Goal: Task Accomplishment & Management: Manage account settings

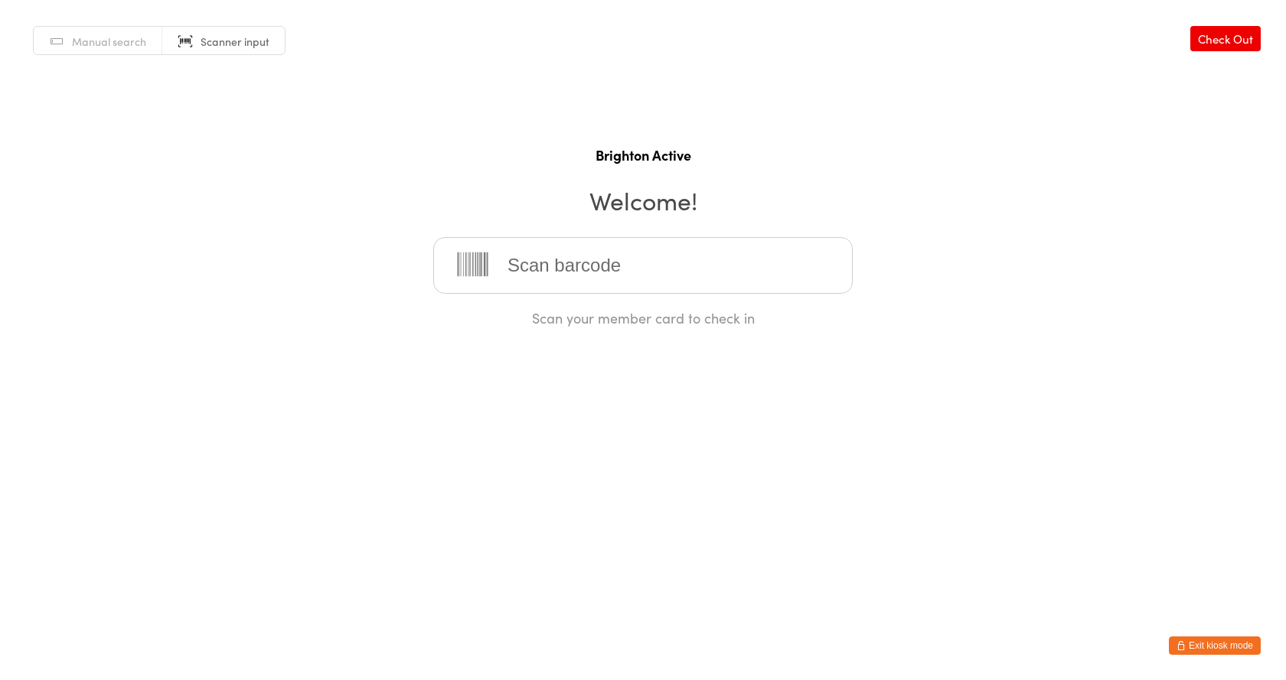
click at [1251, 642] on button "Exit kiosk mode" at bounding box center [1214, 646] width 92 height 18
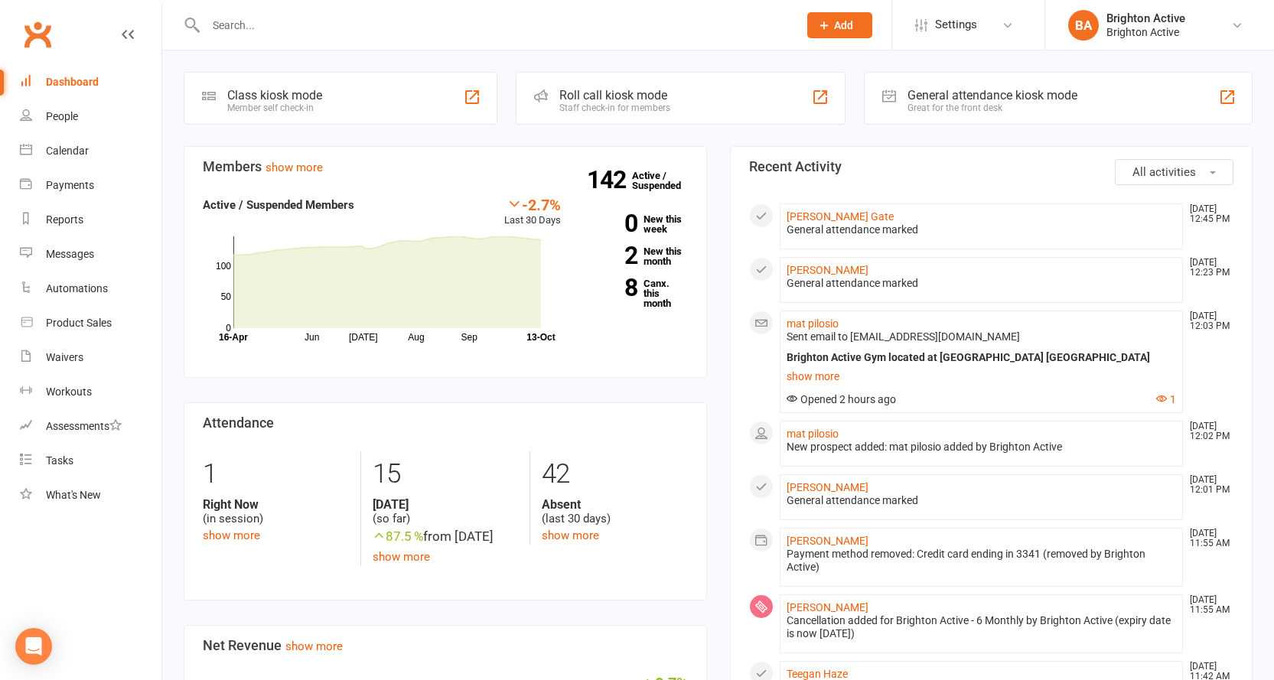
click at [969, 104] on div "Great for the front desk" at bounding box center [993, 108] width 170 height 11
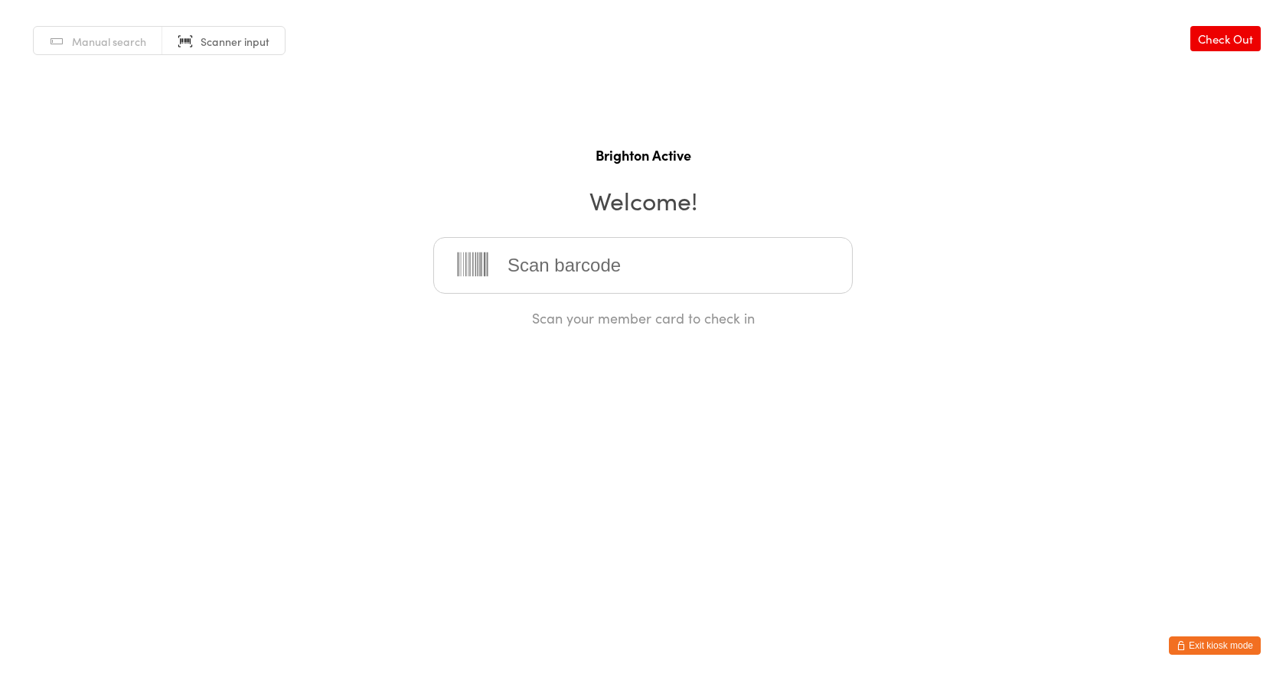
click at [1181, 647] on icon "button" at bounding box center [1180, 645] width 9 height 9
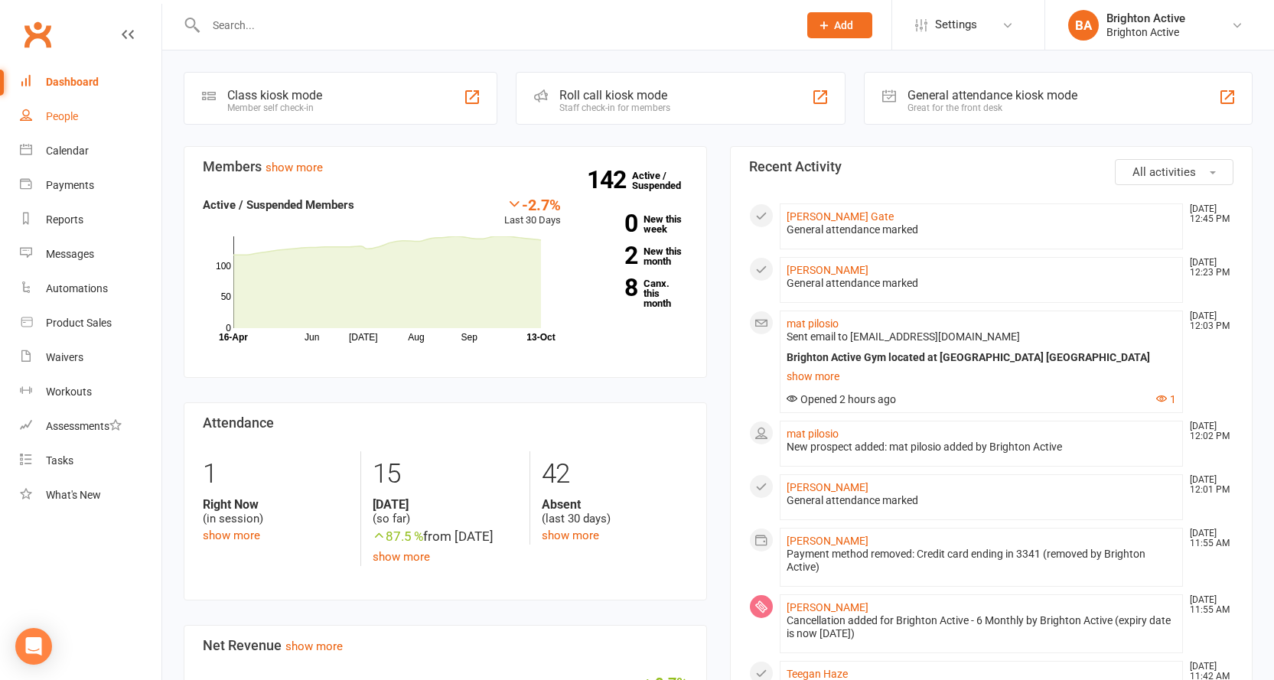
click at [60, 115] on div "People" at bounding box center [62, 116] width 32 height 12
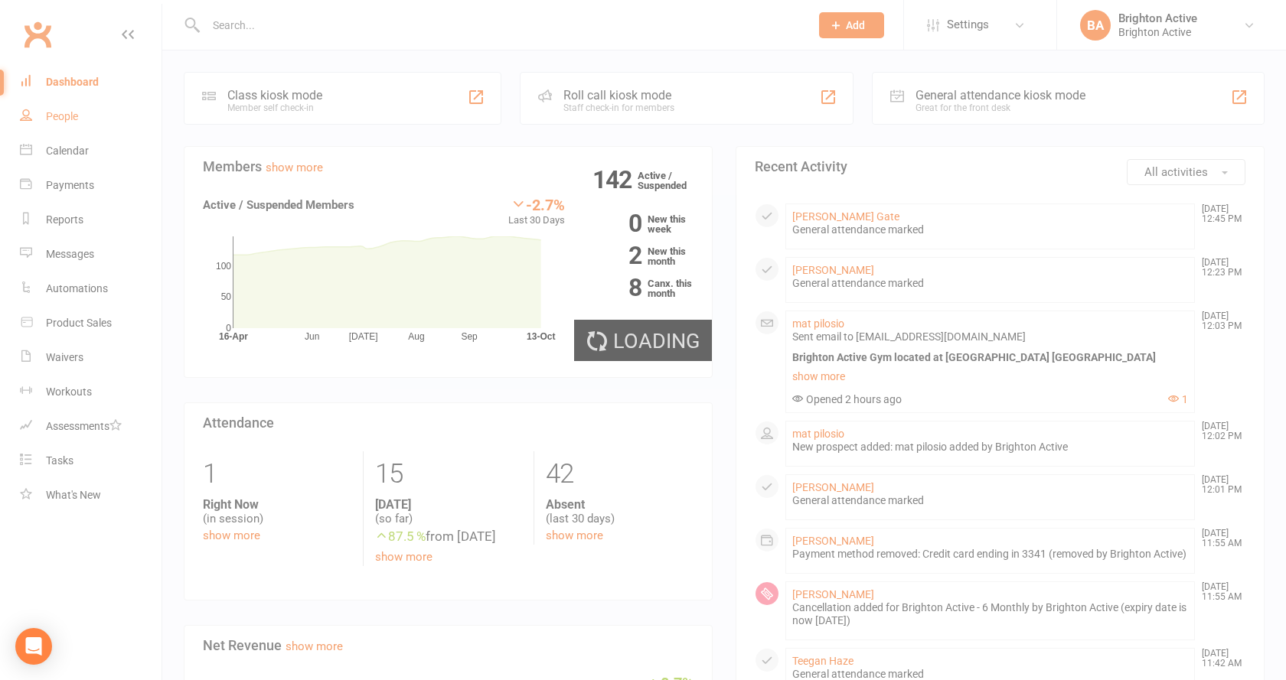
select select "100"
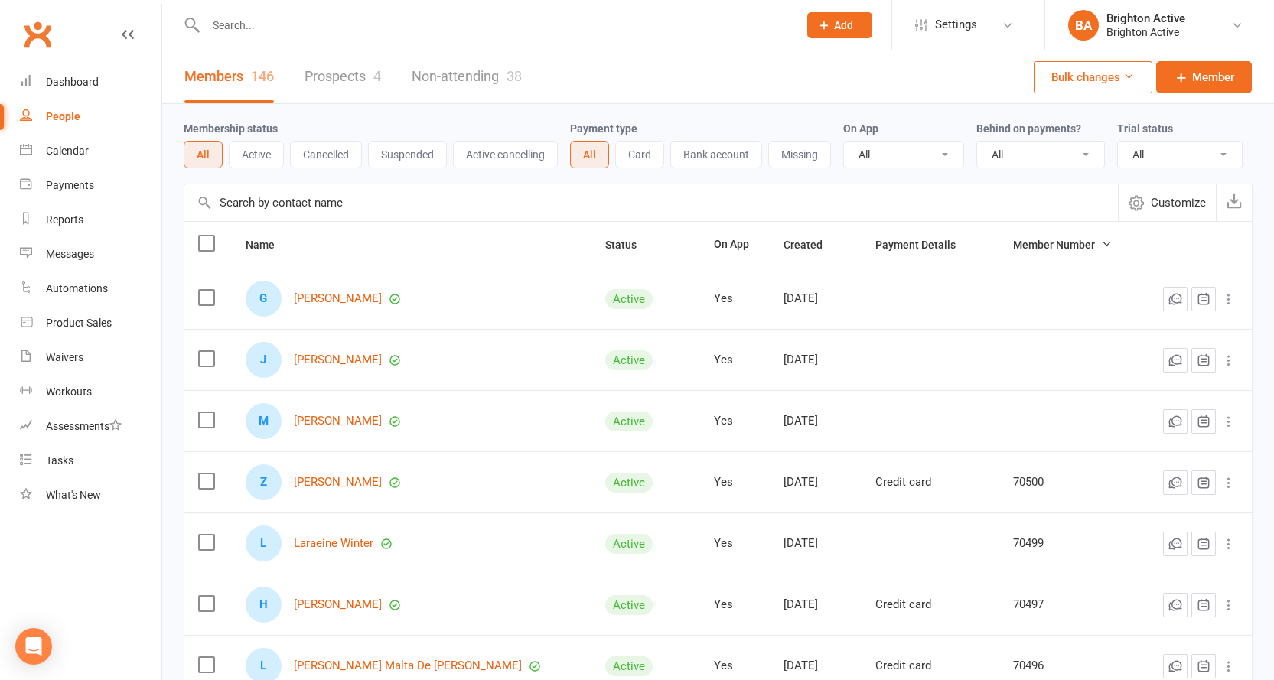
click at [1035, 161] on select "All No Yes" at bounding box center [1040, 155] width 127 height 26
select select "true"
click at [979, 142] on select "All No Yes" at bounding box center [1040, 155] width 127 height 26
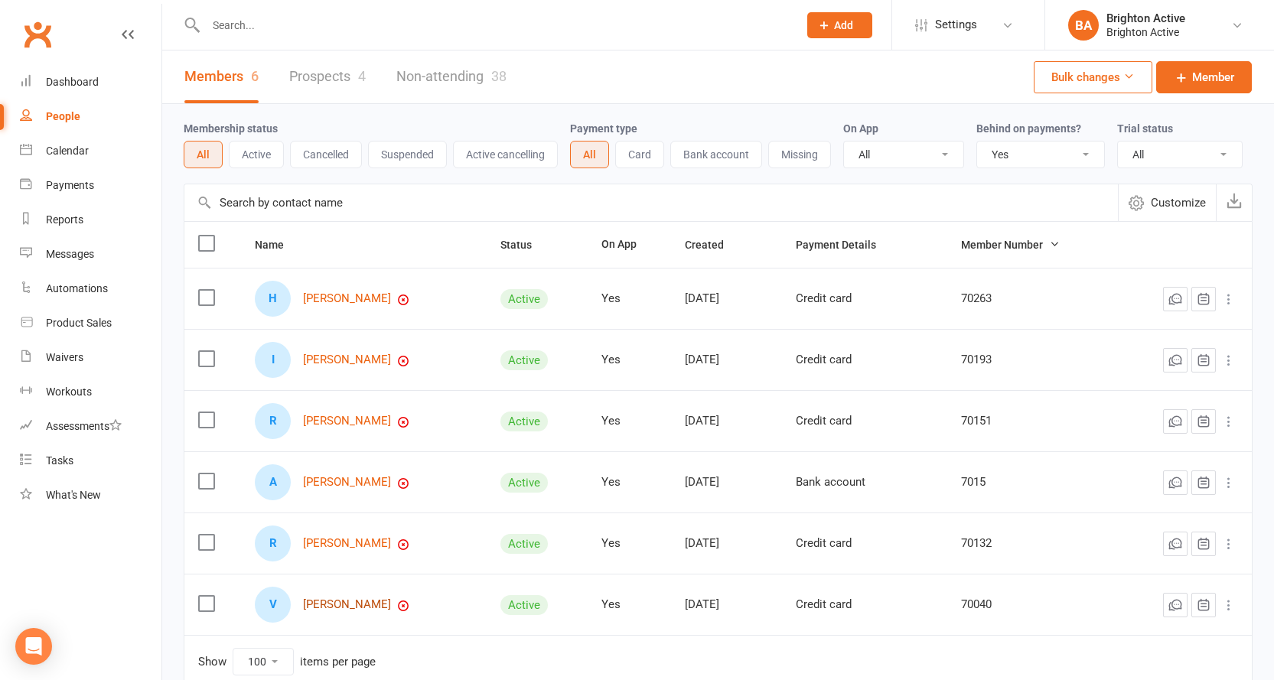
click at [347, 611] on link "[PERSON_NAME]" at bounding box center [347, 604] width 88 height 13
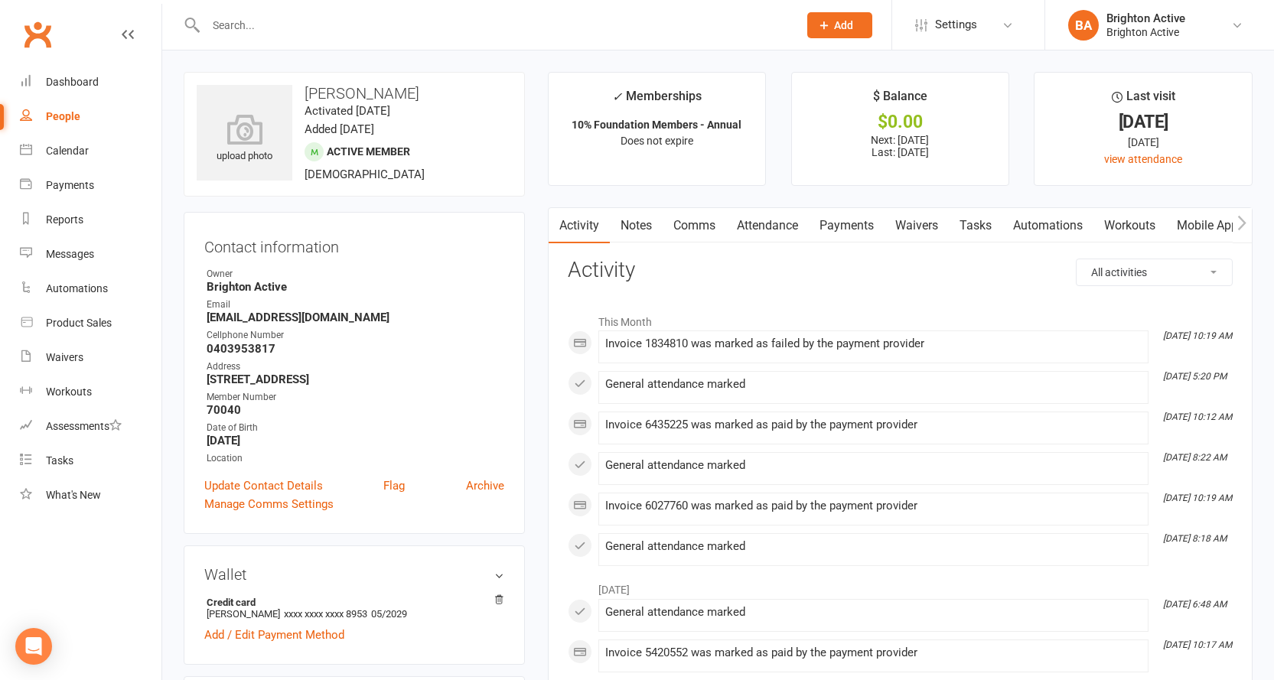
click at [849, 216] on link "Payments" at bounding box center [847, 225] width 76 height 35
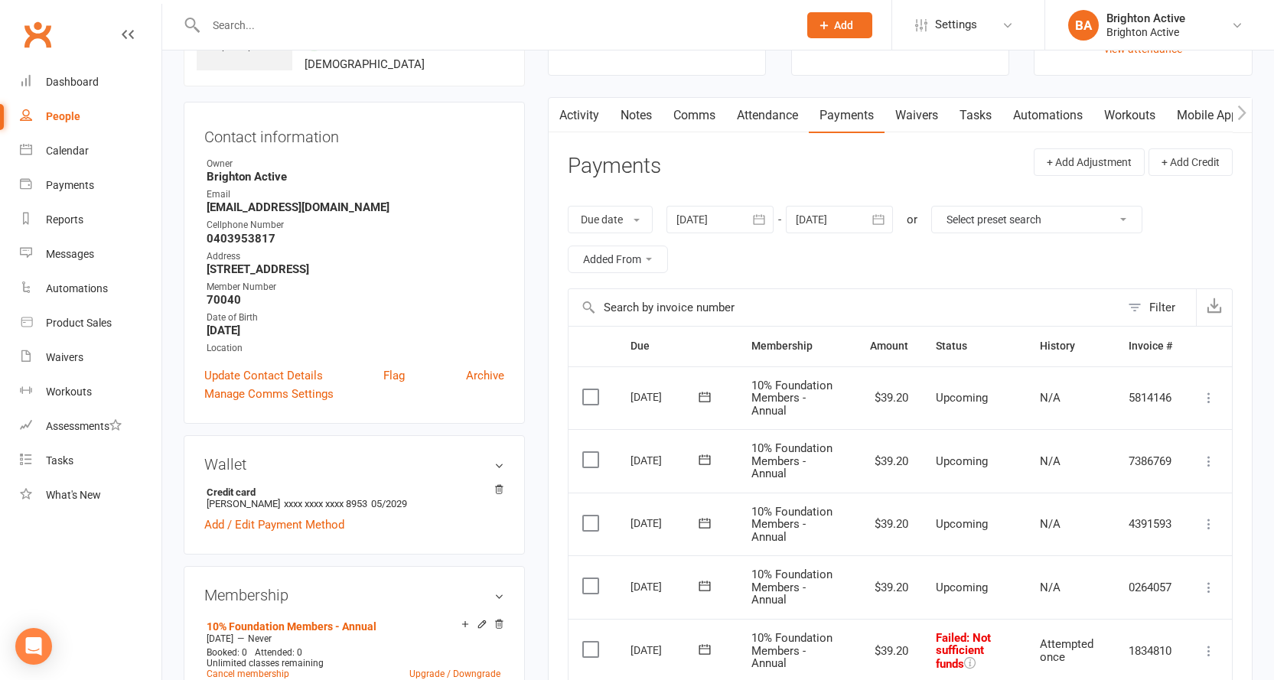
scroll to position [306, 0]
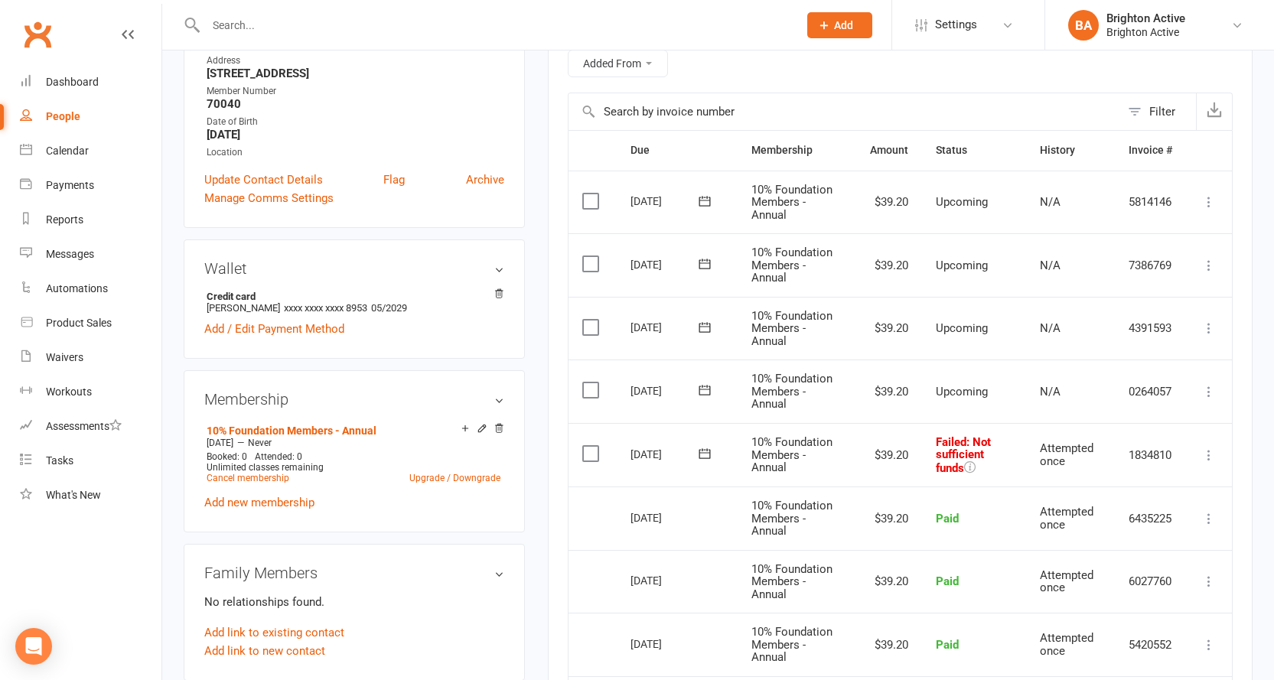
click at [1211, 455] on icon at bounding box center [1208, 455] width 15 height 15
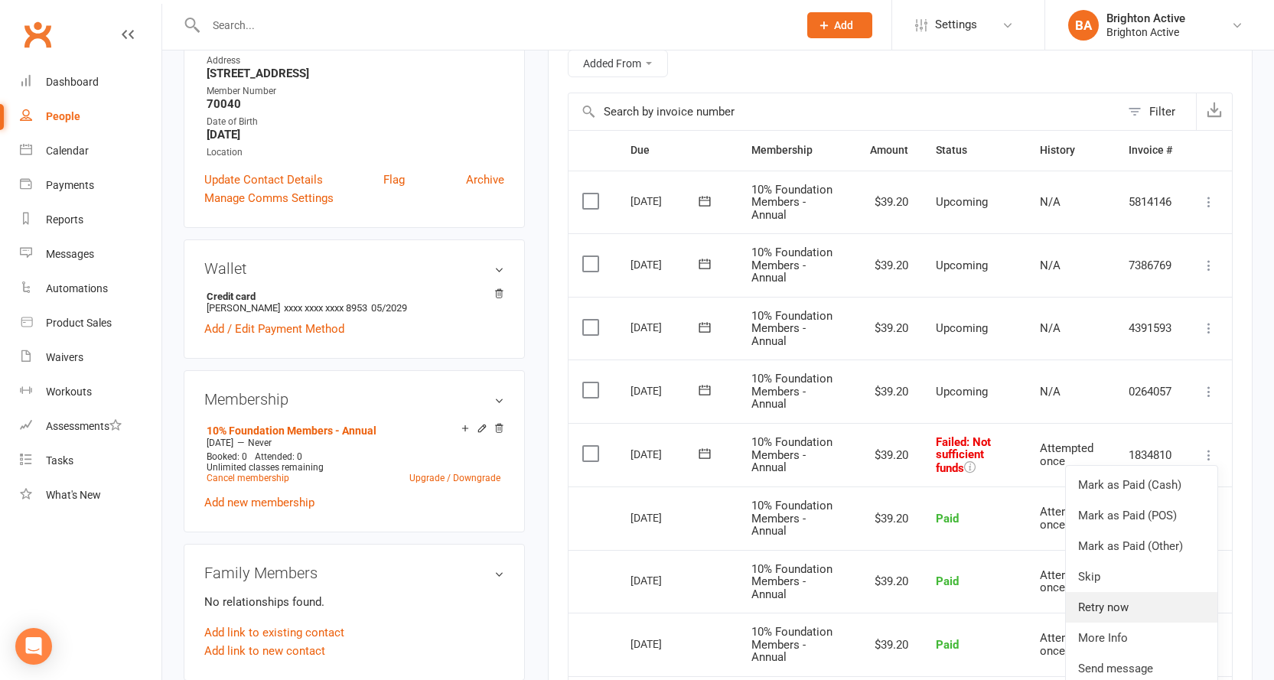
click at [1187, 612] on link "Retry now" at bounding box center [1142, 607] width 152 height 31
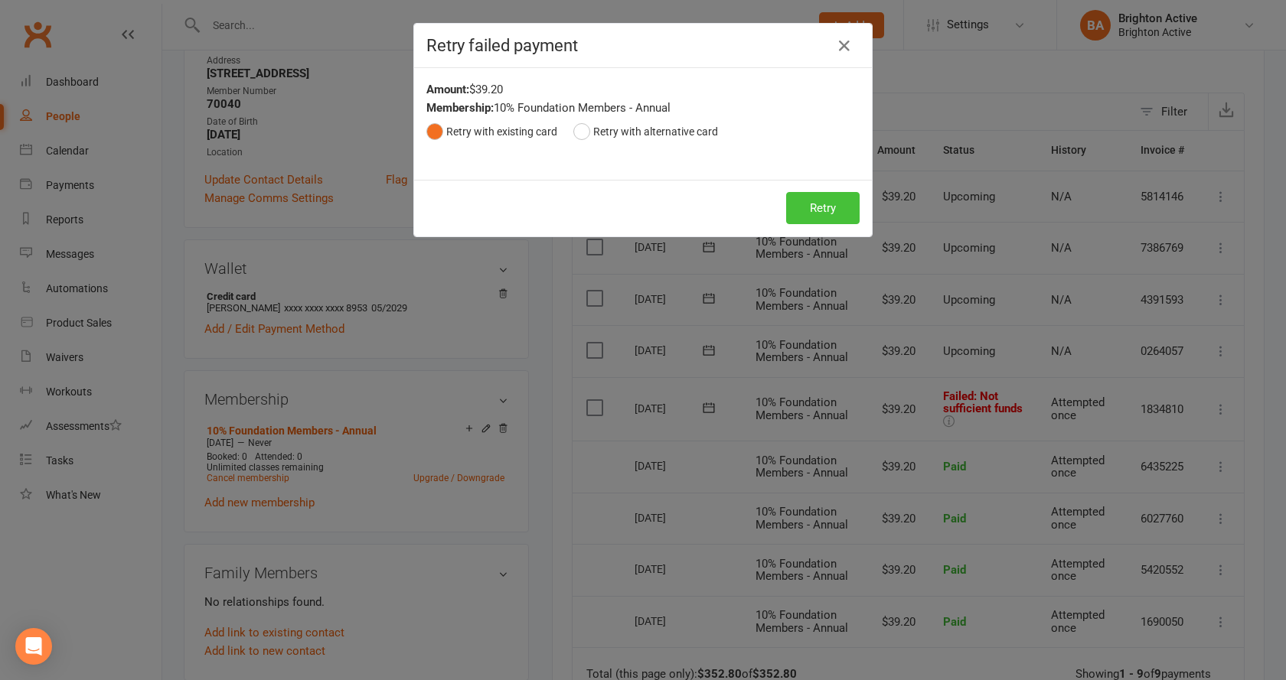
click at [823, 213] on button "Retry" at bounding box center [822, 208] width 73 height 32
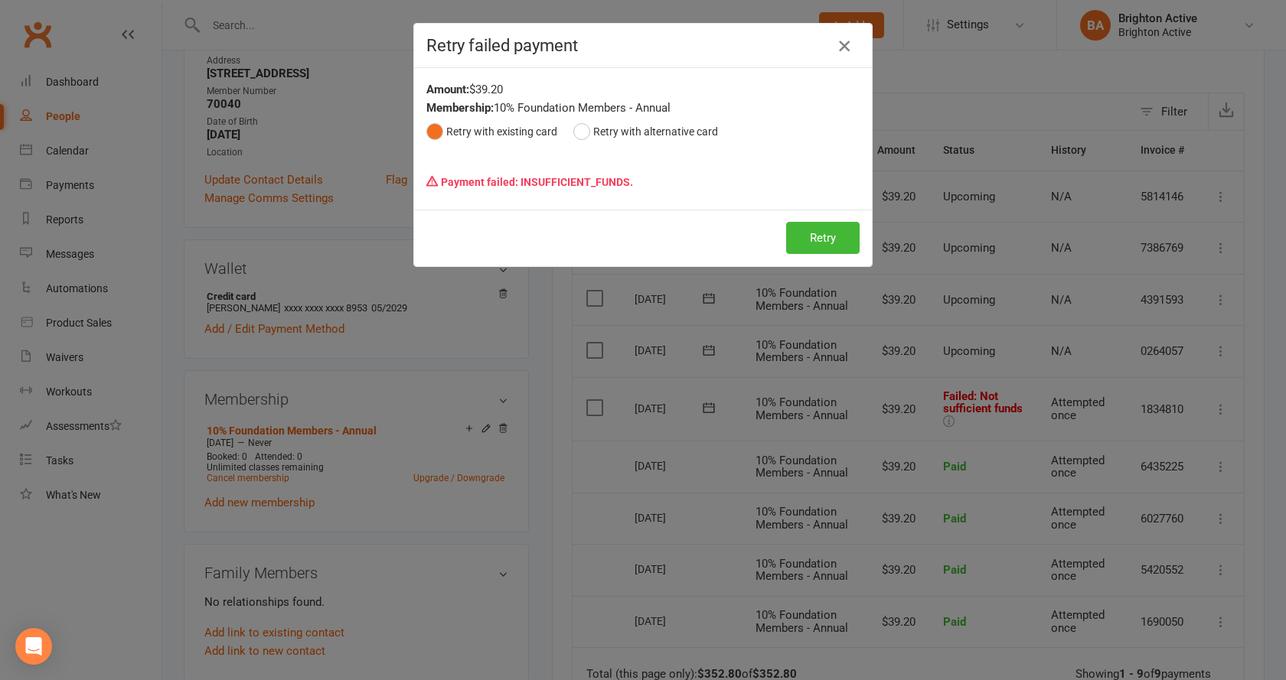
click at [835, 49] on icon "button" at bounding box center [844, 46] width 18 height 18
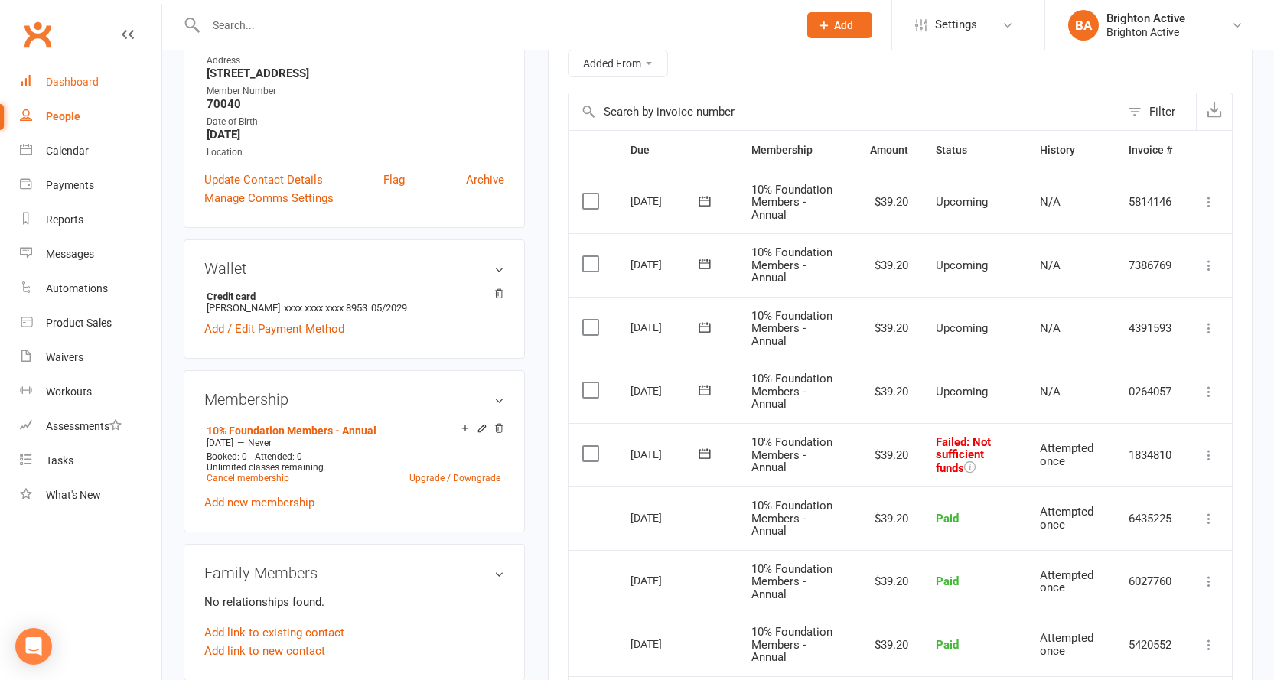
click at [78, 77] on div "Dashboard" at bounding box center [72, 82] width 53 height 12
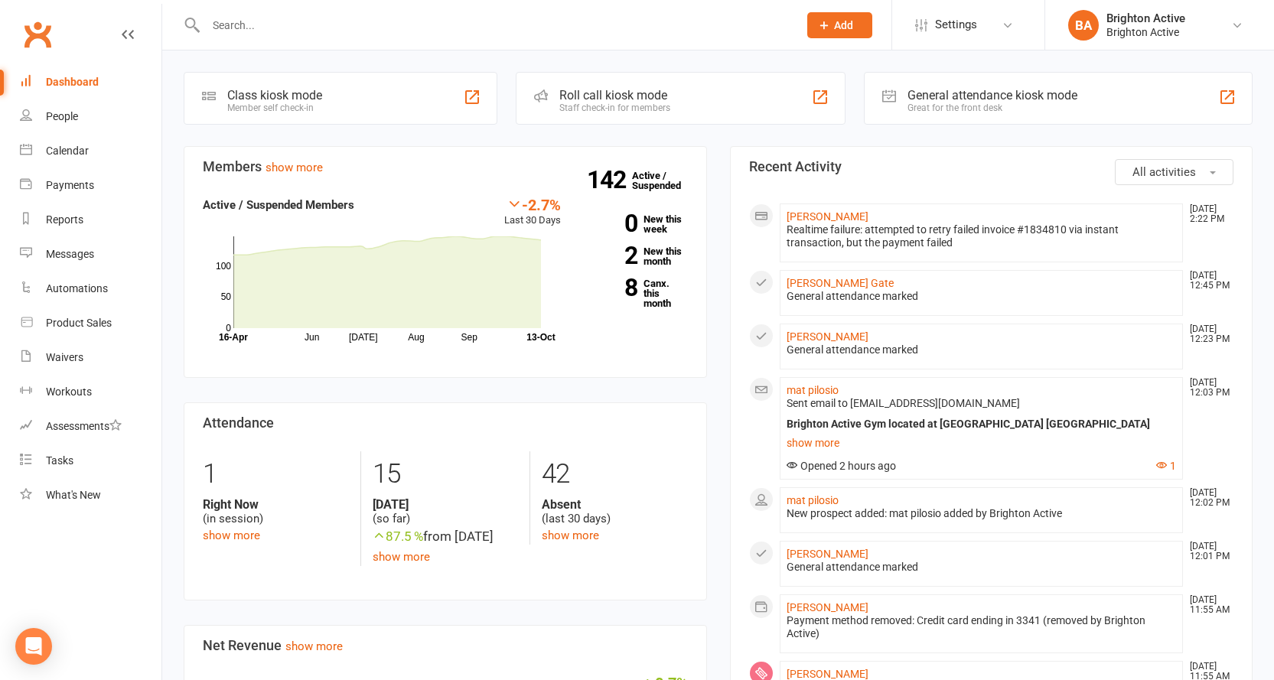
click at [889, 122] on div "General attendance kiosk mode Great for the front desk" at bounding box center [1058, 98] width 389 height 53
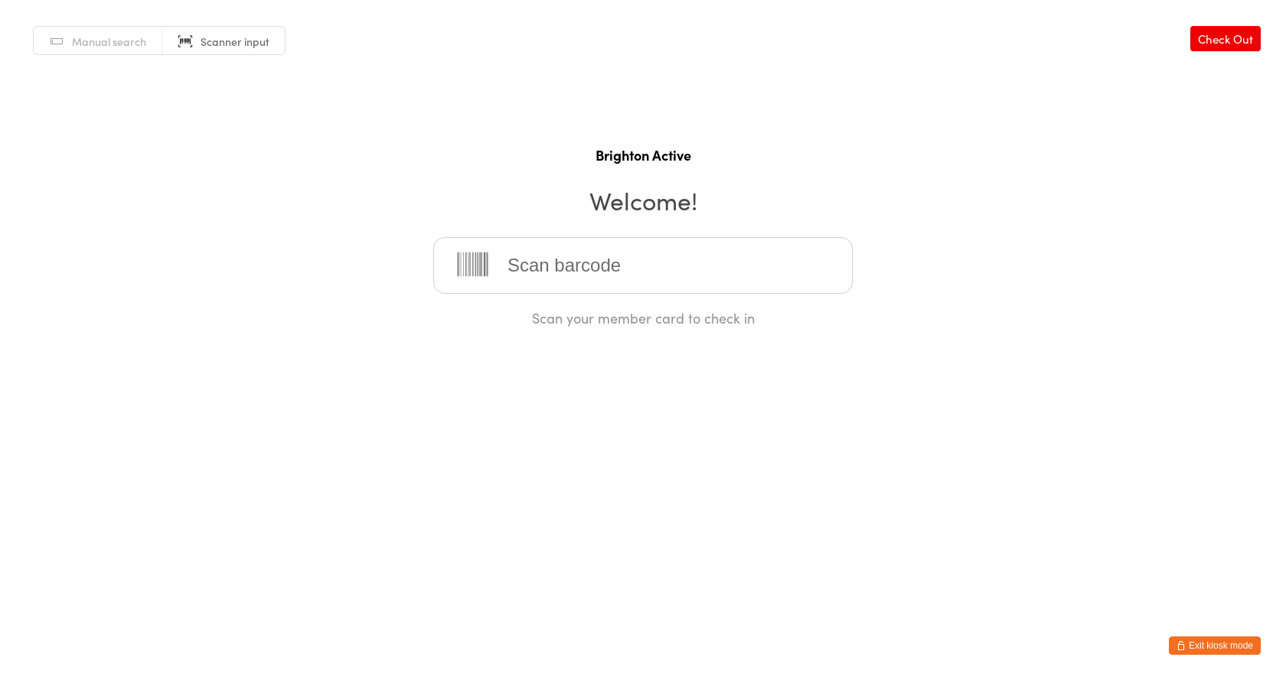
click at [1198, 639] on button "Exit kiosk mode" at bounding box center [1214, 646] width 92 height 18
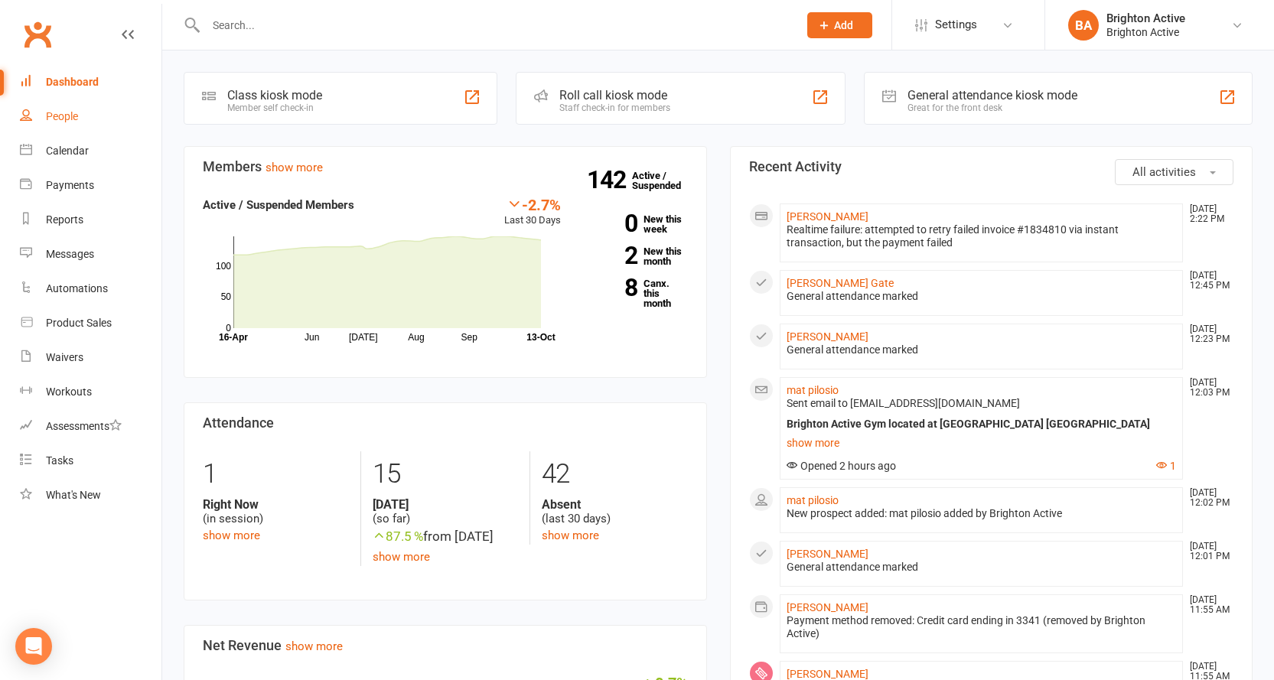
click at [74, 120] on div "People" at bounding box center [62, 116] width 32 height 12
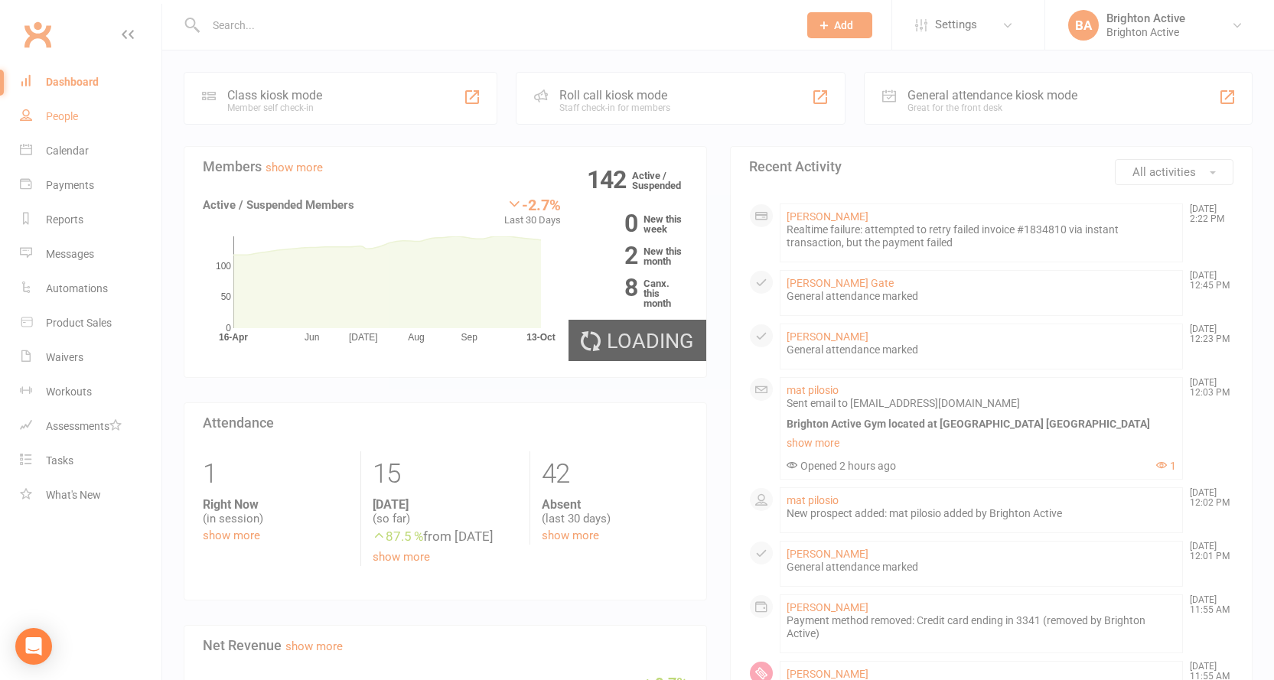
select select "true"
select select "100"
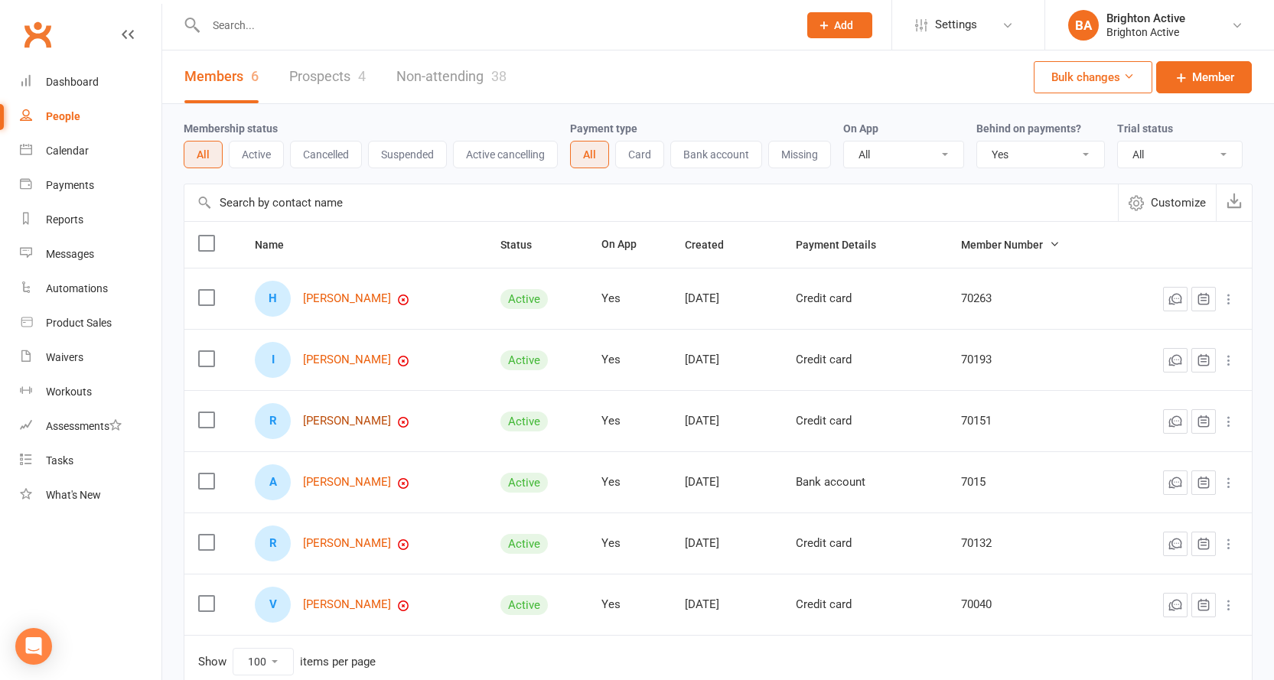
click at [358, 419] on link "Ryan Henderson" at bounding box center [347, 421] width 88 height 13
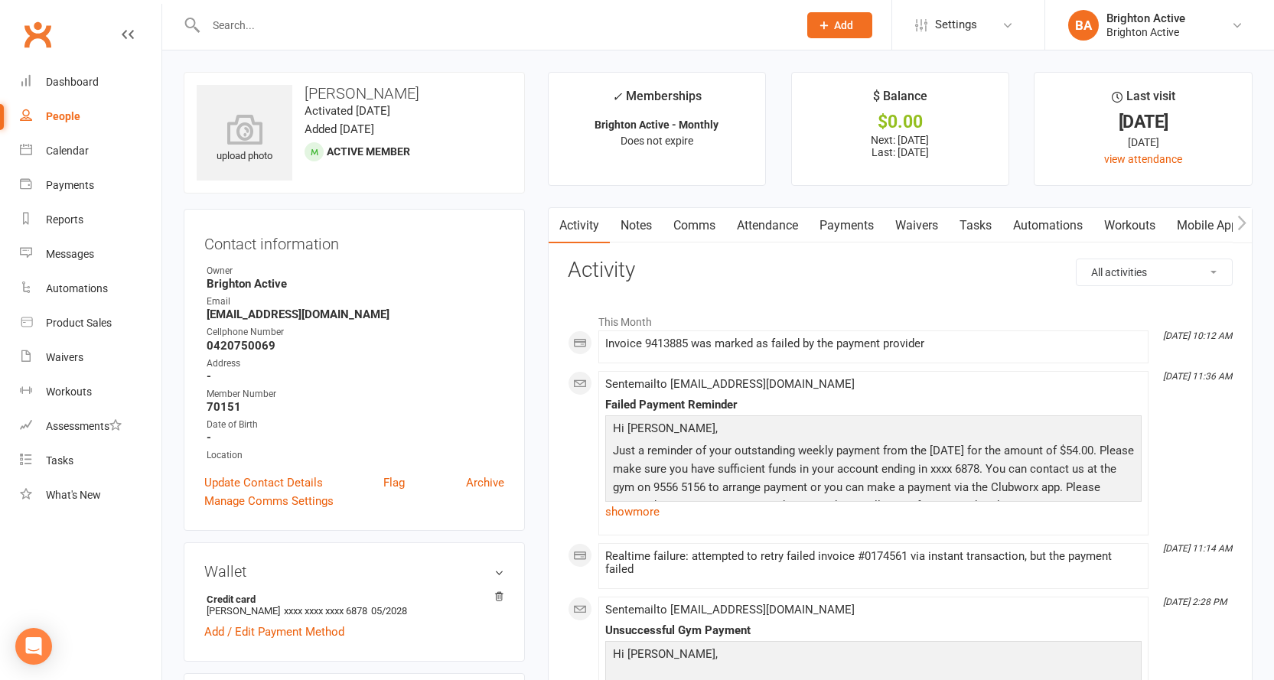
click at [630, 226] on link "Notes" at bounding box center [636, 225] width 53 height 35
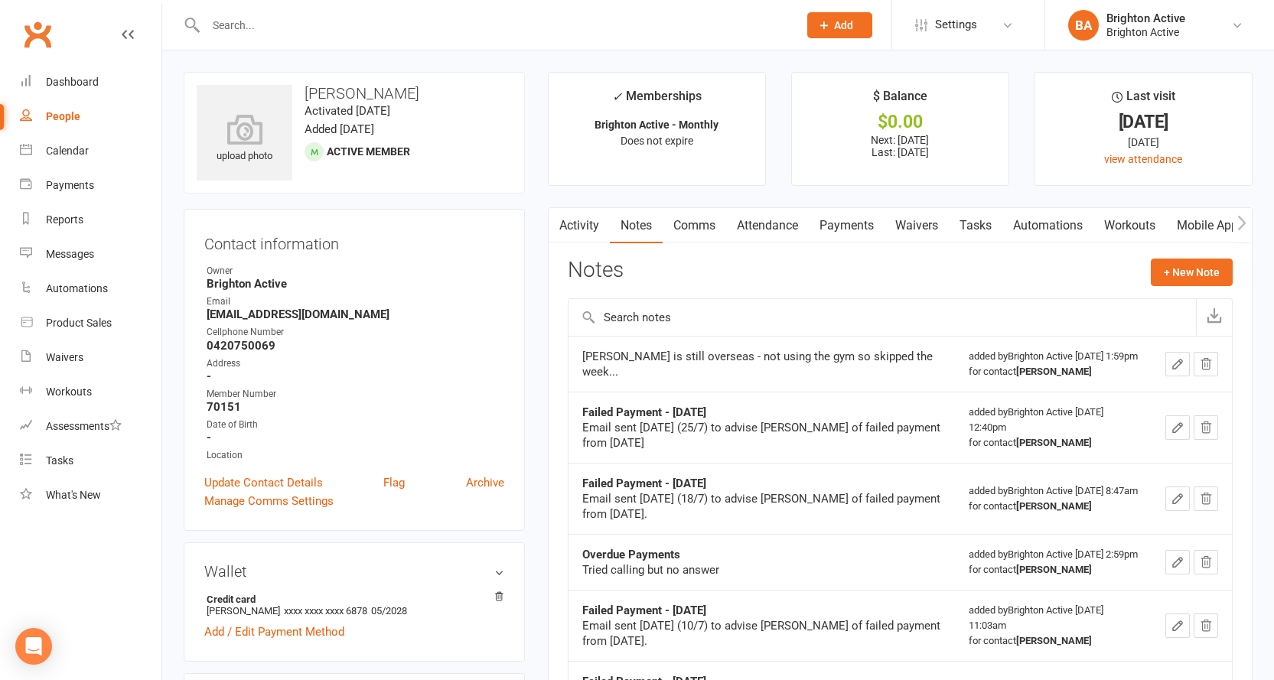
click at [578, 227] on link "Activity" at bounding box center [579, 225] width 61 height 35
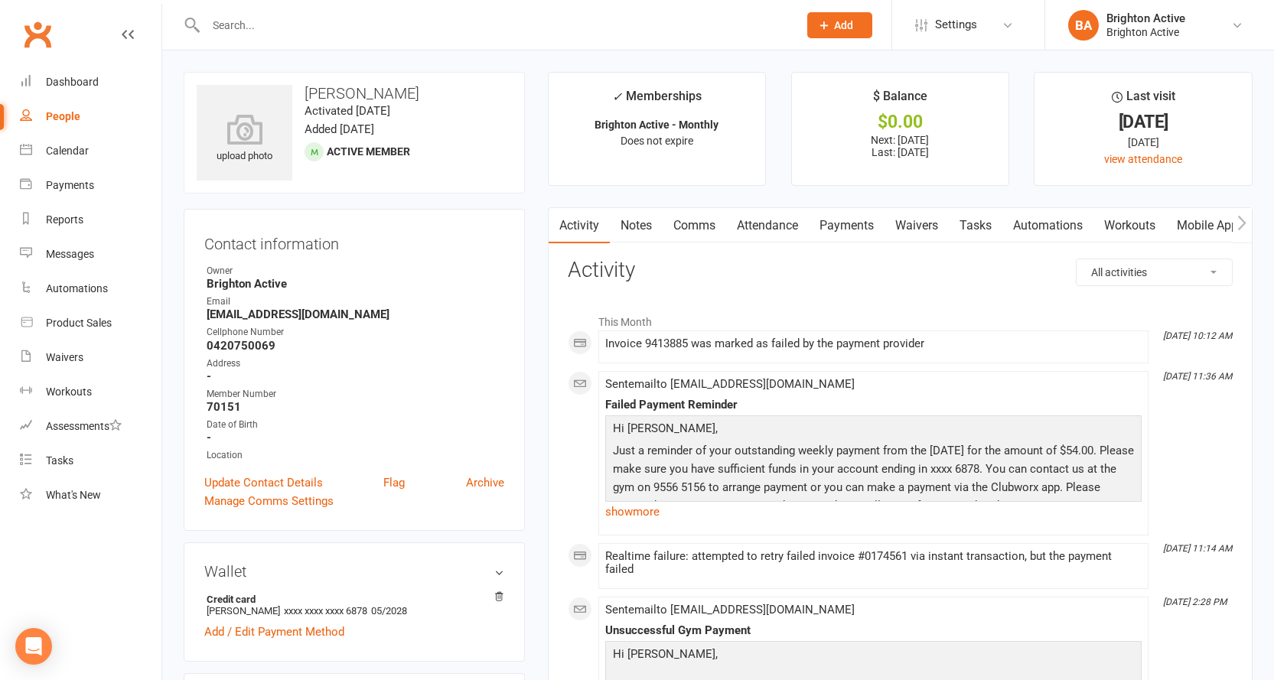
click at [849, 229] on link "Payments" at bounding box center [847, 225] width 76 height 35
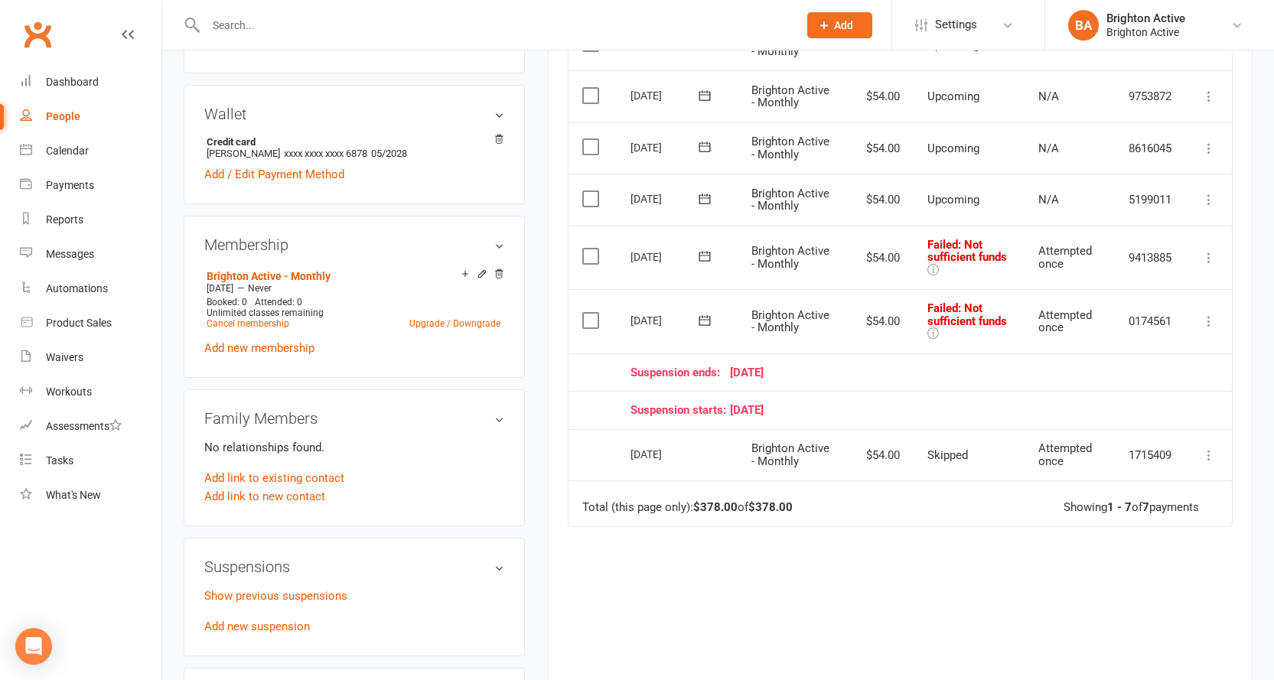
scroll to position [459, 0]
click at [1211, 320] on icon at bounding box center [1208, 319] width 15 height 15
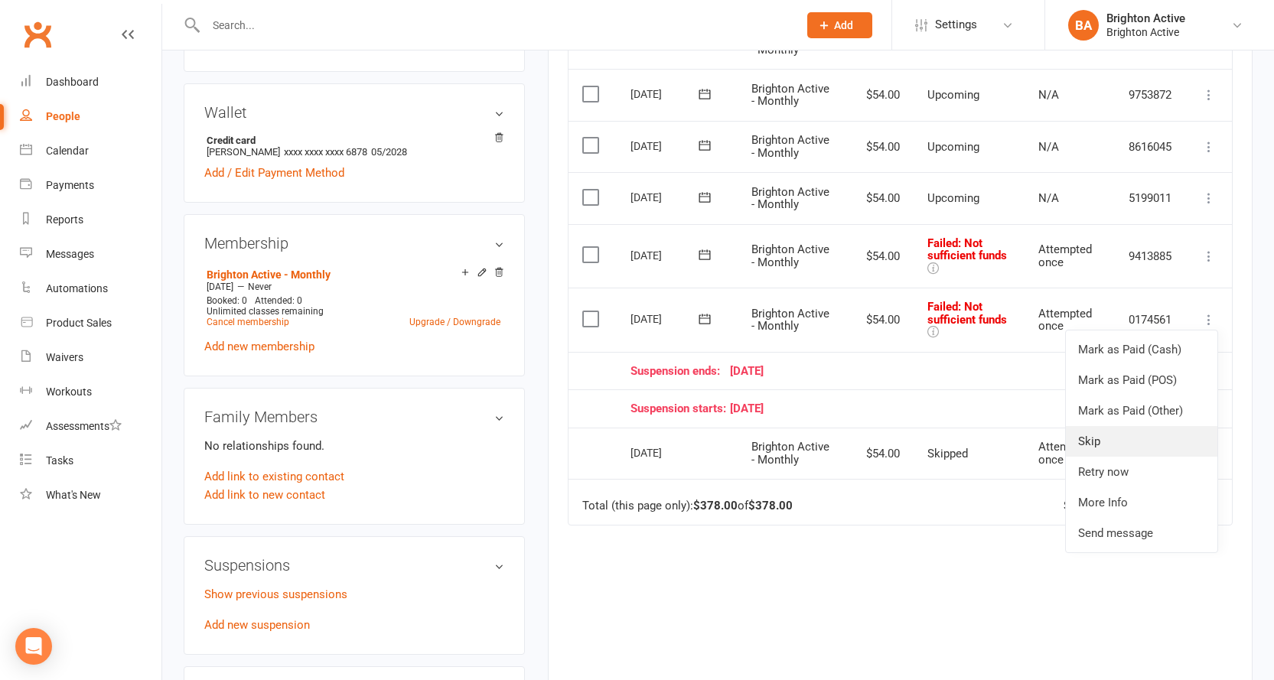
click at [1175, 438] on link "Skip" at bounding box center [1142, 441] width 152 height 31
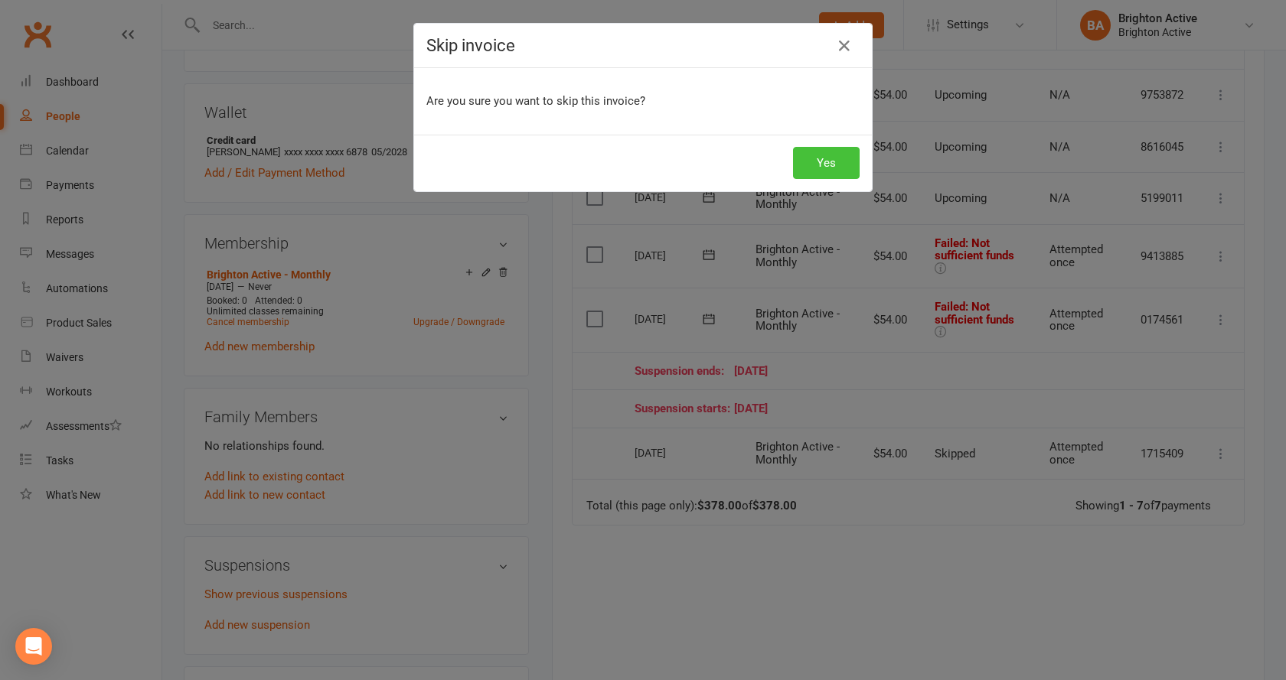
click at [803, 171] on button "Yes" at bounding box center [826, 163] width 67 height 32
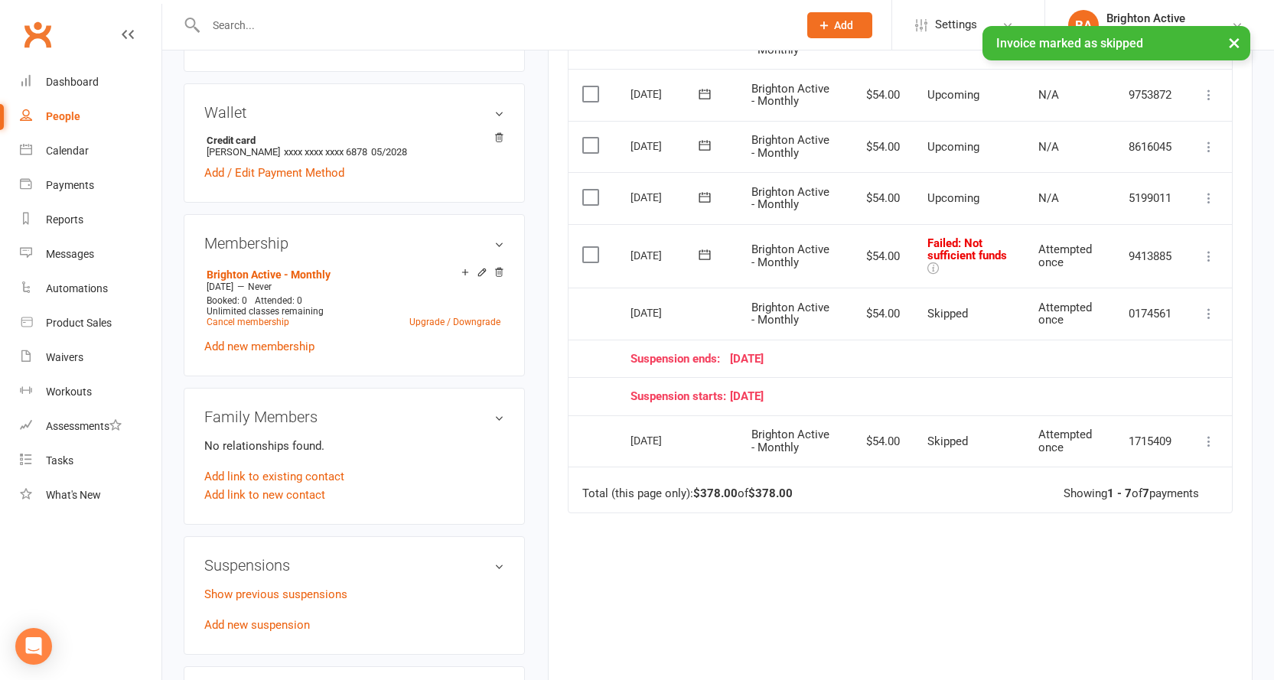
click at [1204, 258] on icon at bounding box center [1208, 256] width 15 height 15
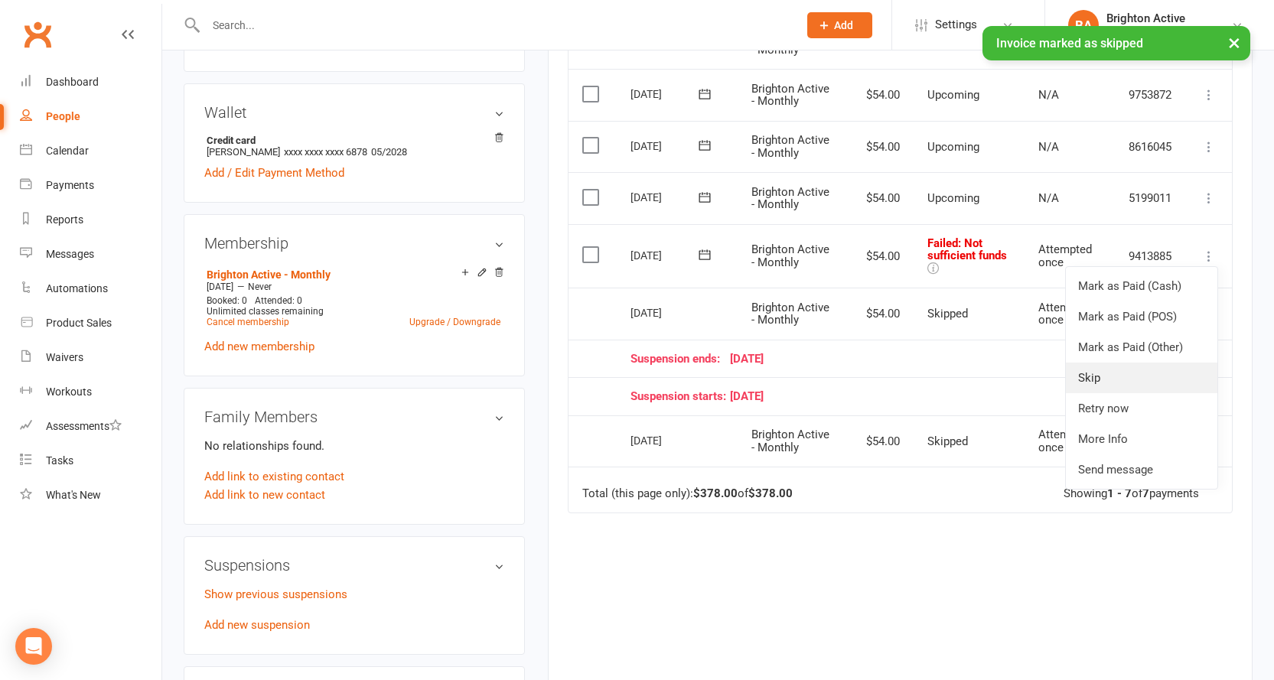
click at [1140, 373] on link "Skip" at bounding box center [1142, 378] width 152 height 31
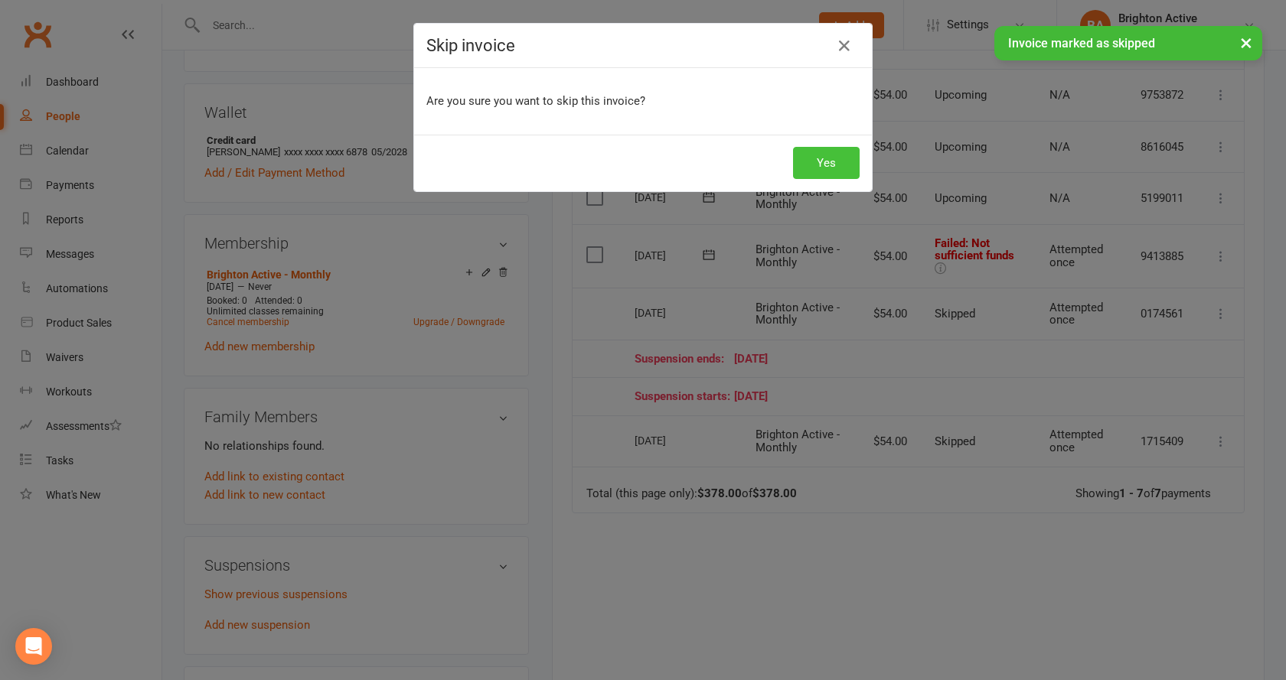
click at [841, 163] on button "Yes" at bounding box center [826, 163] width 67 height 32
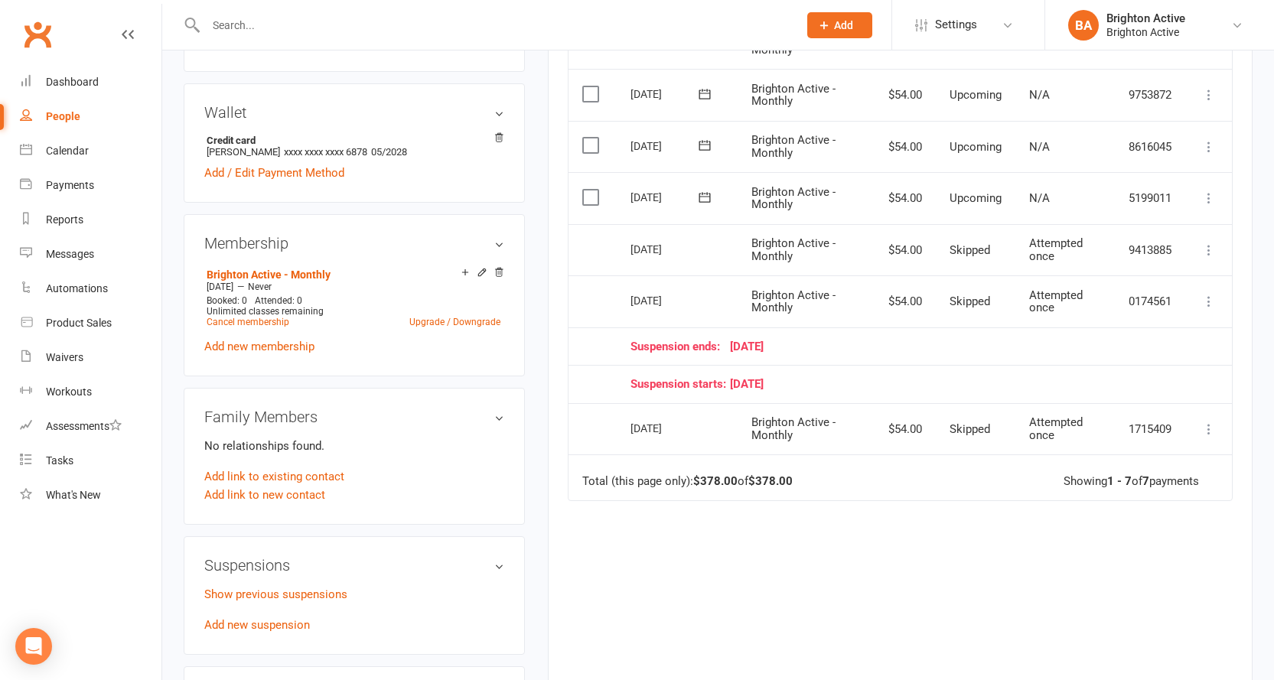
click at [67, 113] on div "People" at bounding box center [63, 116] width 34 height 12
select select "true"
select select "100"
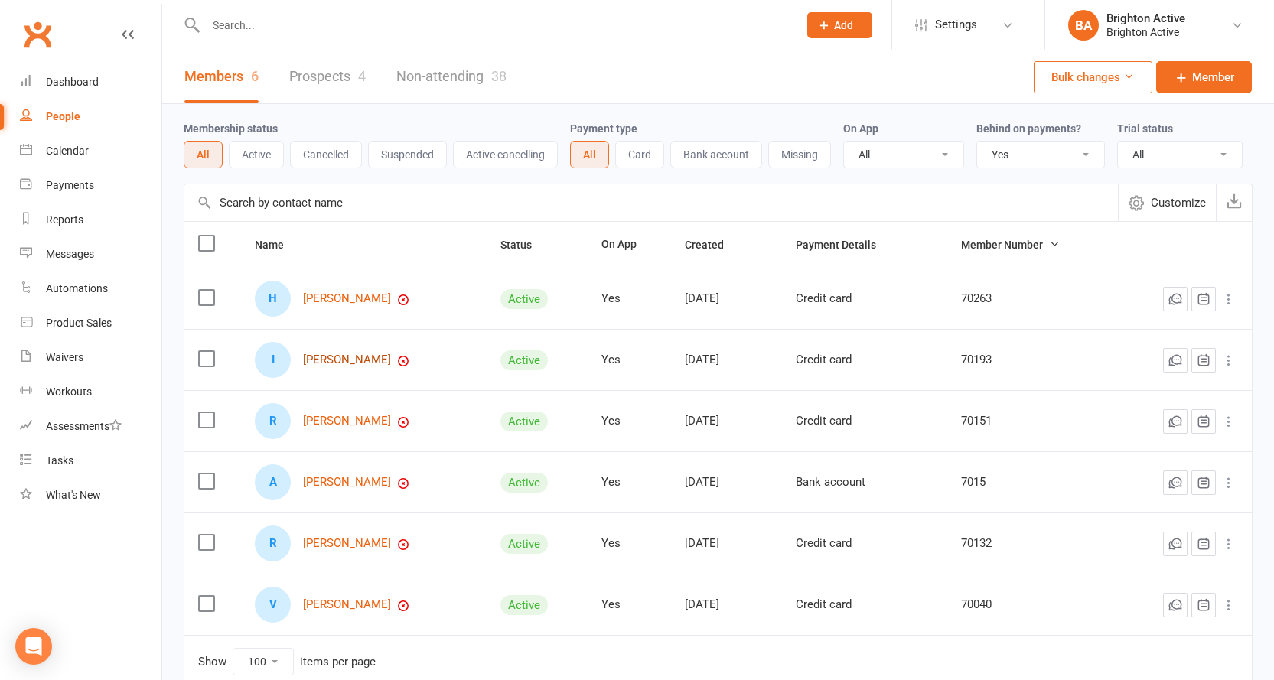
click at [359, 362] on link "[PERSON_NAME]" at bounding box center [347, 360] width 88 height 13
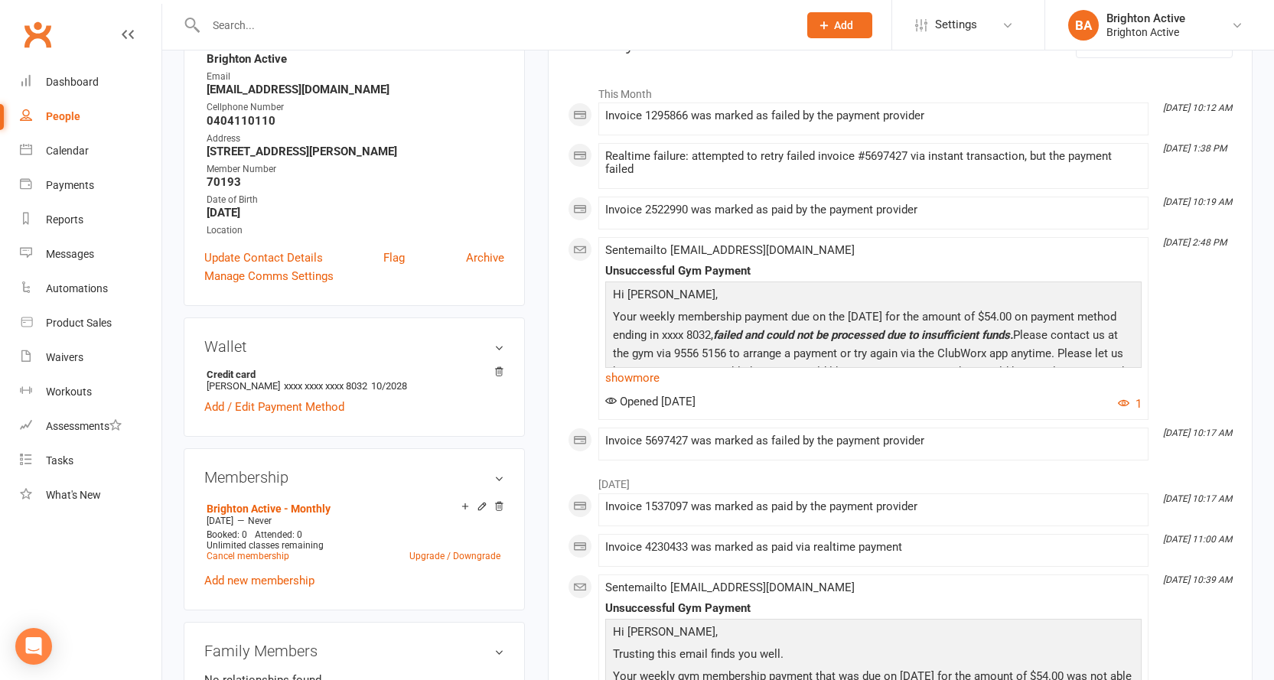
scroll to position [77, 0]
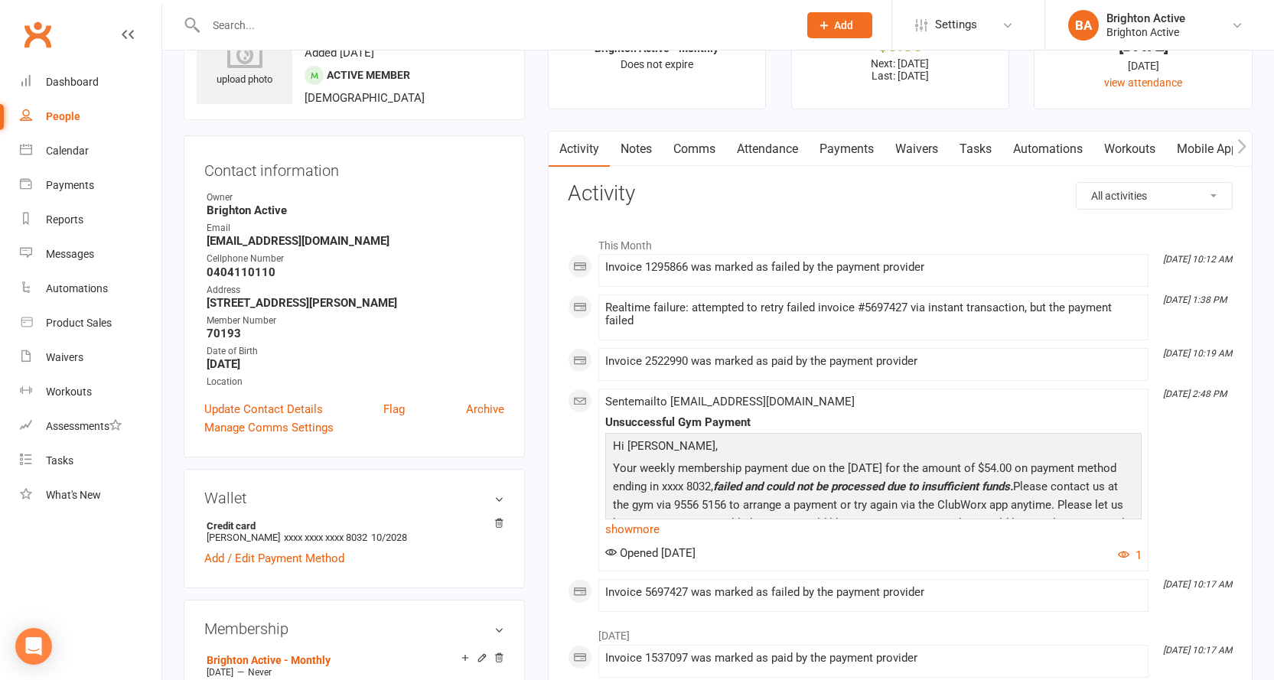
click at [843, 148] on link "Payments" at bounding box center [847, 149] width 76 height 35
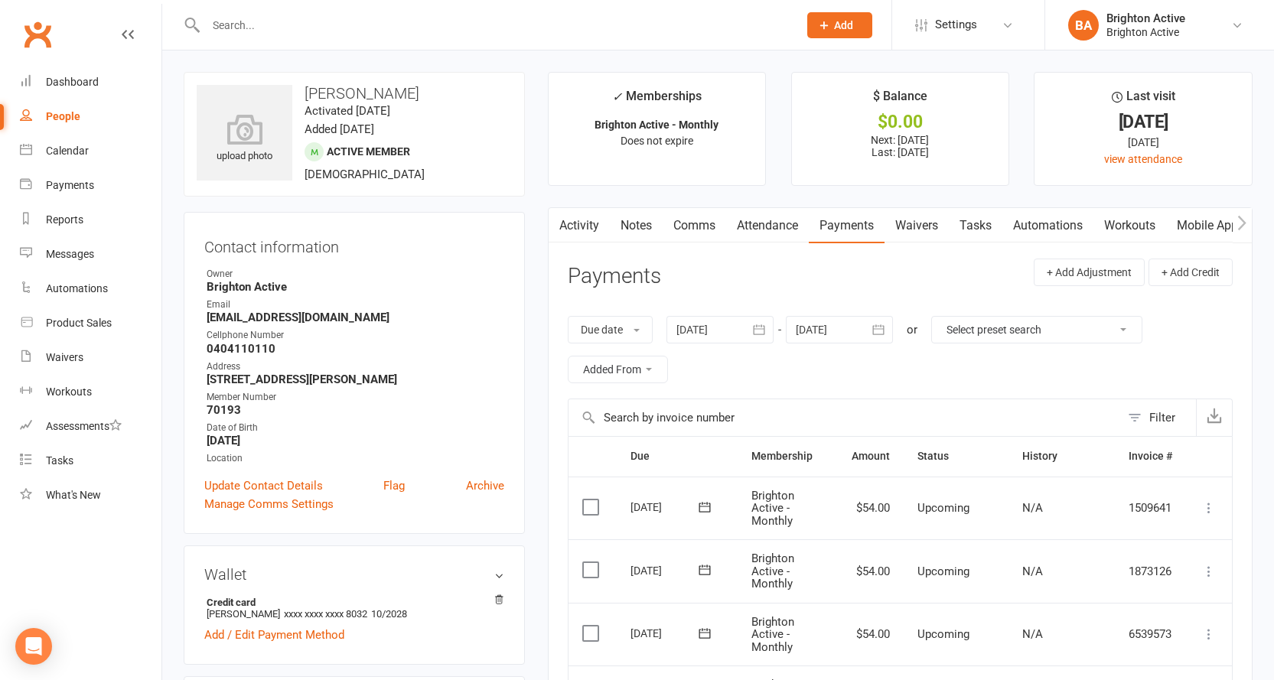
click at [680, 216] on link "Comms" at bounding box center [695, 225] width 64 height 35
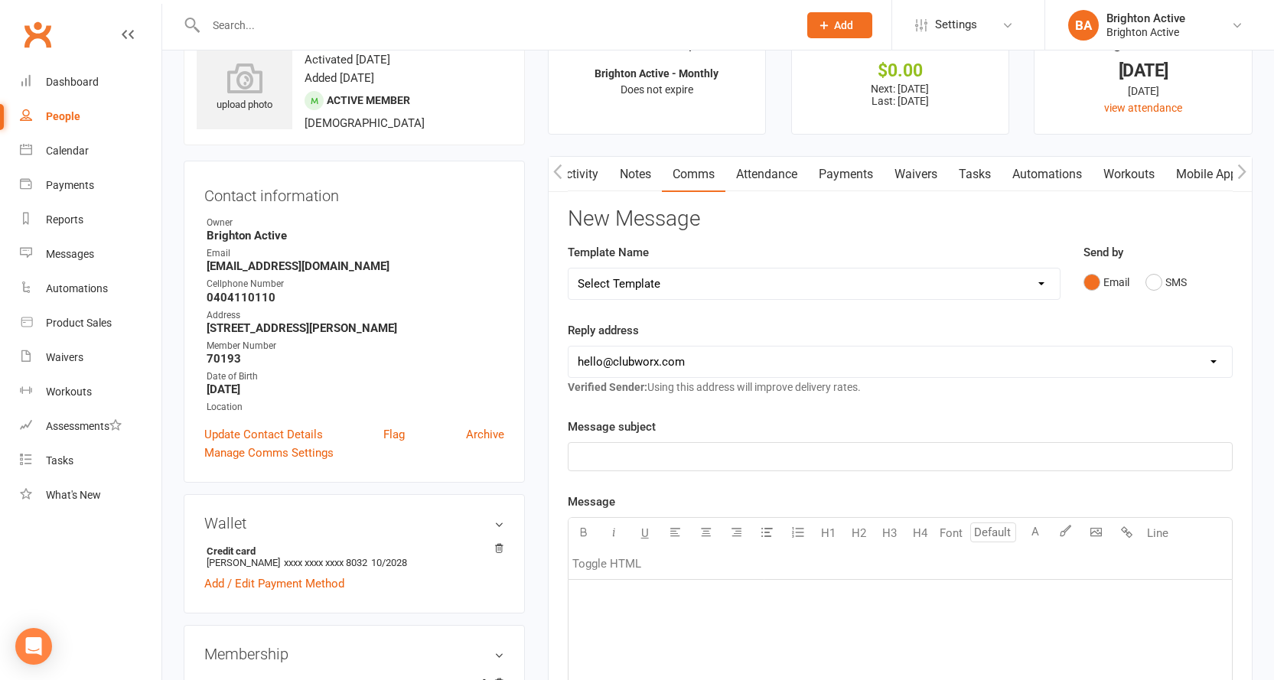
scroll to position [77, 0]
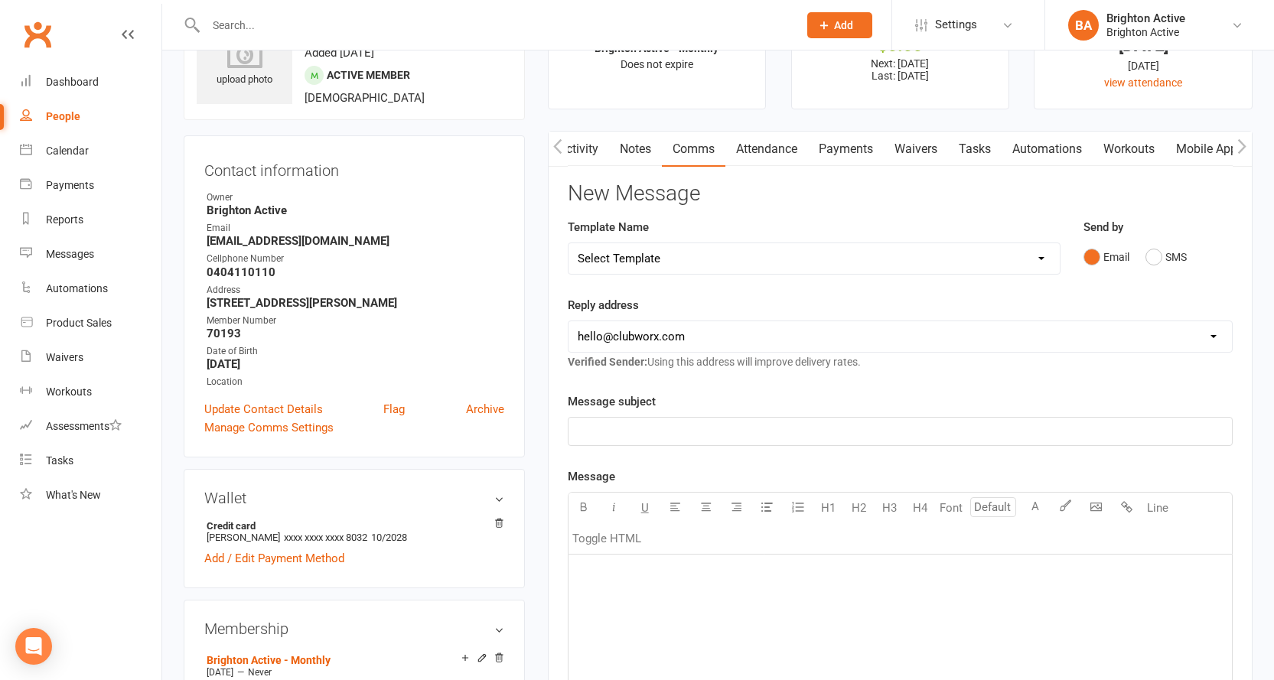
click at [637, 148] on link "Notes" at bounding box center [635, 149] width 53 height 35
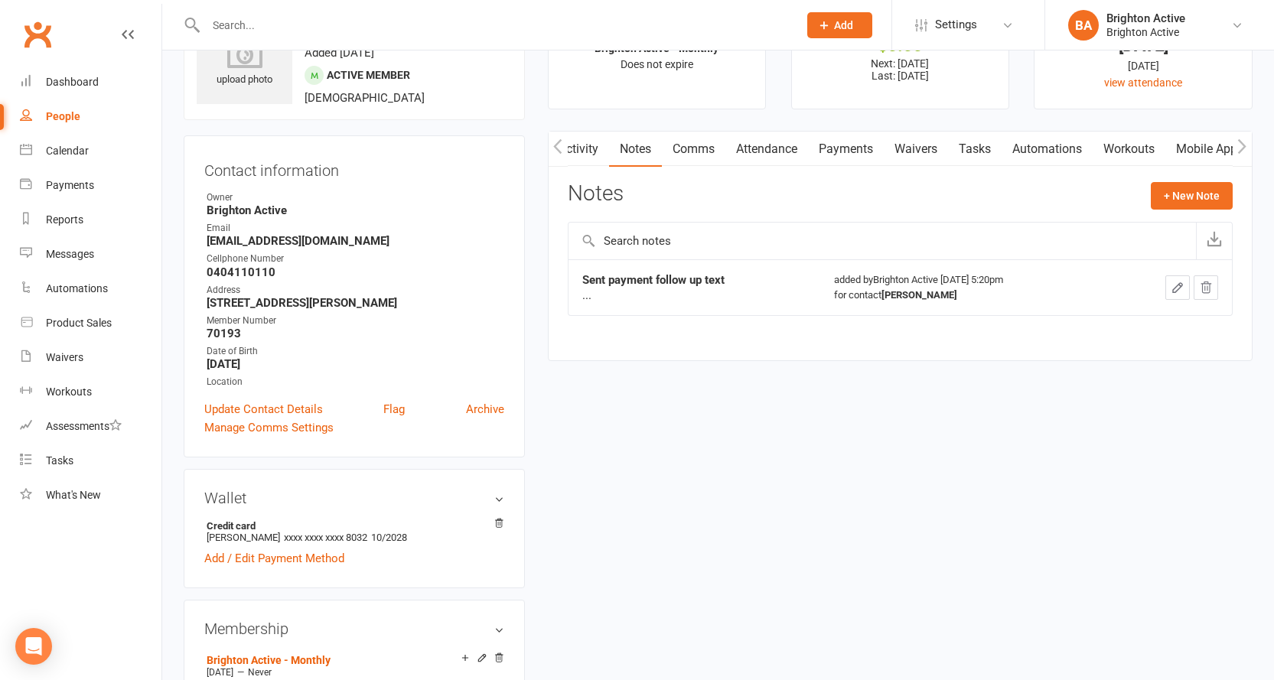
click at [684, 147] on link "Comms" at bounding box center [694, 149] width 64 height 35
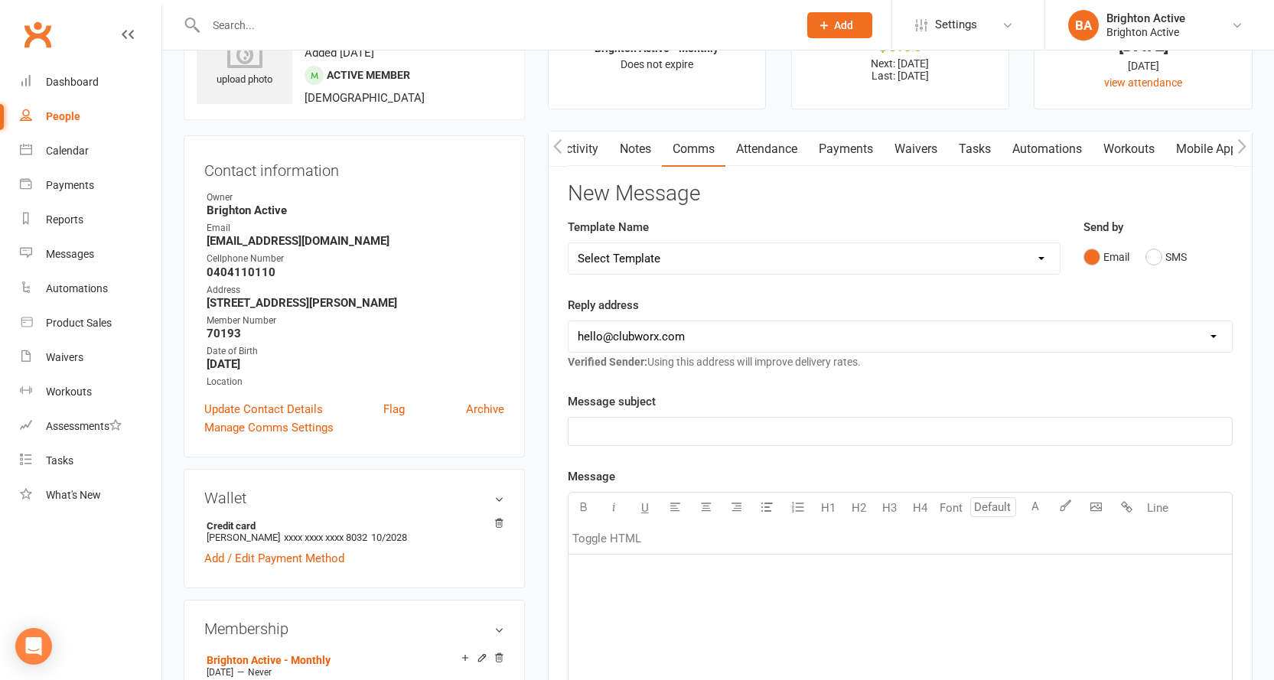
click at [698, 259] on select "Select Template [SMS] [Default template - review before using] Appointment remi…" at bounding box center [814, 258] width 491 height 31
select select "17"
click at [569, 243] on select "Select Template [SMS] [Default template - review before using] Appointment remi…" at bounding box center [814, 258] width 491 height 31
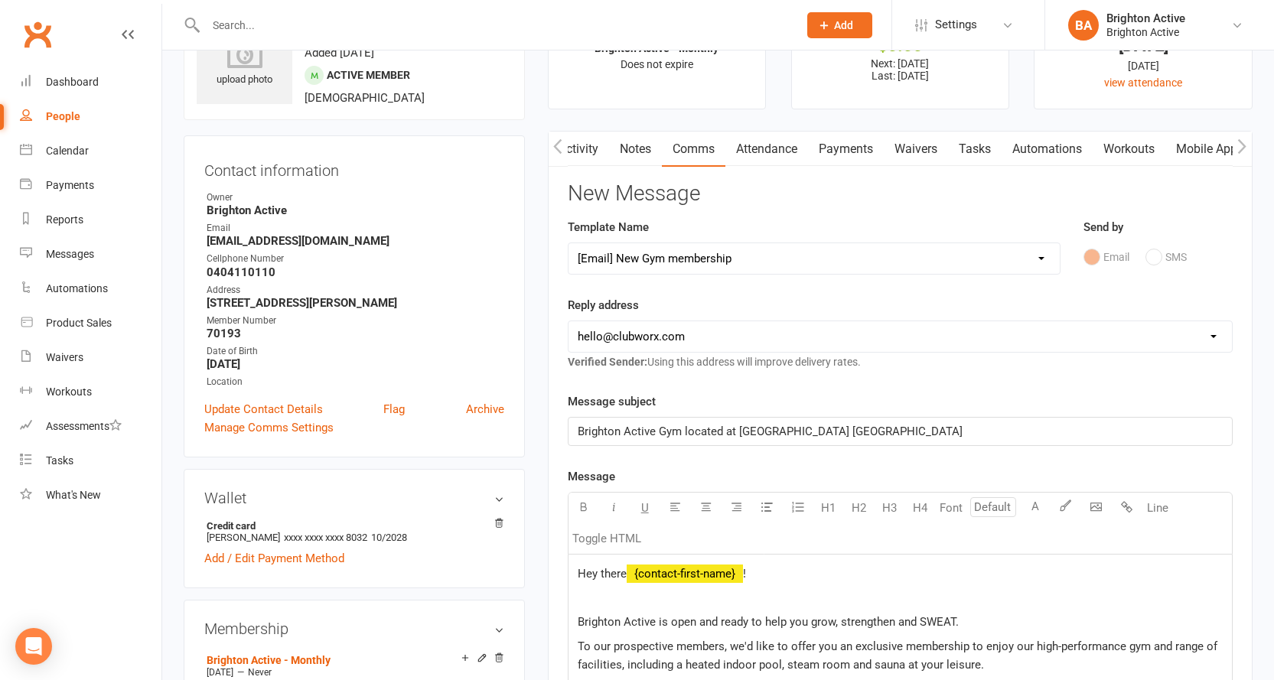
drag, startPoint x: 666, startPoint y: 328, endPoint x: 669, endPoint y: 337, distance: 9.7
click at [666, 328] on select "hello@clubworx.com info@brightonactive.com.au sunil.choudhary@accor.com celia@o…" at bounding box center [900, 336] width 663 height 31
click at [569, 321] on select "hello@clubworx.com info@brightonactive.com.au sunil.choudhary@accor.com celia@o…" at bounding box center [900, 336] width 663 height 31
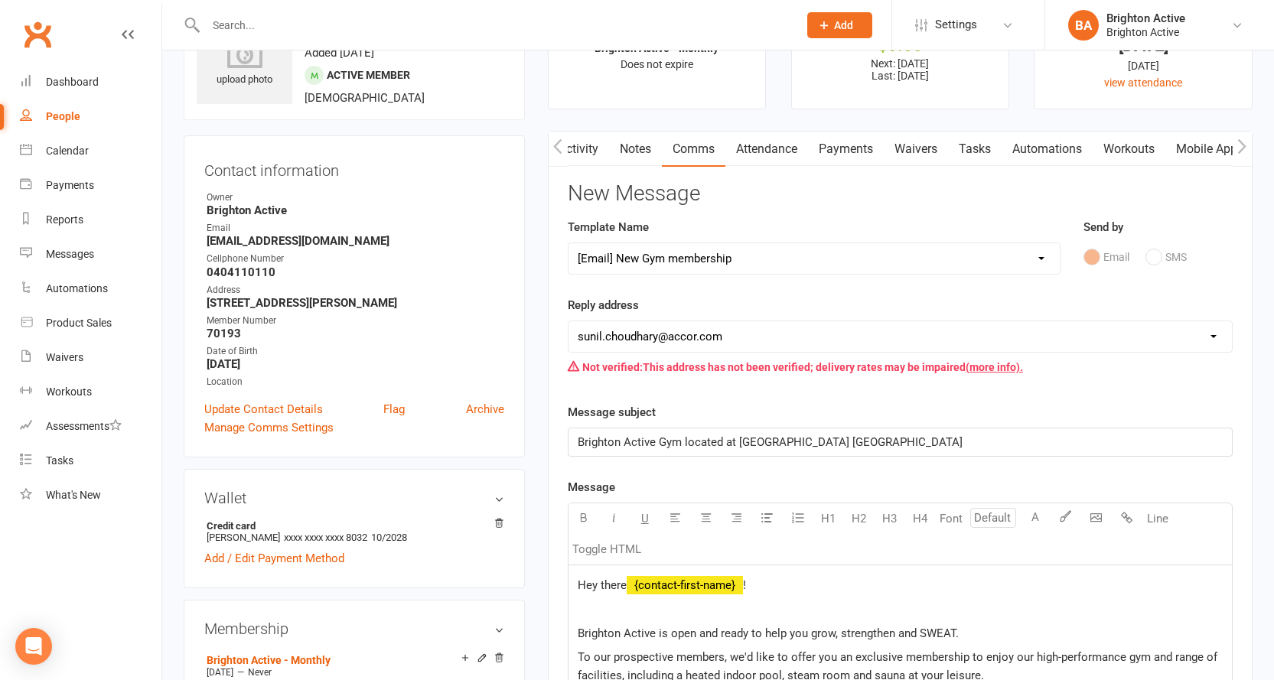
click at [660, 334] on select "hello@clubworx.com info@brightonactive.com.au sunil.choudhary@accor.com celia@o…" at bounding box center [900, 336] width 663 height 31
select select "1"
click at [569, 321] on select "hello@clubworx.com info@brightonactive.com.au sunil.choudhary@accor.com celia@o…" at bounding box center [900, 336] width 663 height 31
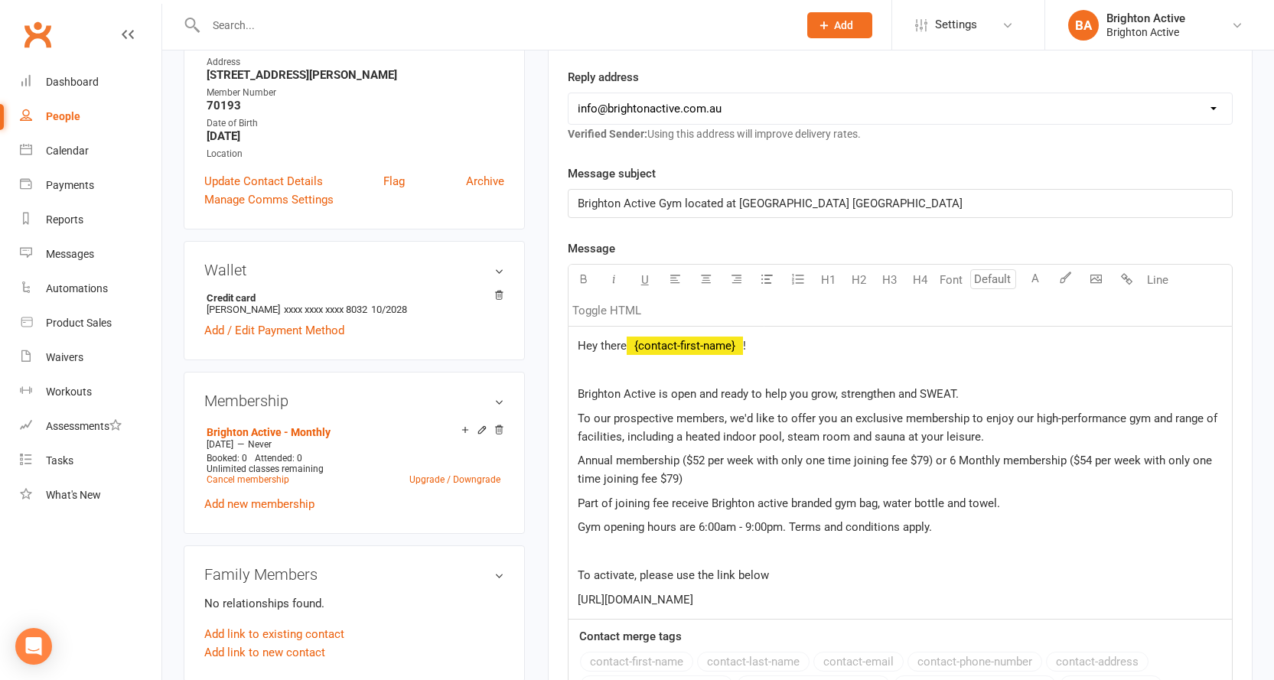
scroll to position [306, 0]
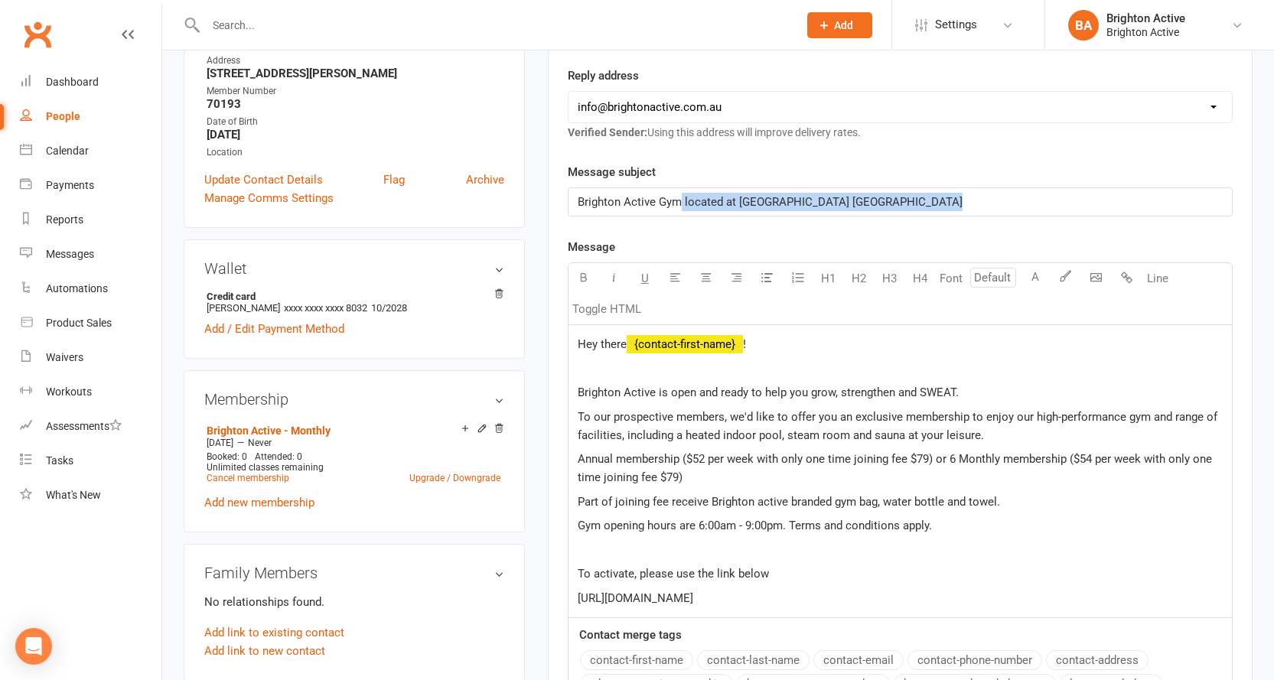
drag, startPoint x: 956, startPoint y: 198, endPoint x: 681, endPoint y: 213, distance: 275.9
click at [681, 213] on div "Brighton Active Gym located at [GEOGRAPHIC_DATA] [GEOGRAPHIC_DATA]" at bounding box center [900, 202] width 663 height 28
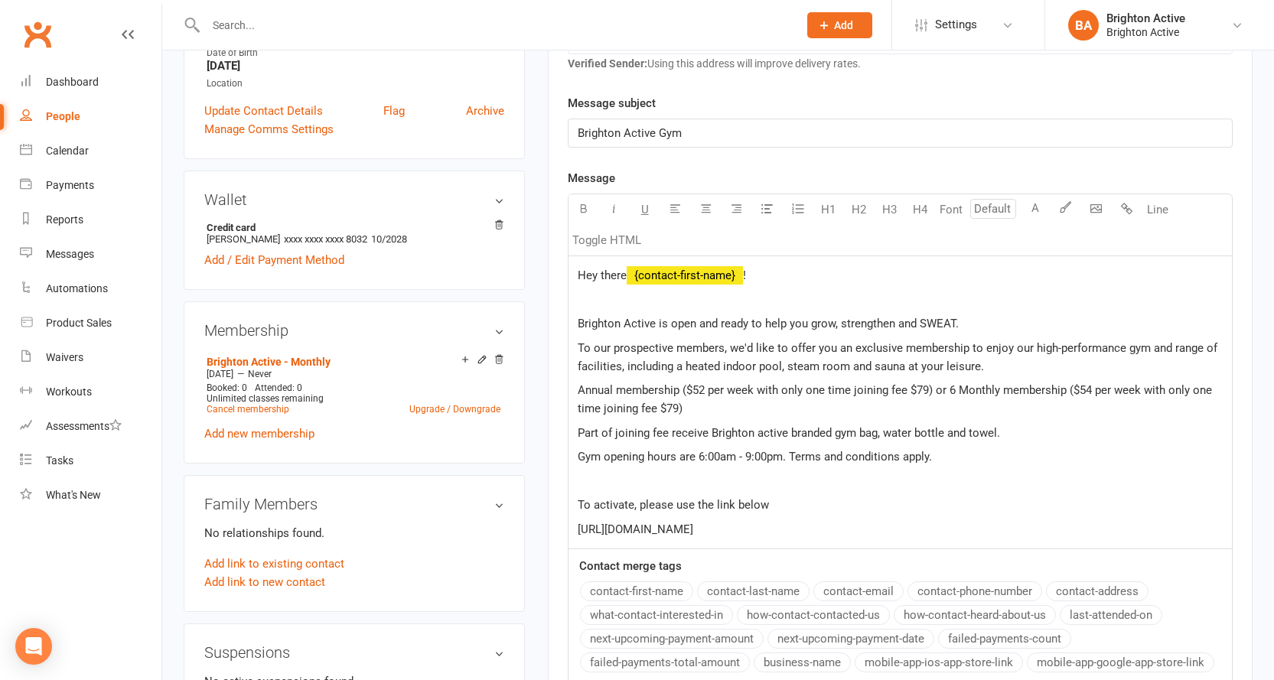
scroll to position [459, 0]
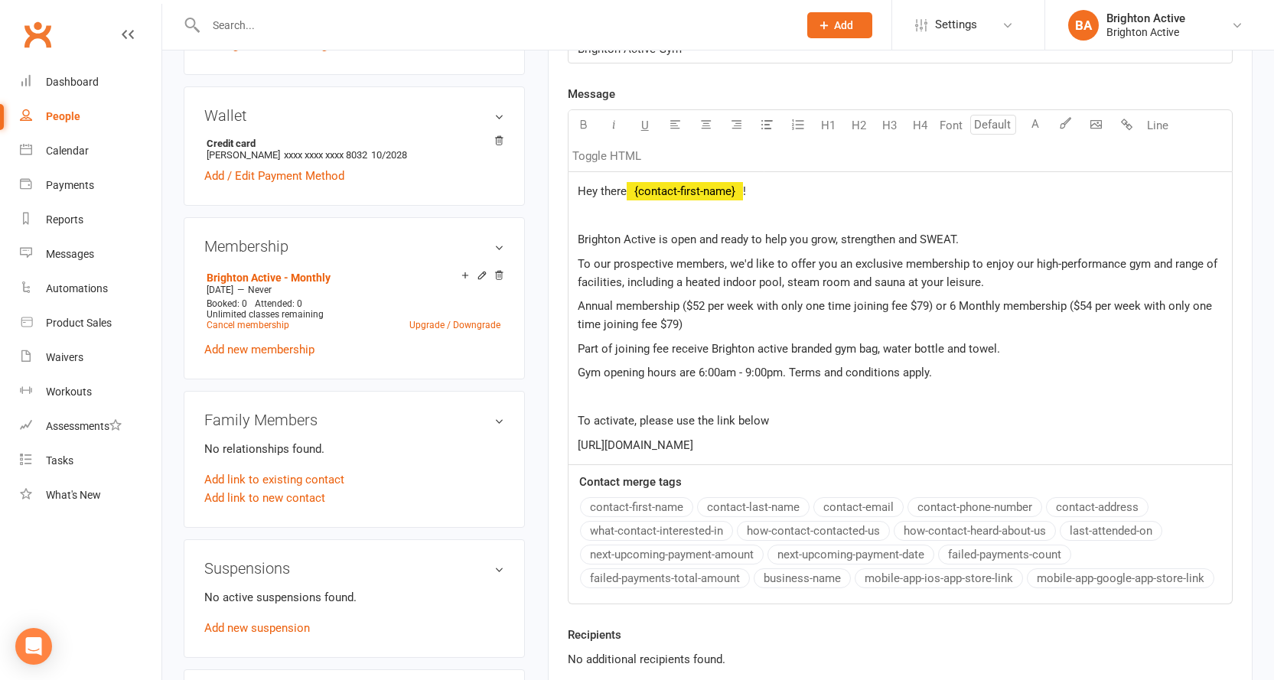
drag, startPoint x: 847, startPoint y: 452, endPoint x: 549, endPoint y: 235, distance: 368.5
click at [549, 235] on div "Activity Notes Comms Attendance Payments Waivers Tasks Automations Workouts Mob…" at bounding box center [900, 247] width 705 height 998
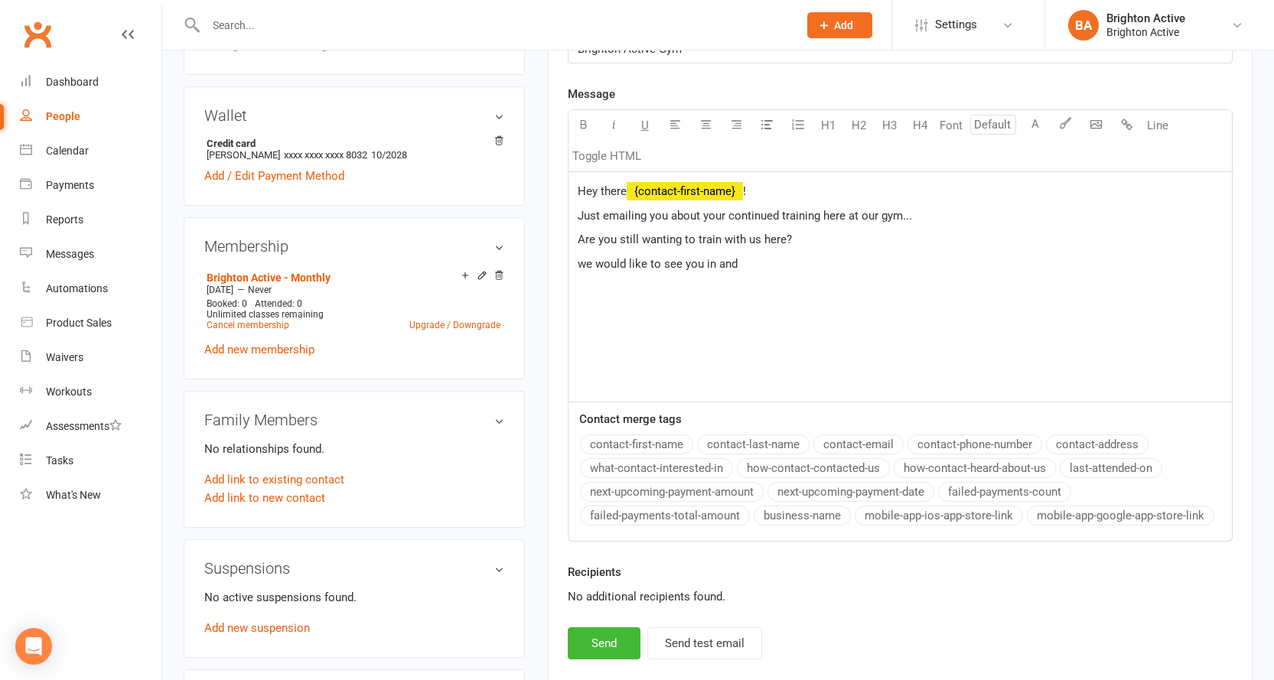
click at [588, 267] on span "we would like to see you in and" at bounding box center [658, 264] width 160 height 14
click at [741, 275] on div "Hey there ﻿ {contact-first-name} ! Just emailing you about your continued train…" at bounding box center [900, 287] width 663 height 230
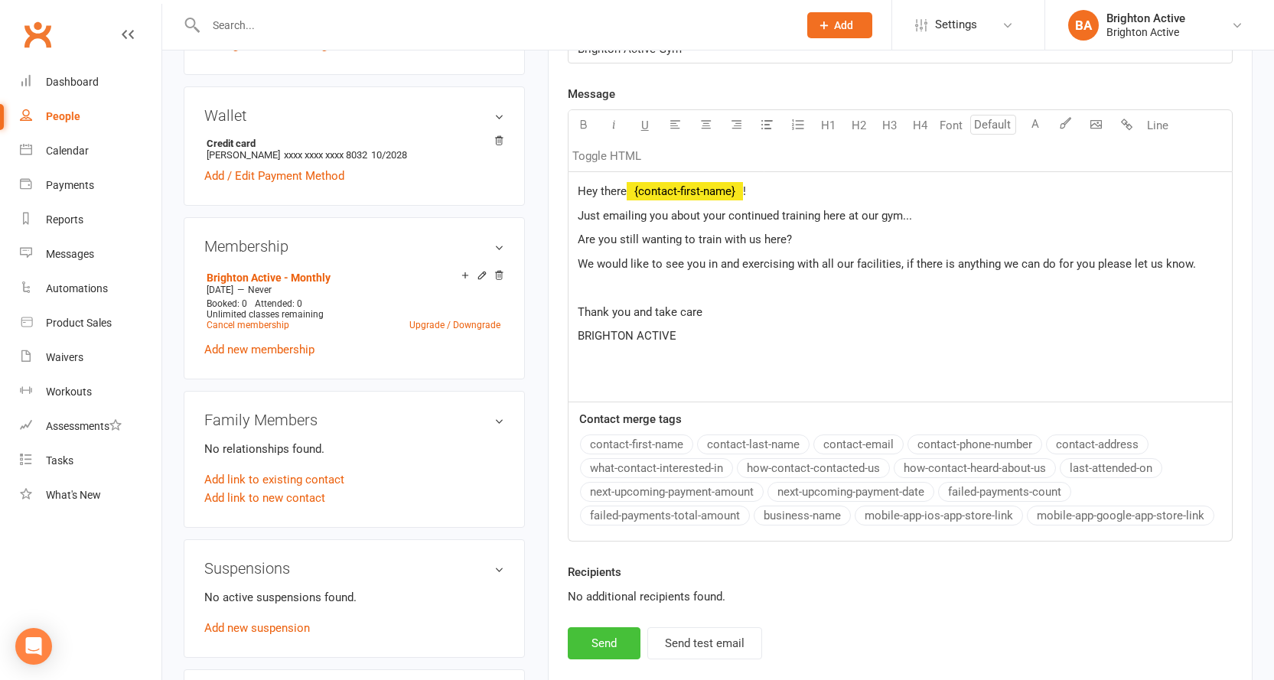
click at [602, 648] on button "Send" at bounding box center [604, 643] width 73 height 32
select select
select select "0"
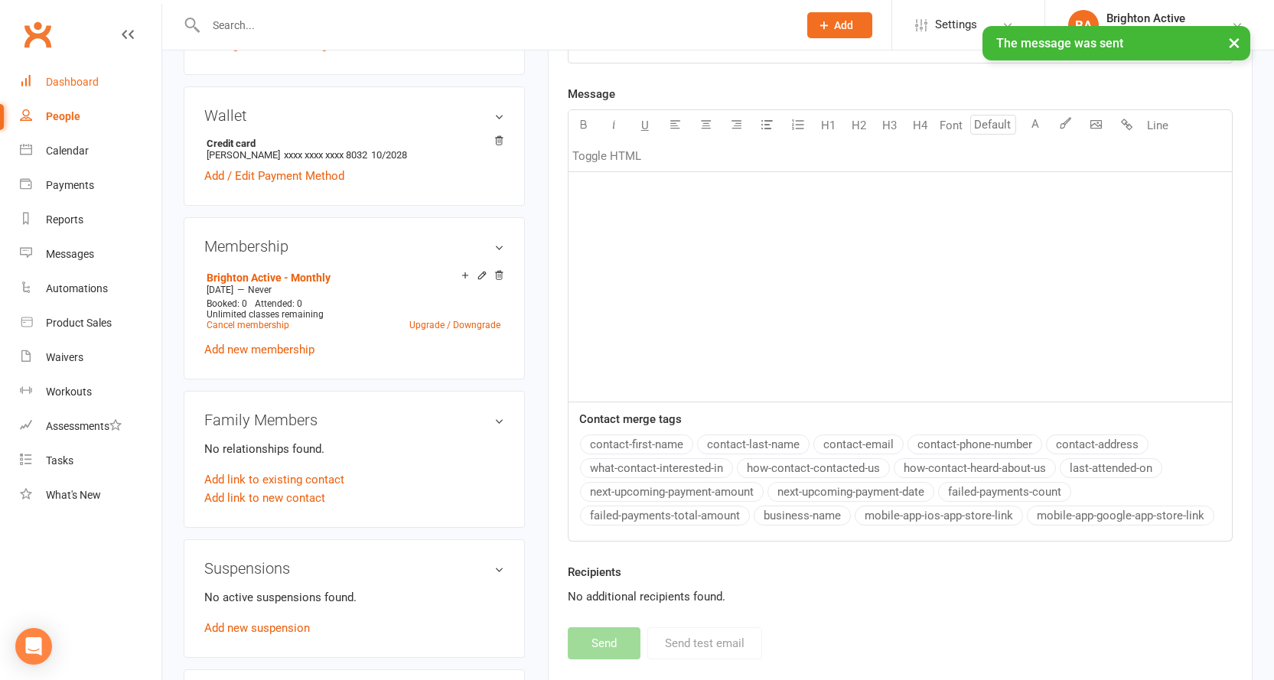
click at [46, 93] on link "Dashboard" at bounding box center [91, 82] width 142 height 34
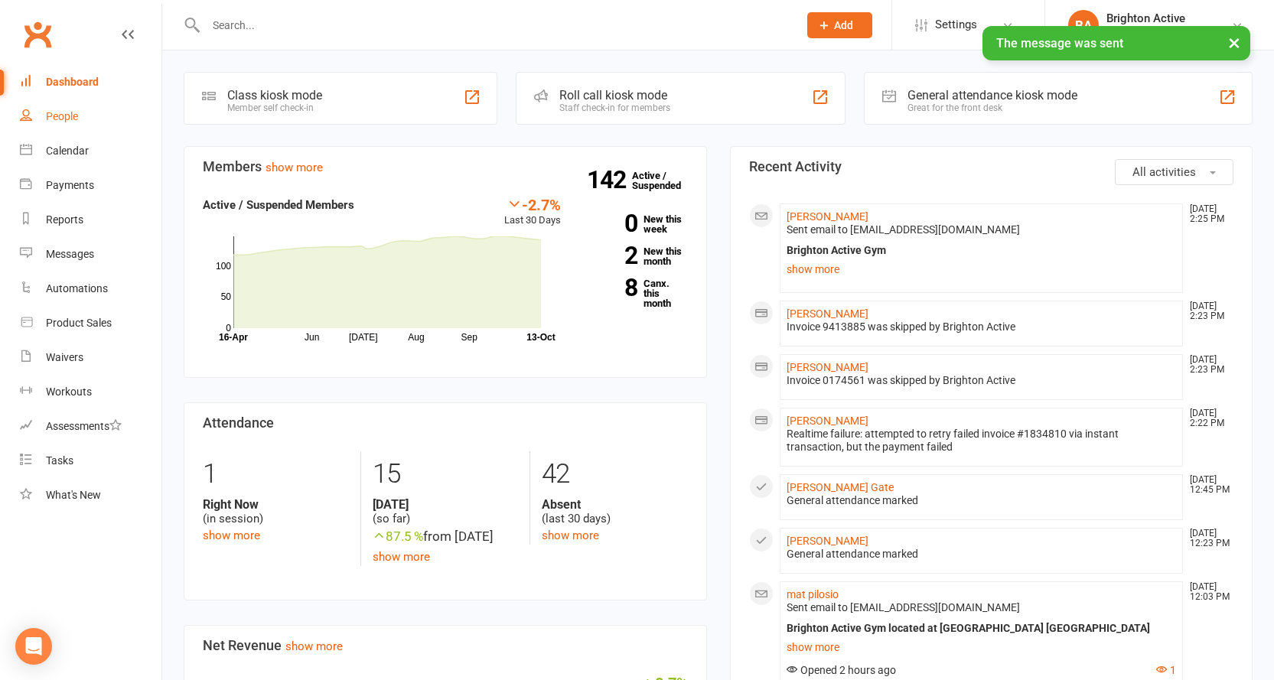
click at [82, 108] on link "People" at bounding box center [91, 116] width 142 height 34
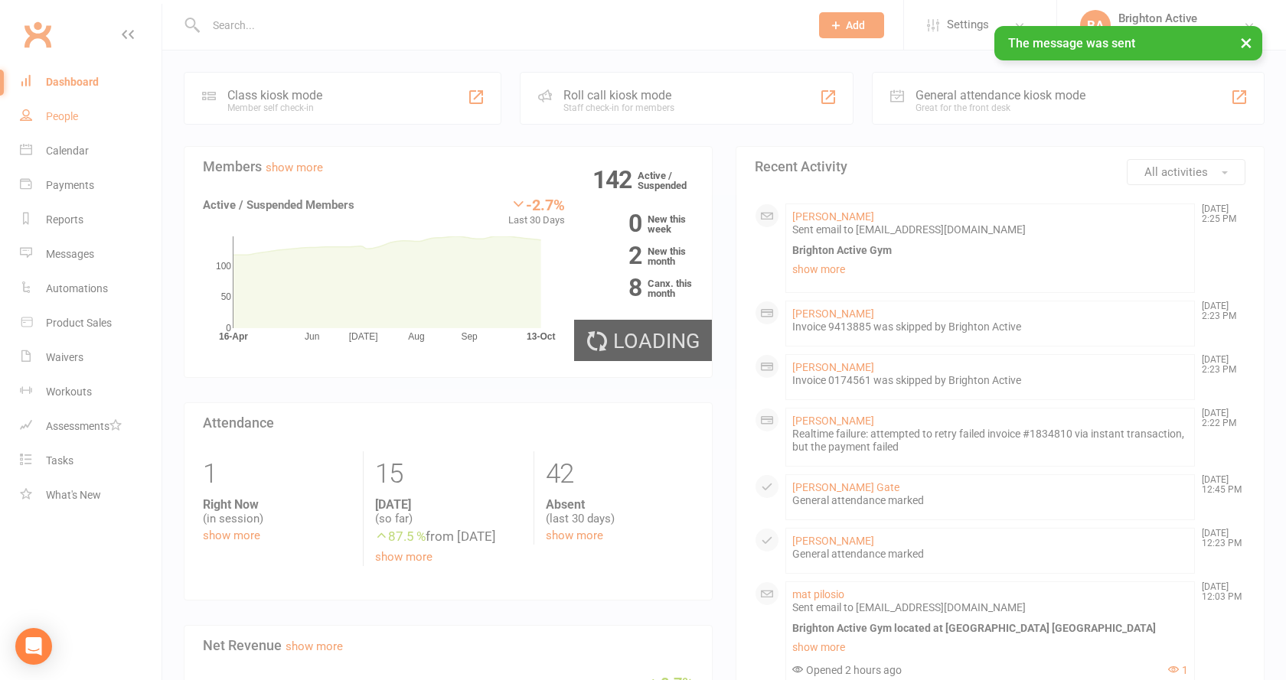
select select "true"
select select "100"
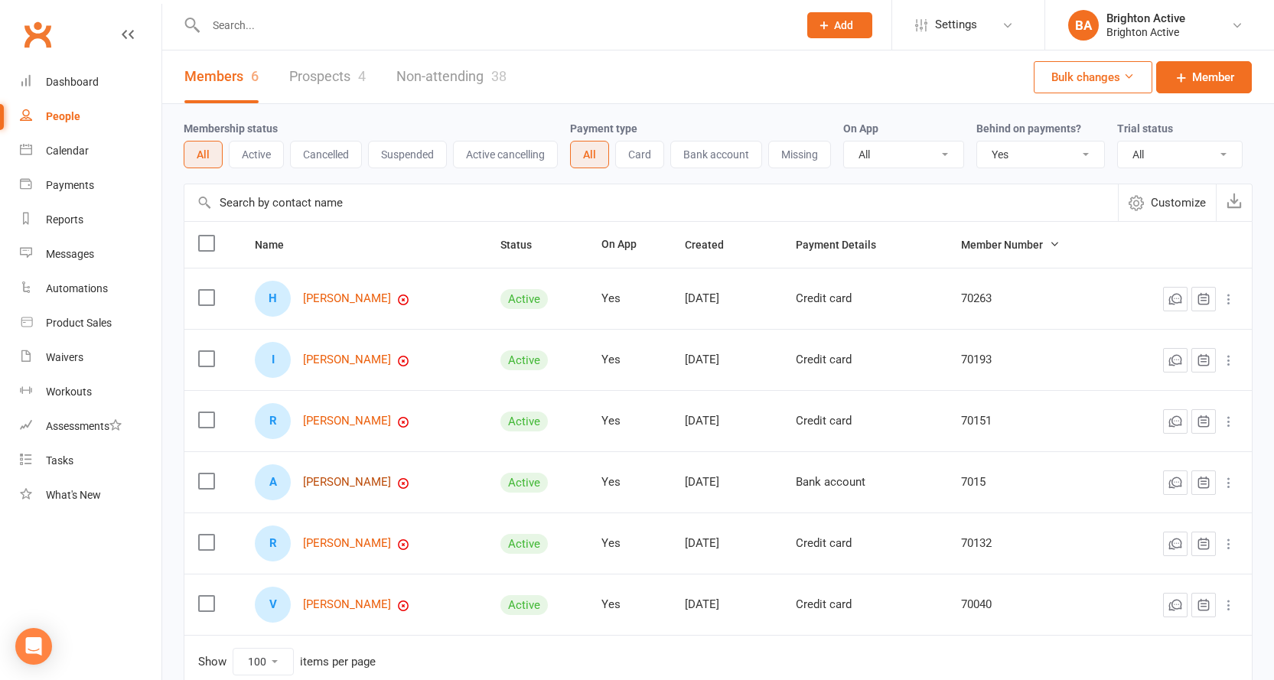
click at [343, 477] on link "Adrian Mason" at bounding box center [347, 482] width 88 height 13
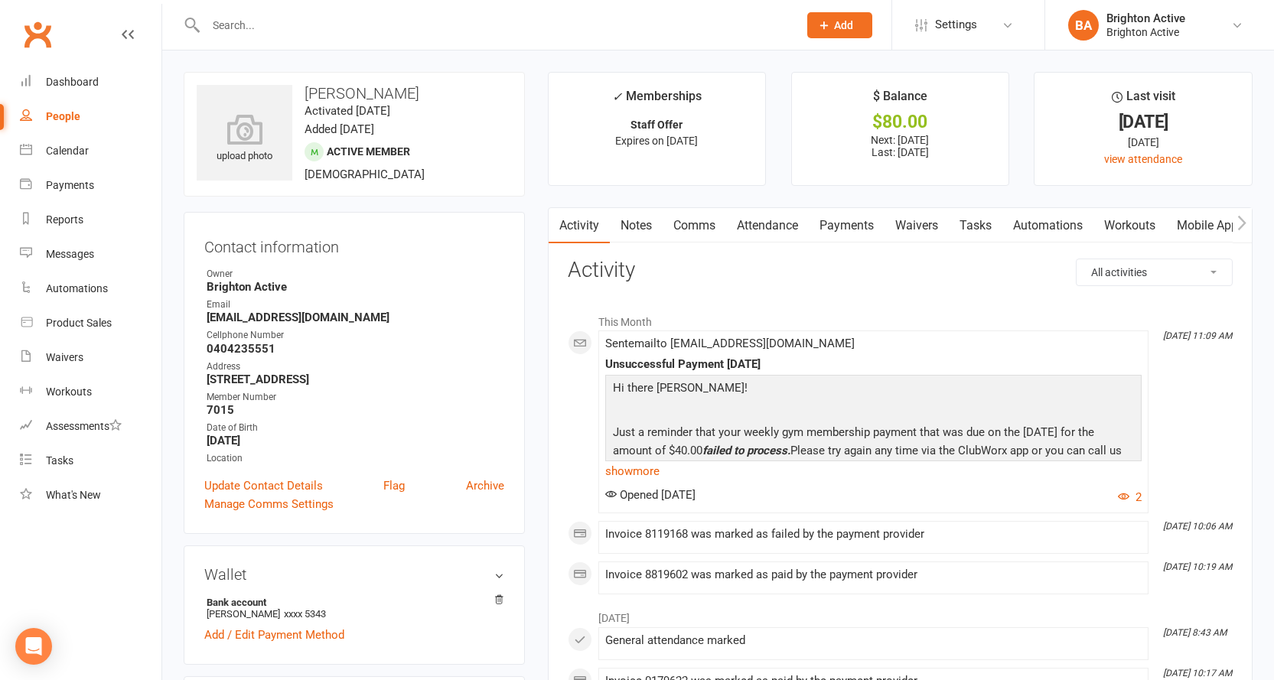
click at [864, 230] on link "Payments" at bounding box center [847, 225] width 76 height 35
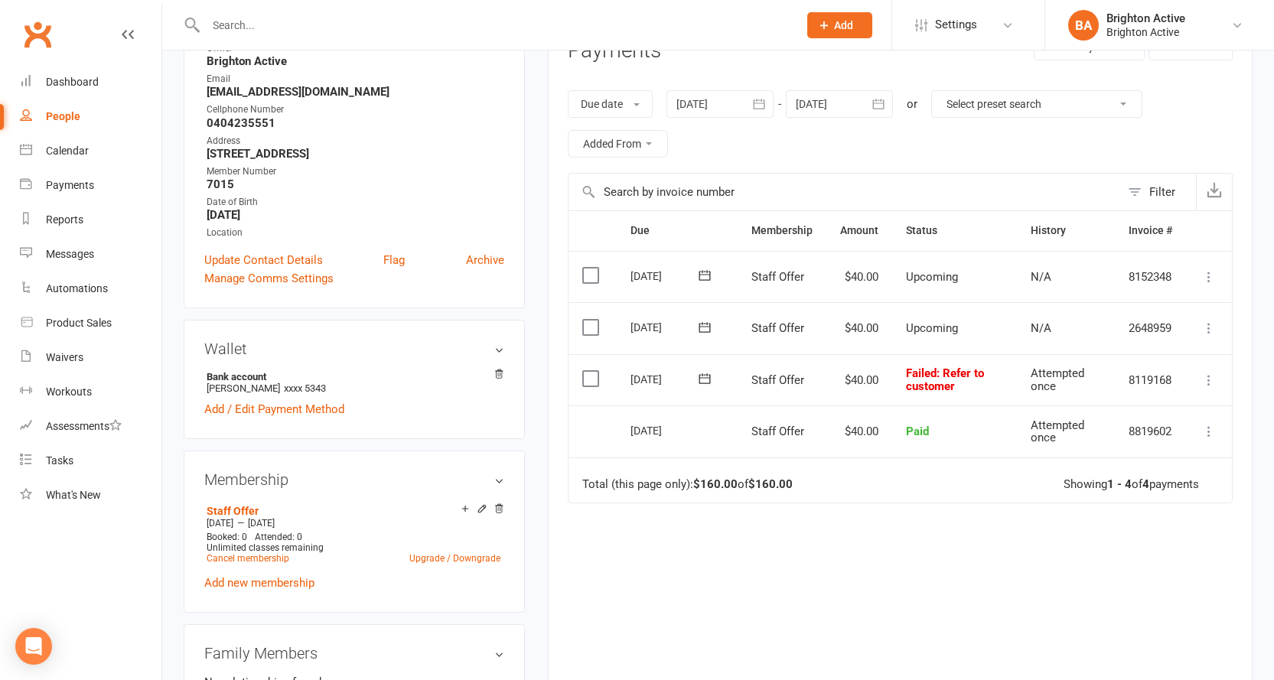
scroll to position [77, 0]
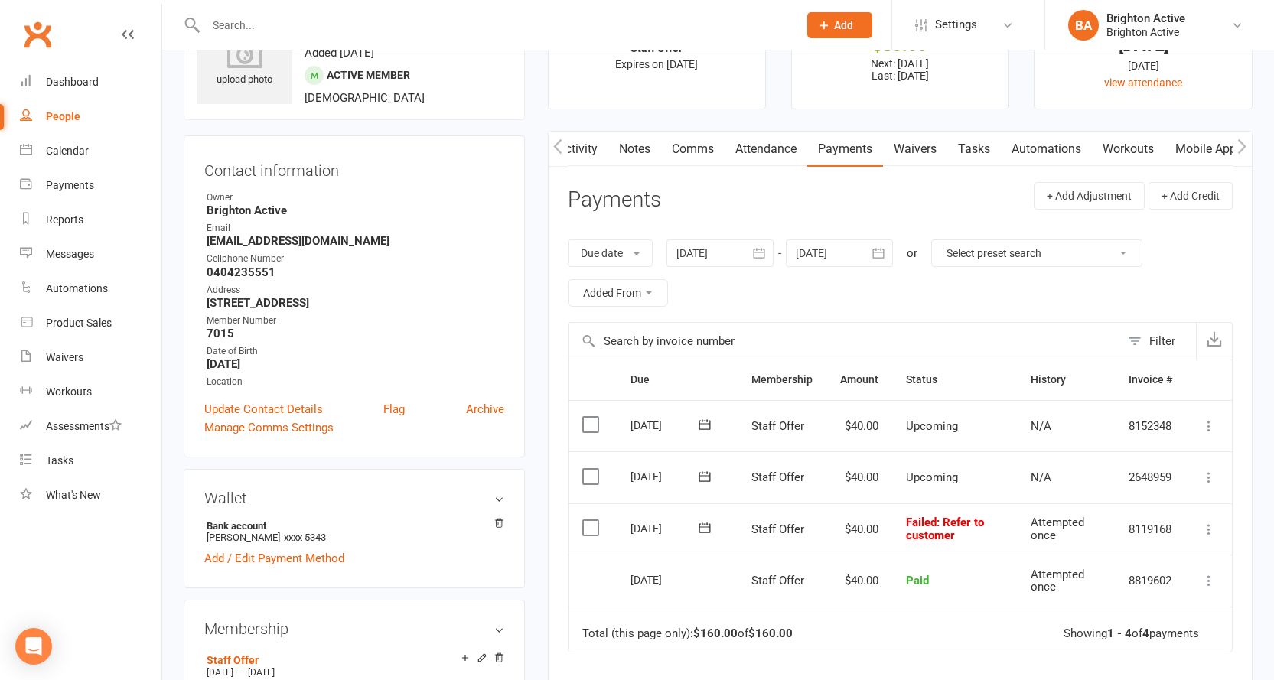
click at [711, 148] on link "Comms" at bounding box center [693, 149] width 64 height 35
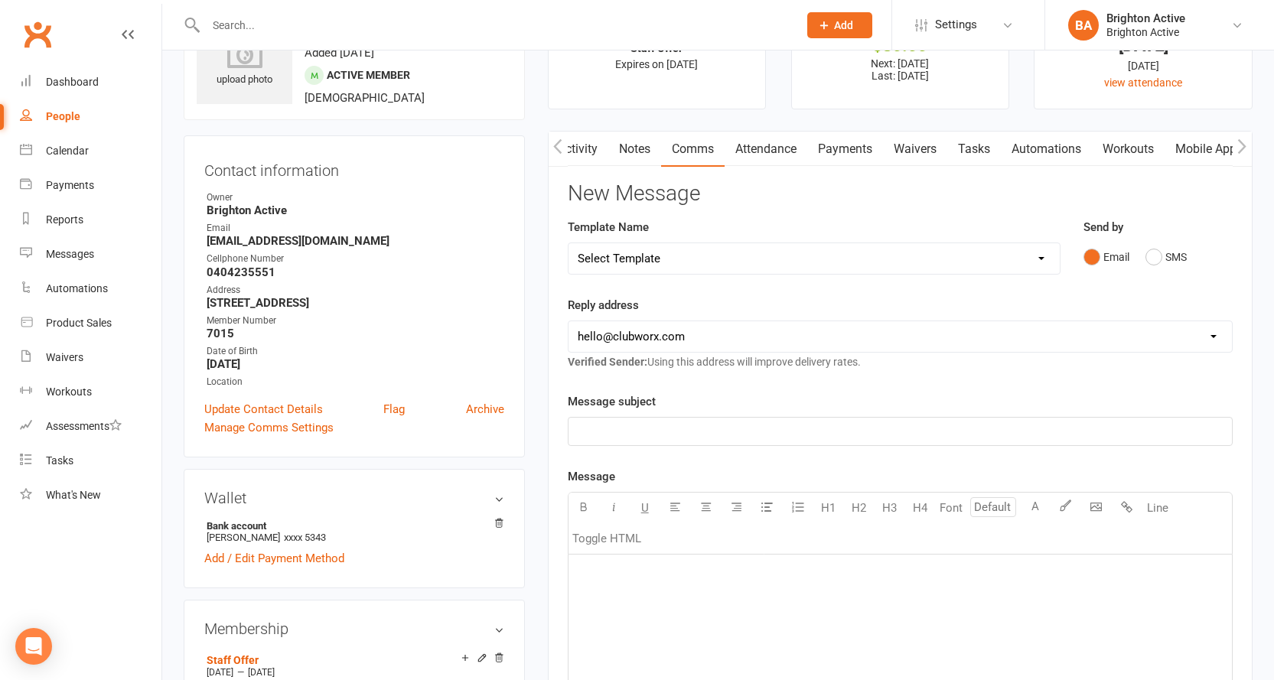
click at [732, 269] on select "Select Template [SMS] [Default template - review before using] Appointment remi…" at bounding box center [814, 258] width 491 height 31
select select "17"
click at [569, 243] on select "Select Template [SMS] [Default template - review before using] Appointment remi…" at bounding box center [814, 258] width 491 height 31
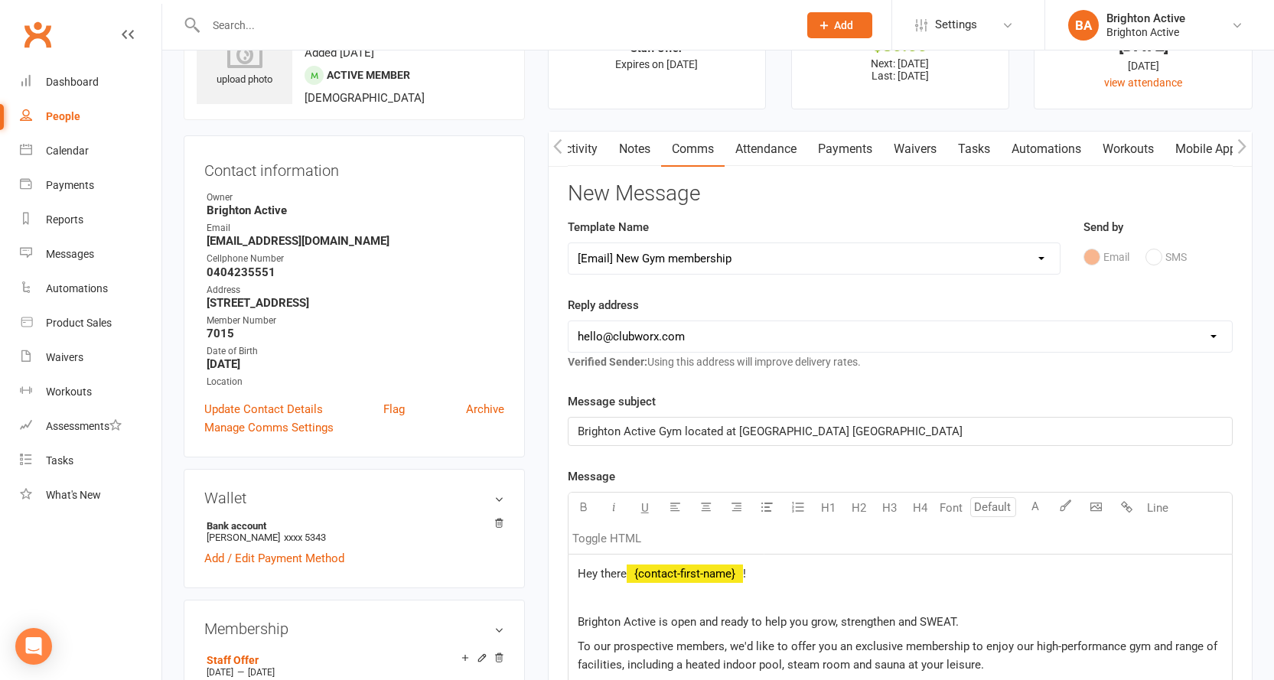
click at [645, 329] on select "[EMAIL_ADDRESS][DOMAIN_NAME] [EMAIL_ADDRESS][DOMAIN_NAME] [DOMAIN_NAME][EMAIL_A…" at bounding box center [900, 336] width 663 height 31
select select "1"
click at [569, 321] on select "[EMAIL_ADDRESS][DOMAIN_NAME] [EMAIL_ADDRESS][DOMAIN_NAME] [DOMAIN_NAME][EMAIL_A…" at bounding box center [900, 336] width 663 height 31
drag, startPoint x: 683, startPoint y: 433, endPoint x: 995, endPoint y: 429, distance: 311.5
click at [995, 429] on p "Brighton Active Gym located at [GEOGRAPHIC_DATA] [GEOGRAPHIC_DATA]" at bounding box center [900, 431] width 645 height 18
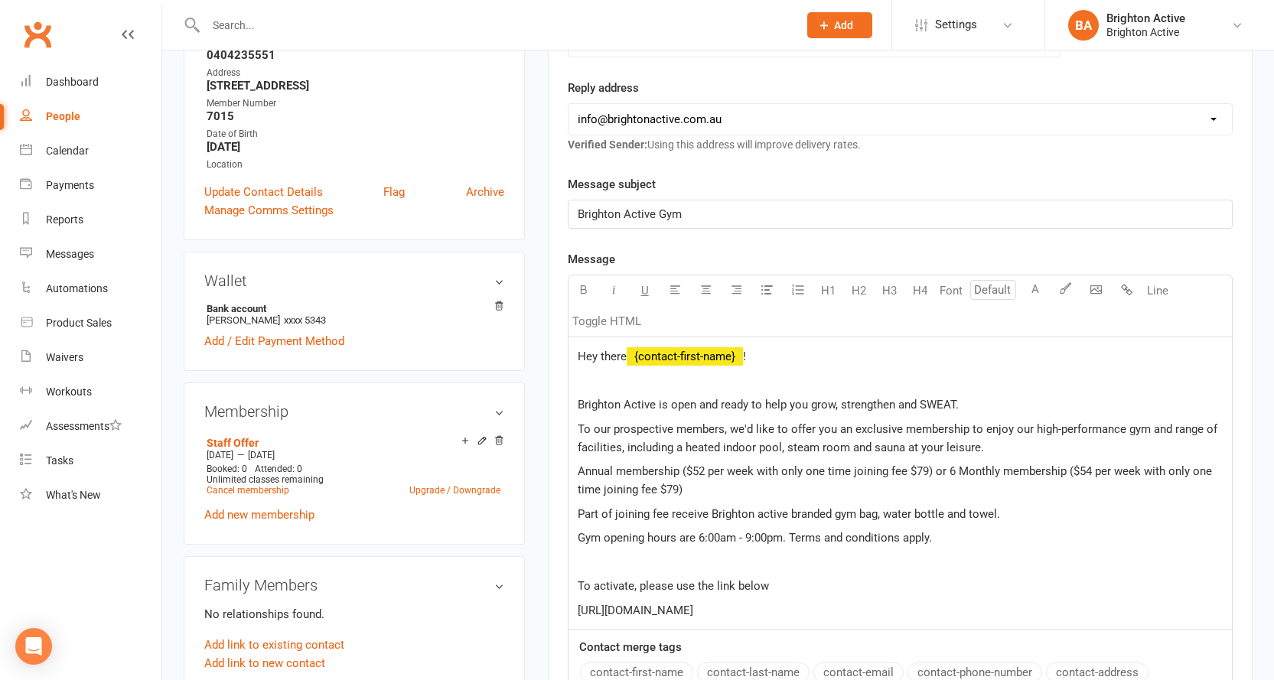
scroll to position [383, 0]
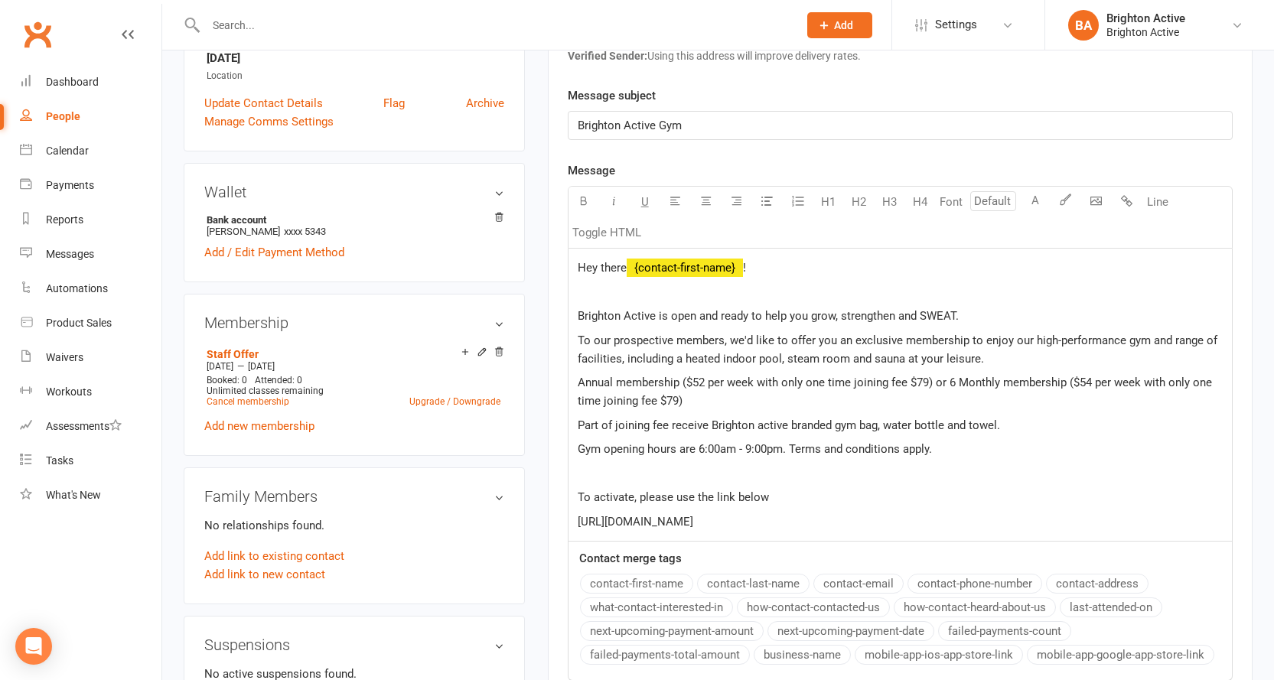
drag, startPoint x: 792, startPoint y: 500, endPoint x: 566, endPoint y: 319, distance: 289.1
click at [566, 319] on div "Activity Notes Comms Attendance Payments Waivers Tasks Automations Workouts Mob…" at bounding box center [900, 324] width 705 height 998
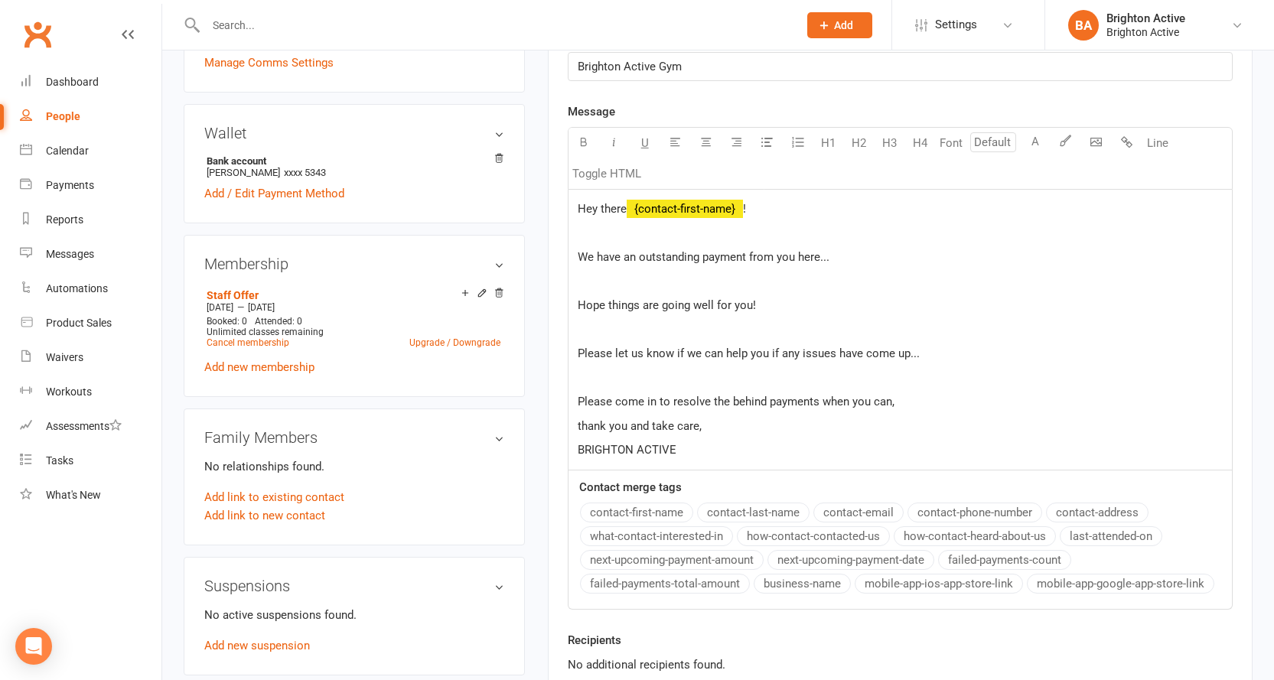
scroll to position [536, 0]
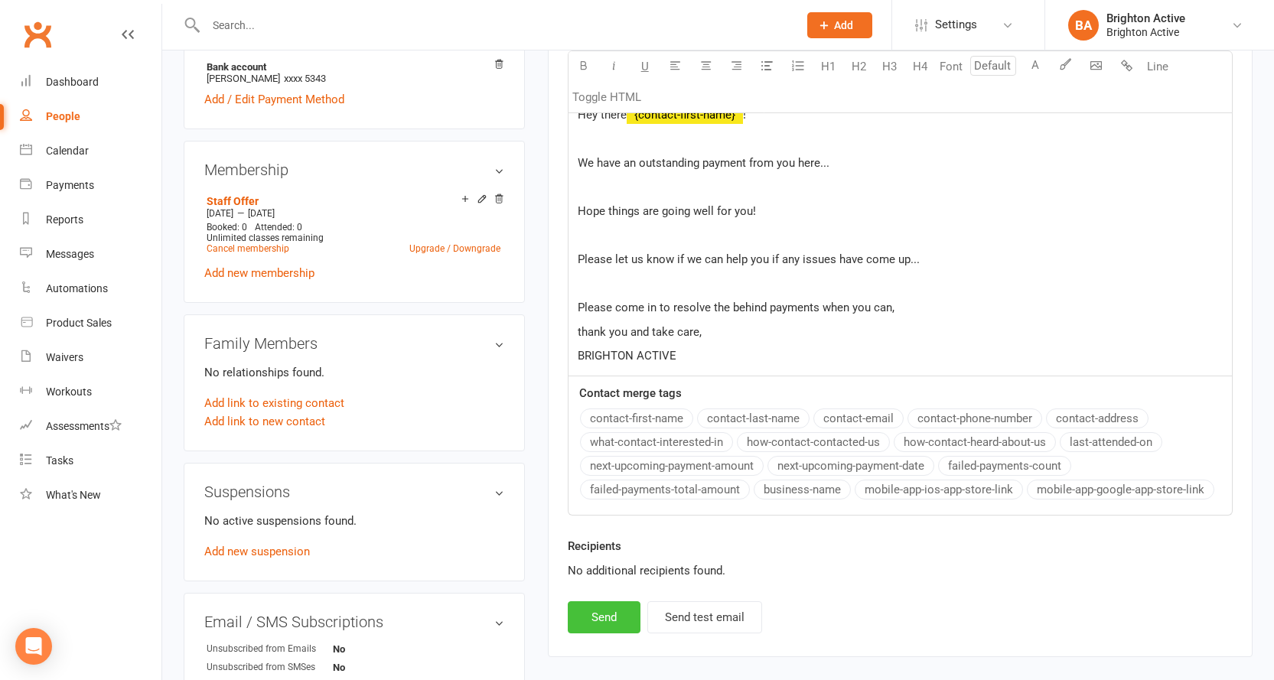
click at [618, 620] on button "Send" at bounding box center [604, 617] width 73 height 32
select select
select select "0"
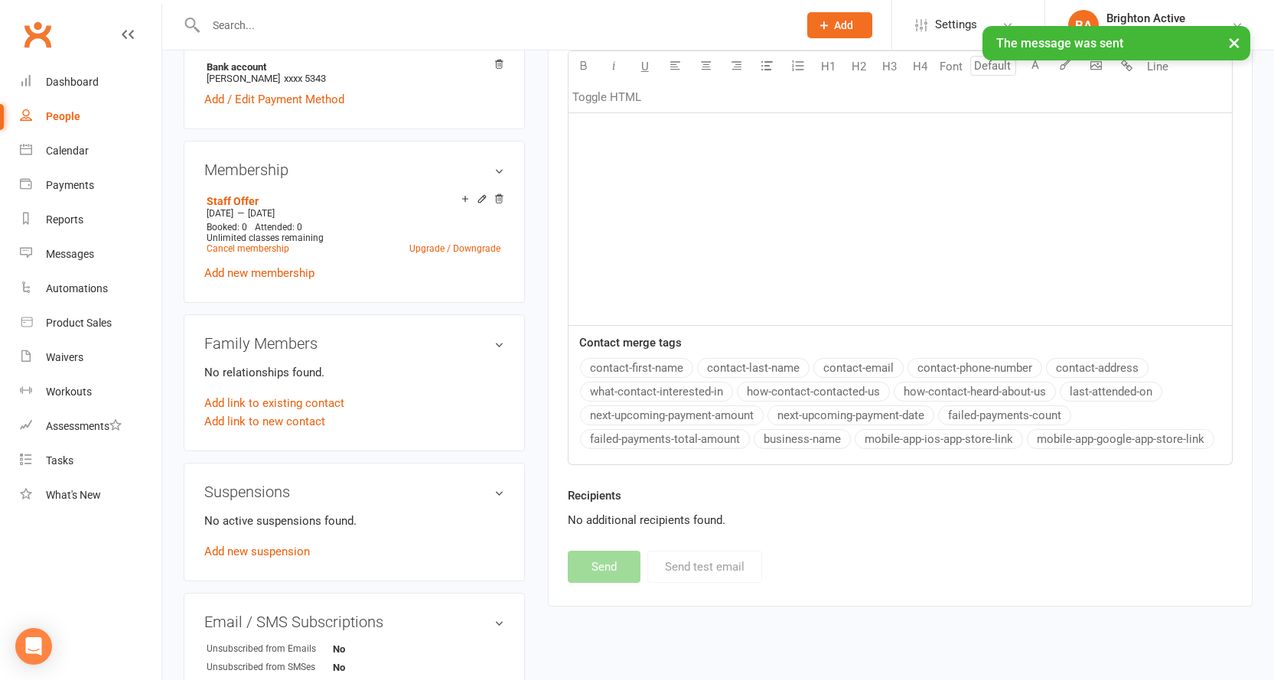
click at [62, 113] on div "People" at bounding box center [63, 116] width 34 height 12
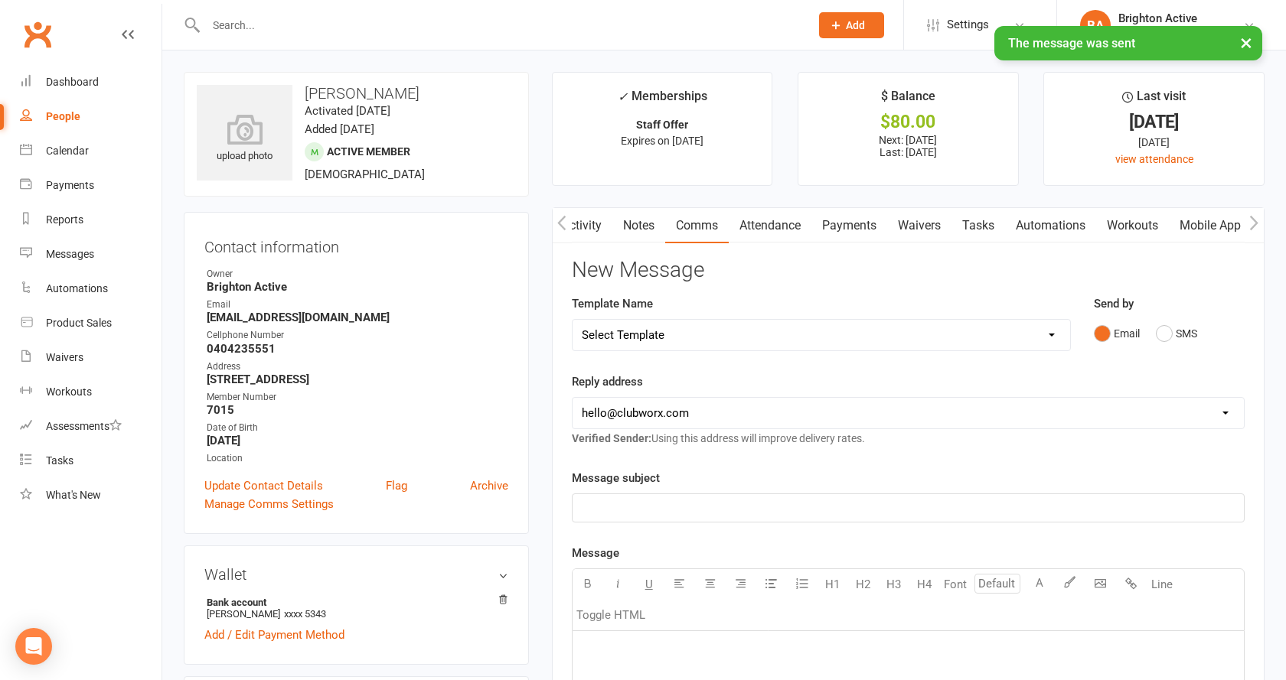
select select "true"
select select "100"
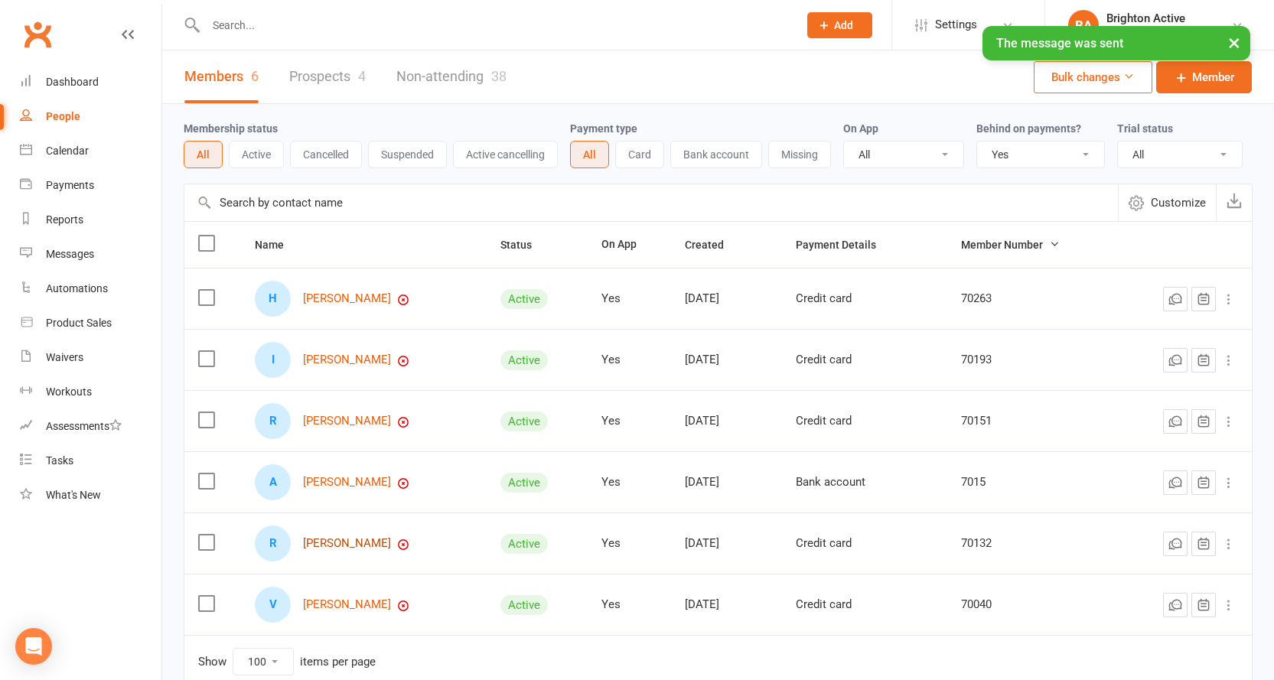
click at [340, 540] on link "[PERSON_NAME]" at bounding box center [347, 543] width 88 height 13
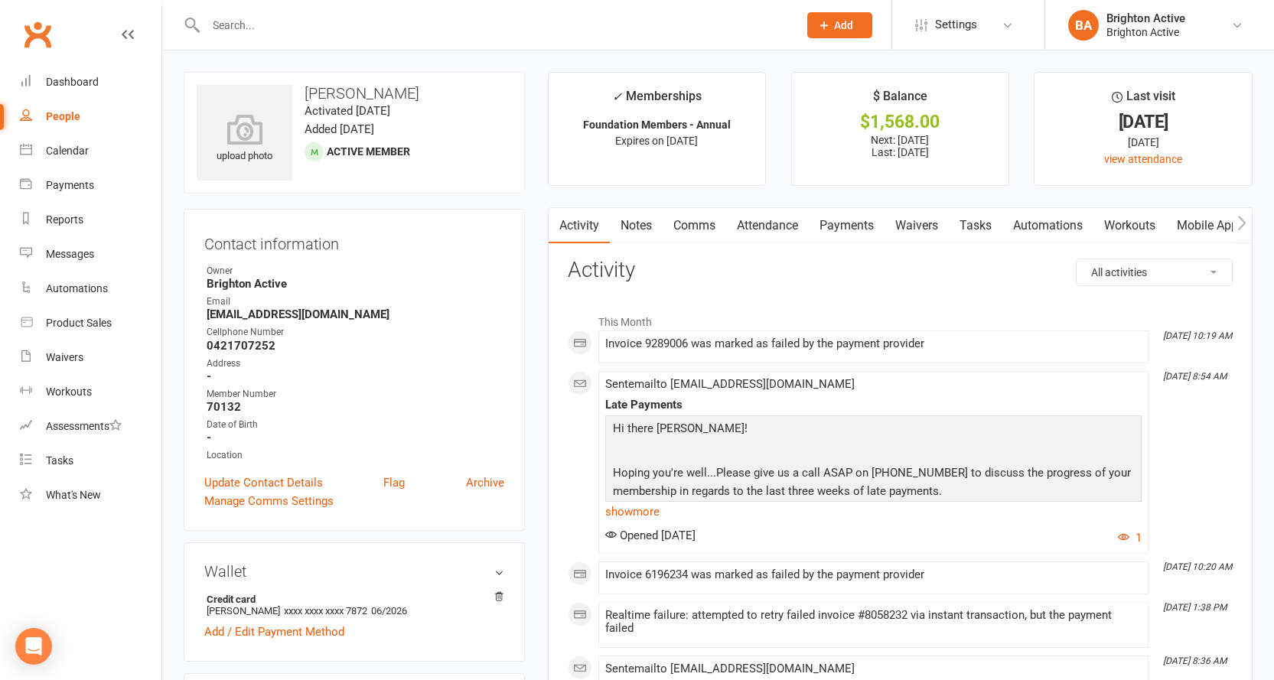
click at [696, 223] on link "Comms" at bounding box center [695, 225] width 64 height 35
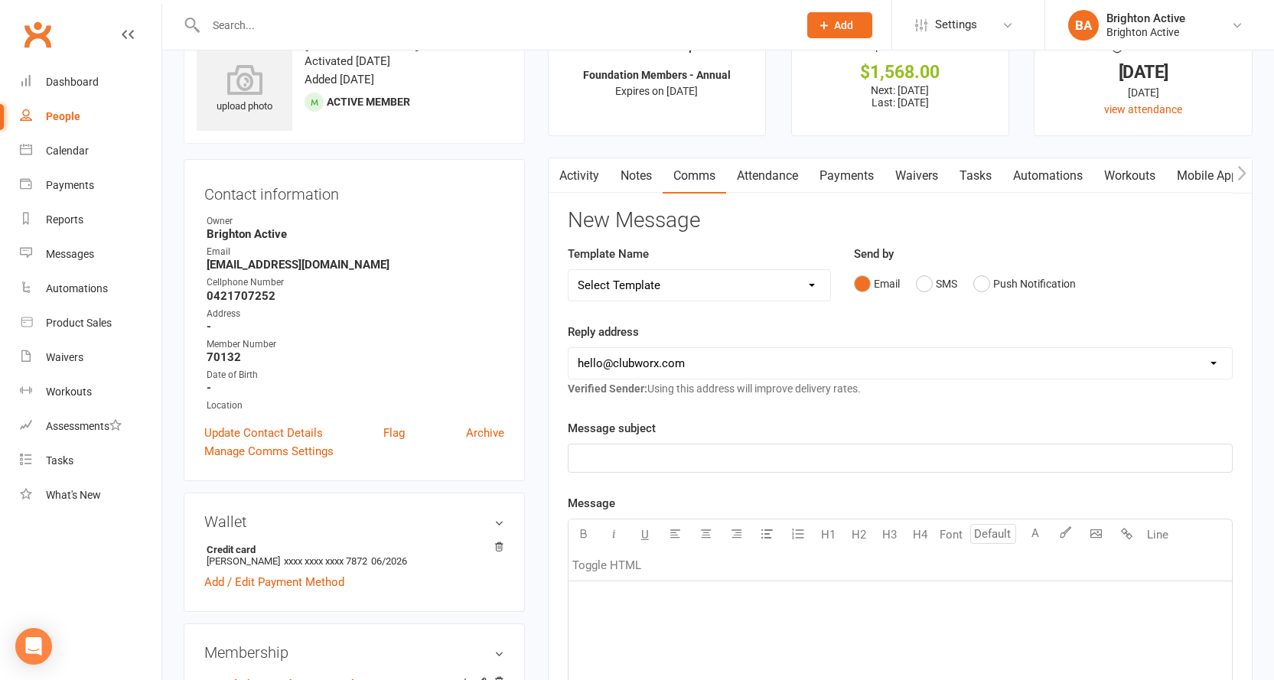
scroll to position [77, 0]
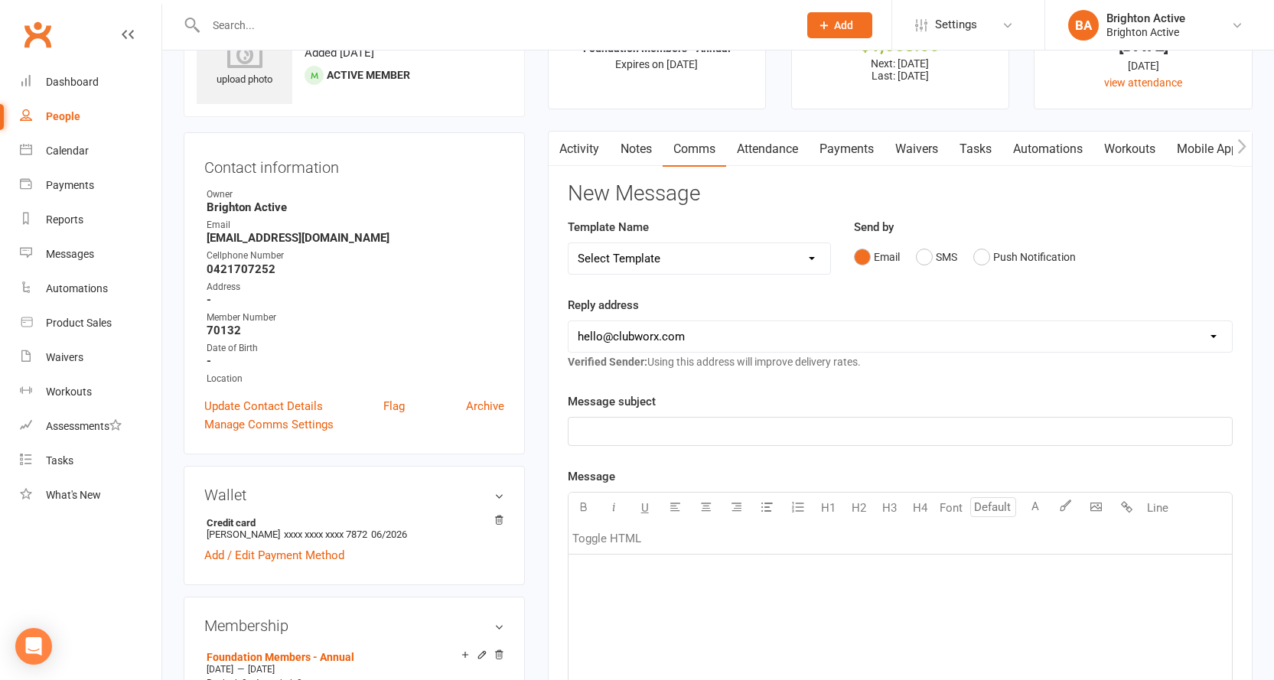
click at [725, 345] on select "[EMAIL_ADDRESS][DOMAIN_NAME] [EMAIL_ADDRESS][DOMAIN_NAME] [DOMAIN_NAME][EMAIL_A…" at bounding box center [900, 336] width 663 height 31
click at [838, 148] on link "Payments" at bounding box center [847, 149] width 76 height 35
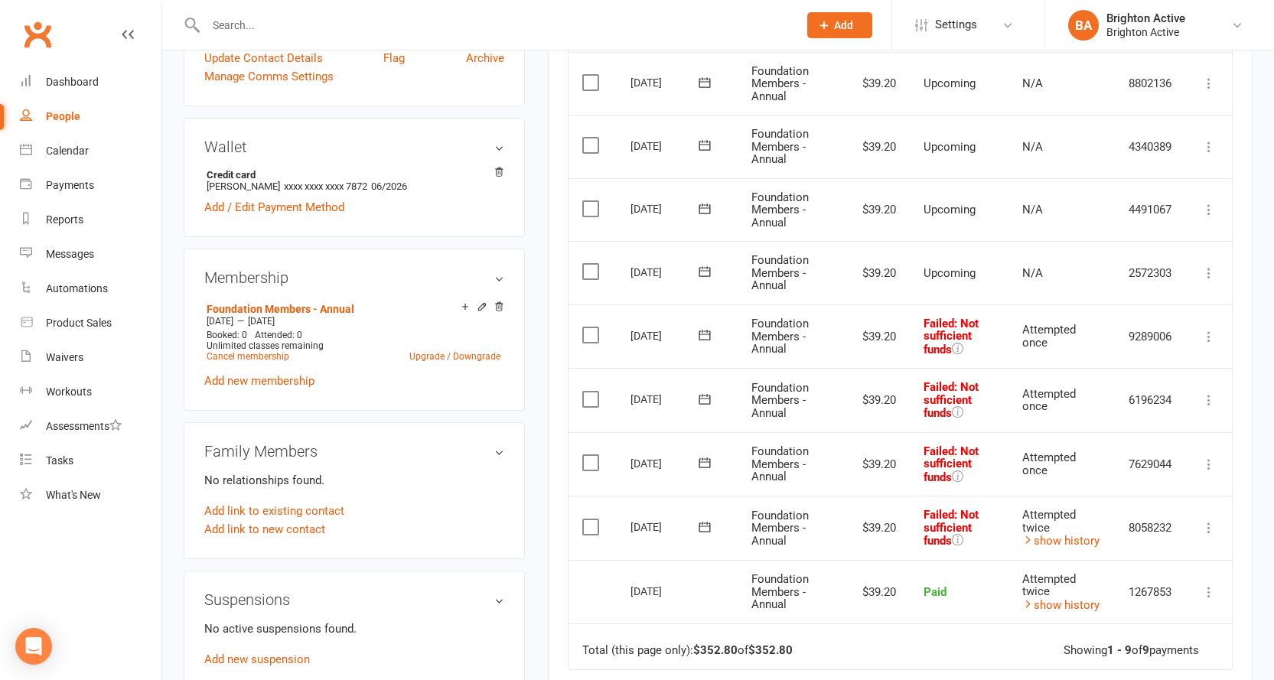
scroll to position [536, 0]
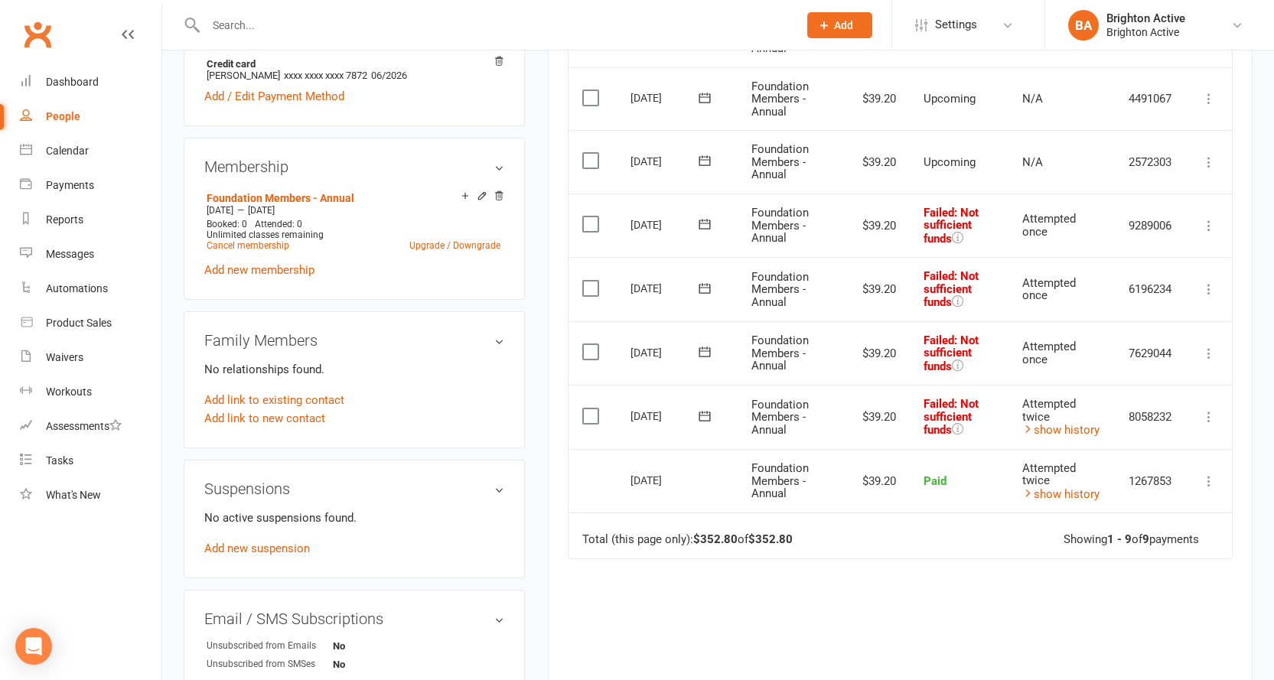
click at [1204, 419] on icon at bounding box center [1208, 416] width 15 height 15
click at [1198, 274] on td "Mark as Paid (Cash) Mark as Paid (POS) Mark as Paid (Other) Skip Retry now More…" at bounding box center [1209, 289] width 46 height 64
click at [1204, 282] on icon at bounding box center [1208, 289] width 15 height 15
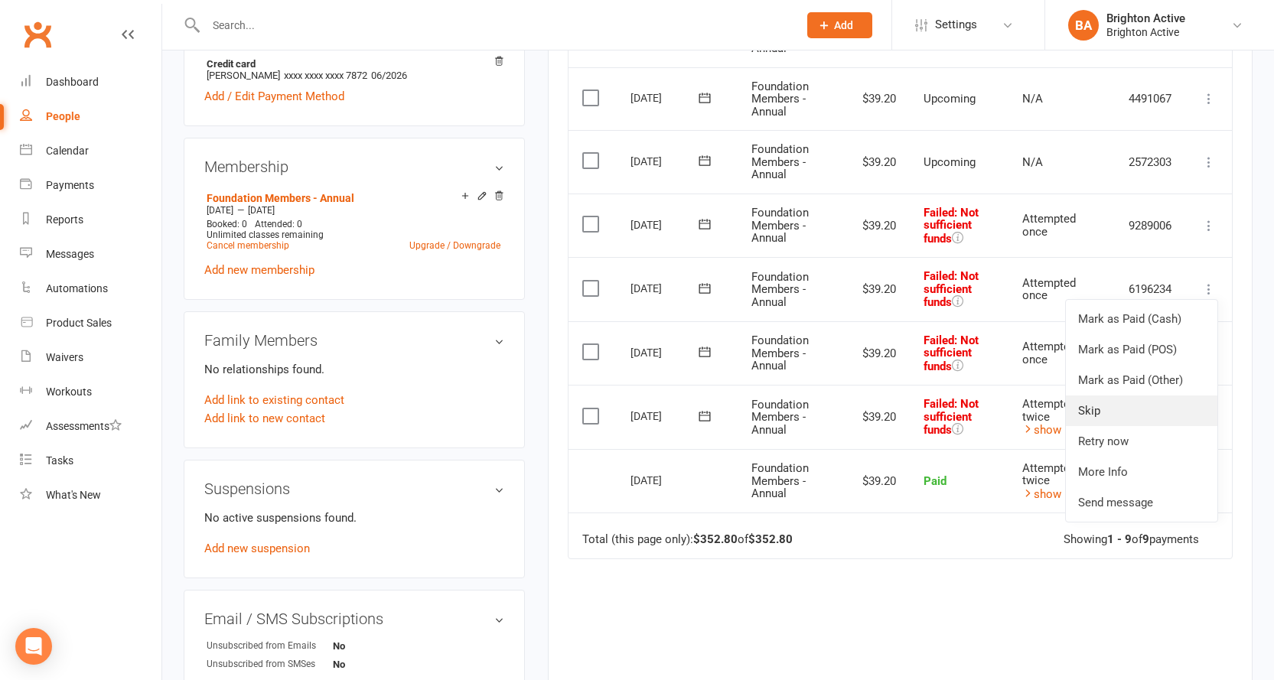
click at [1181, 415] on link "Skip" at bounding box center [1142, 411] width 152 height 31
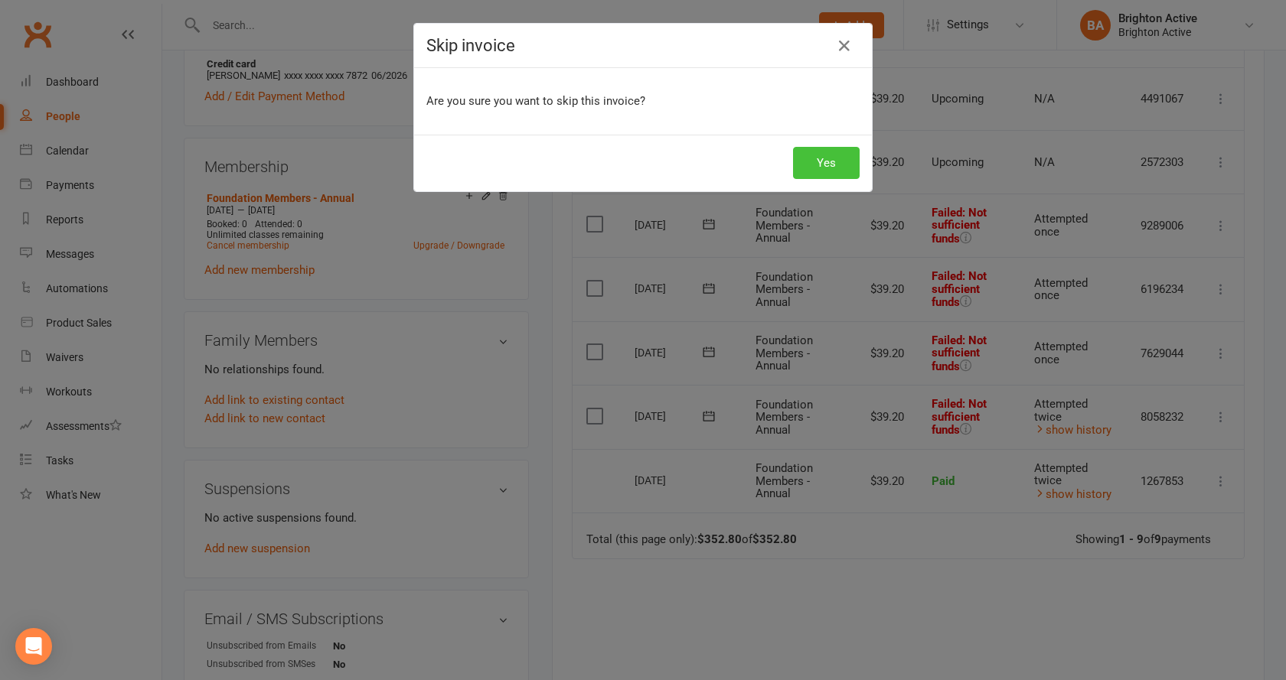
click at [807, 165] on button "Yes" at bounding box center [826, 163] width 67 height 32
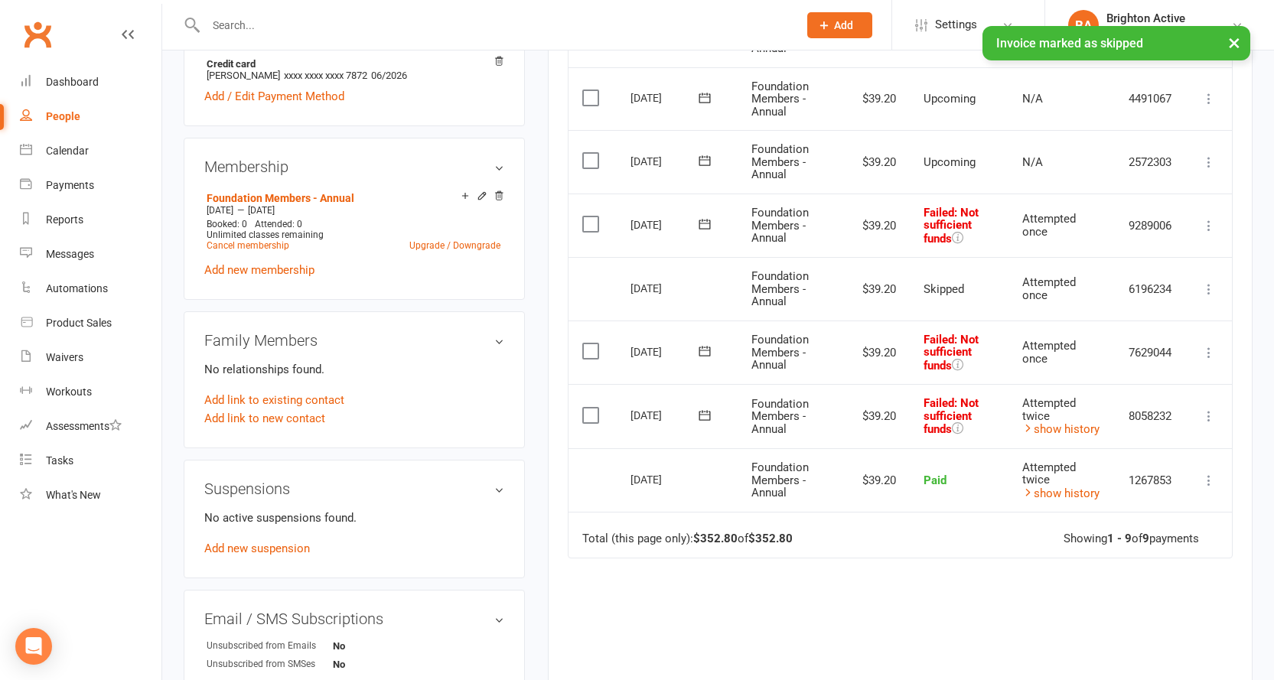
click at [1211, 352] on icon at bounding box center [1208, 352] width 15 height 15
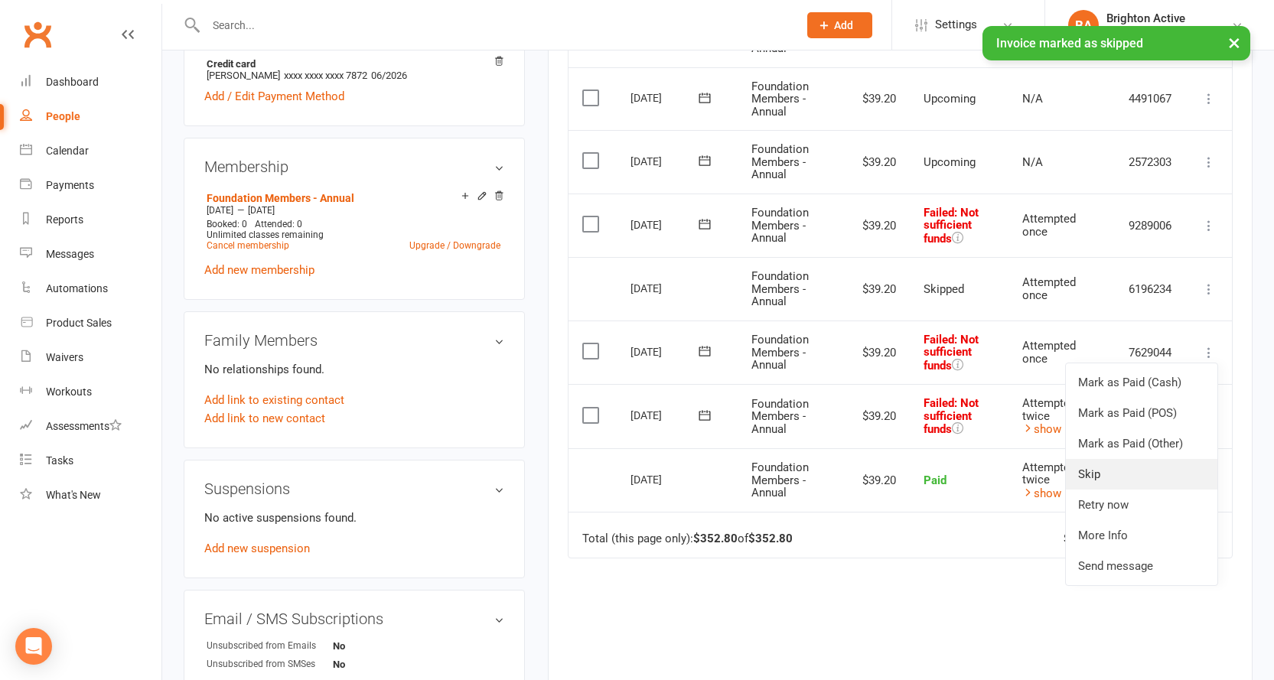
click at [1157, 470] on link "Skip" at bounding box center [1142, 474] width 152 height 31
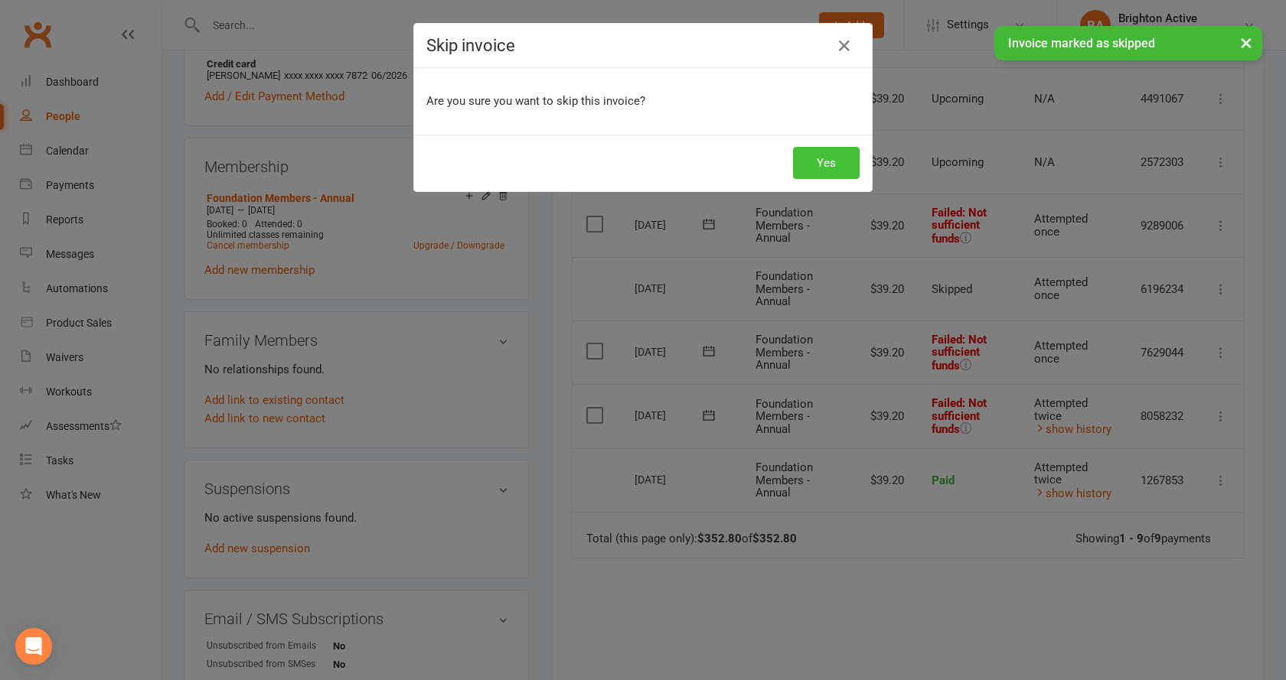
click at [816, 168] on button "Yes" at bounding box center [826, 163] width 67 height 32
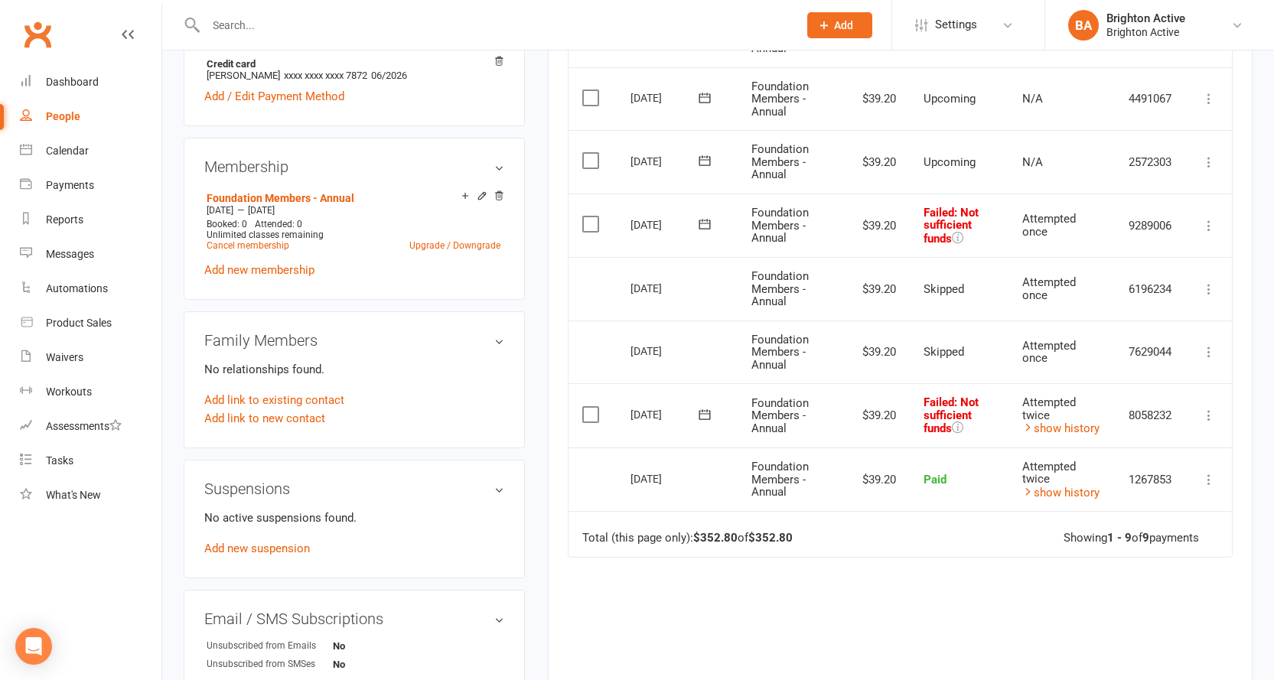
click at [1205, 418] on icon at bounding box center [1208, 415] width 15 height 15
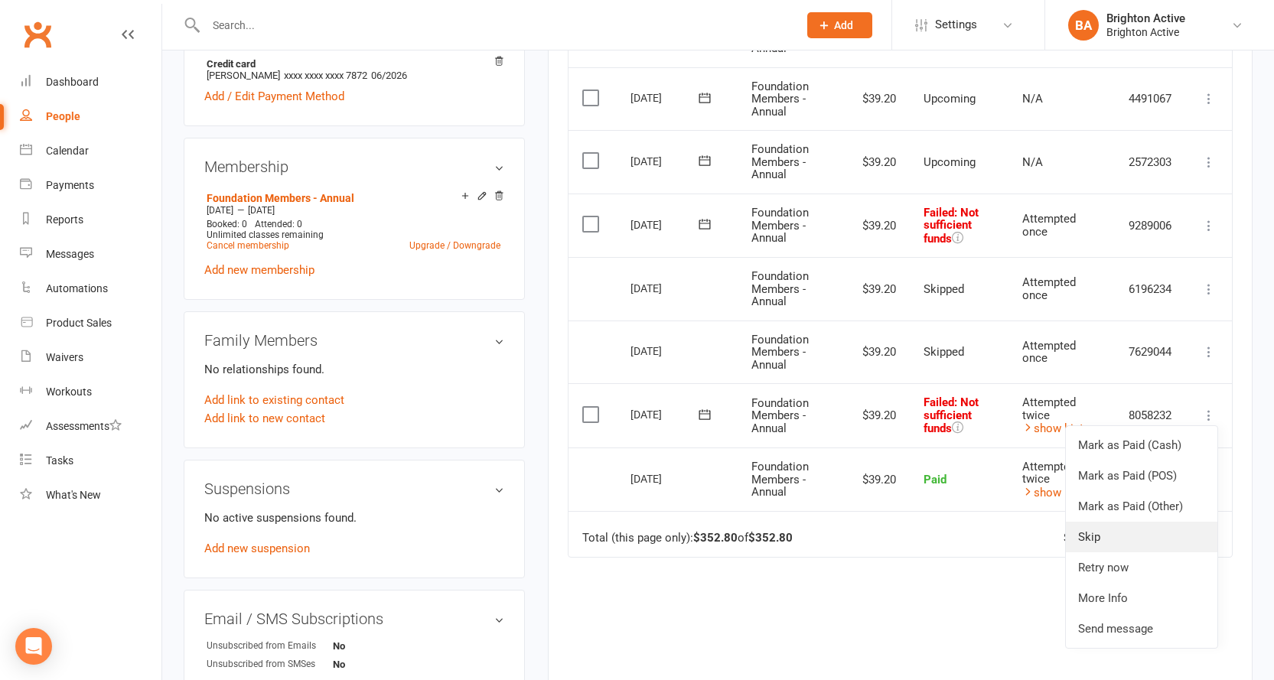
click at [1155, 539] on link "Skip" at bounding box center [1142, 537] width 152 height 31
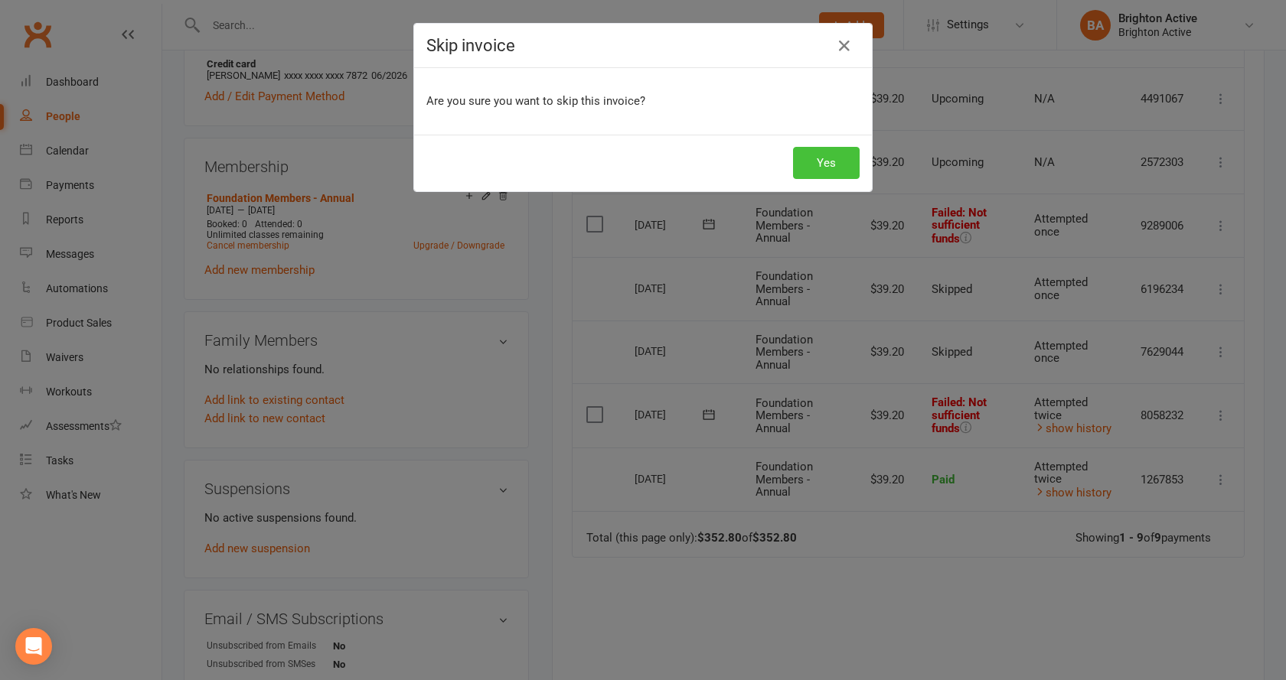
click at [815, 161] on button "Yes" at bounding box center [826, 163] width 67 height 32
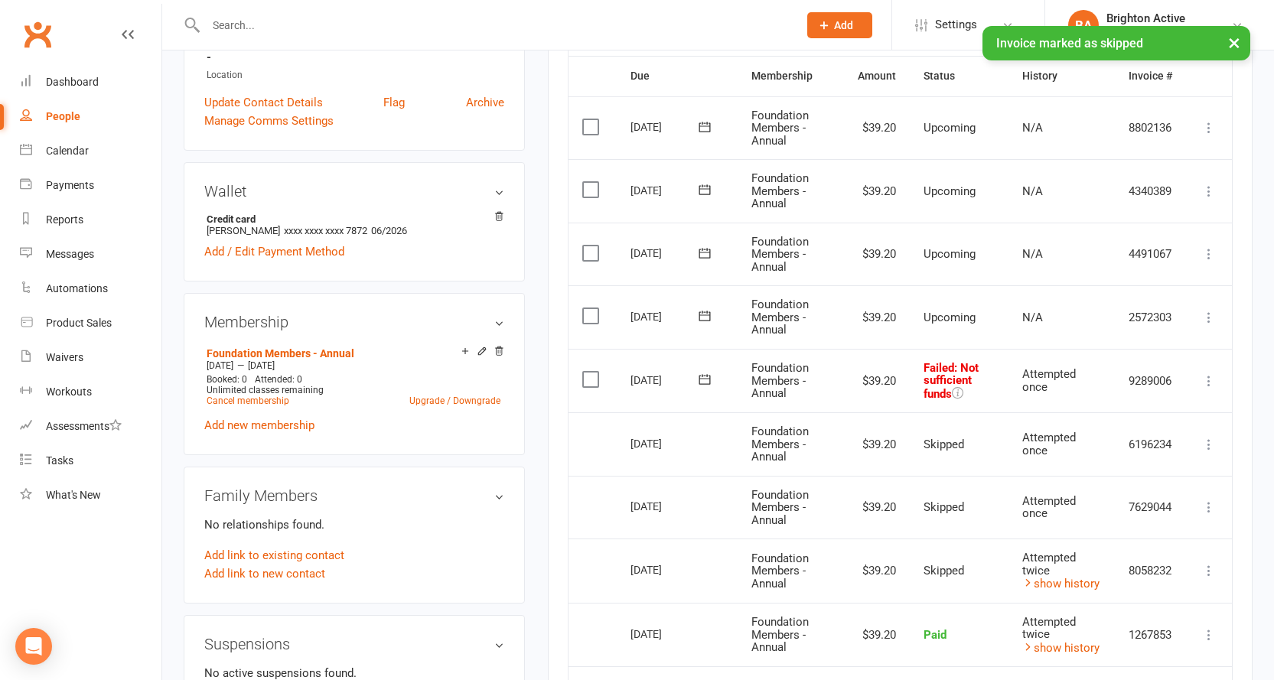
scroll to position [306, 0]
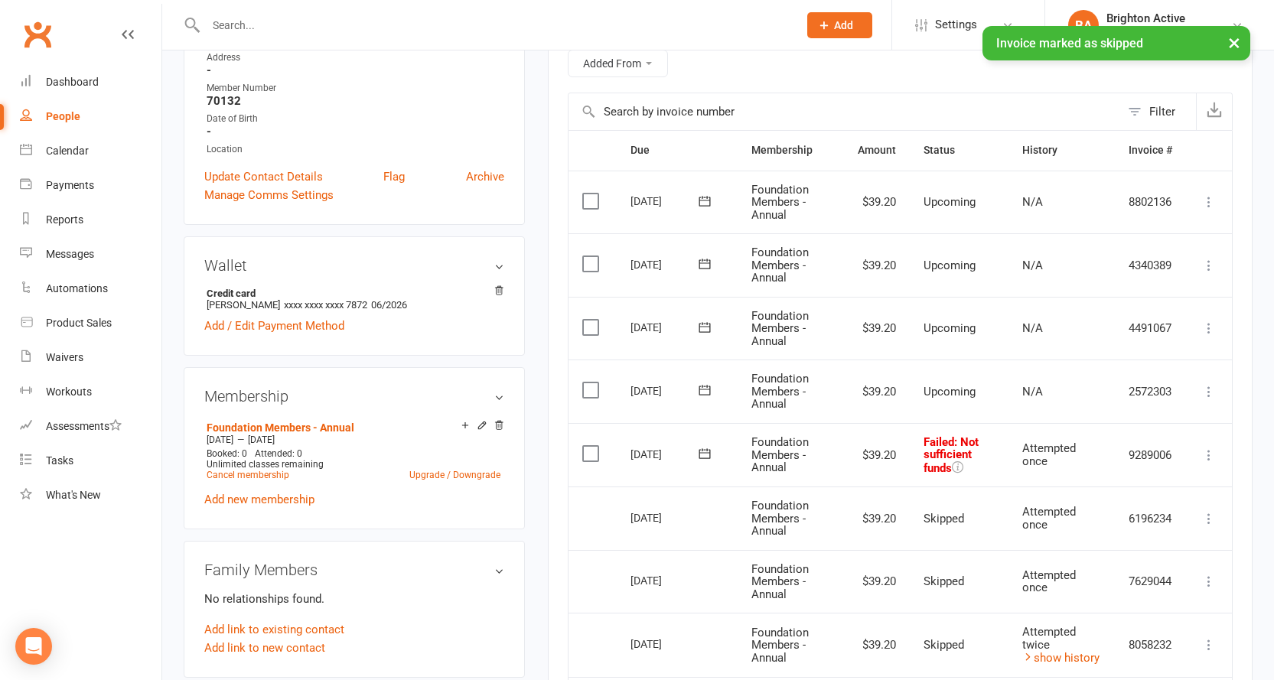
click at [1204, 460] on icon at bounding box center [1208, 455] width 15 height 15
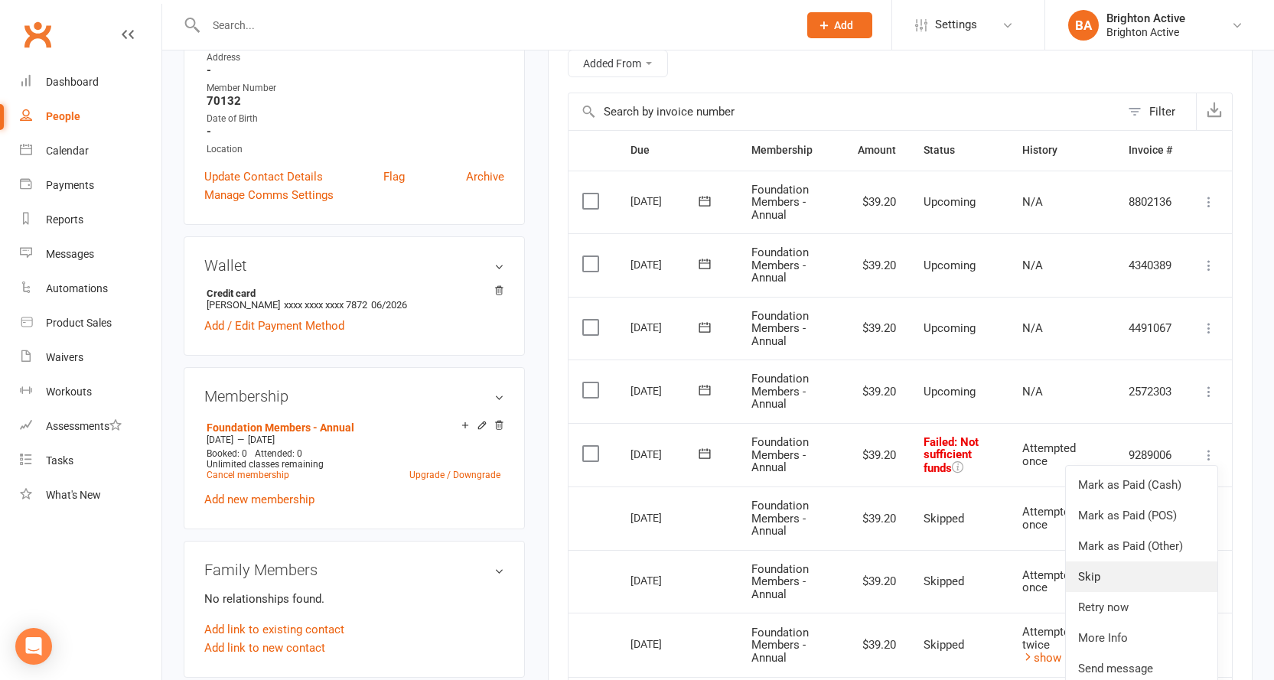
click at [1175, 568] on link "Skip" at bounding box center [1142, 577] width 152 height 31
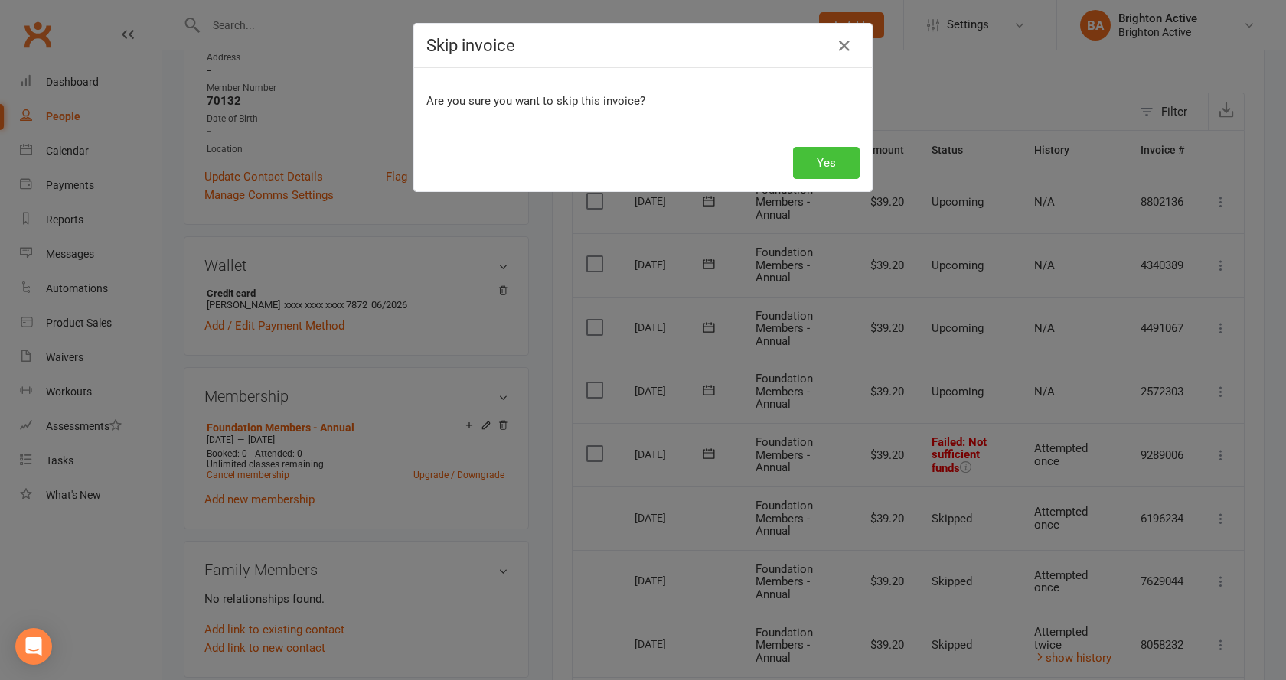
click at [818, 156] on button "Yes" at bounding box center [826, 163] width 67 height 32
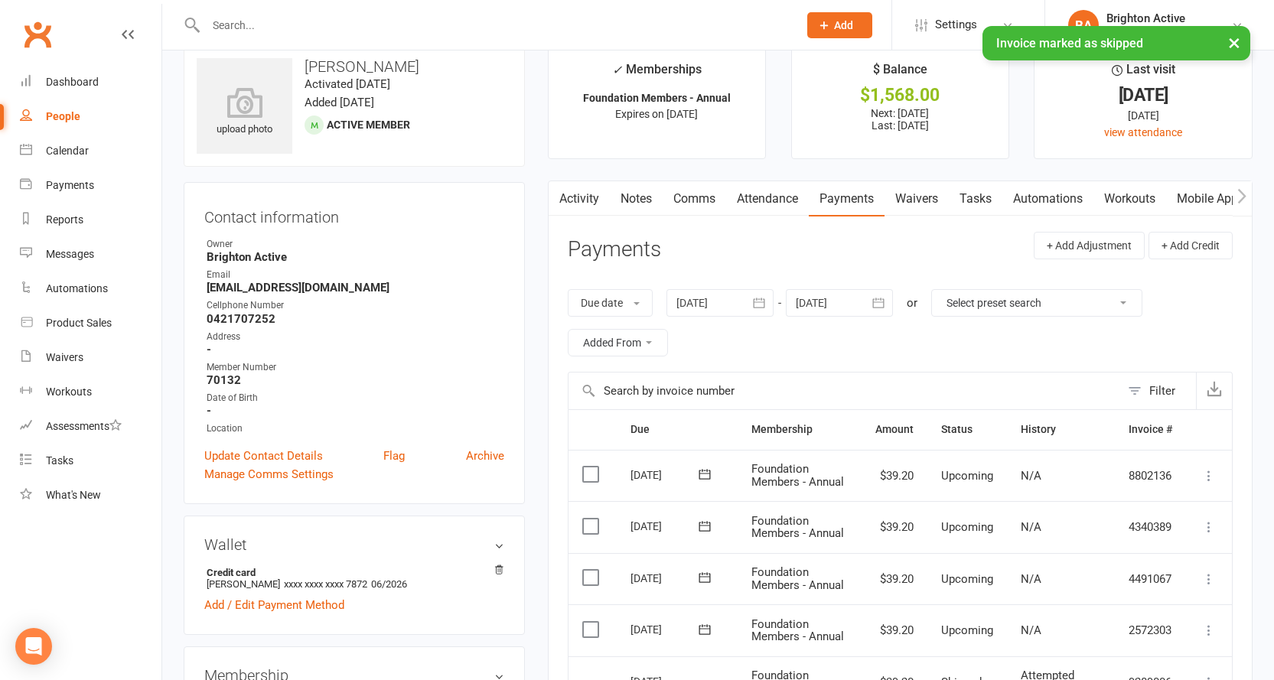
scroll to position [0, 0]
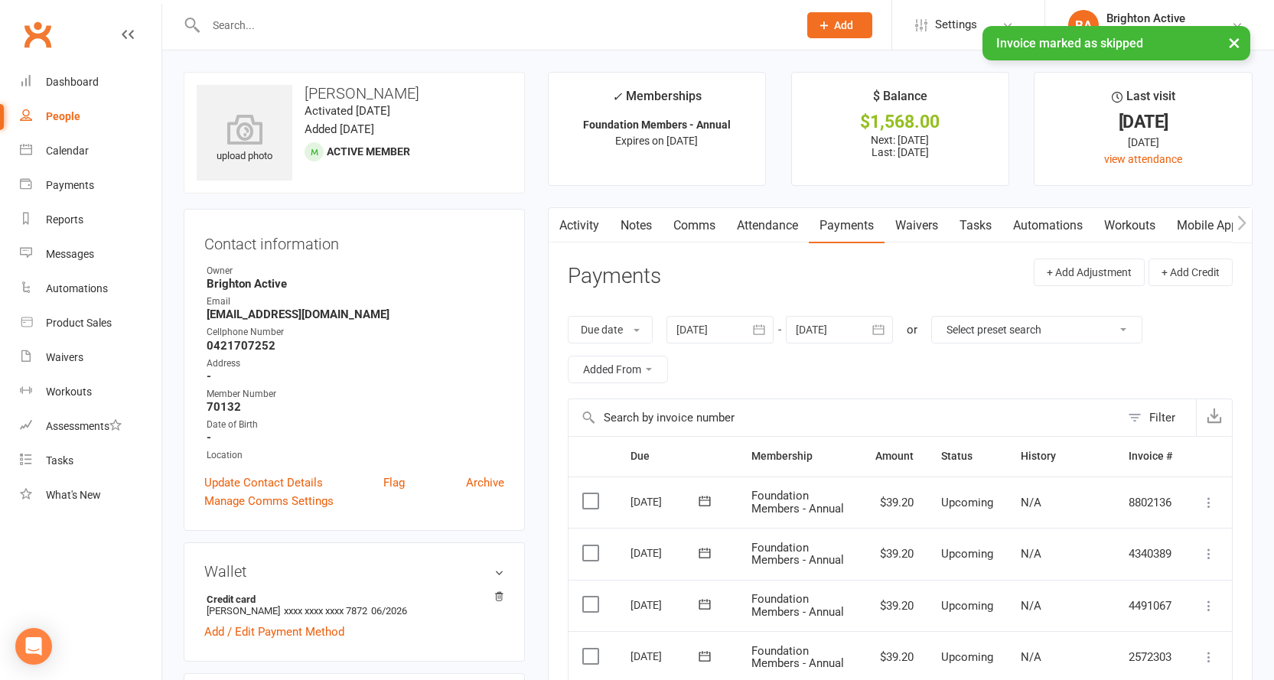
click at [691, 221] on link "Comms" at bounding box center [695, 225] width 64 height 35
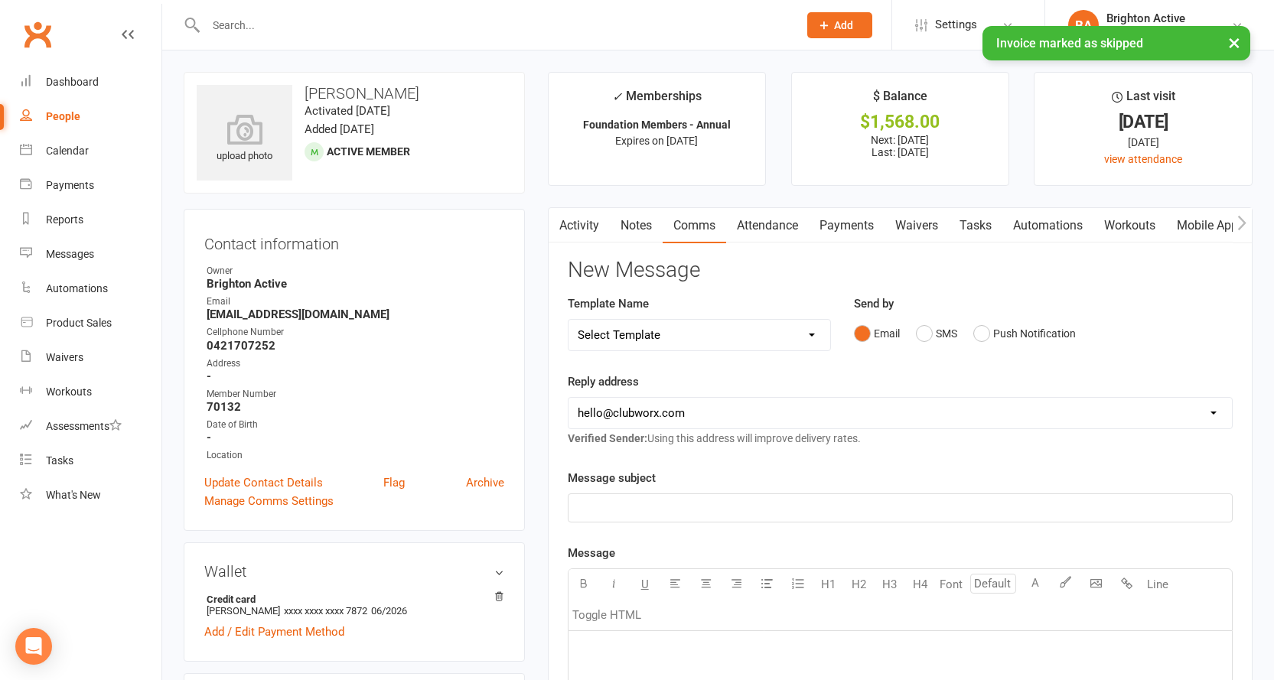
click at [689, 347] on select "Select Template [SMS] [Default template - review before using] Appointment remi…" at bounding box center [700, 335] width 262 height 31
click at [715, 382] on div "Reply address hello@clubworx.com info@brightonactive.com.au sunil.choudhary@acc…" at bounding box center [900, 410] width 665 height 75
click at [699, 339] on select "Select Template [SMS] [Default template - review before using] Appointment remi…" at bounding box center [700, 335] width 262 height 31
click at [718, 406] on div "Reply address hello@clubworx.com info@brightonactive.com.au sunil.choudhary@acc…" at bounding box center [900, 410] width 665 height 75
click at [717, 411] on select "hello@clubworx.com info@brightonactive.com.au sunil.choudhary@accor.com celia@o…" at bounding box center [900, 413] width 663 height 31
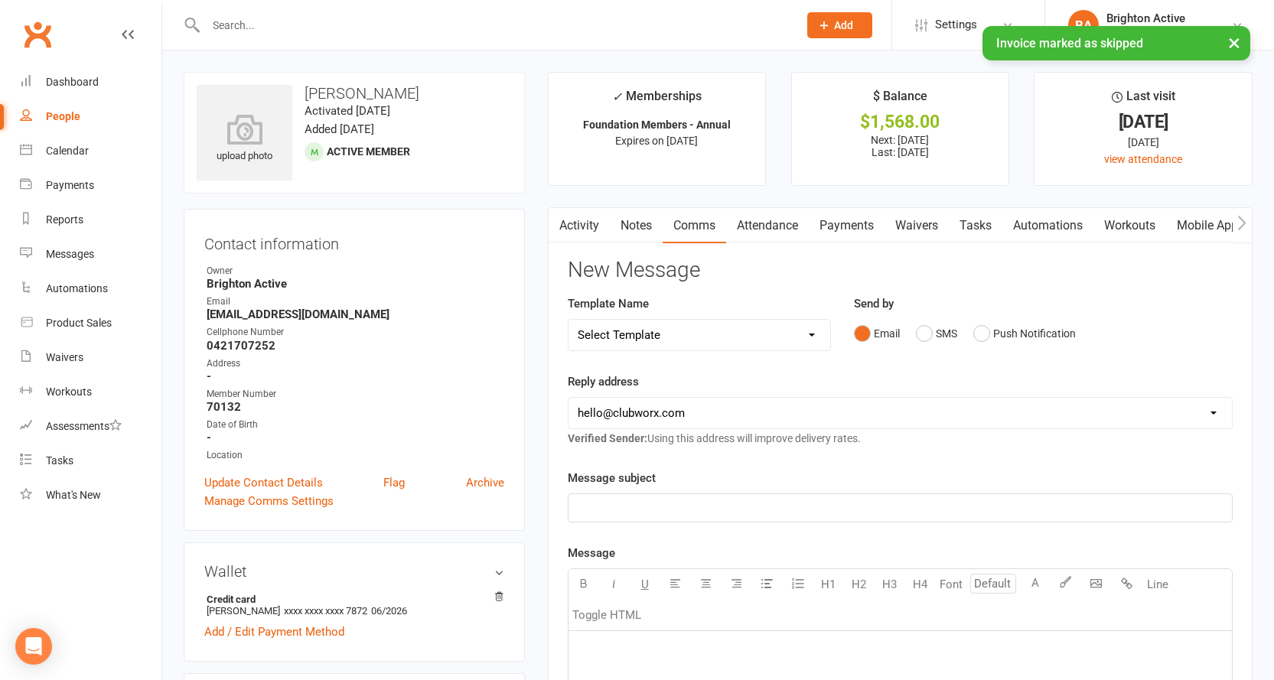
select select "1"
click at [569, 398] on select "hello@clubworx.com info@brightonactive.com.au sunil.choudhary@accor.com celia@o…" at bounding box center [900, 413] width 663 height 31
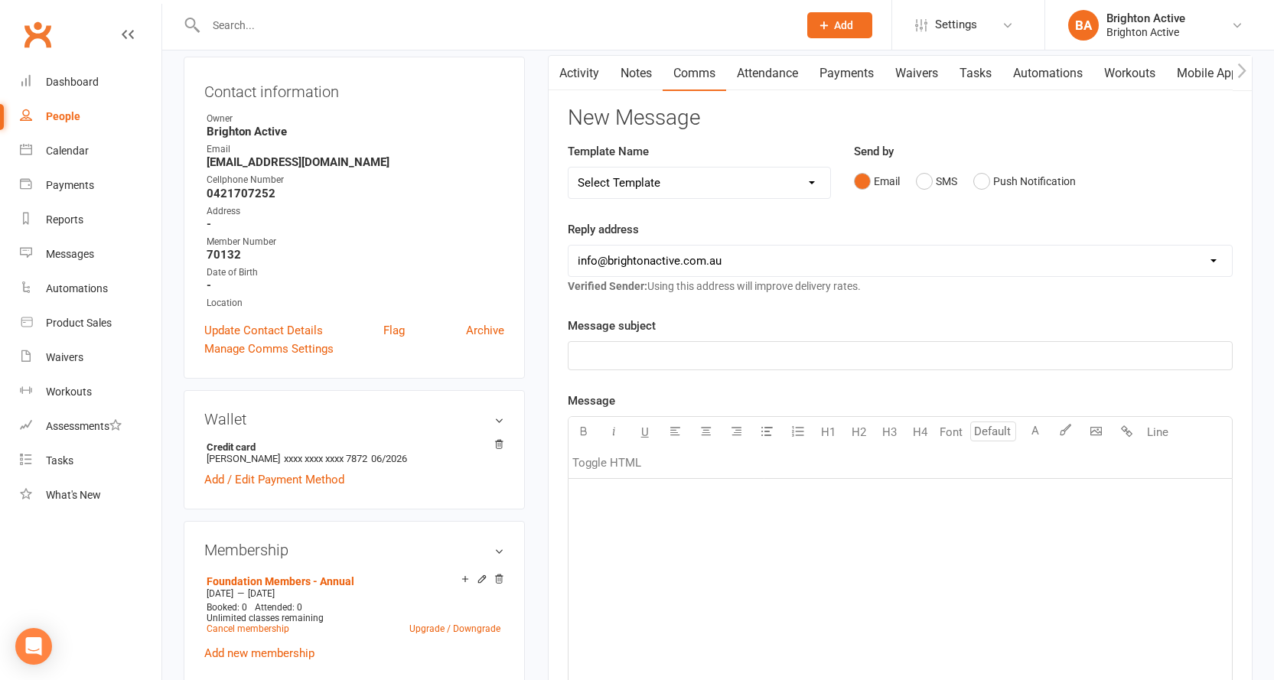
scroll to position [153, 0]
click at [663, 360] on p "﻿" at bounding box center [900, 355] width 645 height 18
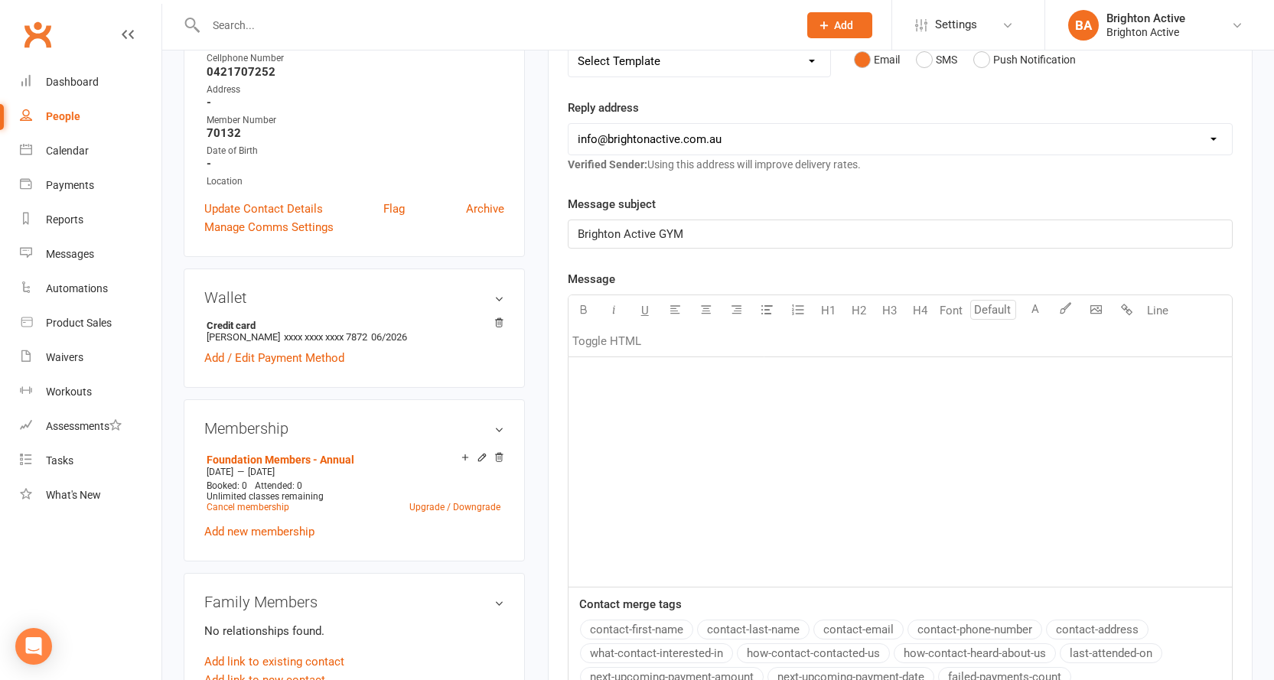
scroll to position [306, 0]
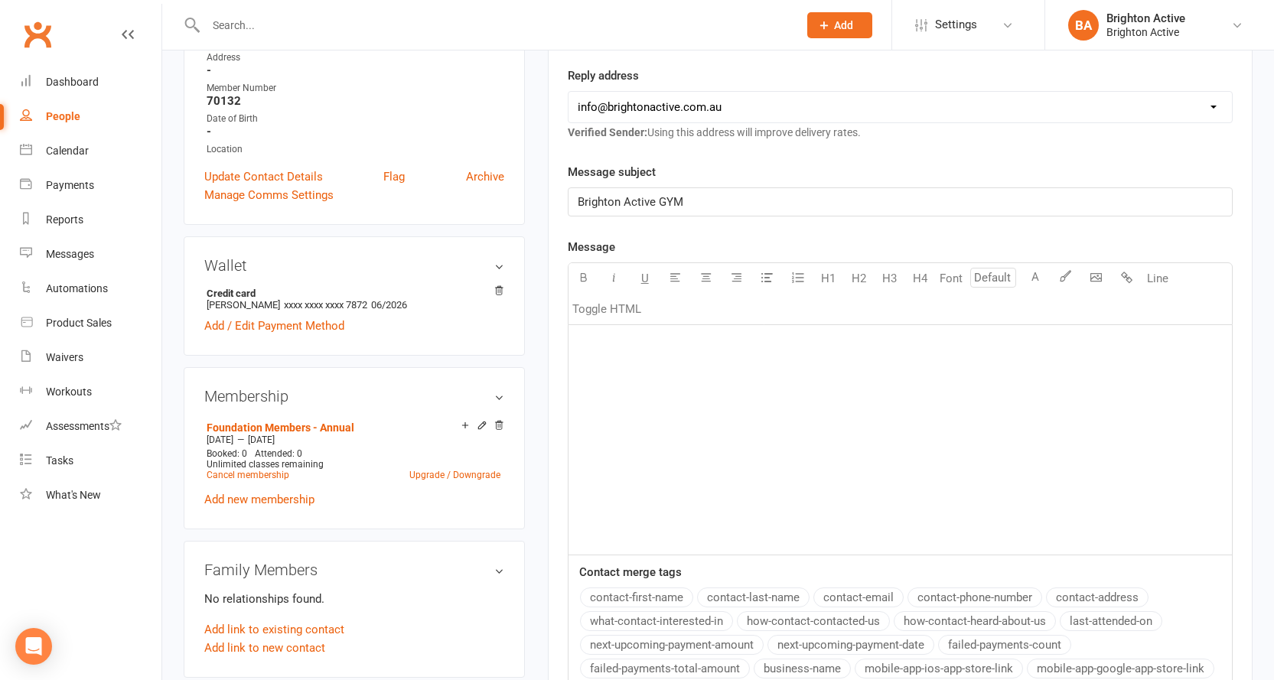
click at [686, 381] on div "﻿" at bounding box center [900, 440] width 663 height 230
click at [586, 442] on span "we have noticed you h" at bounding box center [634, 441] width 113 height 14
click at [790, 458] on div "Hello there, ﻿ This is just an email in regards to your gym activity. ﻿ We have…" at bounding box center [900, 440] width 663 height 230
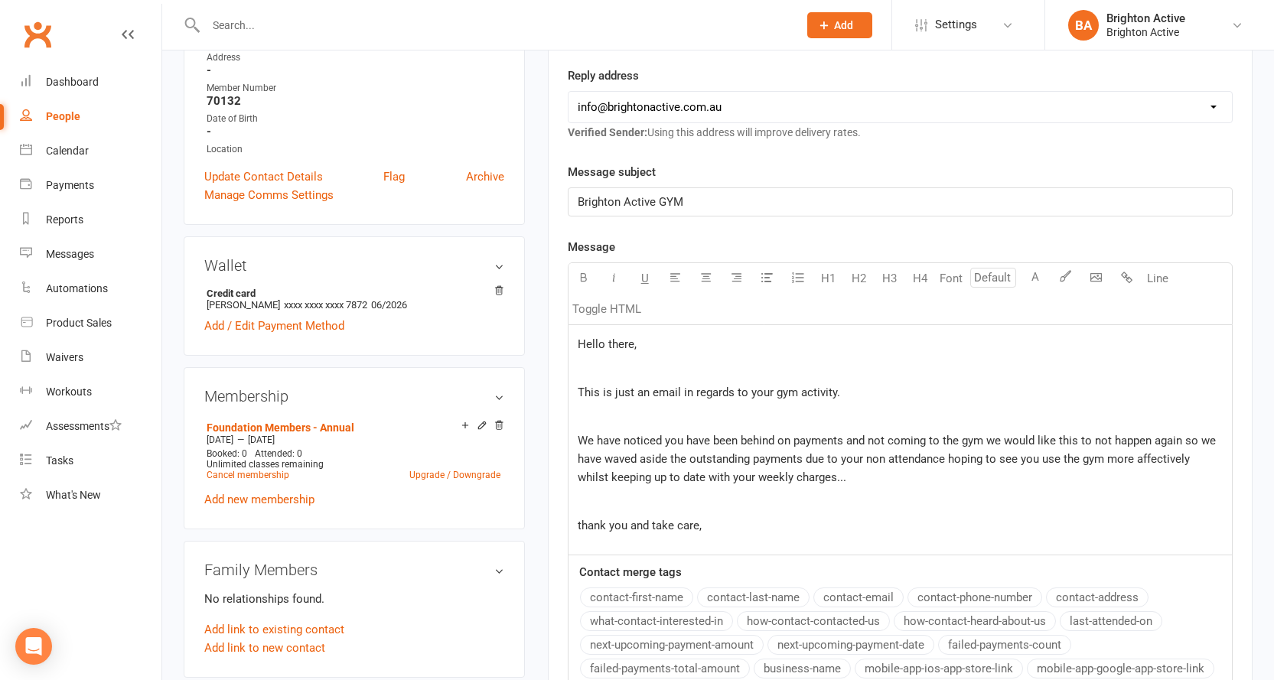
click at [872, 492] on div "Hello there, ﻿ This is just an email in regards to your gym activity. ﻿ We have…" at bounding box center [900, 440] width 663 height 230
click at [581, 532] on span "thank you and take care," at bounding box center [640, 526] width 124 height 14
click at [716, 523] on p "thank you and take care," at bounding box center [900, 526] width 645 height 18
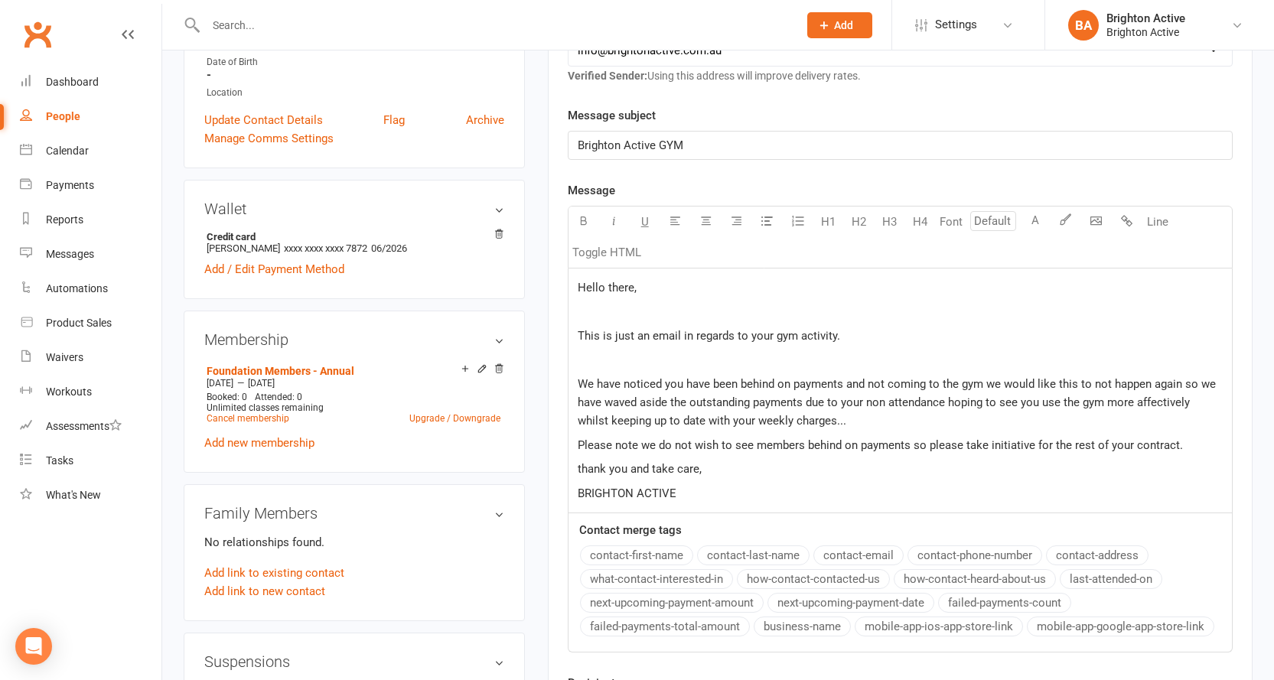
scroll to position [459, 0]
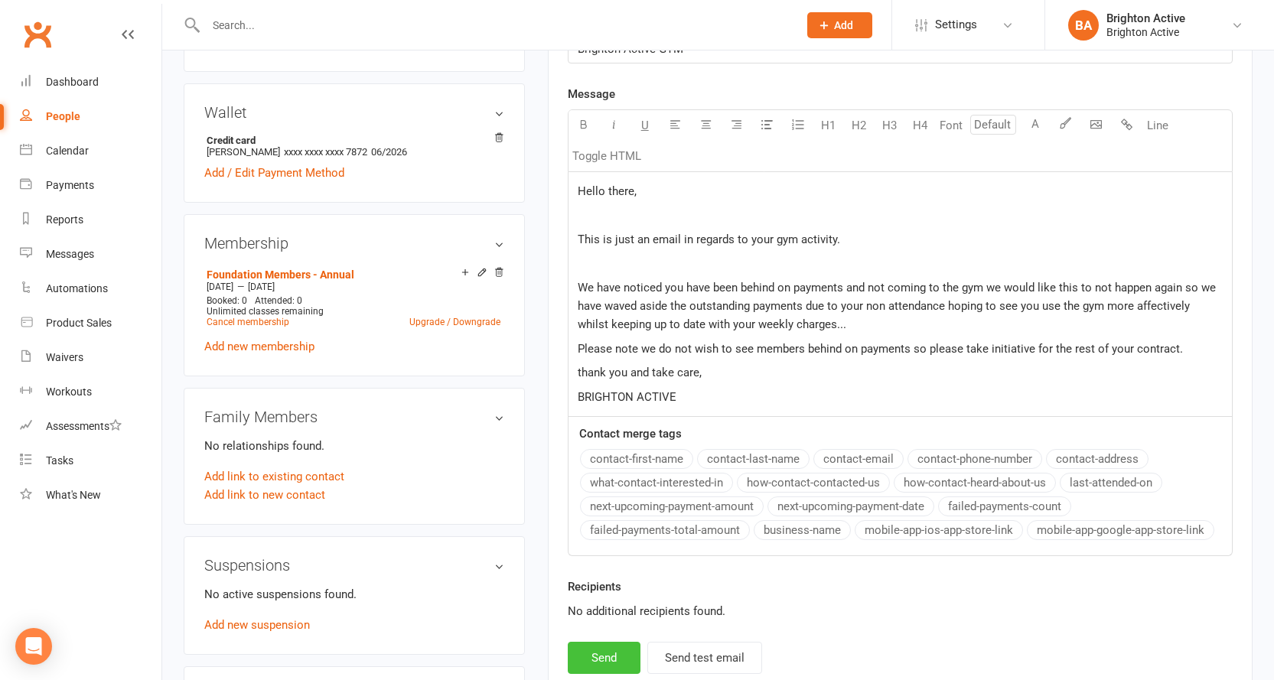
click at [593, 664] on button "Send" at bounding box center [604, 658] width 73 height 32
select select "0"
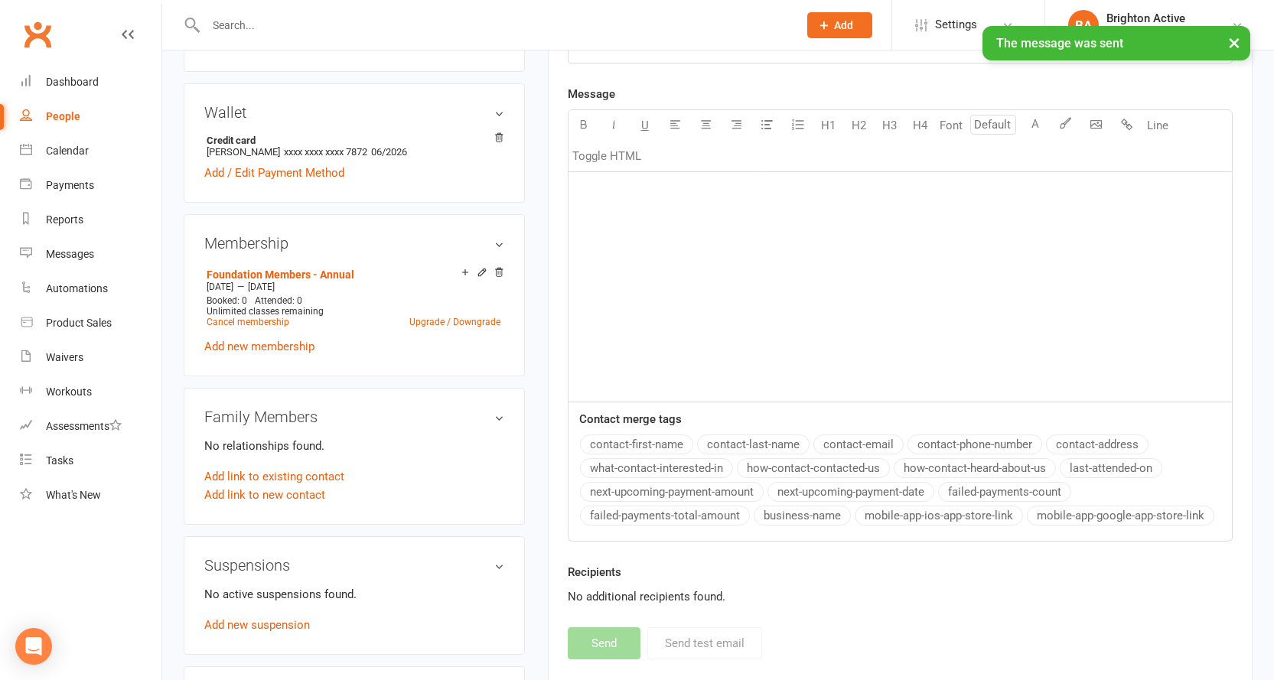
click at [62, 115] on div "People" at bounding box center [63, 116] width 34 height 12
select select "true"
select select "100"
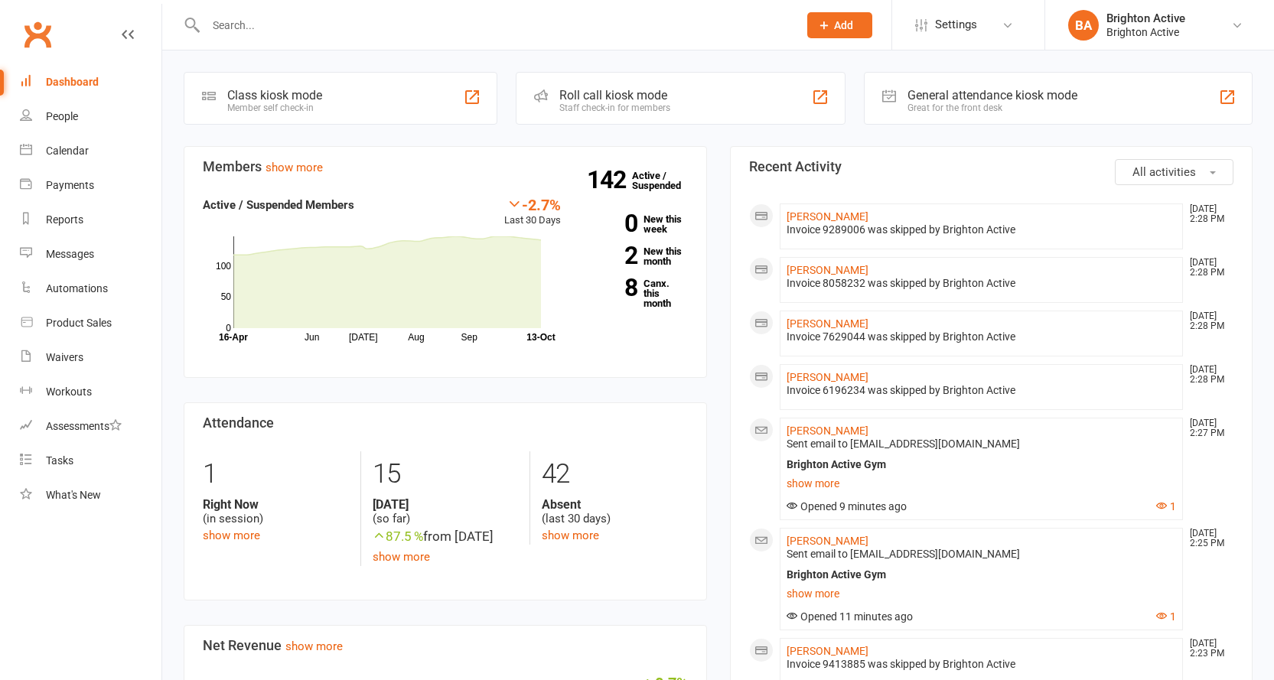
click at [849, 16] on button "Add" at bounding box center [839, 25] width 65 height 26
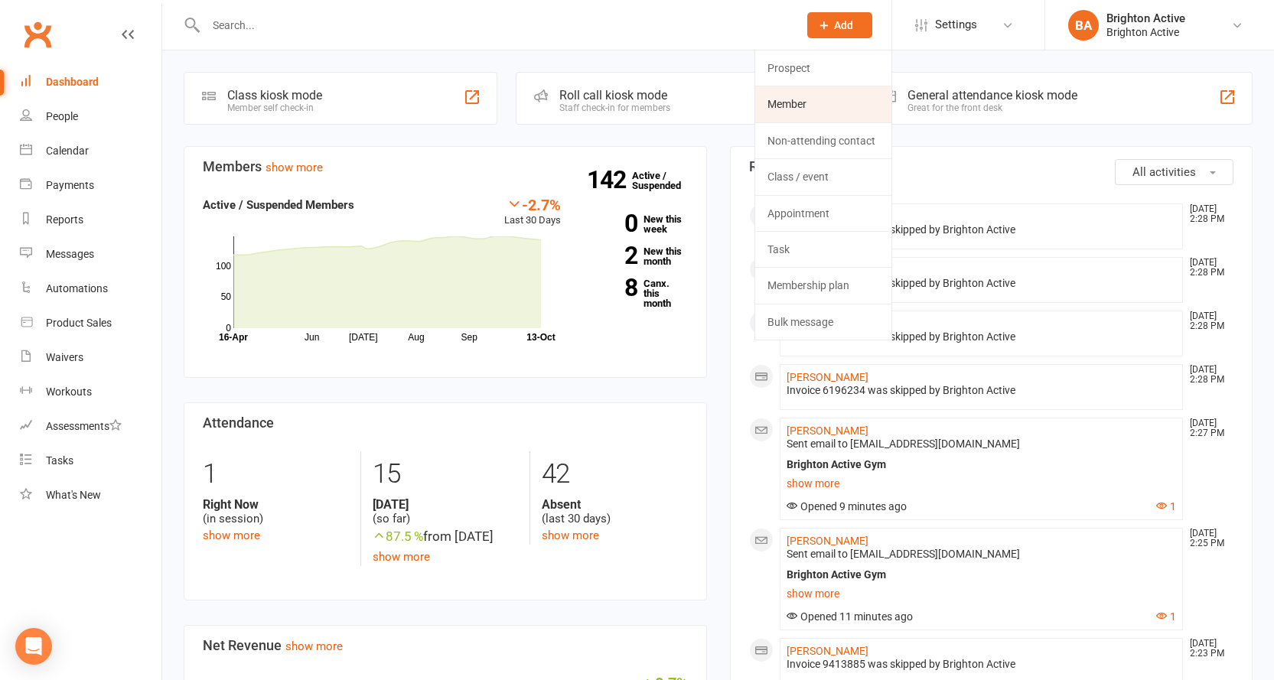
click at [816, 112] on link "Member" at bounding box center [823, 103] width 136 height 35
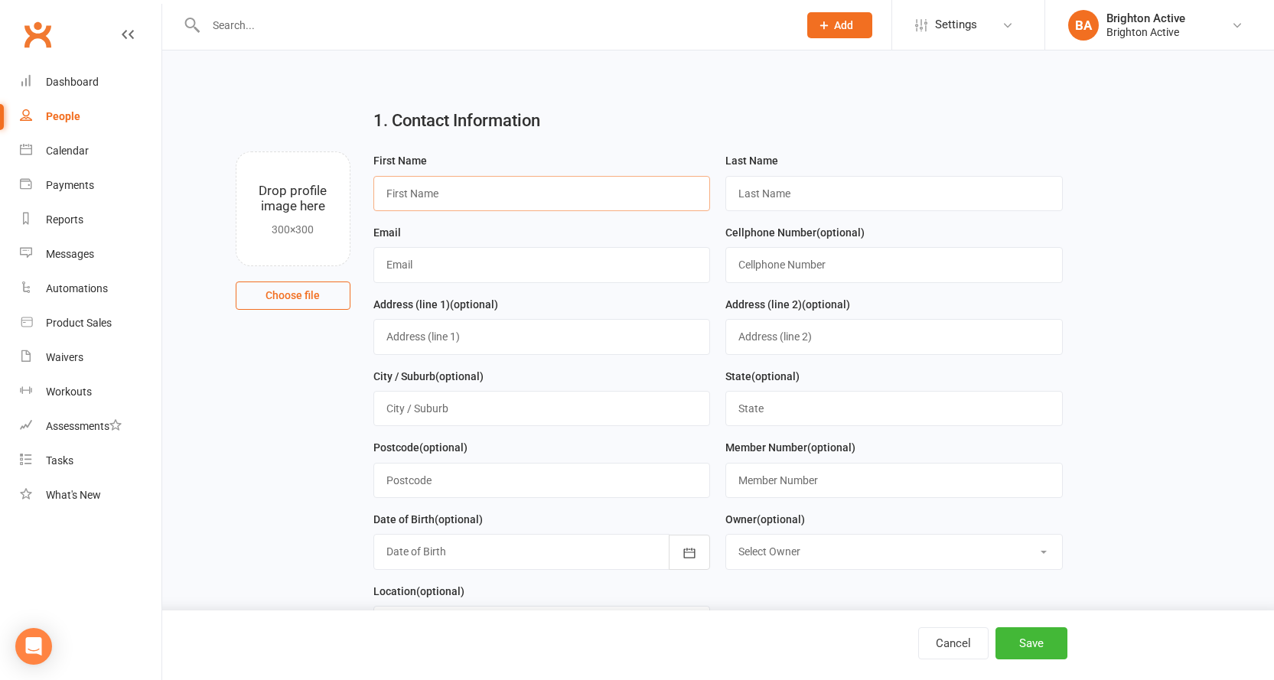
click at [562, 187] on input "text" at bounding box center [541, 193] width 337 height 35
type input "Angela"
click at [754, 197] on input "text" at bounding box center [893, 193] width 337 height 35
type input "Gill"
click at [479, 279] on input "text" at bounding box center [541, 264] width 337 height 35
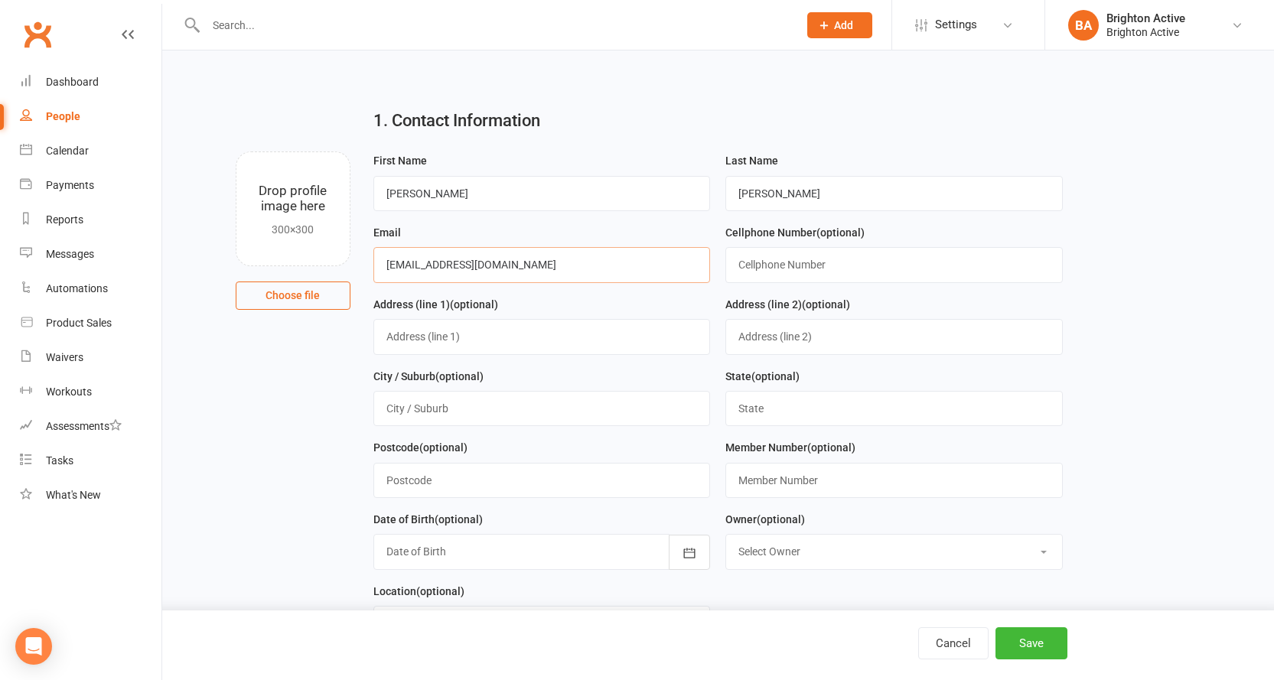
type input "[EMAIL_ADDRESS][DOMAIN_NAME]"
click at [881, 265] on input "text" at bounding box center [893, 264] width 337 height 35
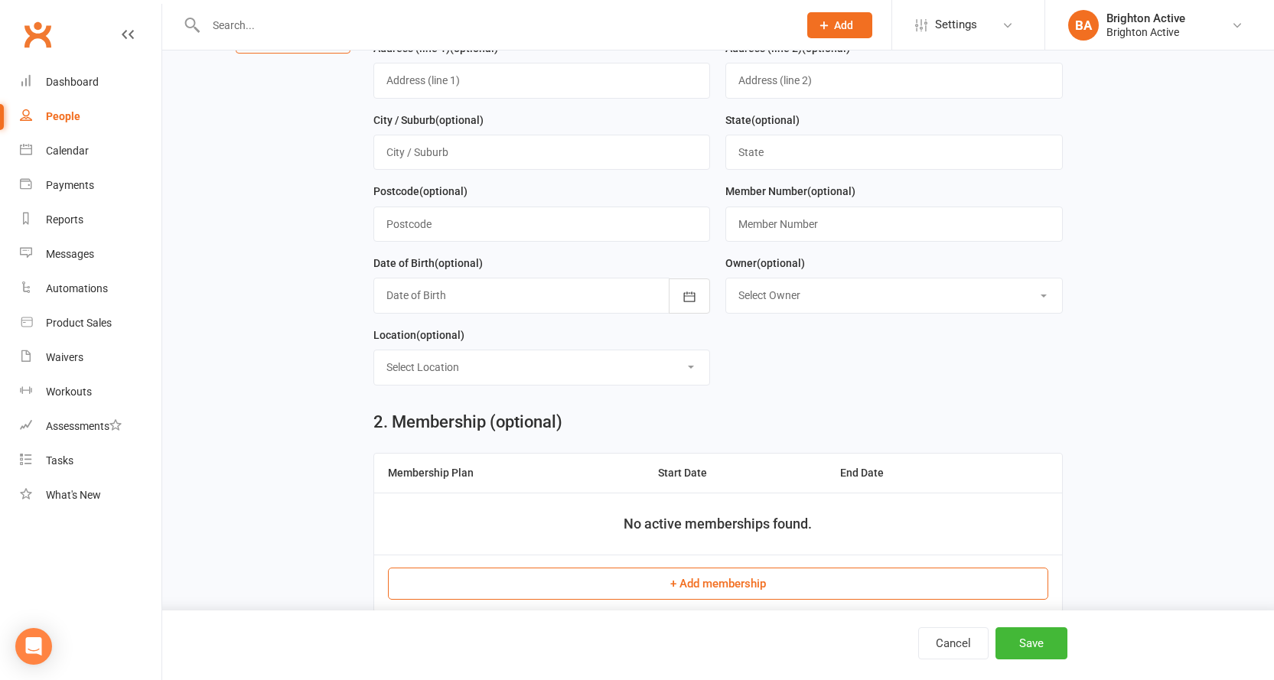
scroll to position [306, 0]
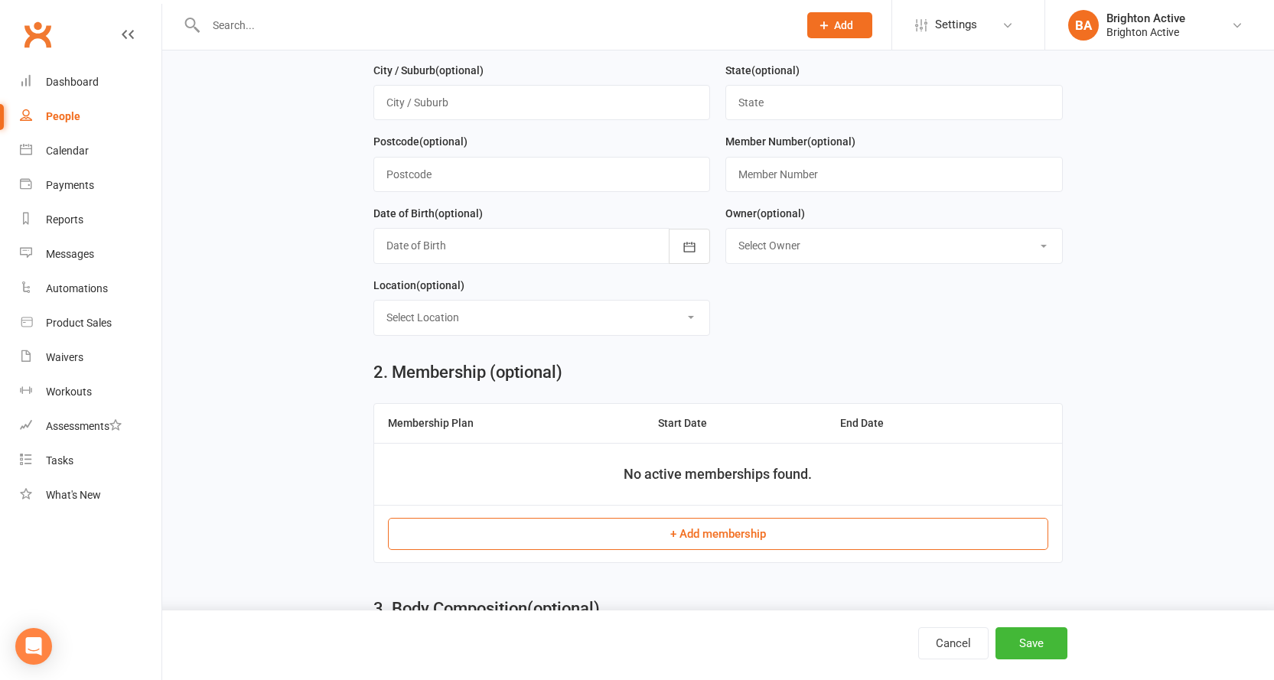
type input "0413204624"
click at [783, 187] on input "text" at bounding box center [893, 174] width 337 height 35
click at [794, 187] on input "text" at bounding box center [893, 174] width 337 height 35
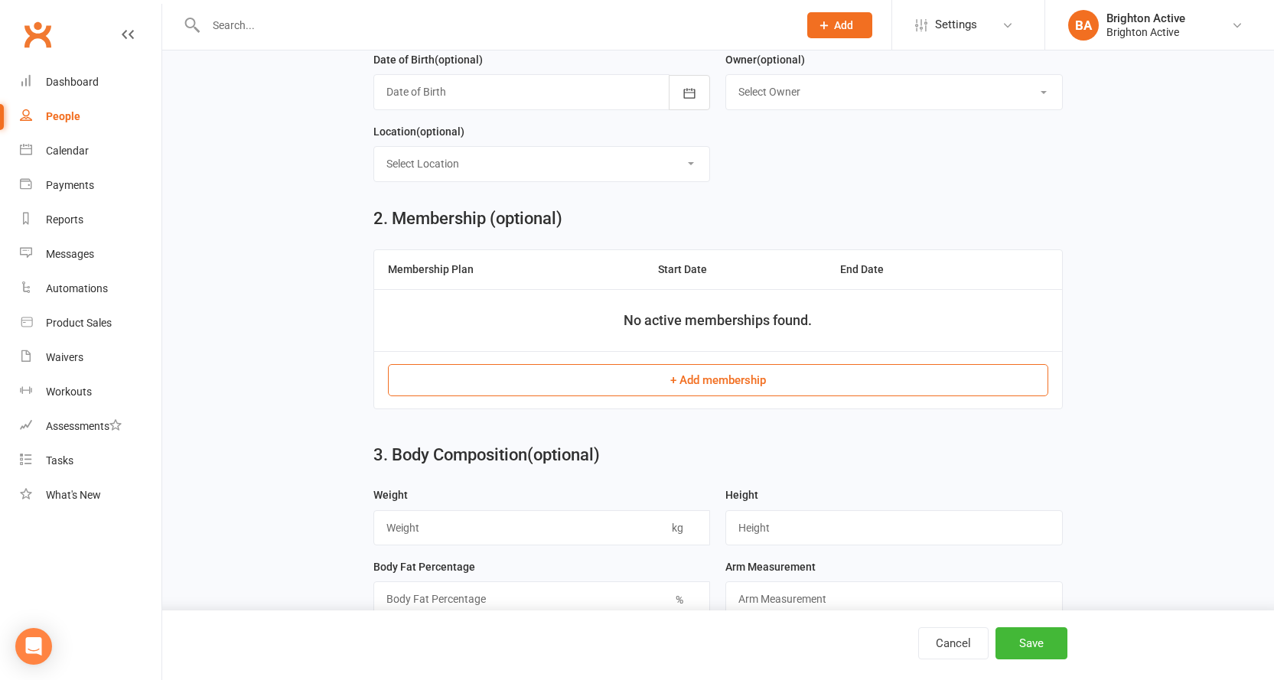
scroll to position [536, 0]
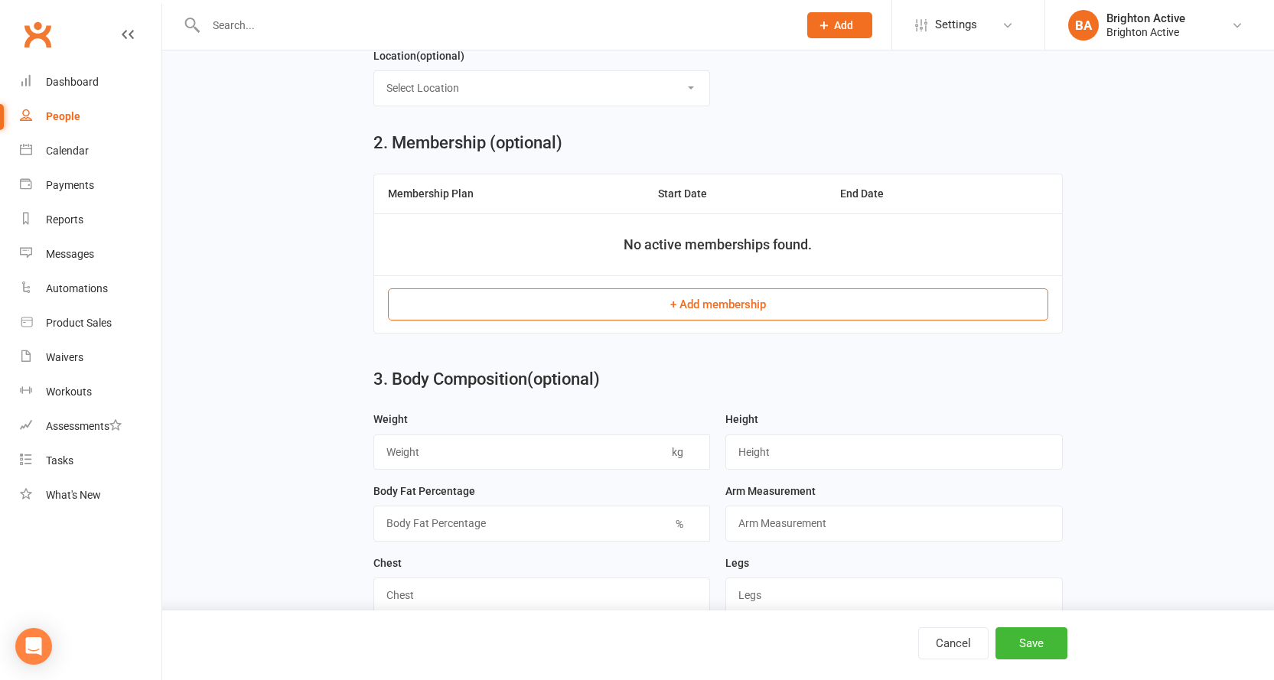
type input "70486"
click at [809, 298] on button "+ Add membership" at bounding box center [718, 304] width 660 height 32
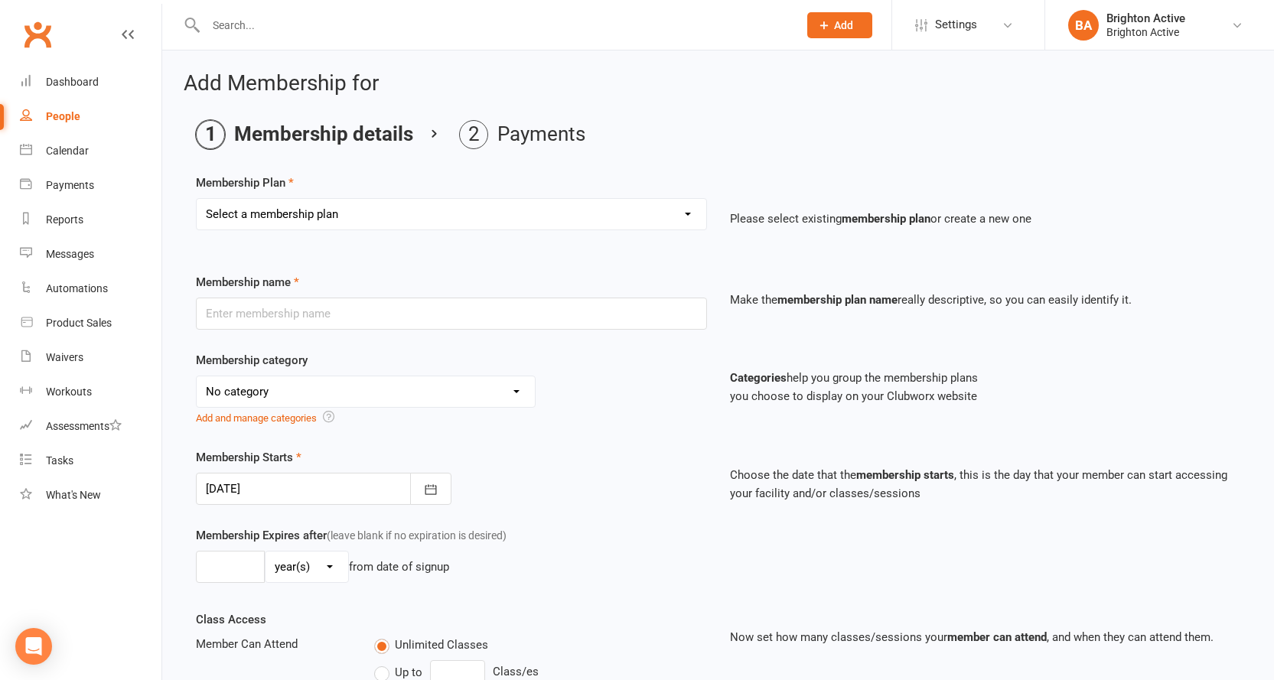
click at [484, 207] on select "Select a membership plan Create new Membership Plan Foundation Members - Annual…" at bounding box center [452, 214] width 510 height 31
select select "3"
click at [197, 199] on select "Select a membership plan Create new Membership Plan Foundation Members - Annual…" at bounding box center [452, 214] width 510 height 31
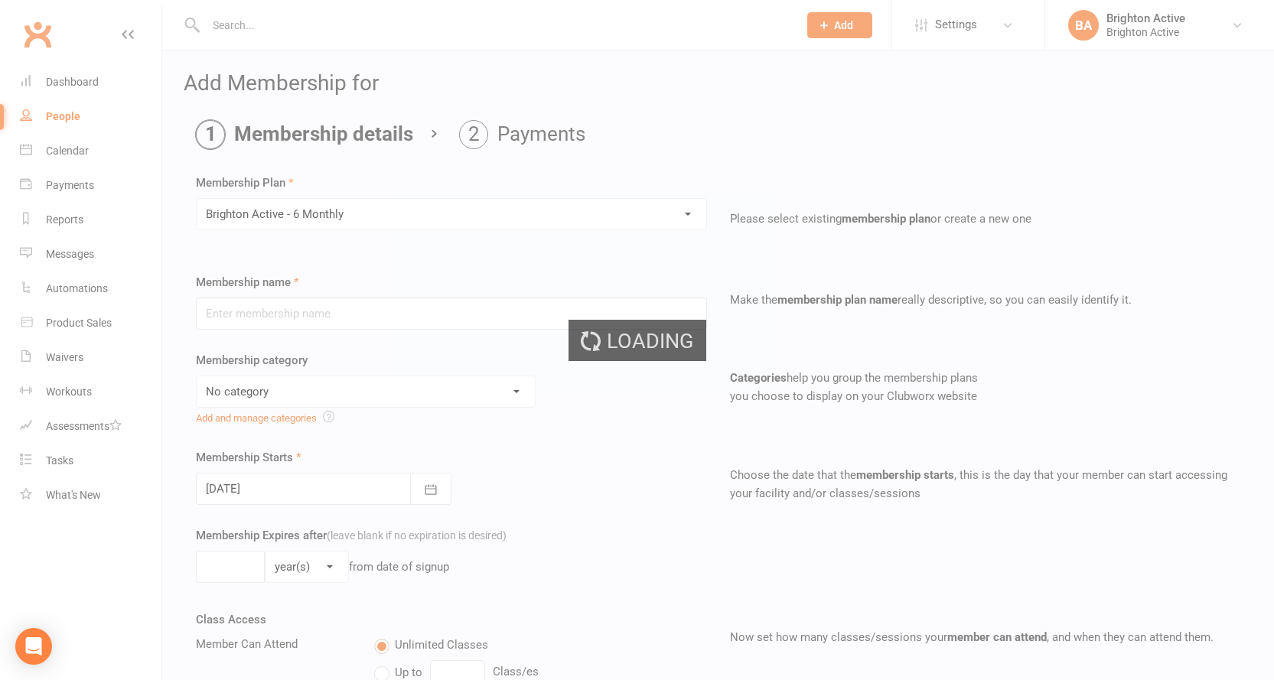
type input "Brighton Active - 6 Monthly"
select select "1"
type input "26"
select select "1"
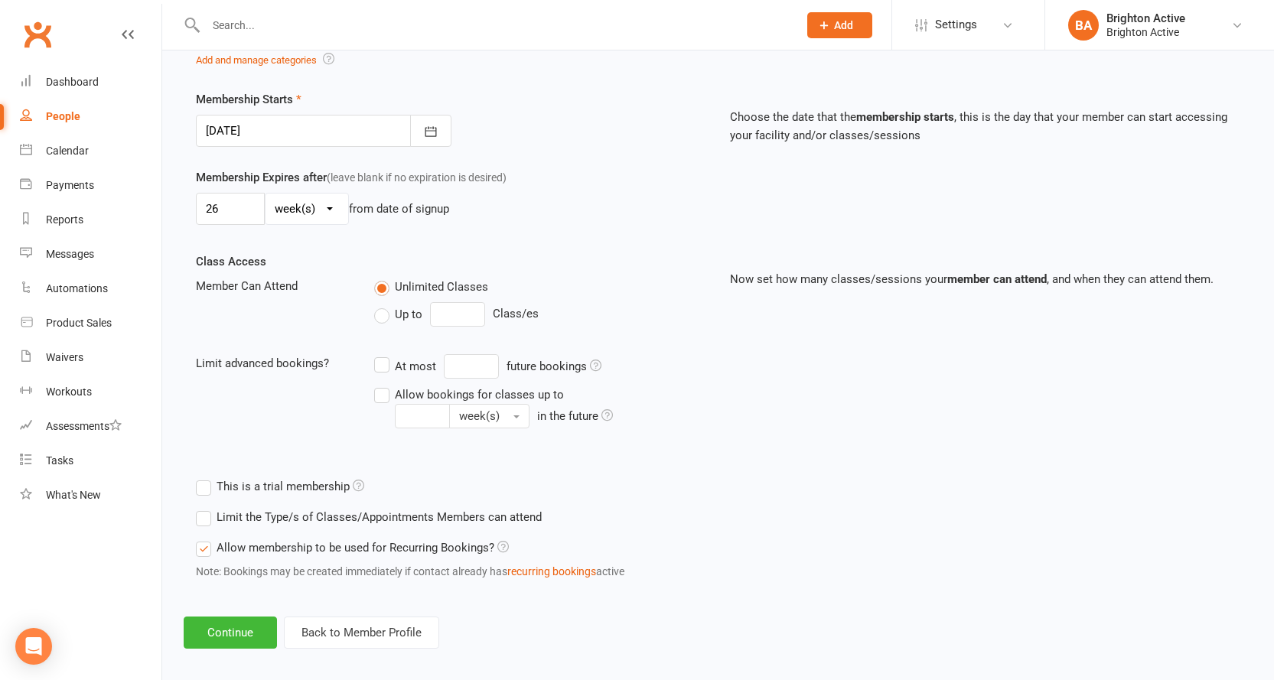
scroll to position [371, 0]
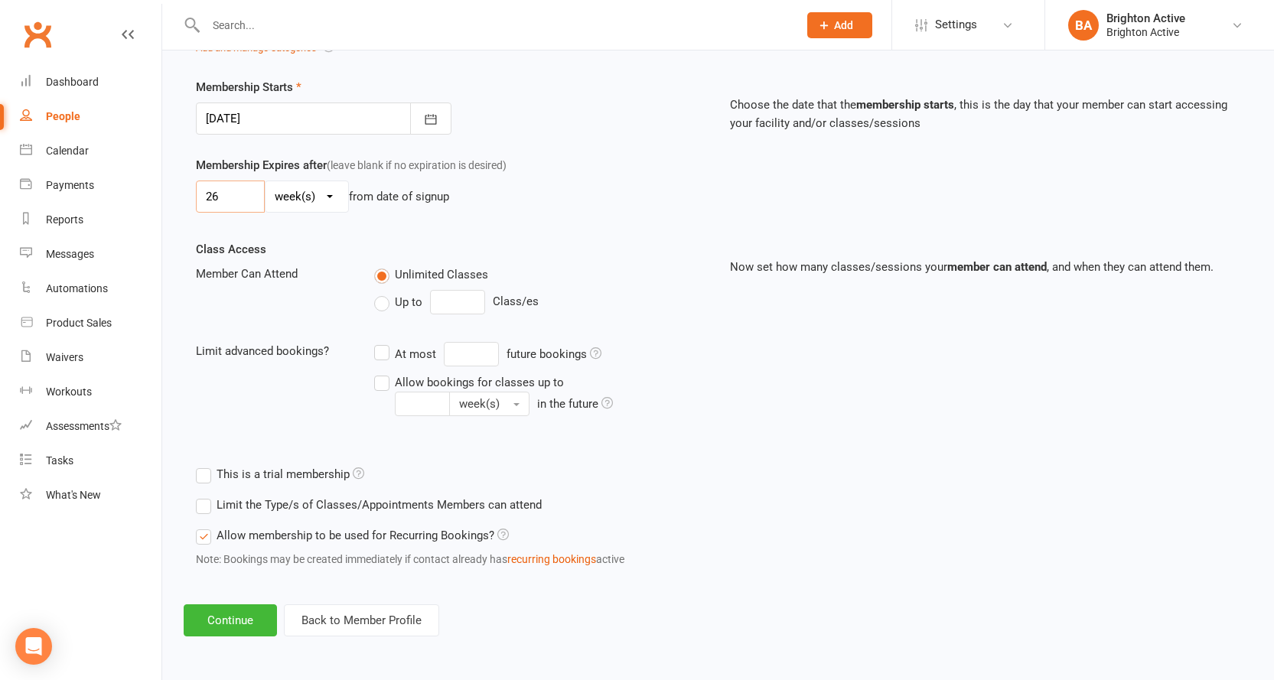
click at [235, 191] on input "26" at bounding box center [230, 197] width 69 height 32
type input "2"
type input "26"
click at [224, 624] on button "Continue" at bounding box center [230, 621] width 93 height 32
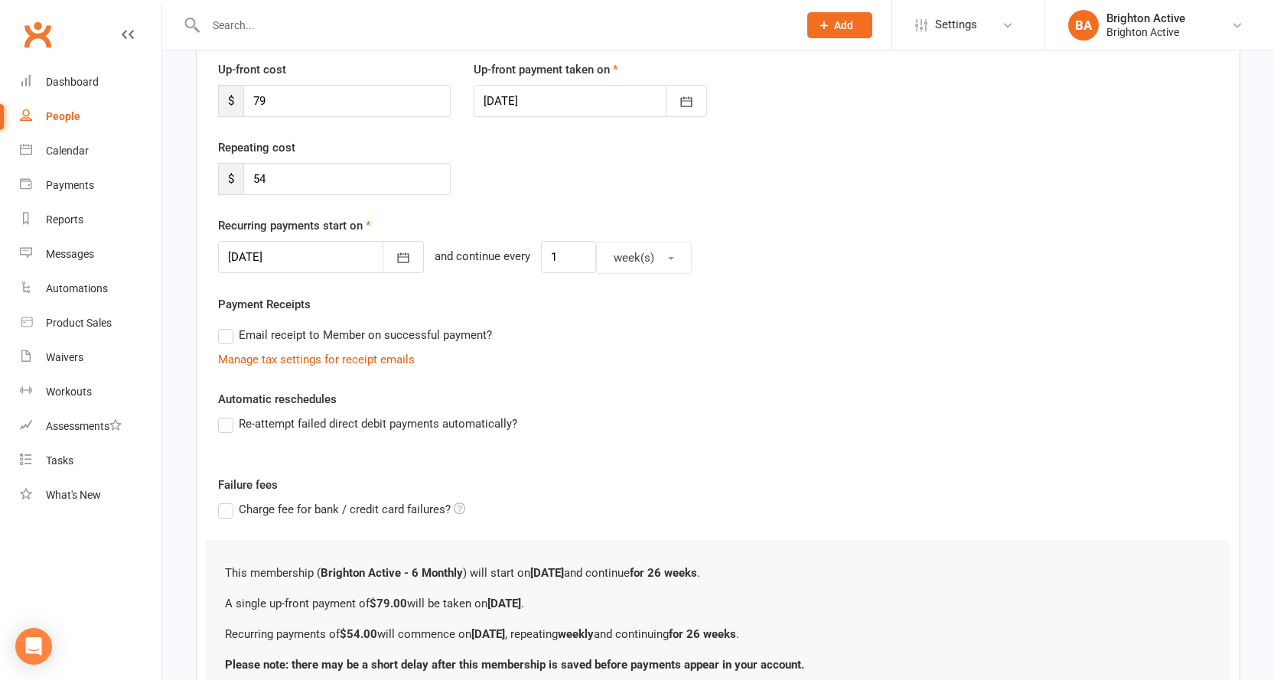
scroll to position [230, 0]
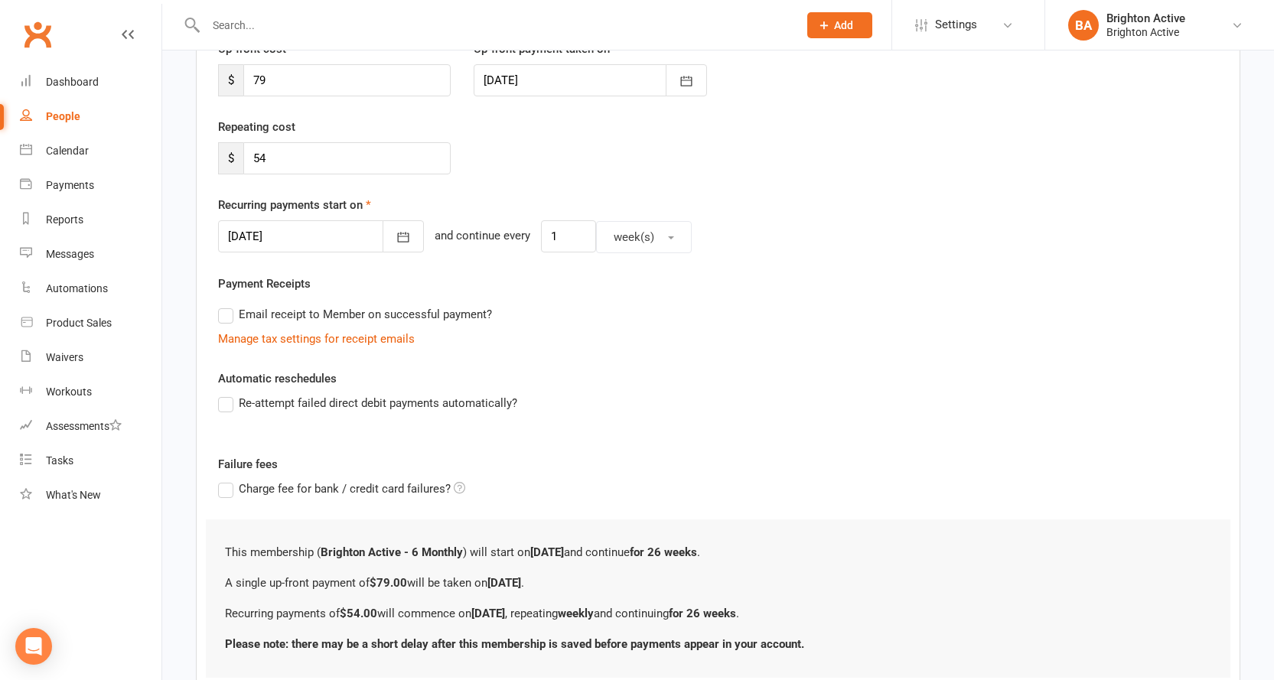
click at [230, 405] on label "Re-attempt failed direct debit payments automatically?" at bounding box center [367, 403] width 299 height 18
click at [228, 394] on input "Re-attempt failed direct debit payments automatically?" at bounding box center [223, 394] width 10 height 0
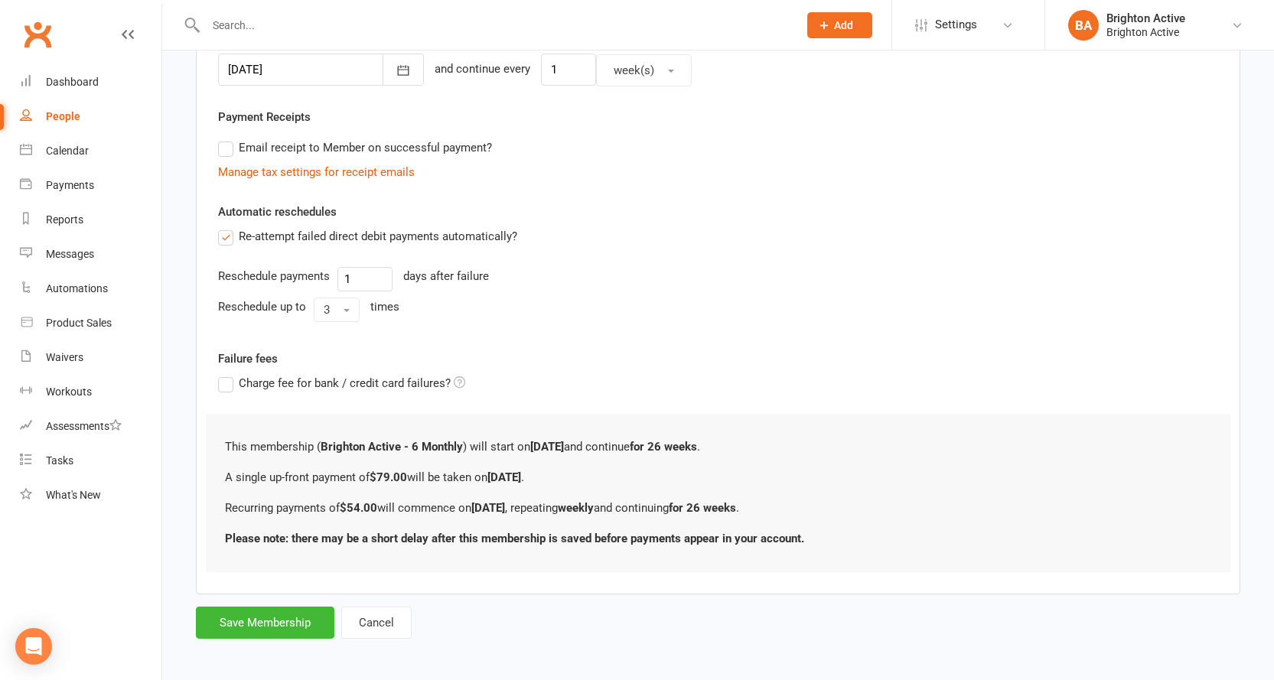
scroll to position [402, 0]
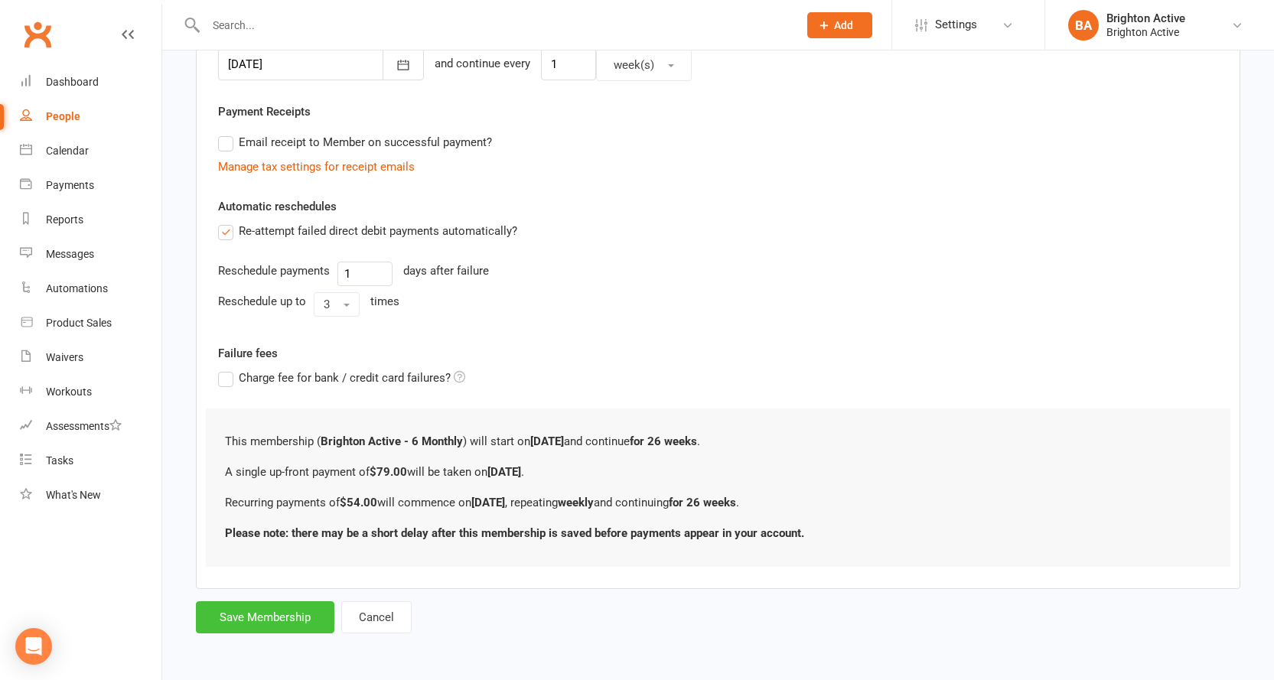
click at [280, 614] on button "Save Membership" at bounding box center [265, 617] width 138 height 32
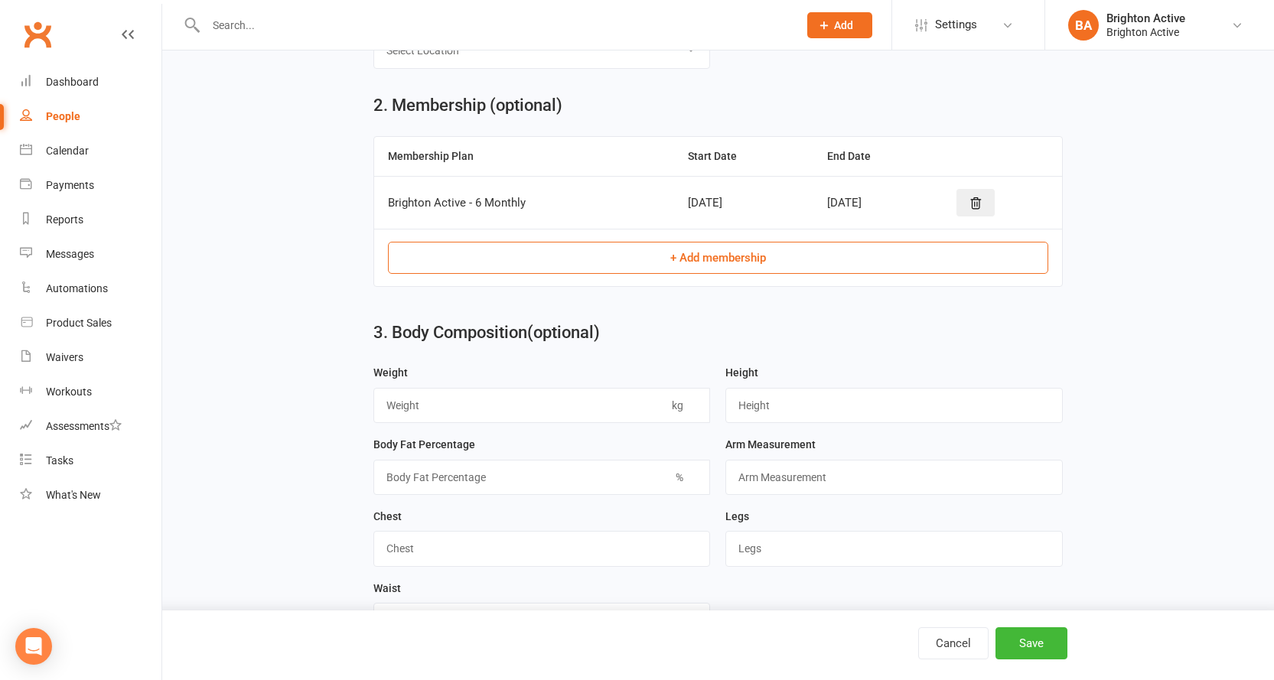
scroll to position [507, 0]
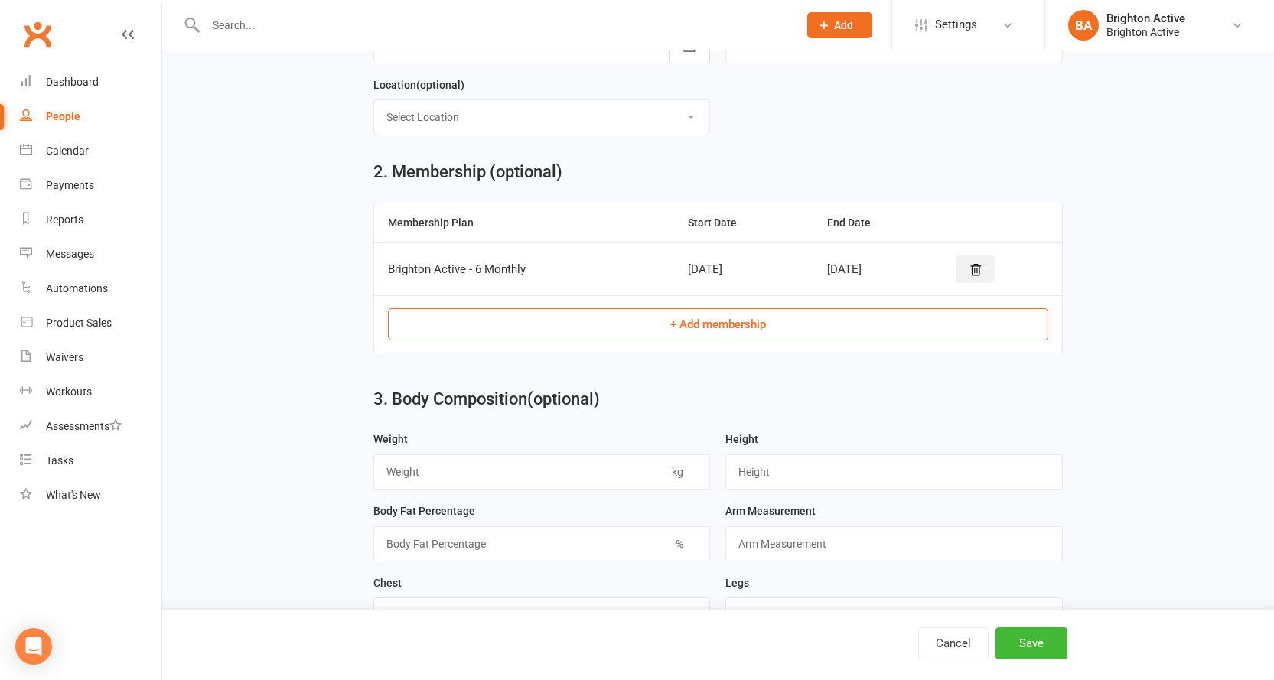
click at [980, 277] on icon at bounding box center [976, 270] width 14 height 14
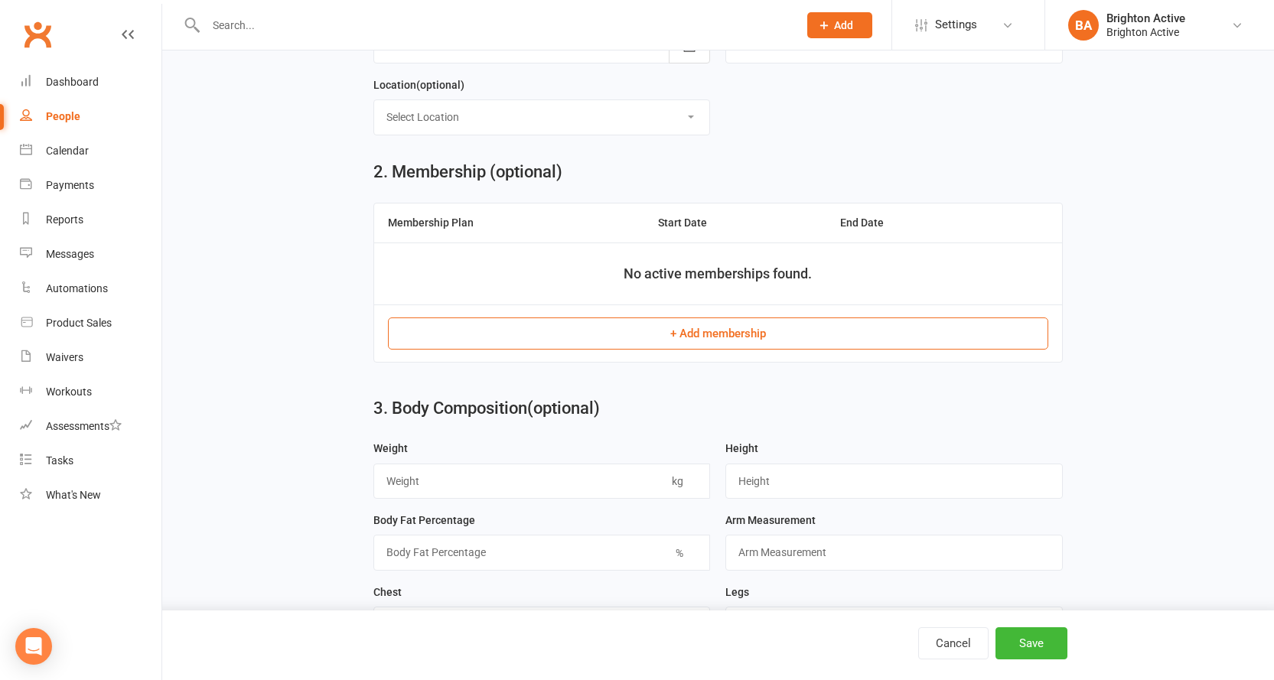
click at [625, 358] on td "+ Add membership" at bounding box center [718, 333] width 688 height 57
click at [624, 350] on button "+ Add membership" at bounding box center [718, 334] width 660 height 32
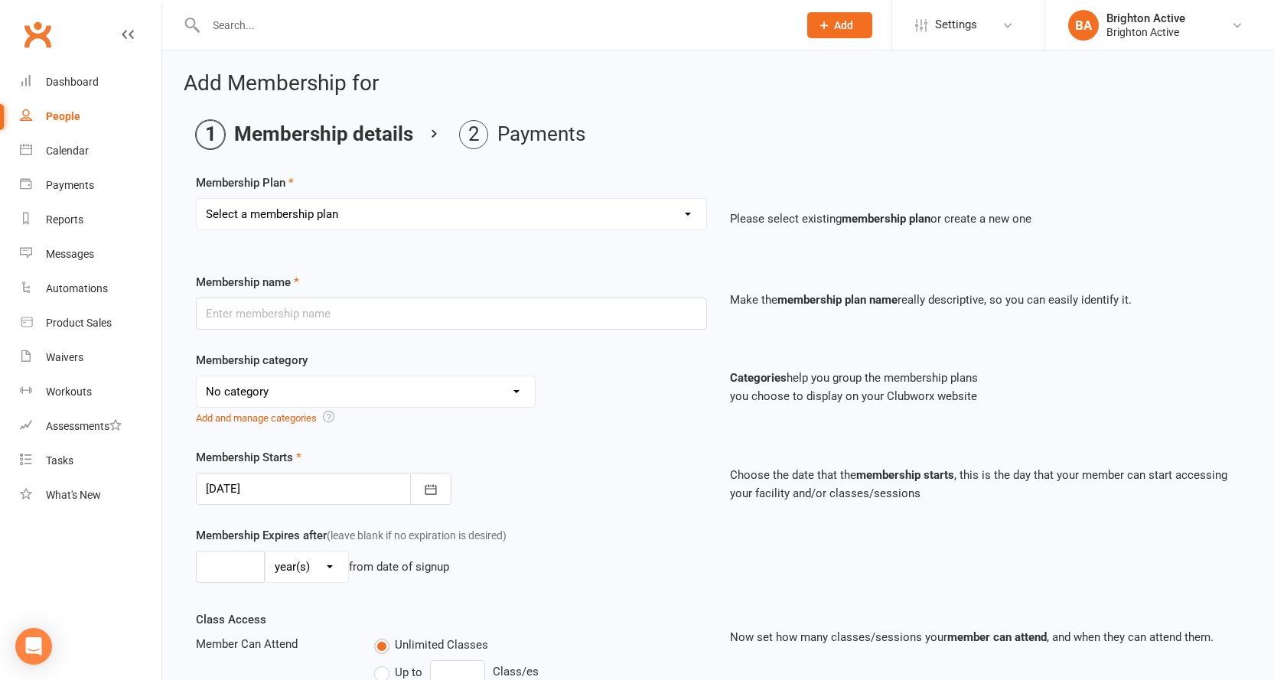
click at [357, 205] on select "Select a membership plan Create new Membership Plan Foundation Members - Annual…" at bounding box center [452, 214] width 510 height 31
select select "3"
click at [197, 199] on select "Select a membership plan Create new Membership Plan Foundation Members - Annual…" at bounding box center [452, 214] width 510 height 31
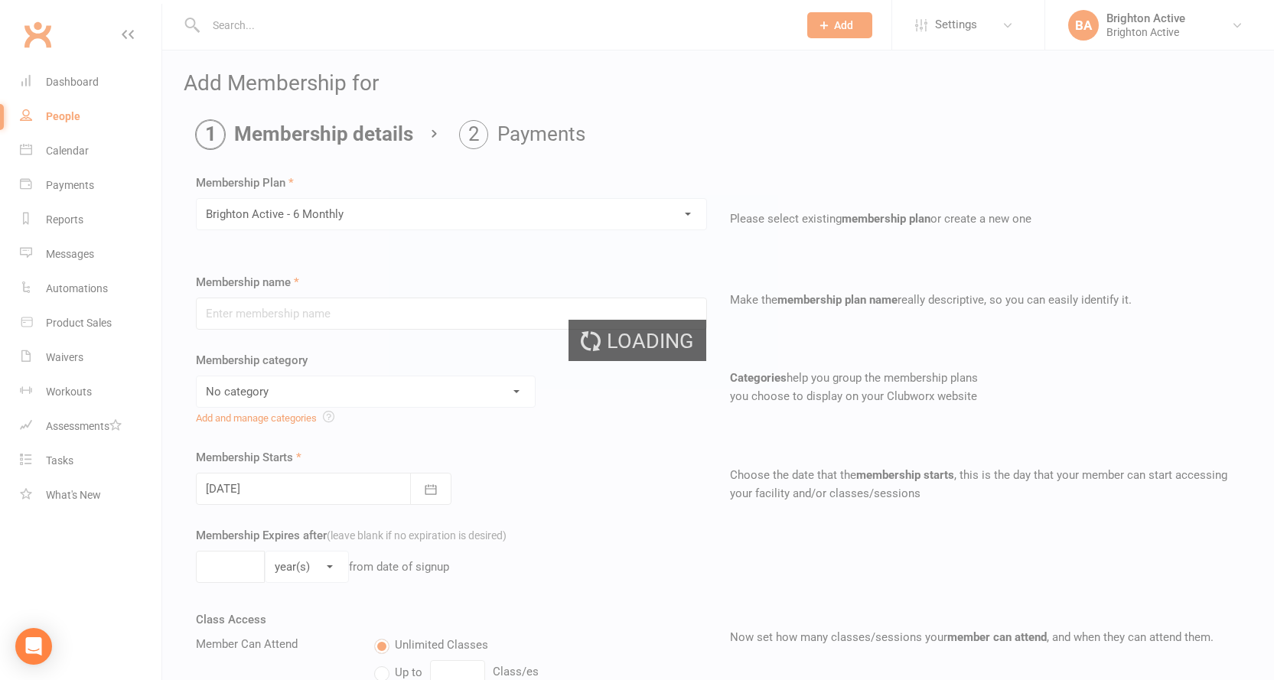
type input "Brighton Active - 6 Monthly"
select select "1"
type input "26"
select select "1"
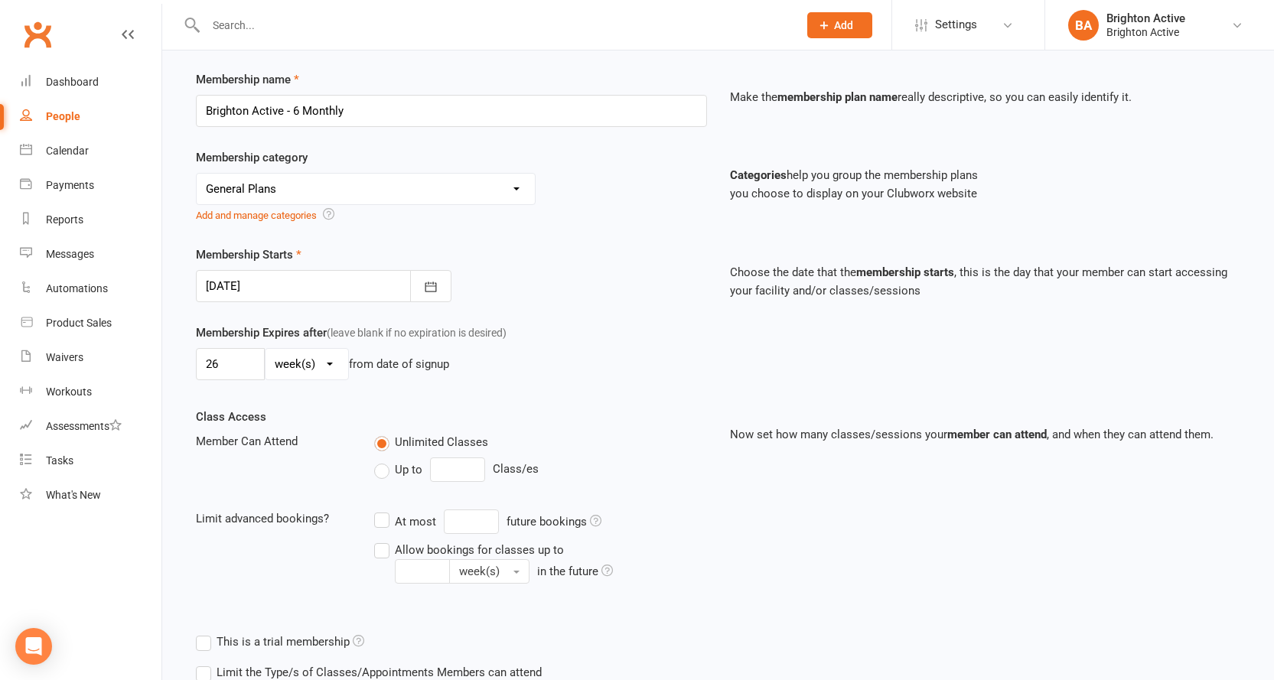
scroll to position [371, 0]
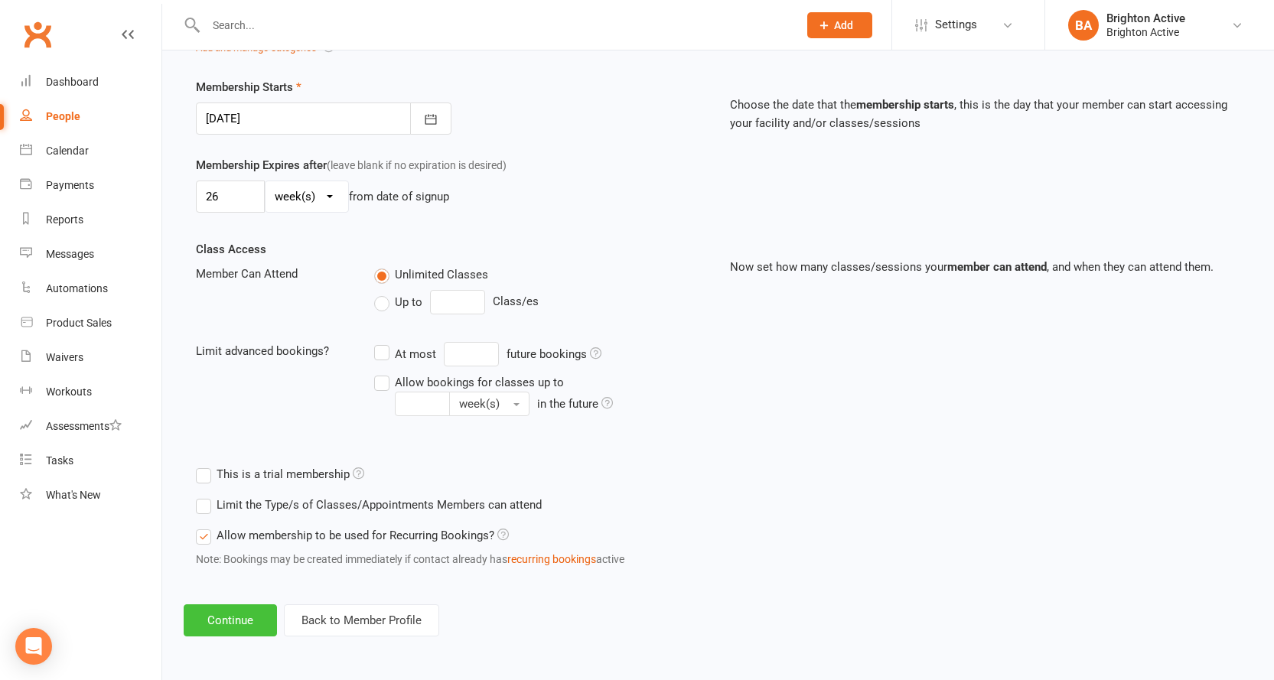
click at [241, 607] on button "Continue" at bounding box center [230, 621] width 93 height 32
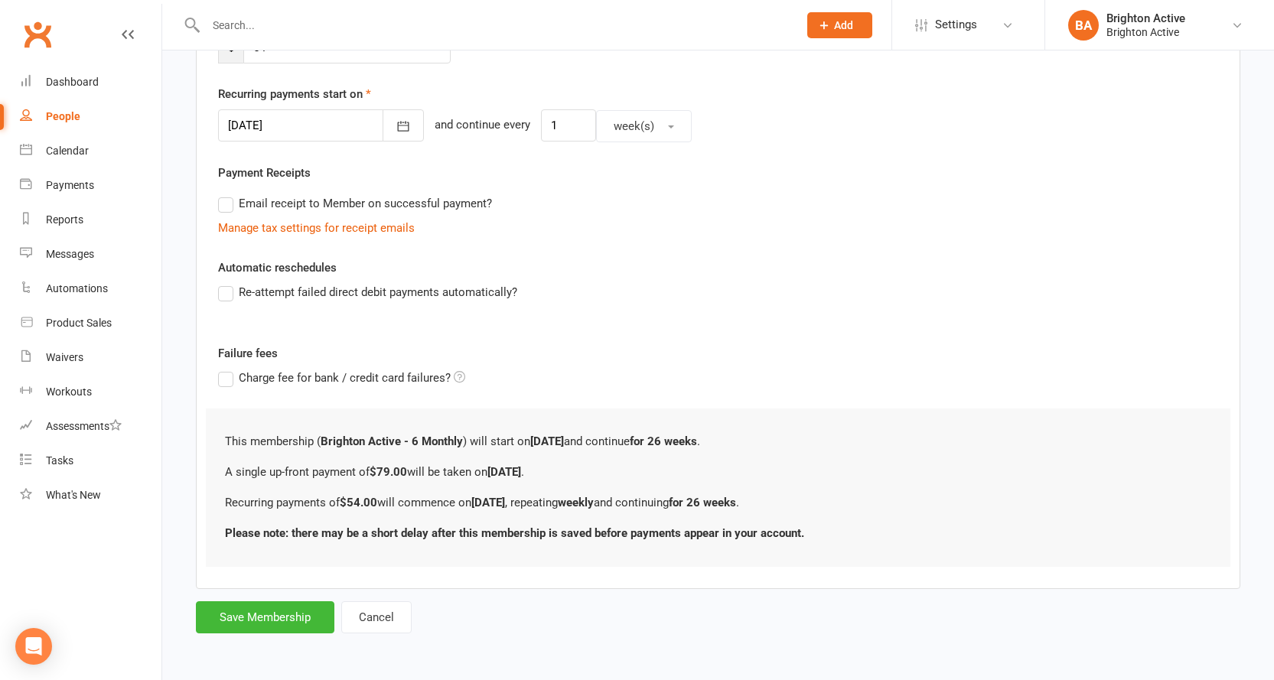
scroll to position [0, 0]
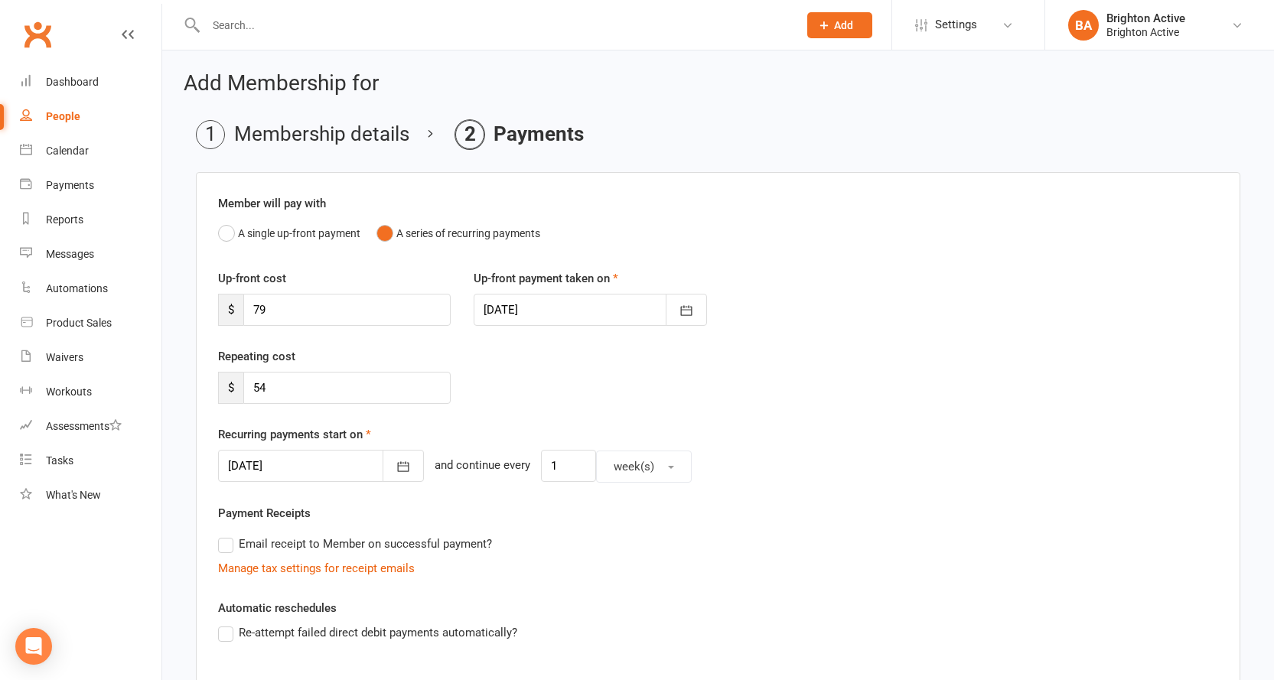
click at [206, 135] on li "Membership details" at bounding box center [302, 134] width 213 height 29
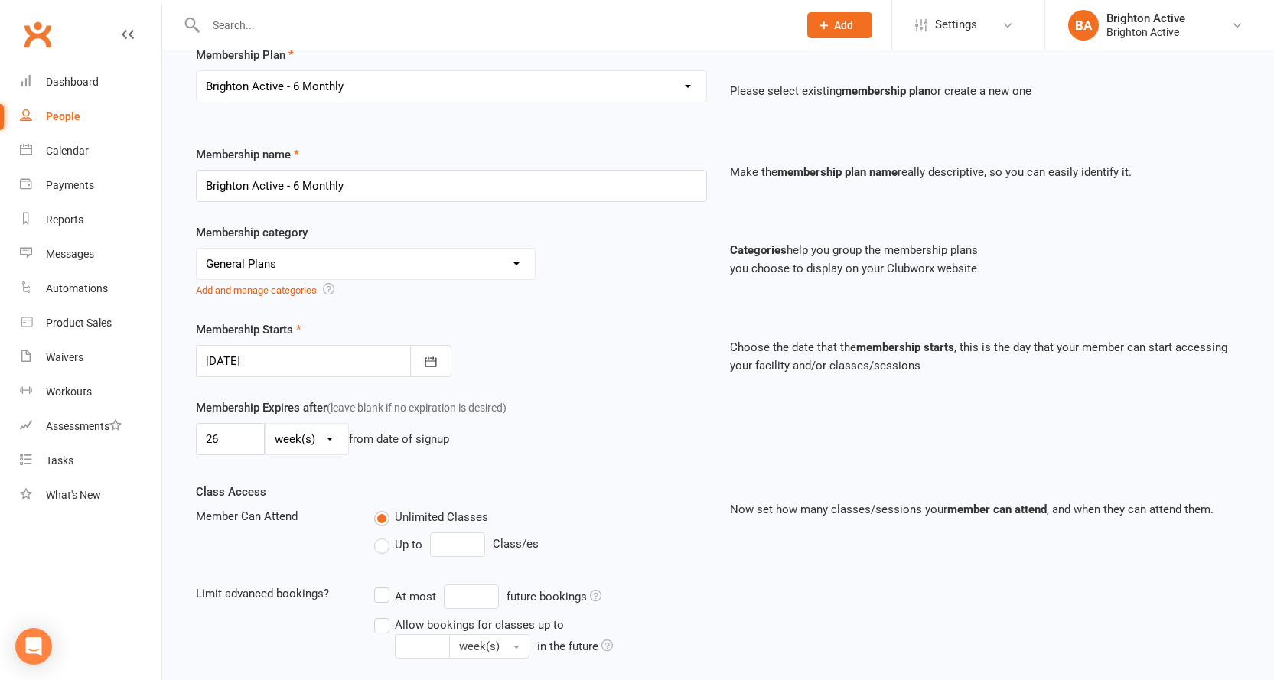
scroll to position [153, 0]
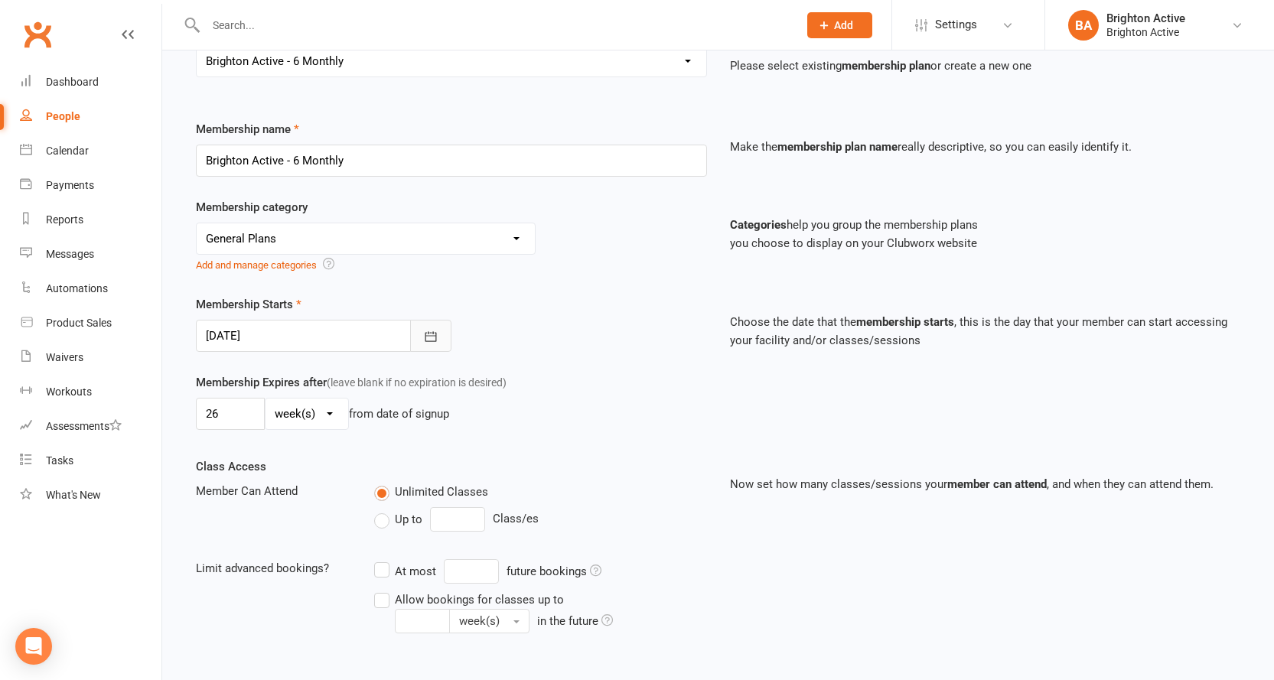
click at [418, 344] on button "button" at bounding box center [430, 336] width 41 height 32
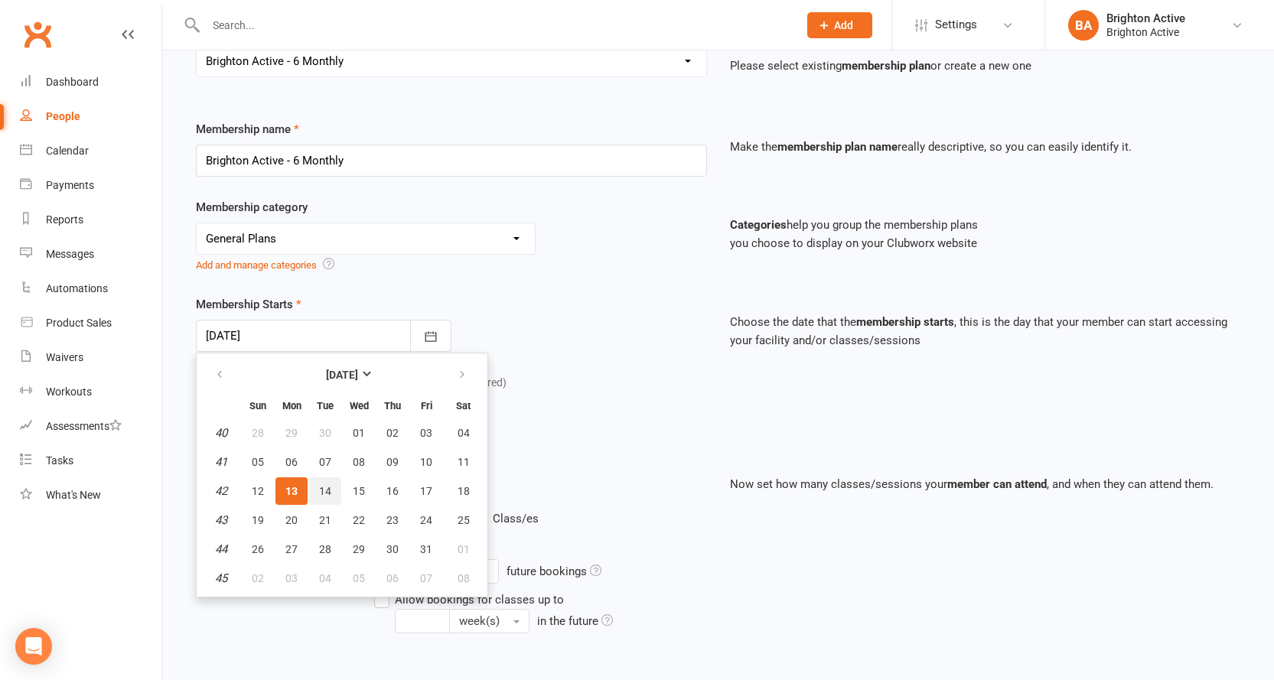
click at [331, 499] on button "14" at bounding box center [325, 491] width 32 height 28
type input "[DATE]"
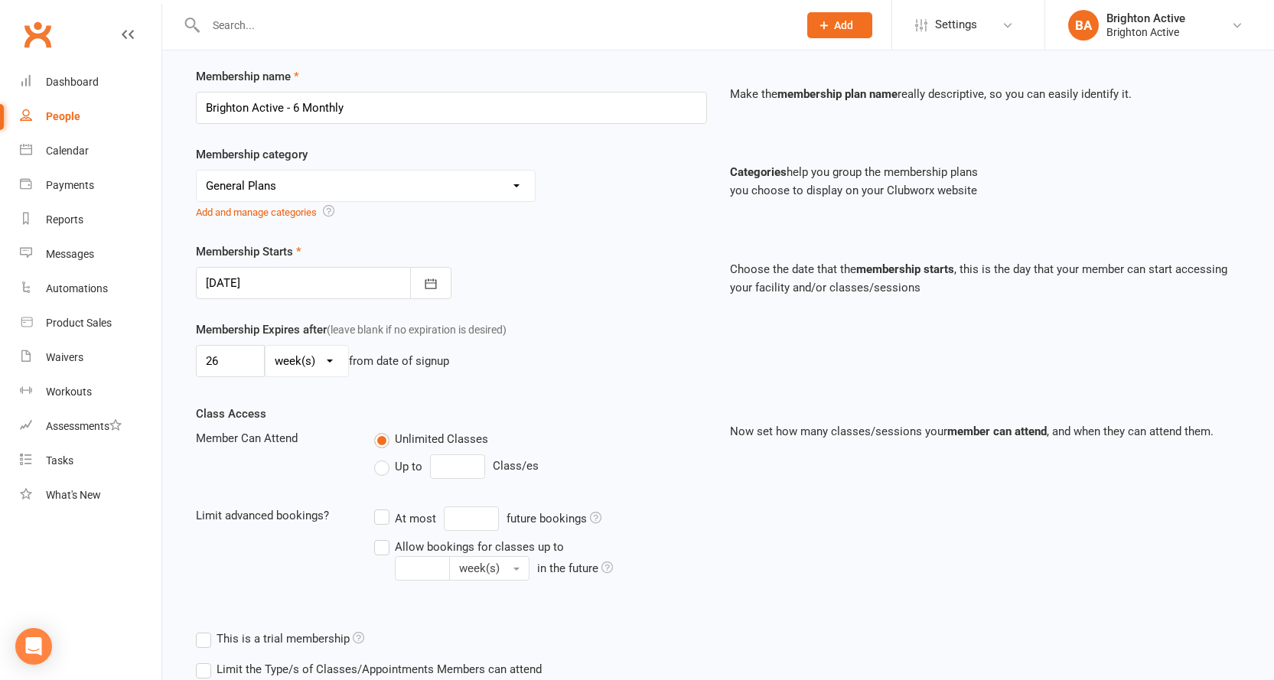
scroll to position [371, 0]
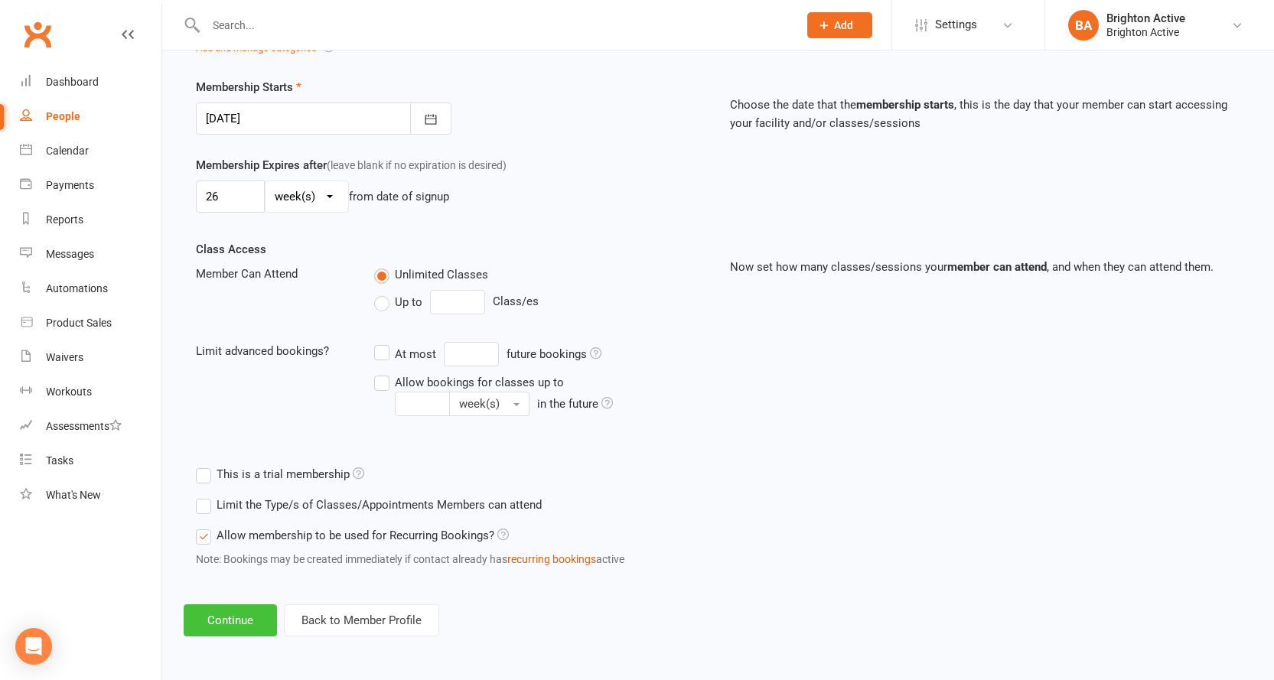
click at [243, 617] on button "Continue" at bounding box center [230, 621] width 93 height 32
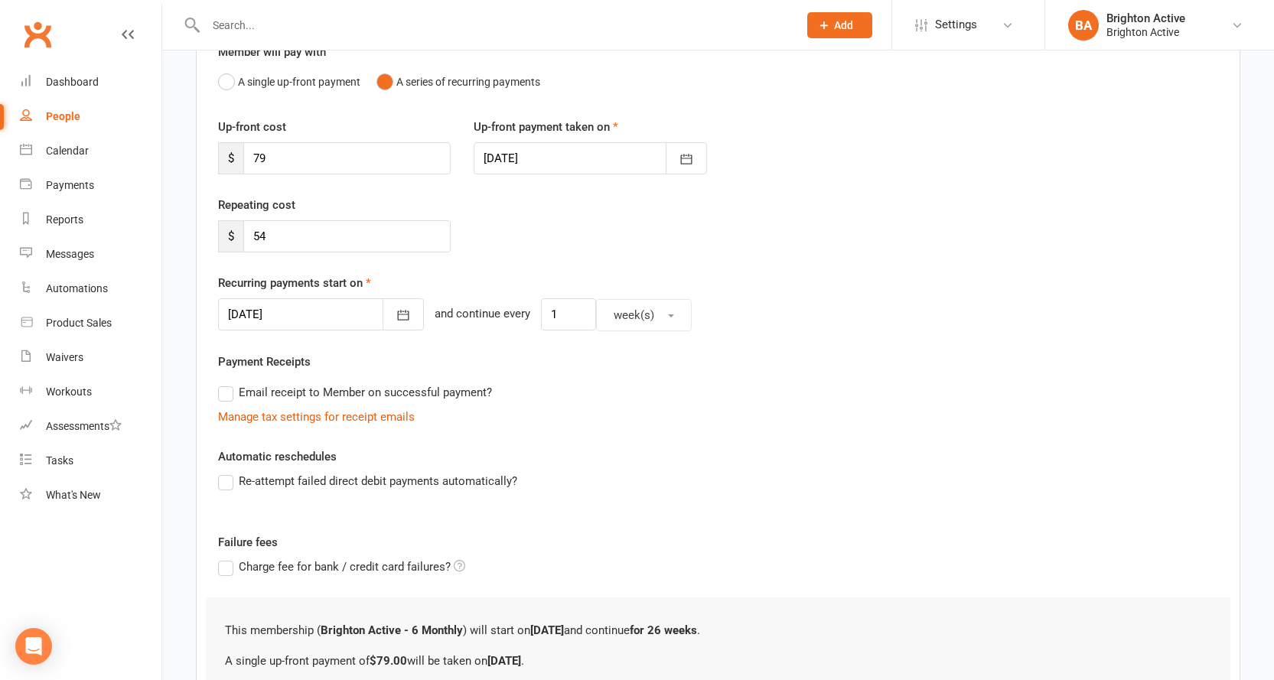
scroll to position [153, 0]
click at [550, 307] on input "1" at bounding box center [568, 313] width 55 height 32
type input "4"
click at [619, 314] on span "week(s)" at bounding box center [634, 314] width 41 height 14
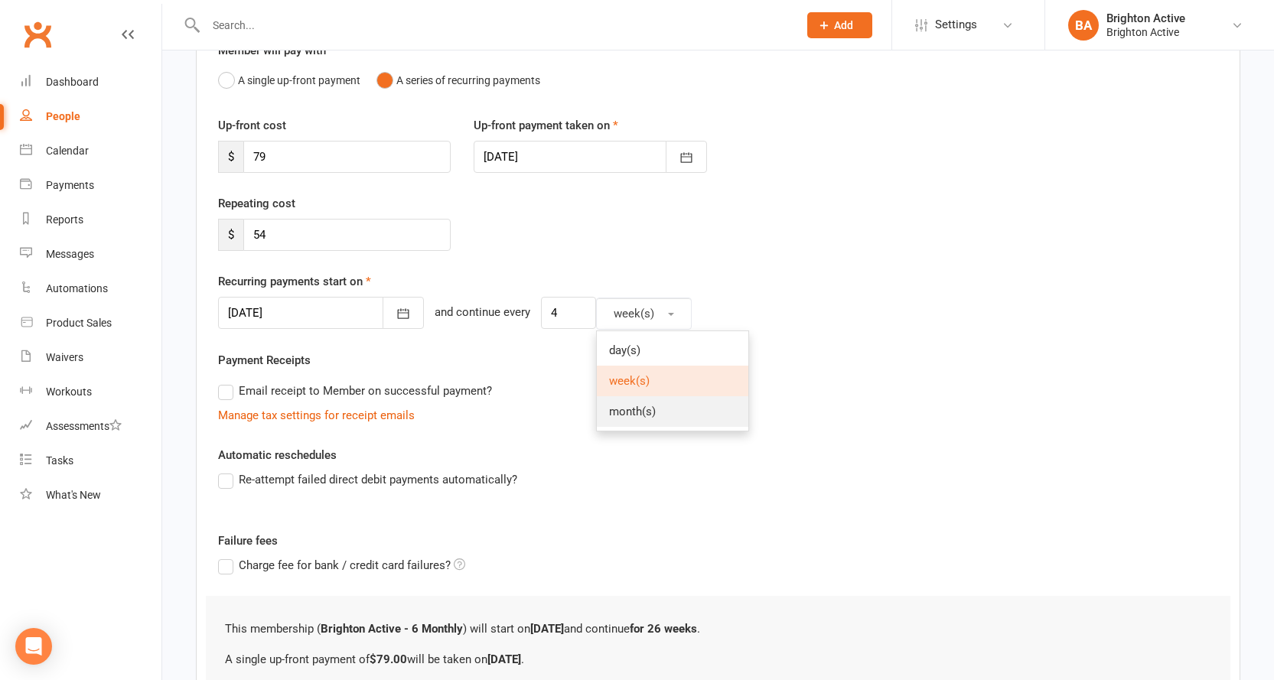
click at [611, 406] on span "month(s)" at bounding box center [632, 412] width 47 height 14
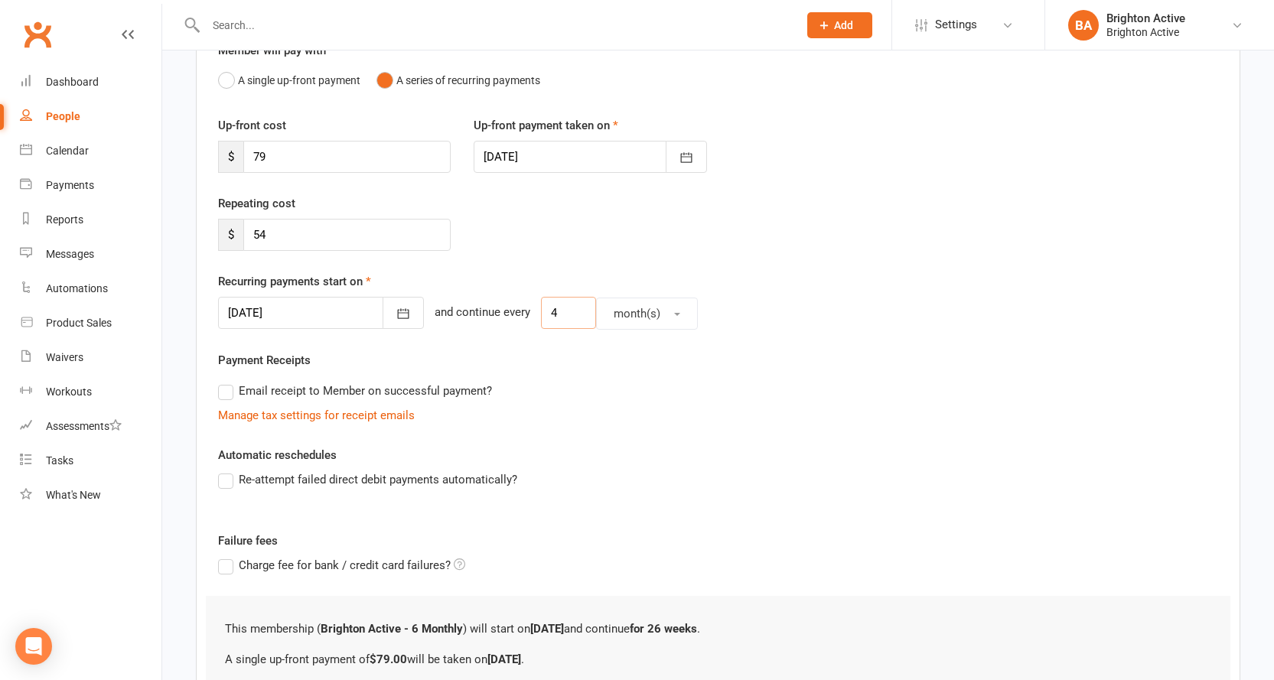
click at [546, 312] on input "4" at bounding box center [568, 313] width 55 height 32
type input "1"
click at [300, 217] on div "Repeating cost $ 54" at bounding box center [335, 222] width 256 height 57
click at [305, 243] on input "54" at bounding box center [346, 235] width 207 height 32
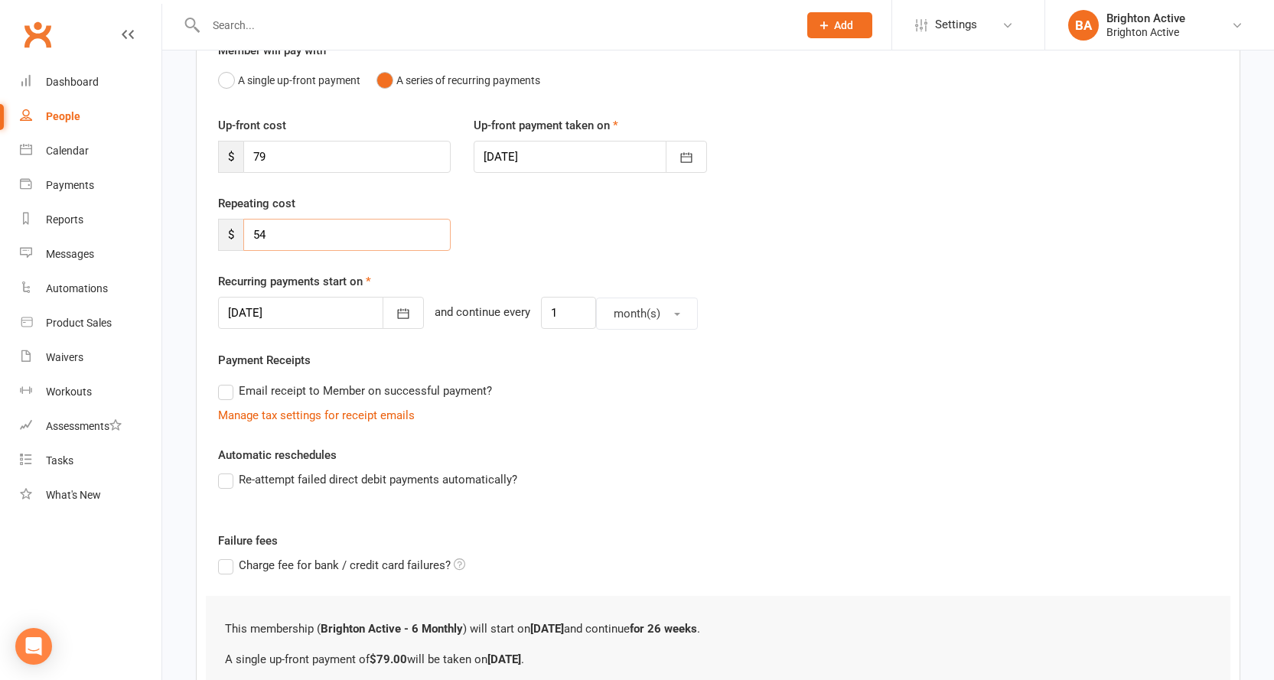
click at [305, 243] on input "54" at bounding box center [346, 235] width 207 height 32
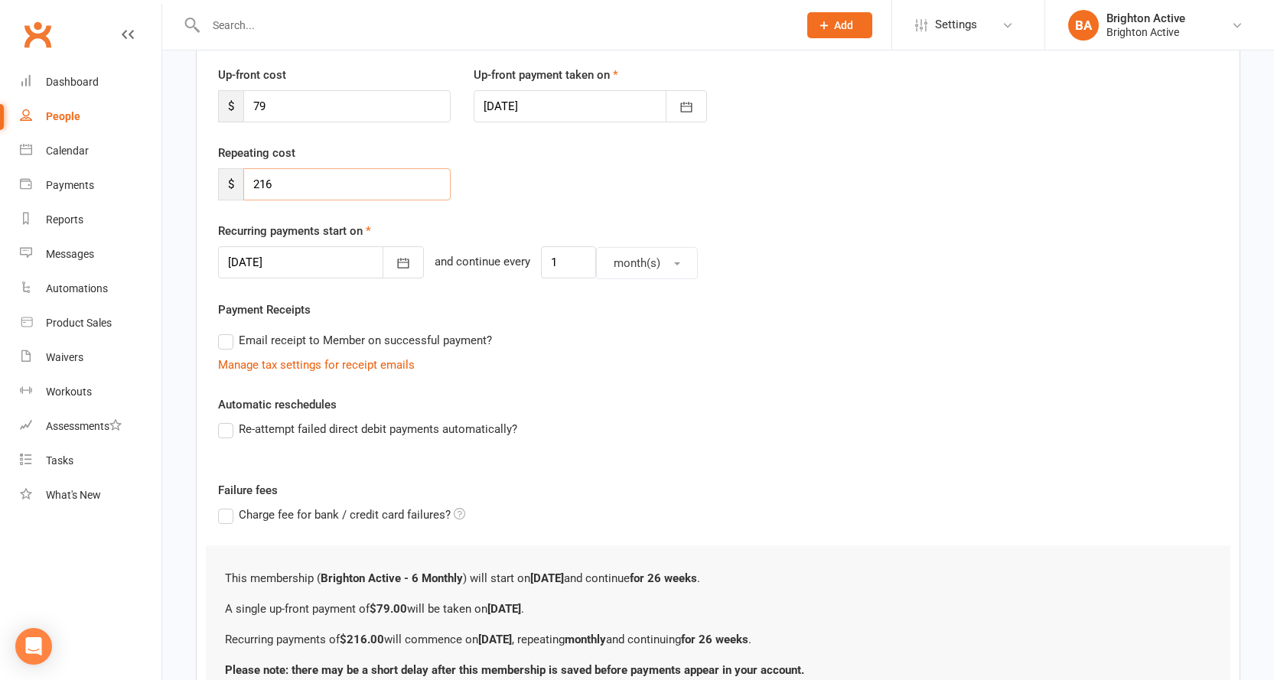
scroll to position [230, 0]
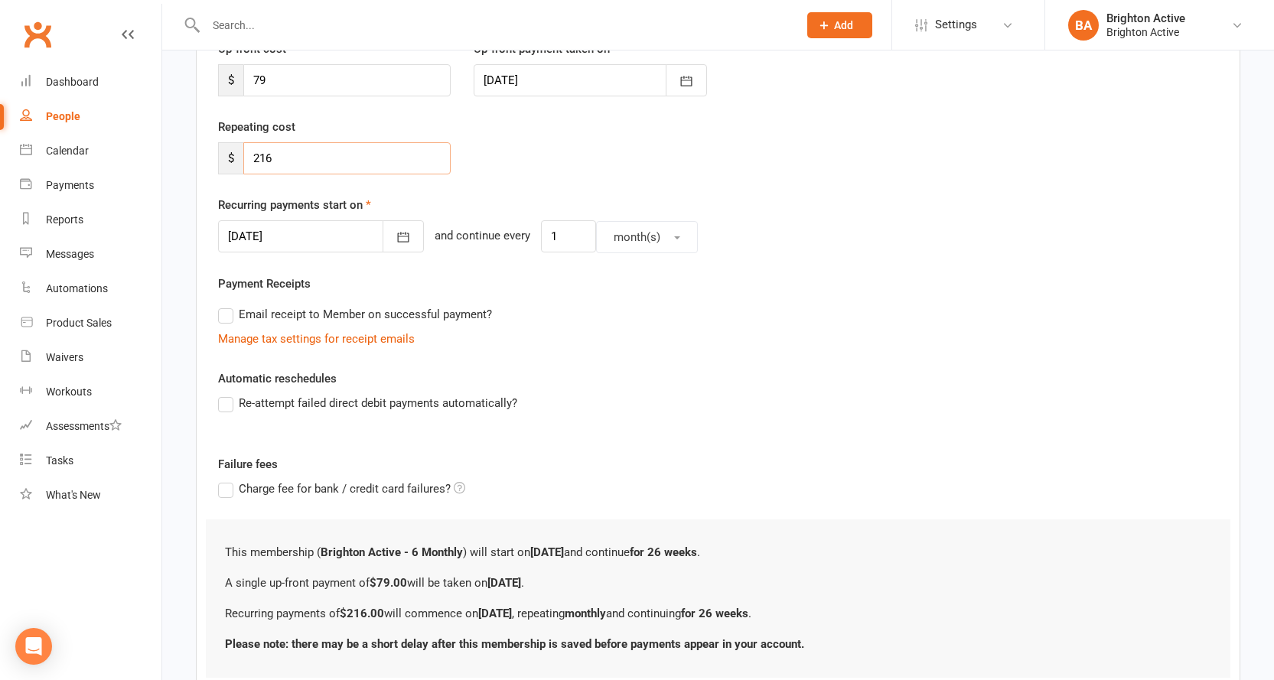
type input "216"
click at [231, 404] on label "Re-attempt failed direct debit payments automatically?" at bounding box center [367, 403] width 299 height 18
click at [228, 394] on input "Re-attempt failed direct debit payments automatically?" at bounding box center [223, 394] width 10 height 0
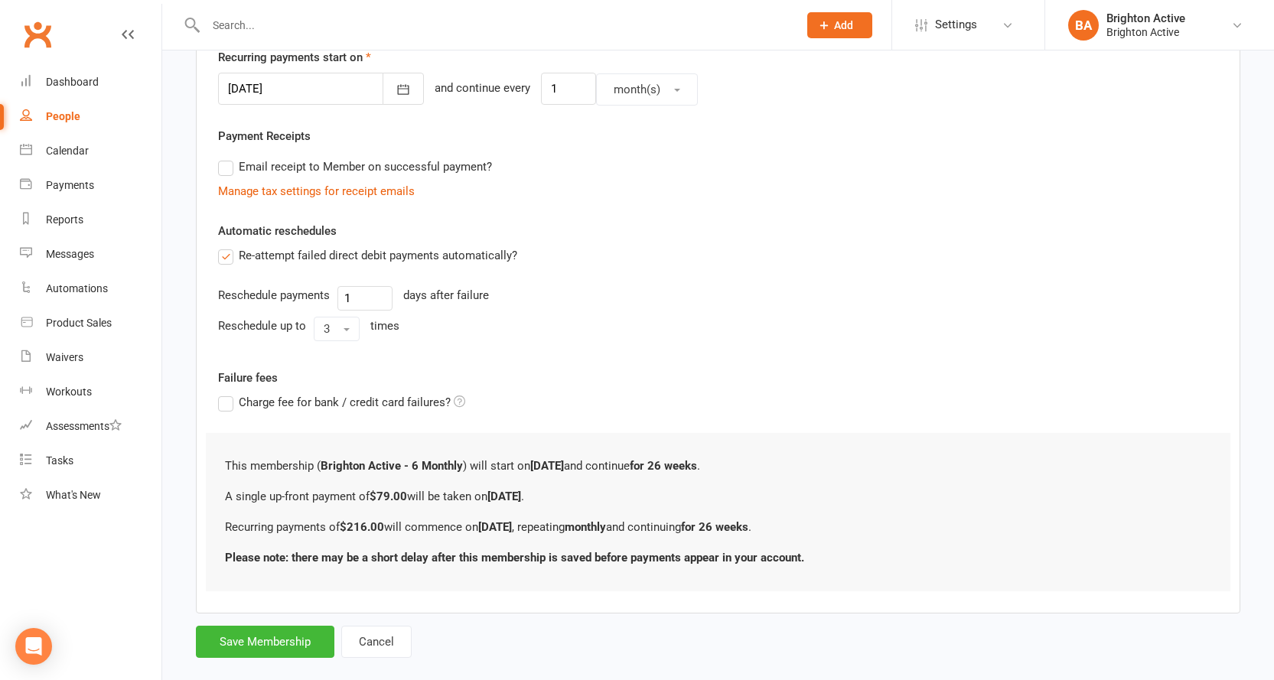
scroll to position [402, 0]
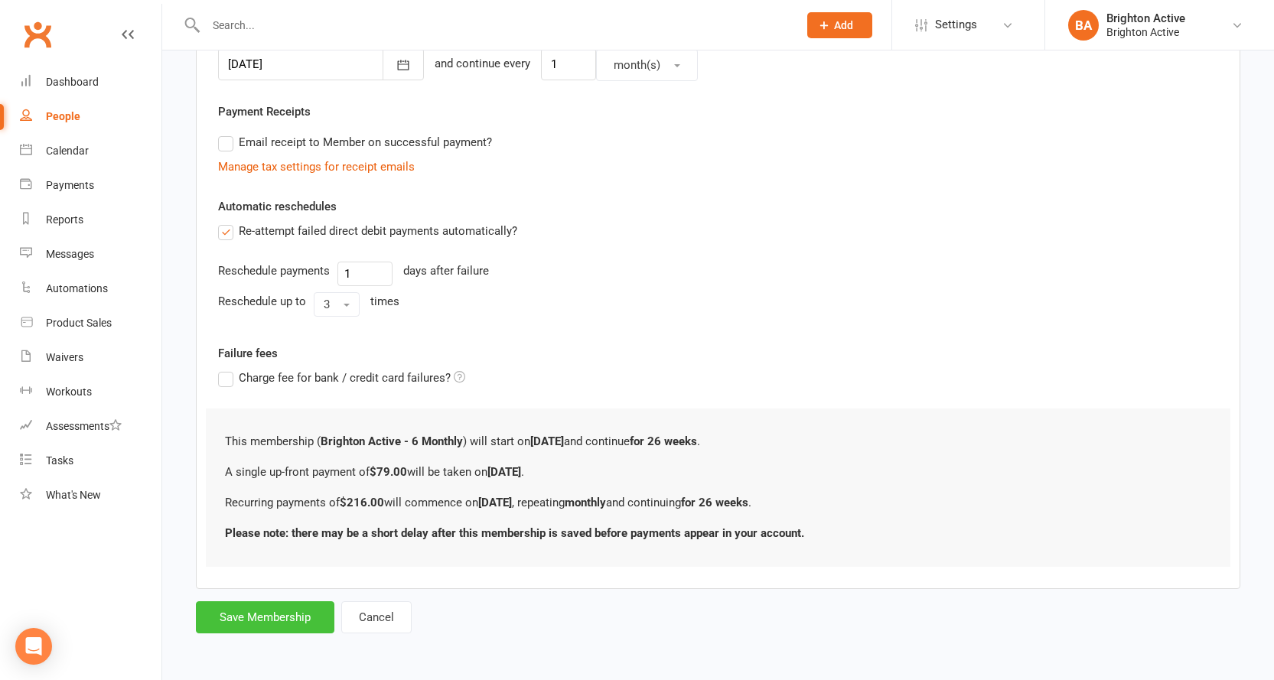
click at [247, 627] on button "Save Membership" at bounding box center [265, 617] width 138 height 32
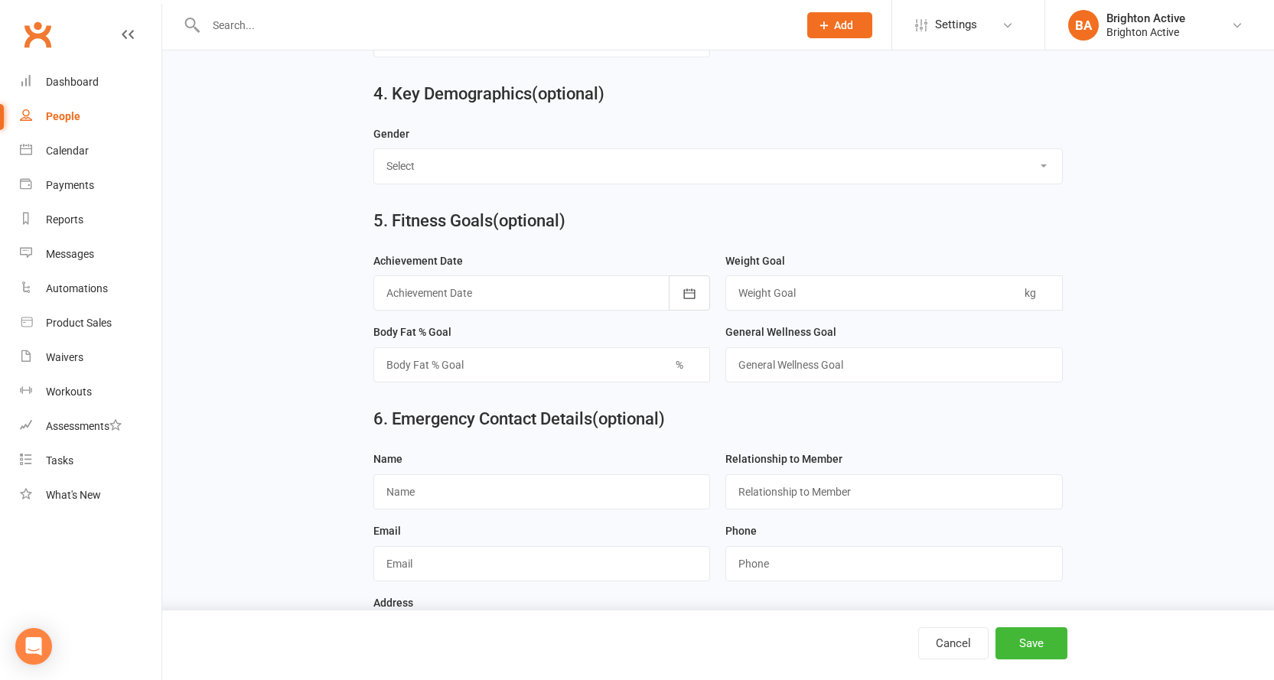
scroll to position [1366, 0]
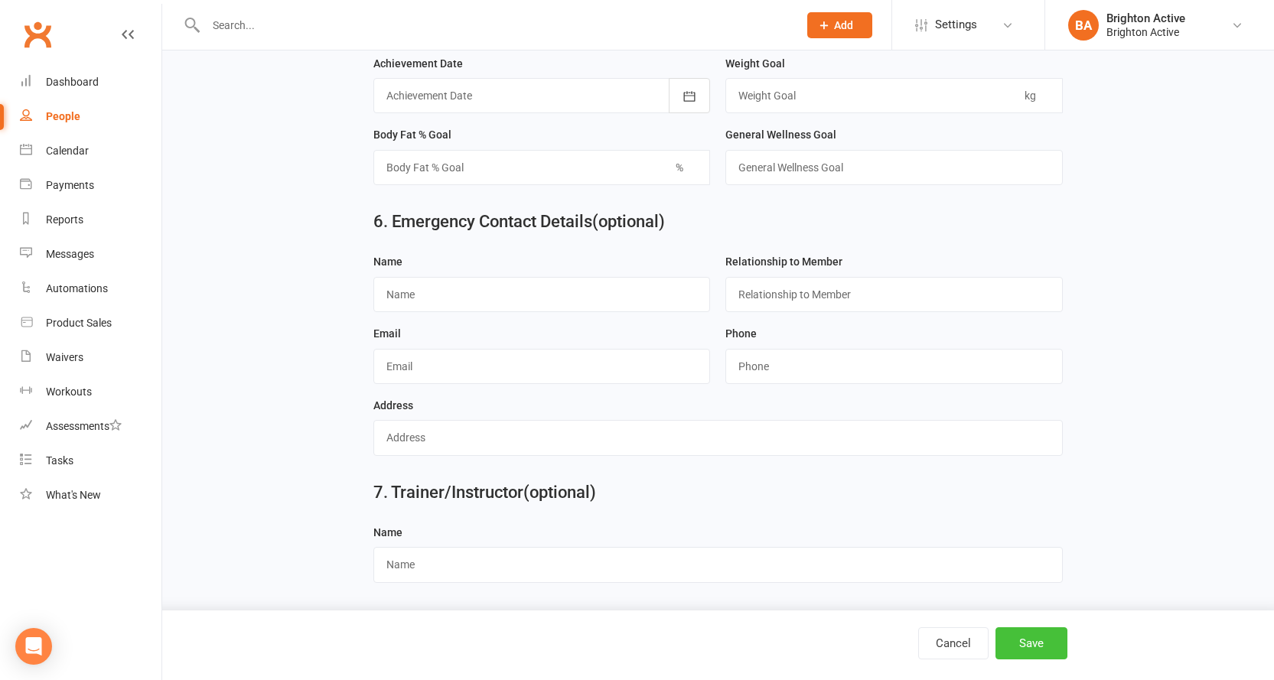
click at [1020, 652] on button "Save" at bounding box center [1032, 643] width 72 height 32
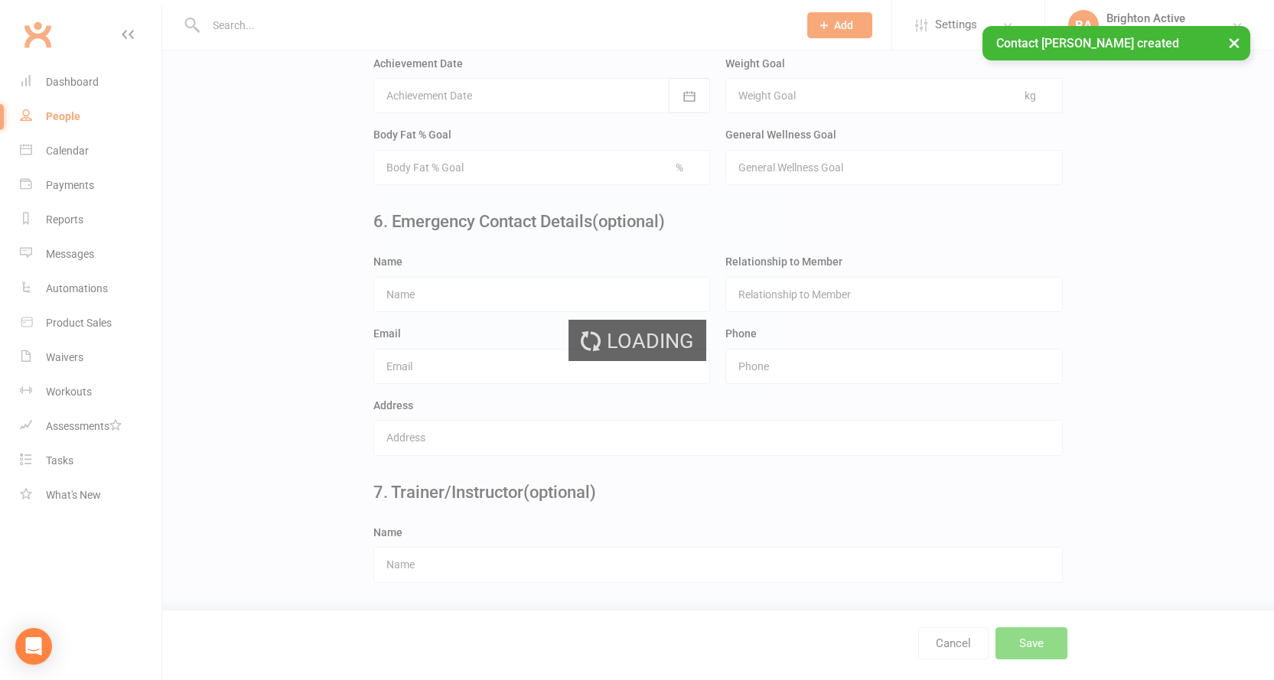
scroll to position [0, 0]
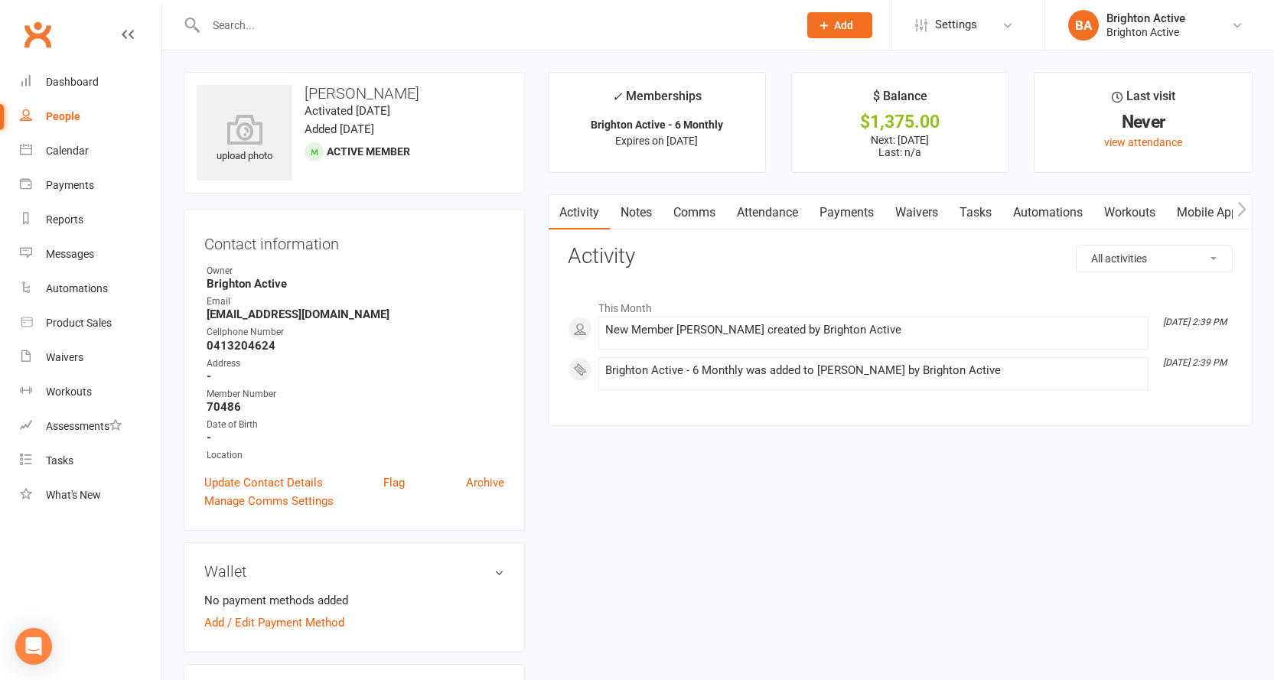
click at [921, 213] on link "Waivers" at bounding box center [917, 212] width 64 height 35
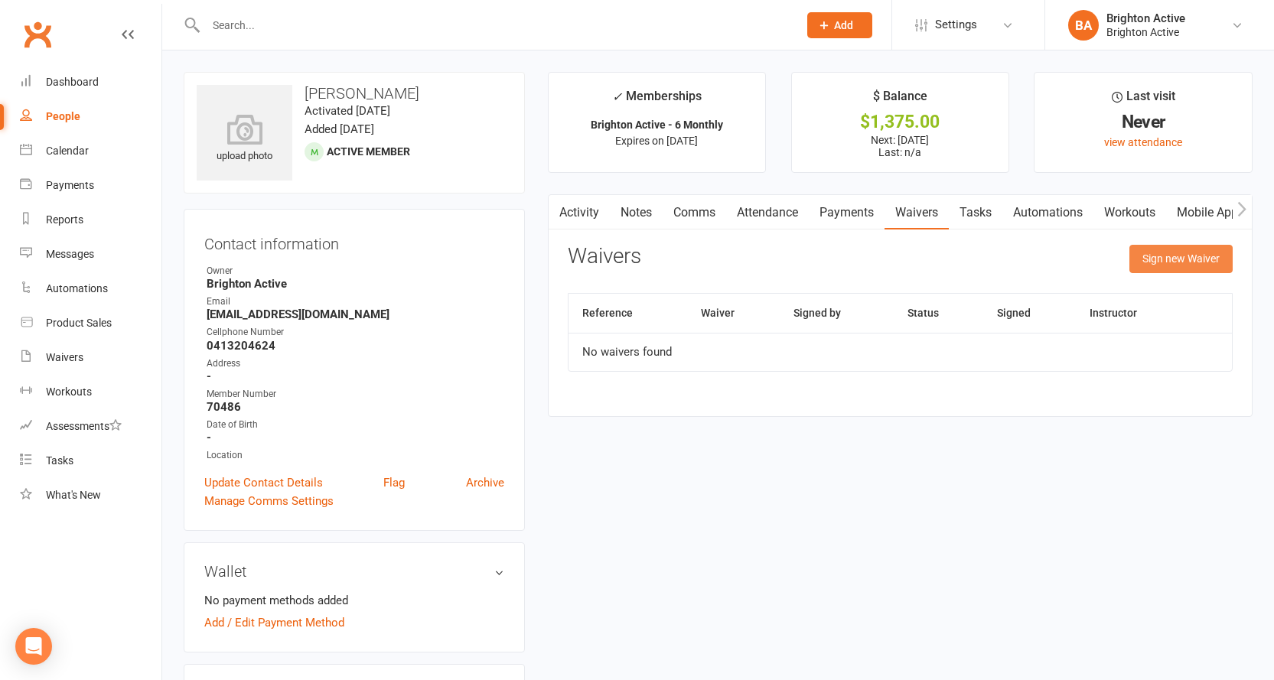
click at [1191, 259] on button "Sign new Waiver" at bounding box center [1180, 259] width 103 height 28
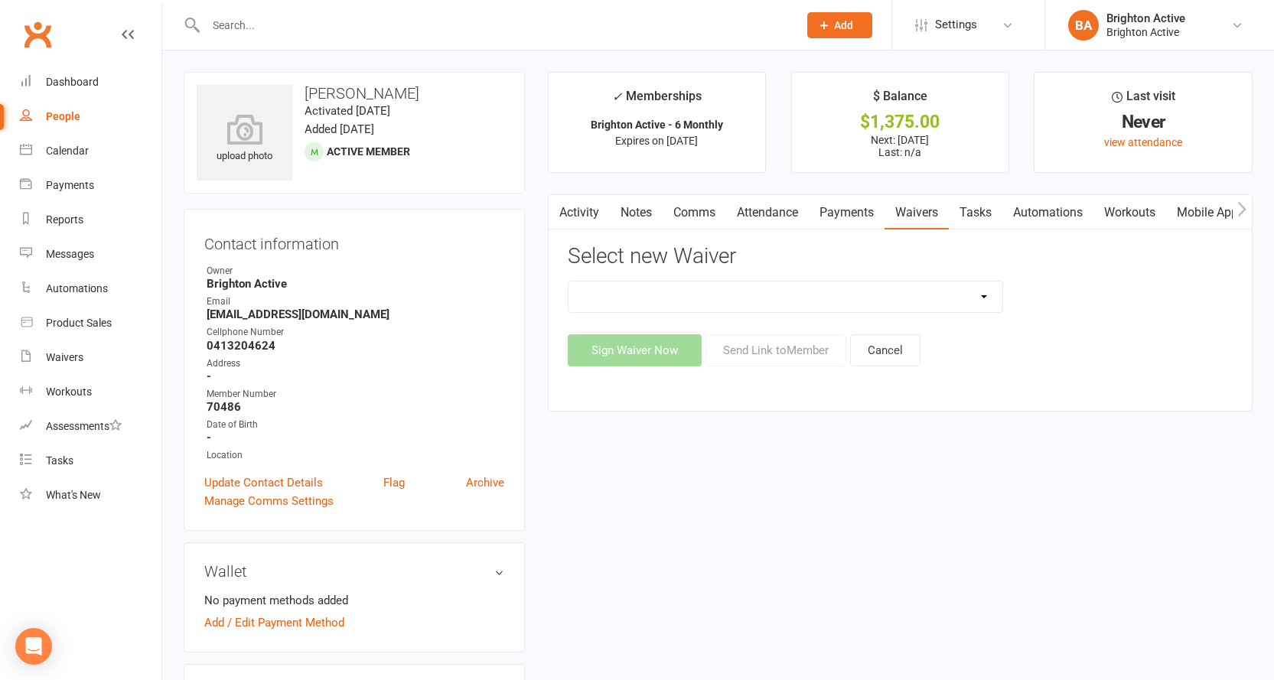
click at [696, 285] on select "Foundation Member Form New membership offer Staff Offer Winter Special Offer" at bounding box center [786, 297] width 435 height 31
select select "11472"
click at [569, 282] on select "Foundation Member Form New membership offer Staff Offer Winter Special Offer" at bounding box center [786, 297] width 435 height 31
click at [660, 357] on button "Sign Waiver Now" at bounding box center [635, 350] width 134 height 32
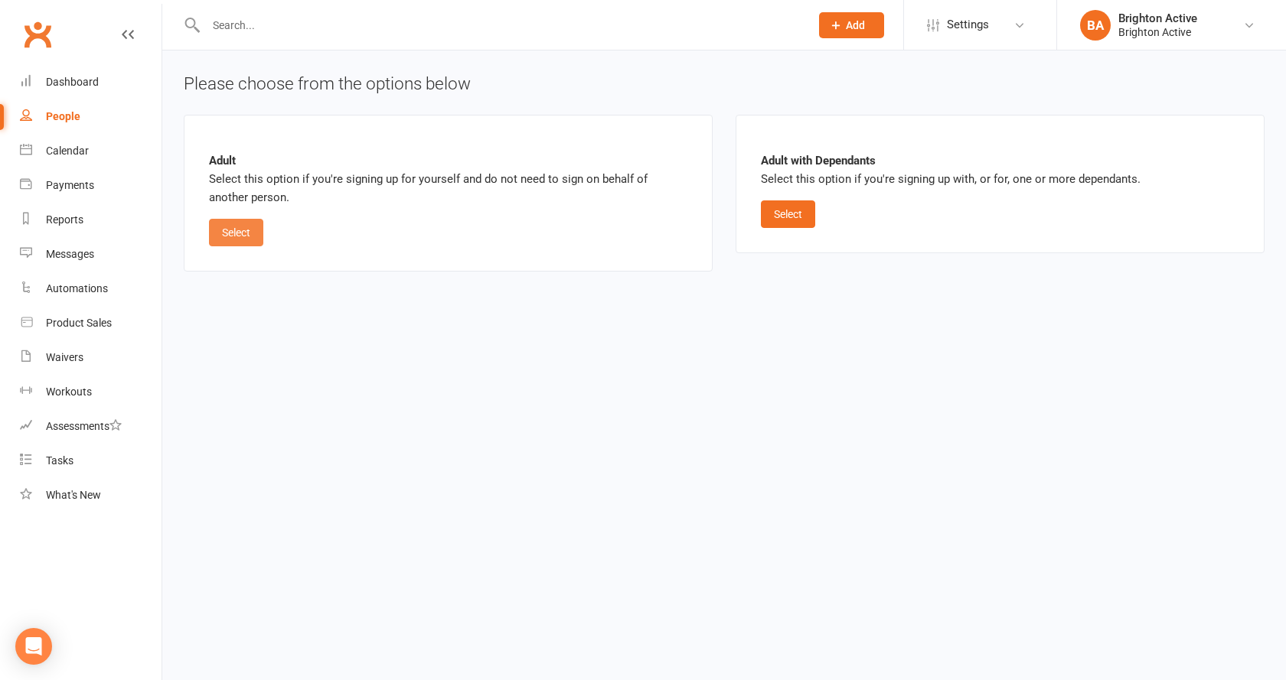
click at [235, 228] on button "Select" at bounding box center [236, 233] width 54 height 28
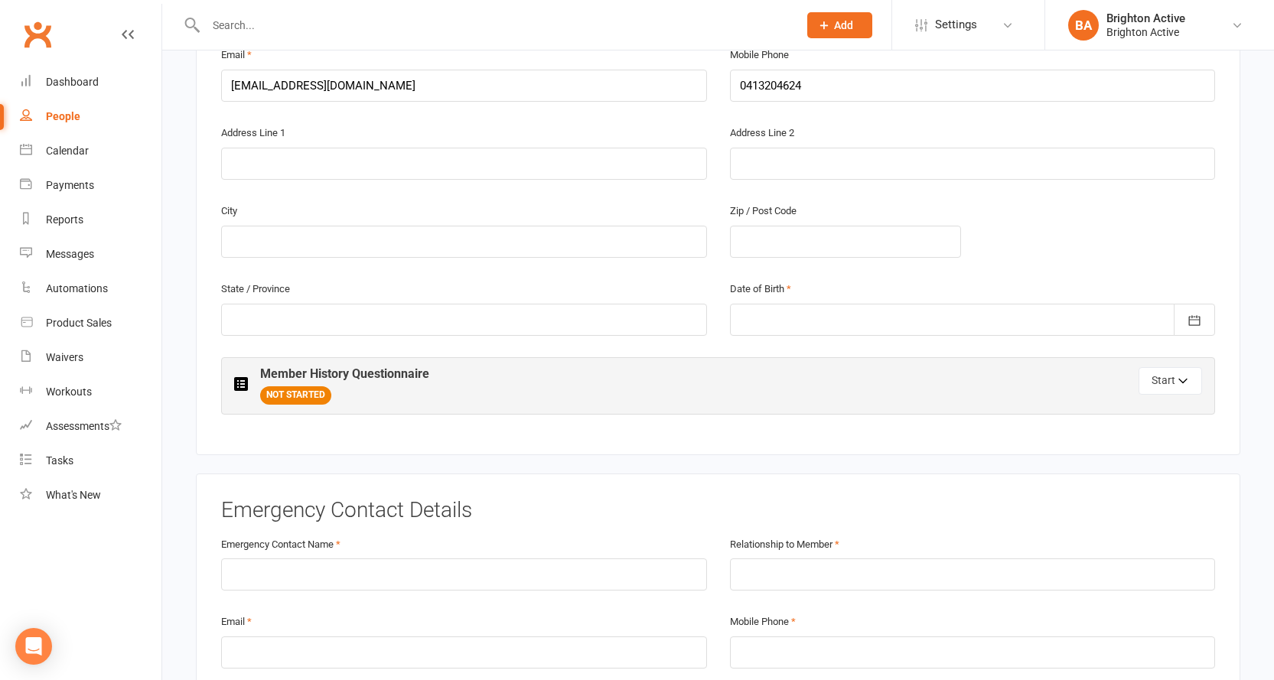
scroll to position [383, 0]
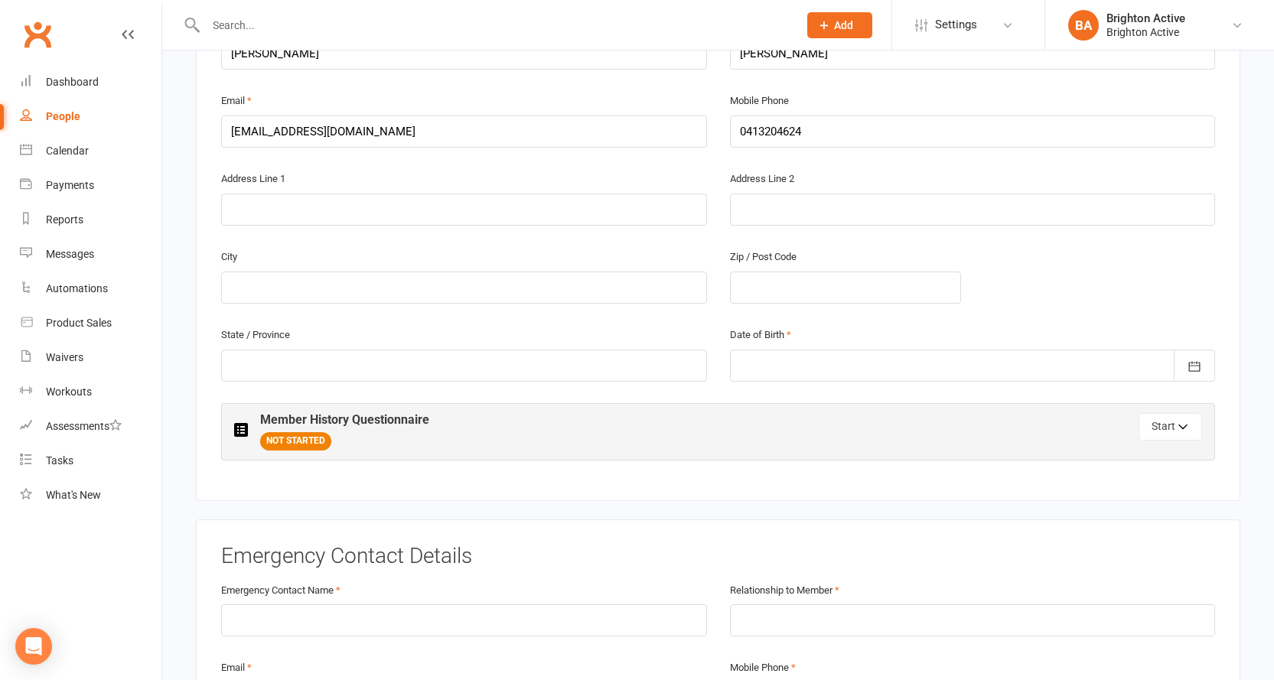
click at [806, 350] on div at bounding box center [973, 366] width 486 height 32
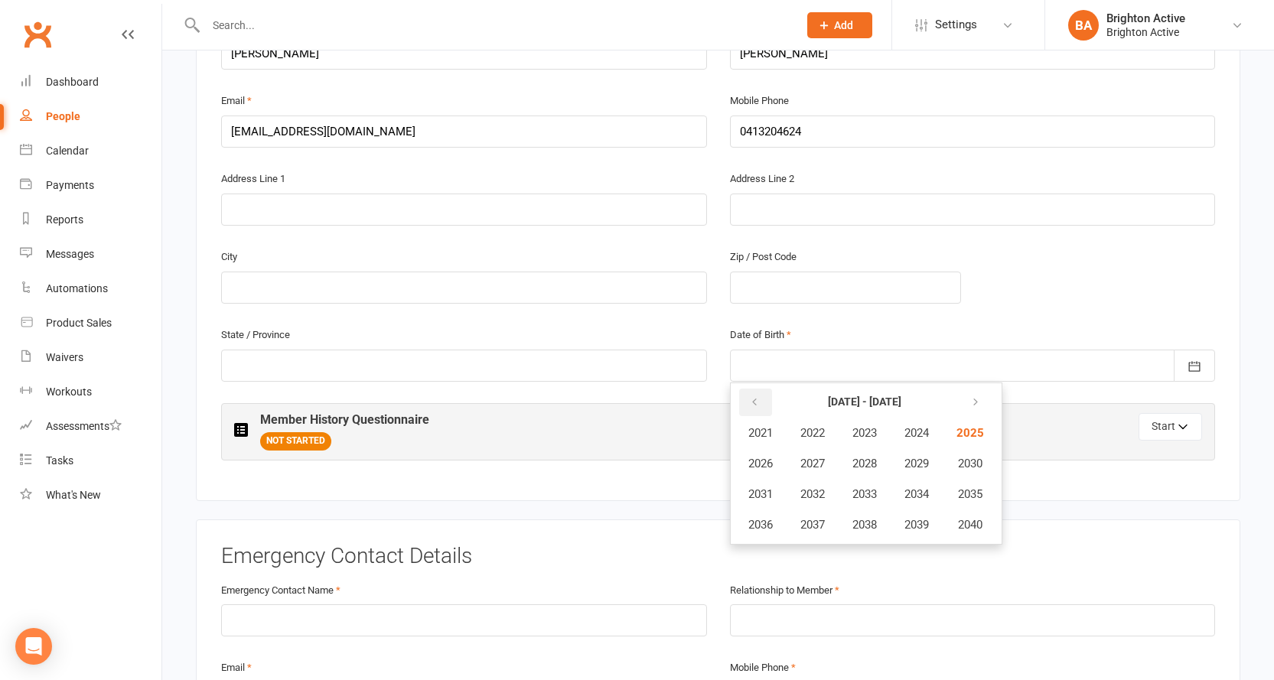
click at [748, 389] on button "button" at bounding box center [755, 403] width 33 height 28
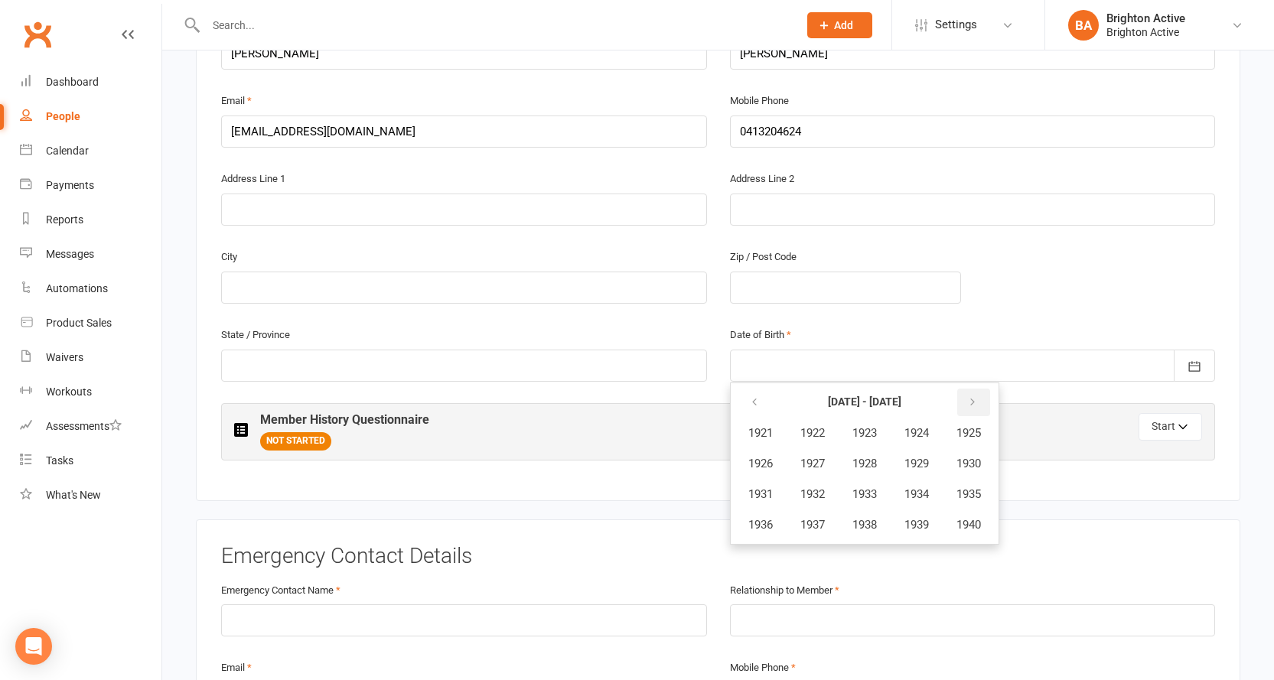
click at [978, 396] on icon "button" at bounding box center [972, 402] width 11 height 12
click at [979, 426] on span "1965" at bounding box center [968, 433] width 24 height 14
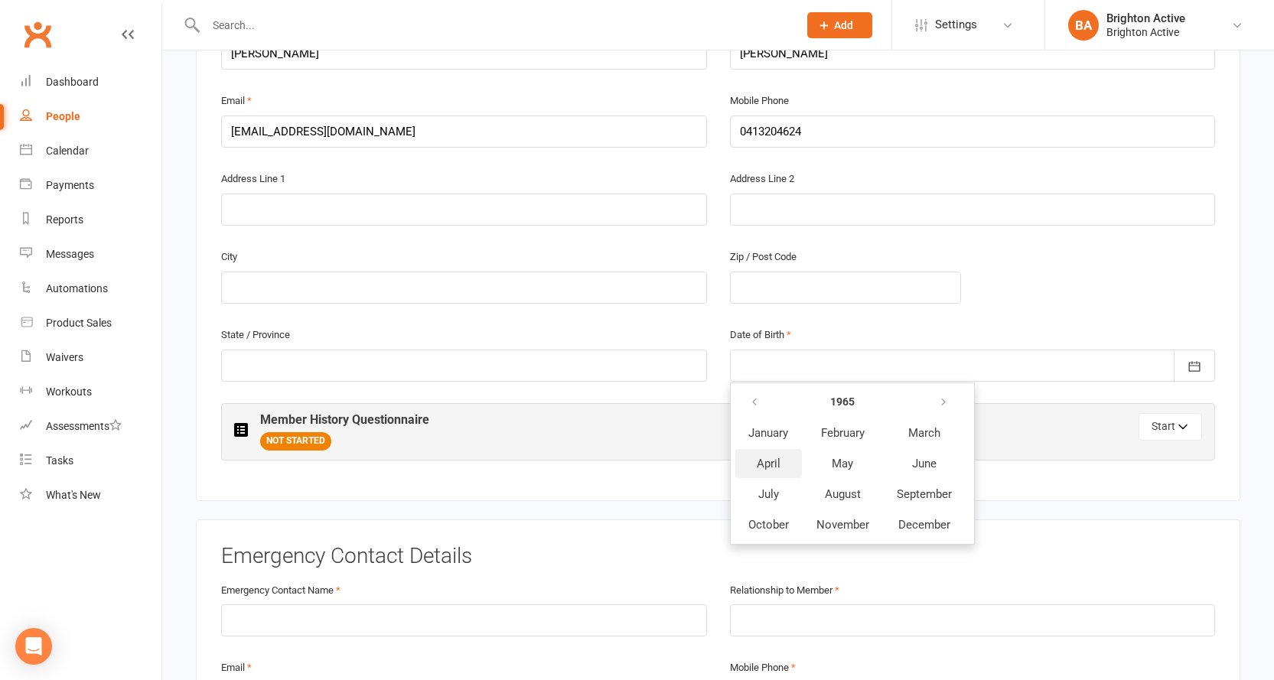
click at [779, 457] on span "April" at bounding box center [769, 464] width 24 height 14
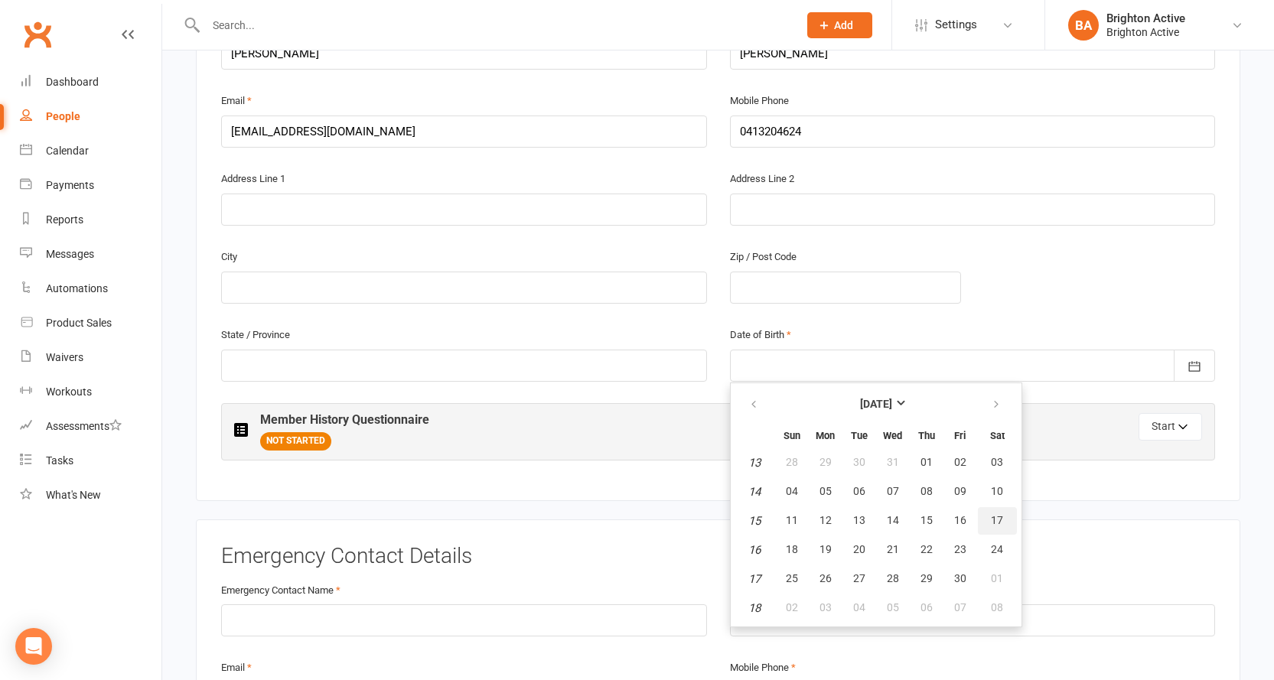
click at [998, 514] on span "17" at bounding box center [997, 520] width 12 height 12
type input "17 Apr 1965"
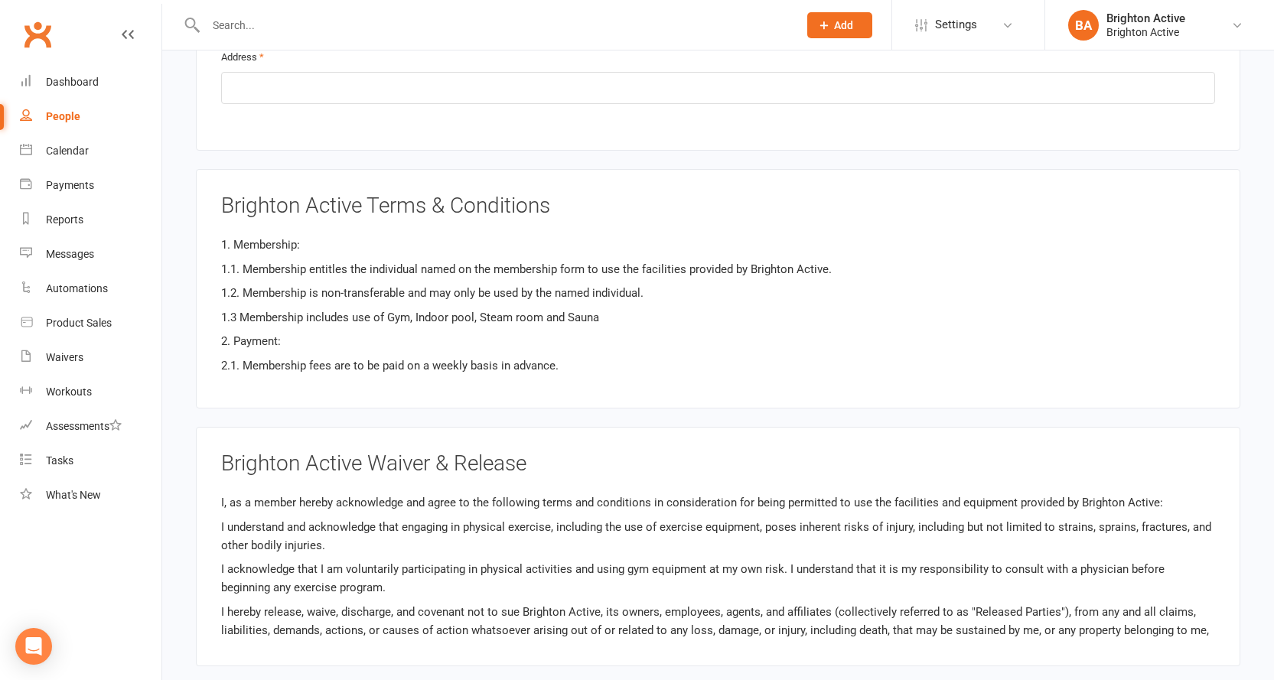
scroll to position [689, 0]
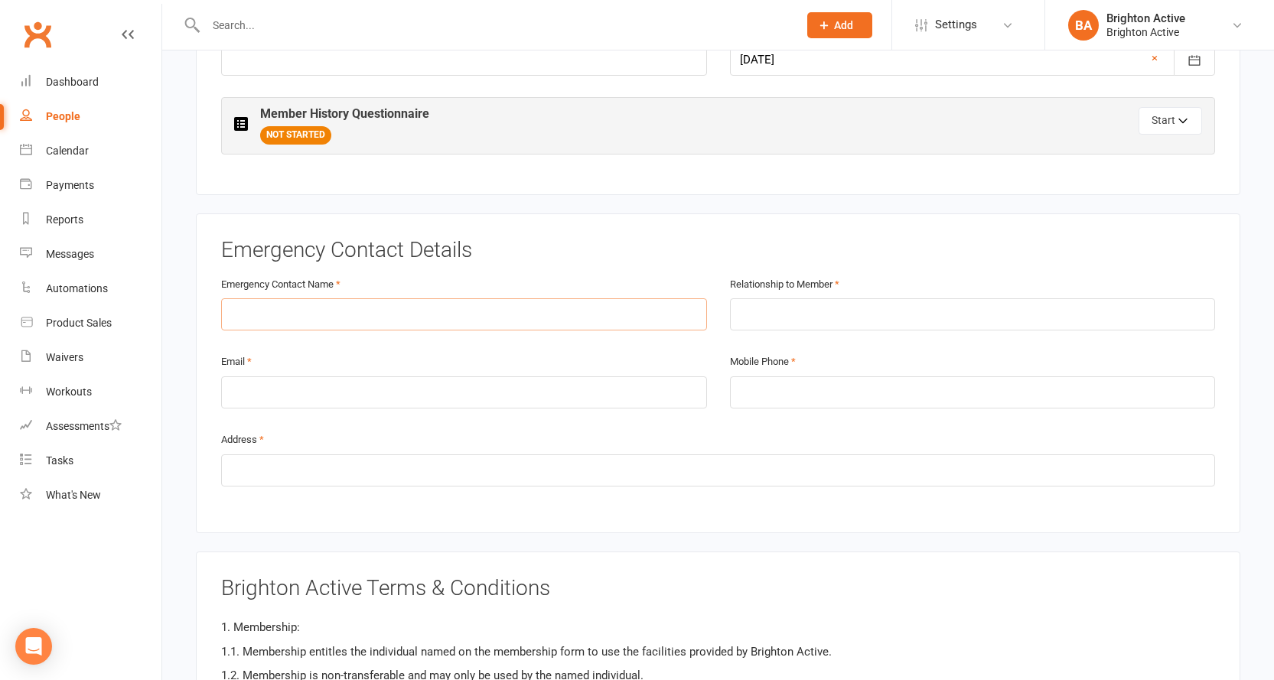
click at [451, 298] on input "text" at bounding box center [464, 314] width 486 height 32
click at [816, 406] on div "Mobile Phone" at bounding box center [973, 391] width 509 height 78
click at [827, 380] on input "tel" at bounding box center [973, 392] width 486 height 32
type input "0404260200"
click at [358, 298] on input "text" at bounding box center [464, 314] width 486 height 32
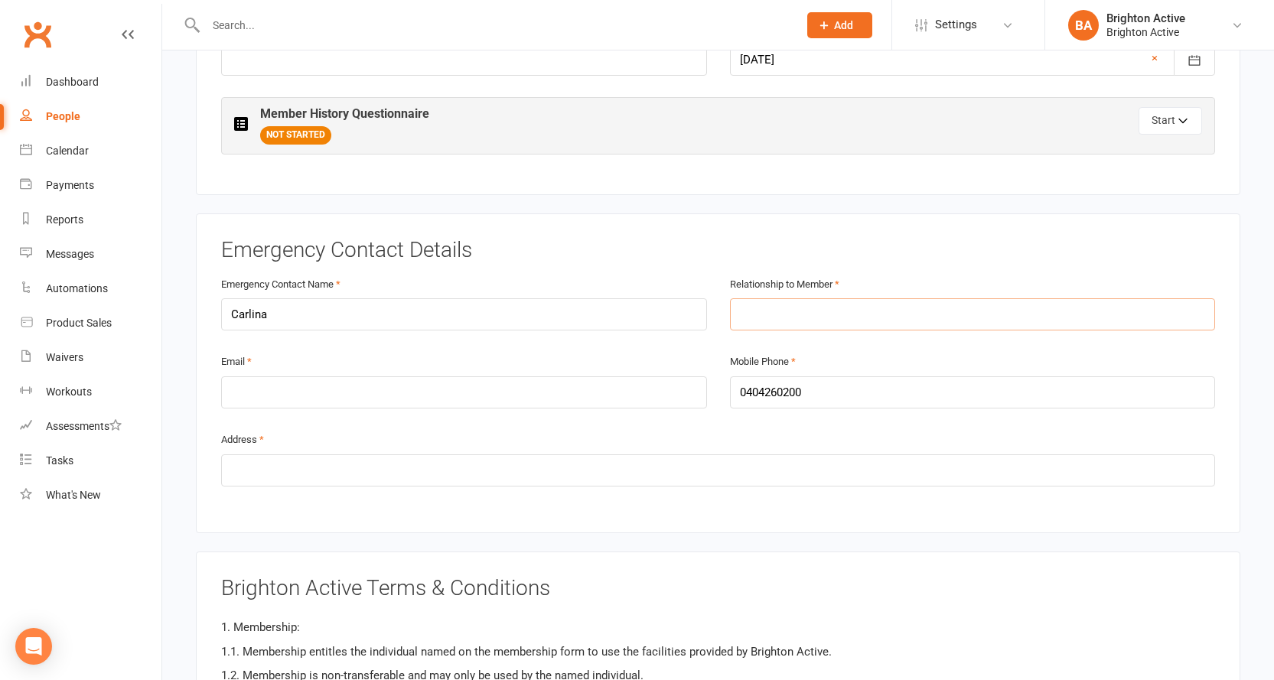
click at [754, 310] on input "text" at bounding box center [973, 314] width 486 height 32
click at [250, 298] on input "Carlina" at bounding box center [464, 314] width 486 height 32
click at [848, 298] on input "text" at bounding box center [973, 314] width 486 height 32
click at [249, 298] on input "Carloina" at bounding box center [464, 314] width 486 height 32
type input "Carolina"
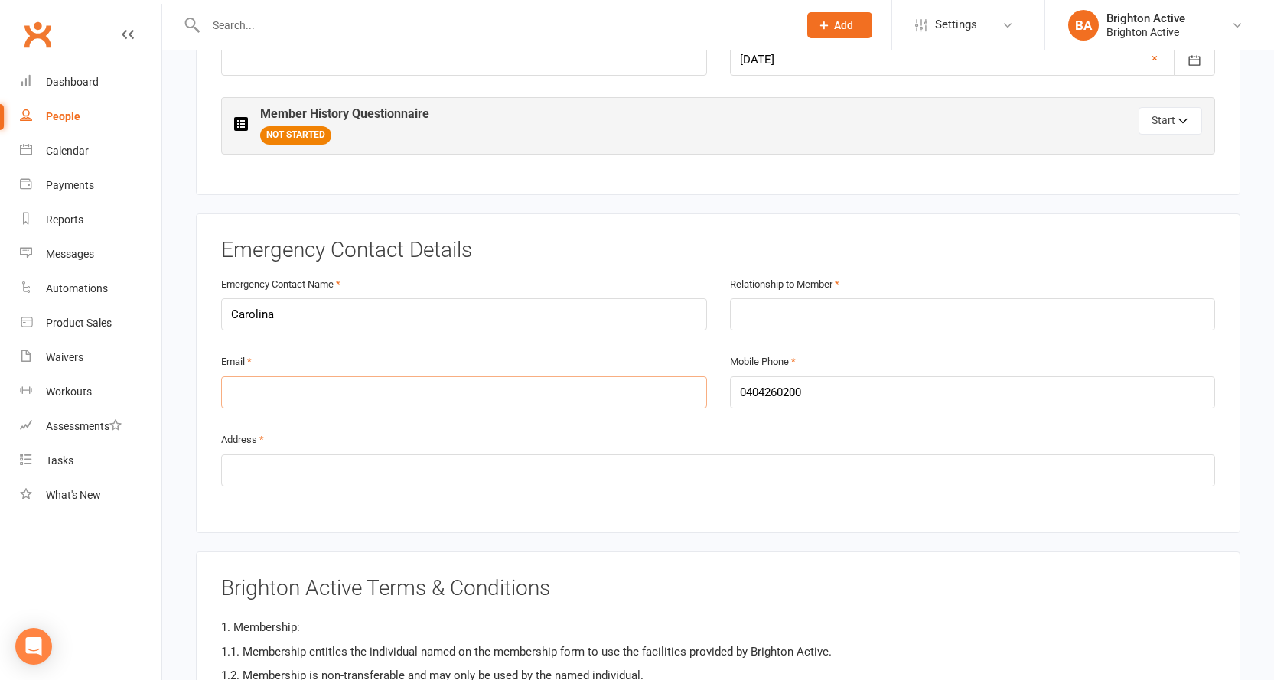
click at [350, 379] on input "email" at bounding box center [464, 392] width 486 height 32
type input "[EMAIL_ADDRESS][DOMAIN_NAME]"
click at [388, 455] on input "text" at bounding box center [718, 471] width 994 height 32
type input "brighton [PERSON_NAME]"
click at [862, 298] on input "text" at bounding box center [973, 314] width 486 height 32
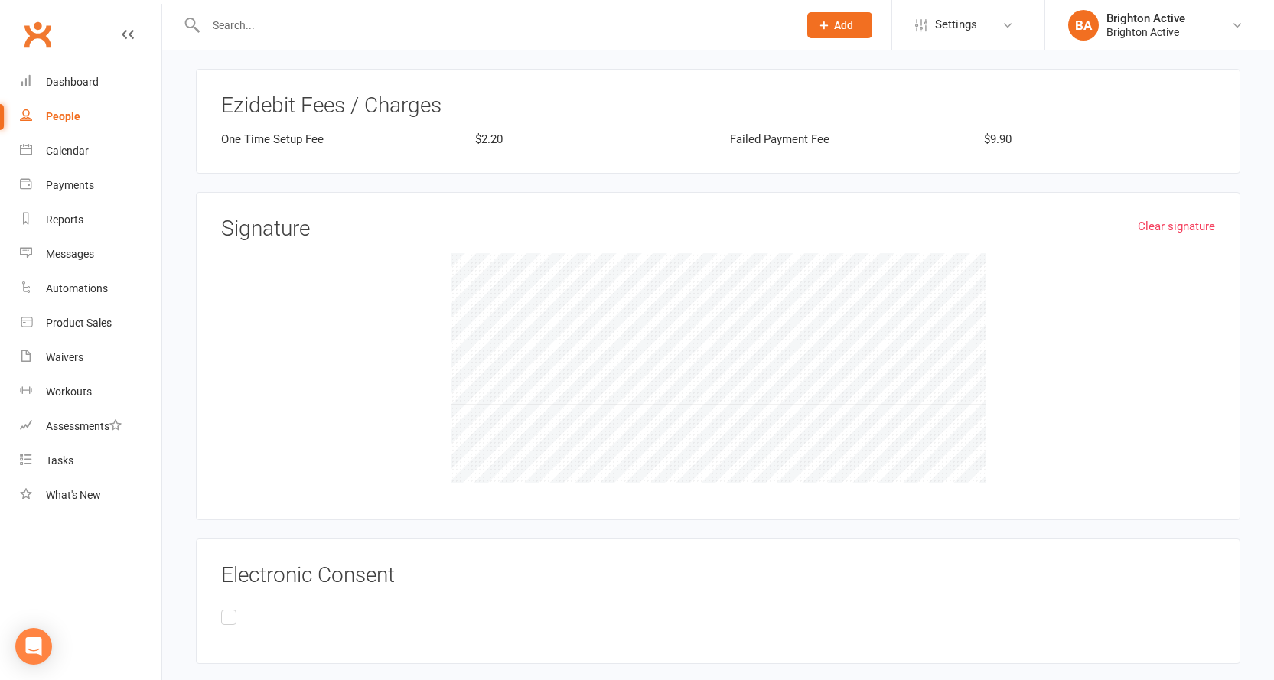
scroll to position [2129, 0]
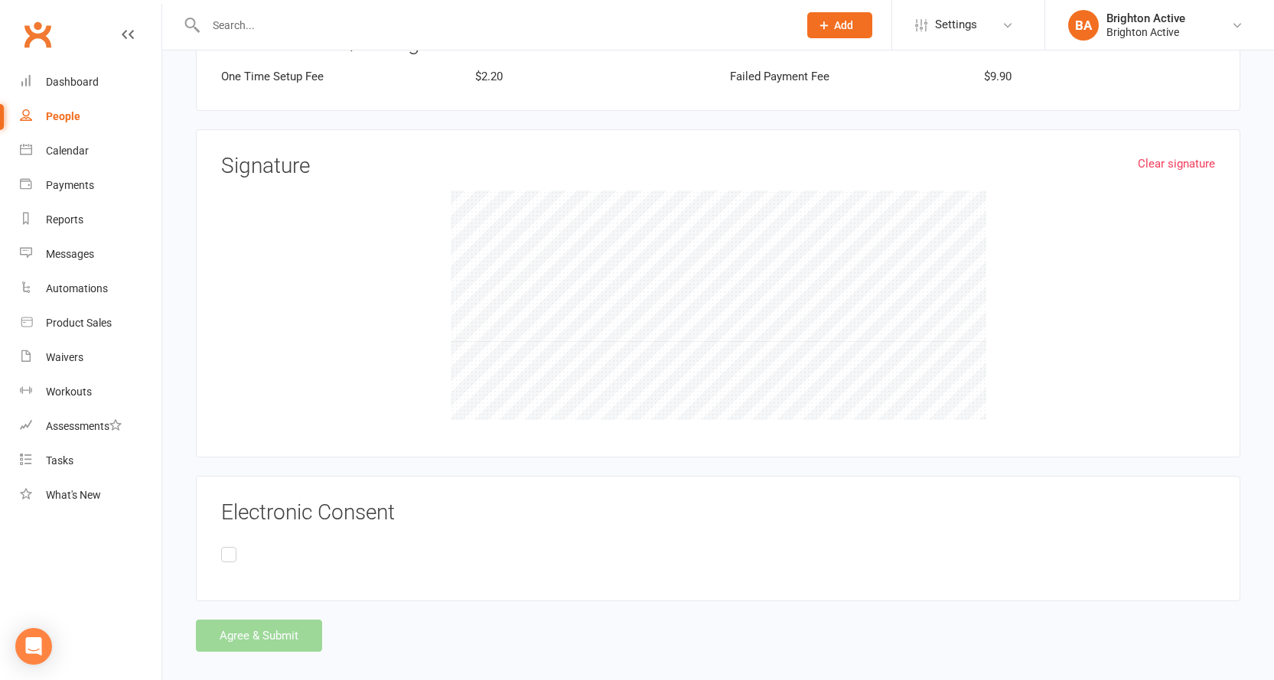
type input "cousin"
click at [1044, 285] on div at bounding box center [718, 306] width 994 height 230
click at [226, 544] on label at bounding box center [231, 547] width 21 height 6
click at [226, 536] on input "checkbox" at bounding box center [226, 536] width 10 height 0
click at [1141, 155] on link "Clear signature" at bounding box center [1176, 164] width 77 height 18
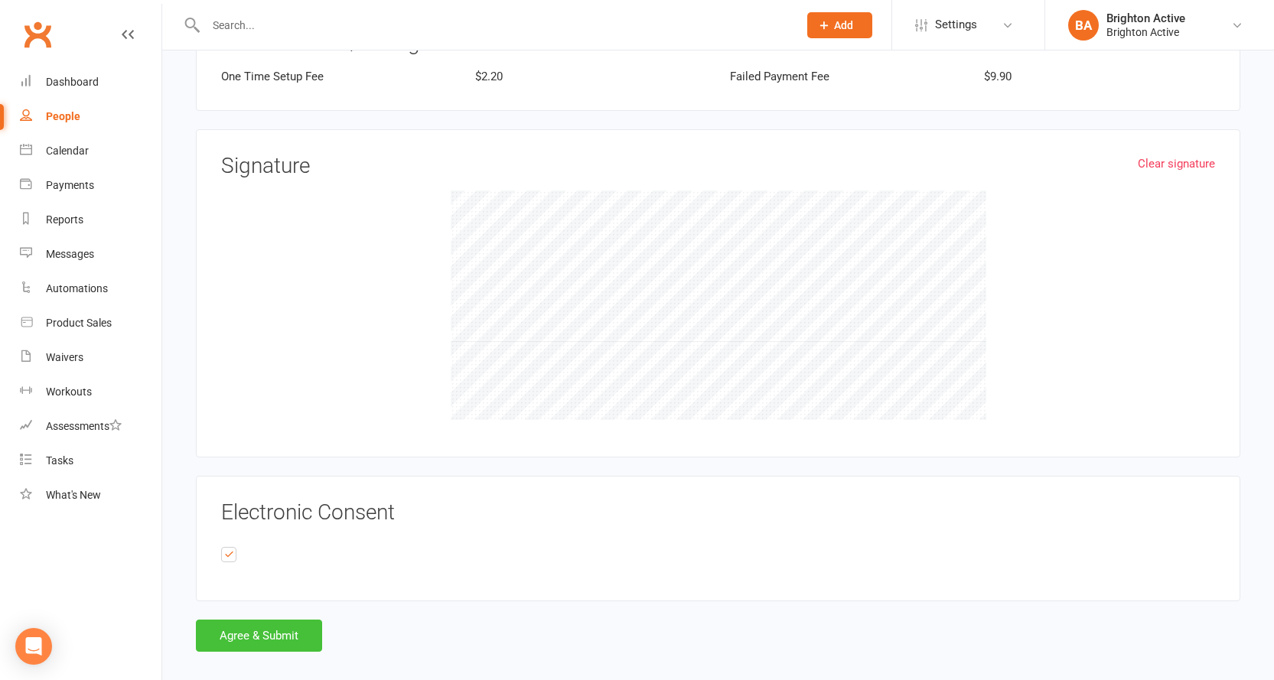
click at [246, 621] on button "Agree & Submit" at bounding box center [259, 636] width 126 height 32
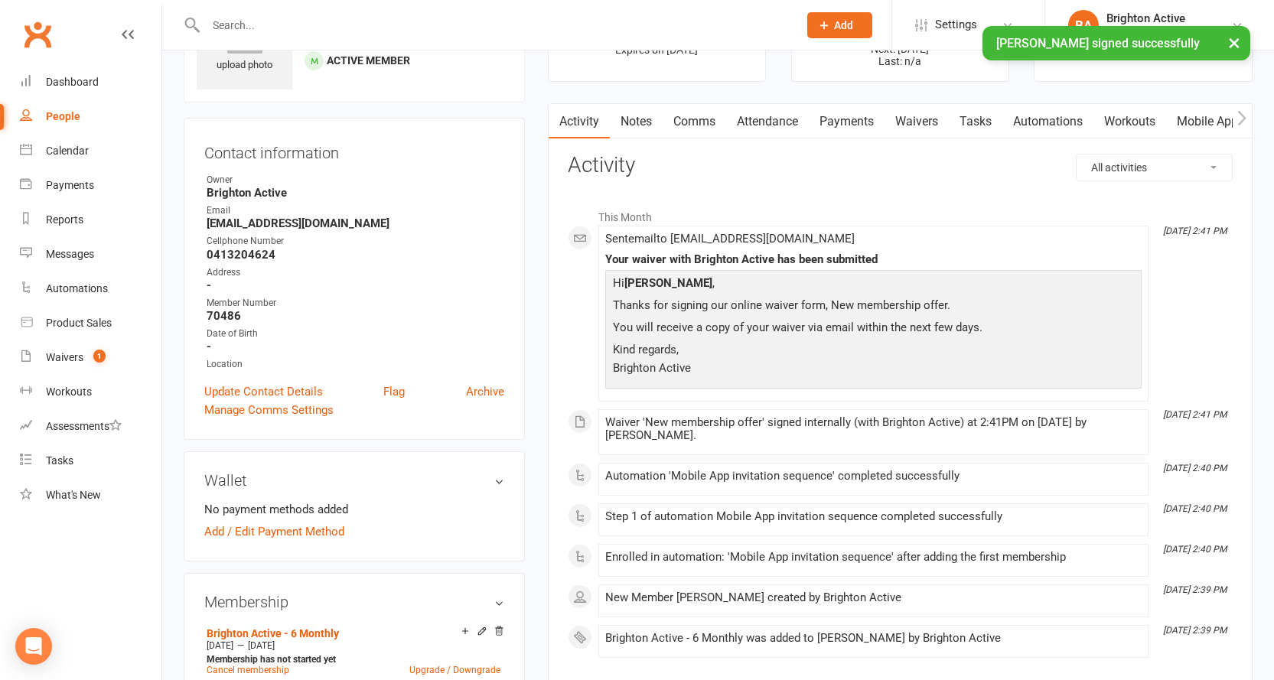
scroll to position [230, 0]
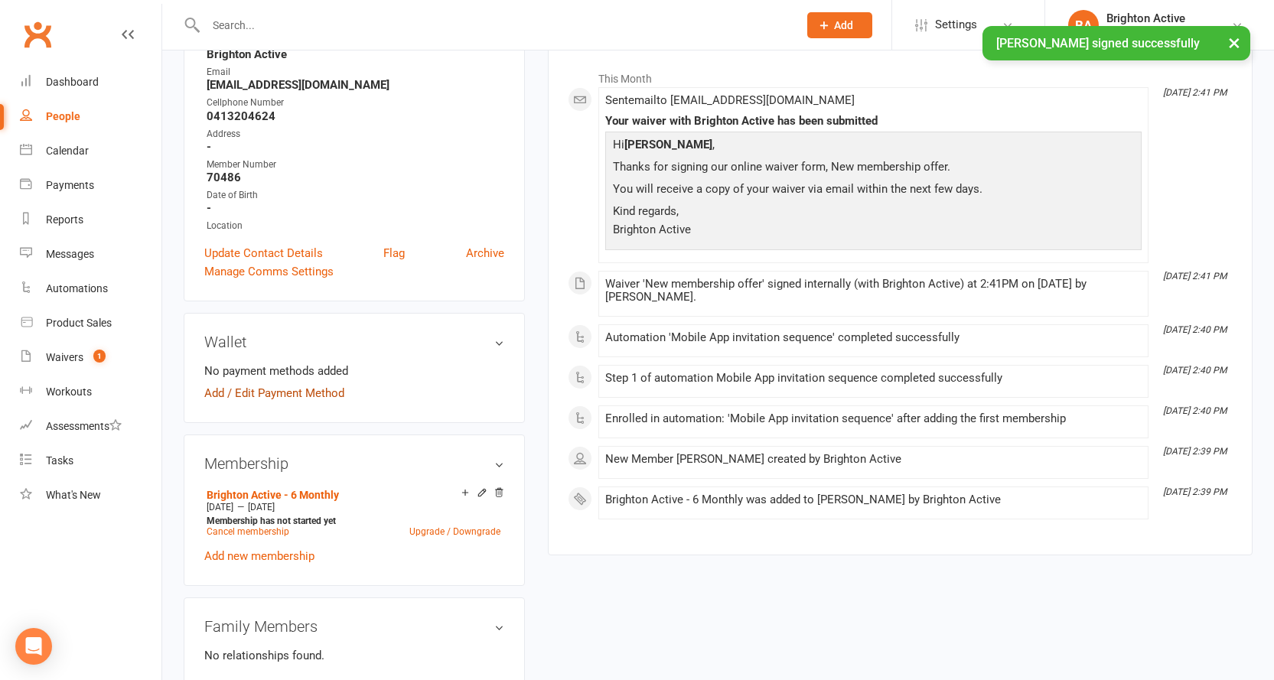
click at [308, 393] on link "Add / Edit Payment Method" at bounding box center [274, 393] width 140 height 18
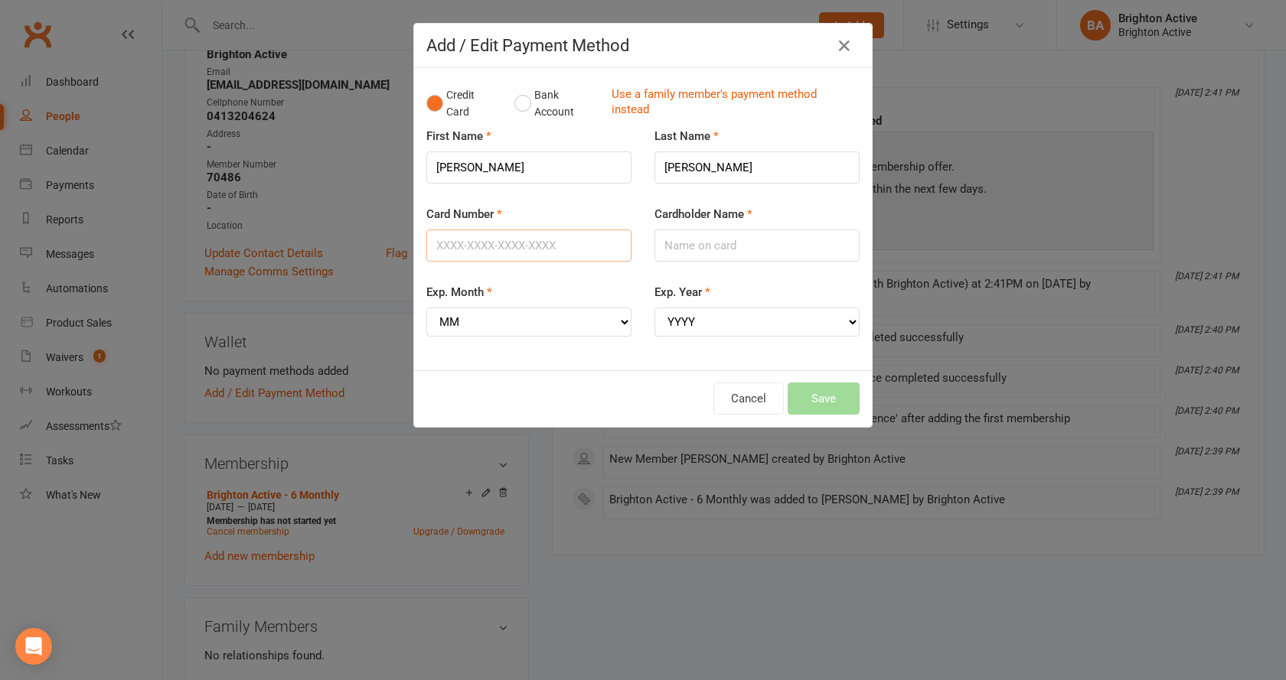
click at [552, 243] on input "Card Number" at bounding box center [528, 246] width 205 height 32
type input "5481717002561880"
click at [472, 323] on select "MM 01 02 03 04 05 06 07 08 09 10 11 12" at bounding box center [528, 322] width 205 height 29
select select "01"
click at [426, 308] on select "MM 01 02 03 04 05 06 07 08 09 10 11 12" at bounding box center [528, 322] width 205 height 29
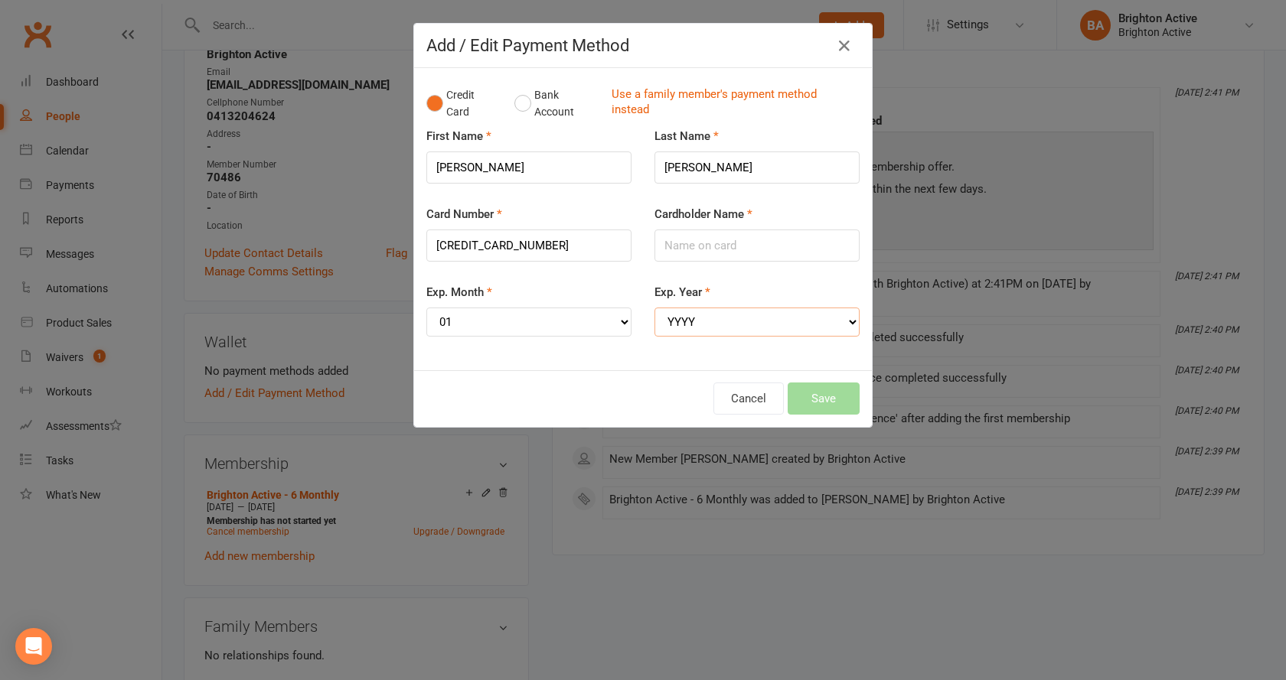
click at [692, 332] on select "YYYY 2025 2026 2027 2028 2029 2030 2031 2032 2033 2034" at bounding box center [756, 322] width 205 height 29
select select "2026"
click at [654, 308] on select "YYYY 2025 2026 2027 2028 2029 2030 2031 2032 2033 2034" at bounding box center [756, 322] width 205 height 29
click at [810, 396] on div "Cancel Save" at bounding box center [642, 399] width 433 height 32
click at [686, 252] on input "Cardholder Name" at bounding box center [756, 246] width 205 height 32
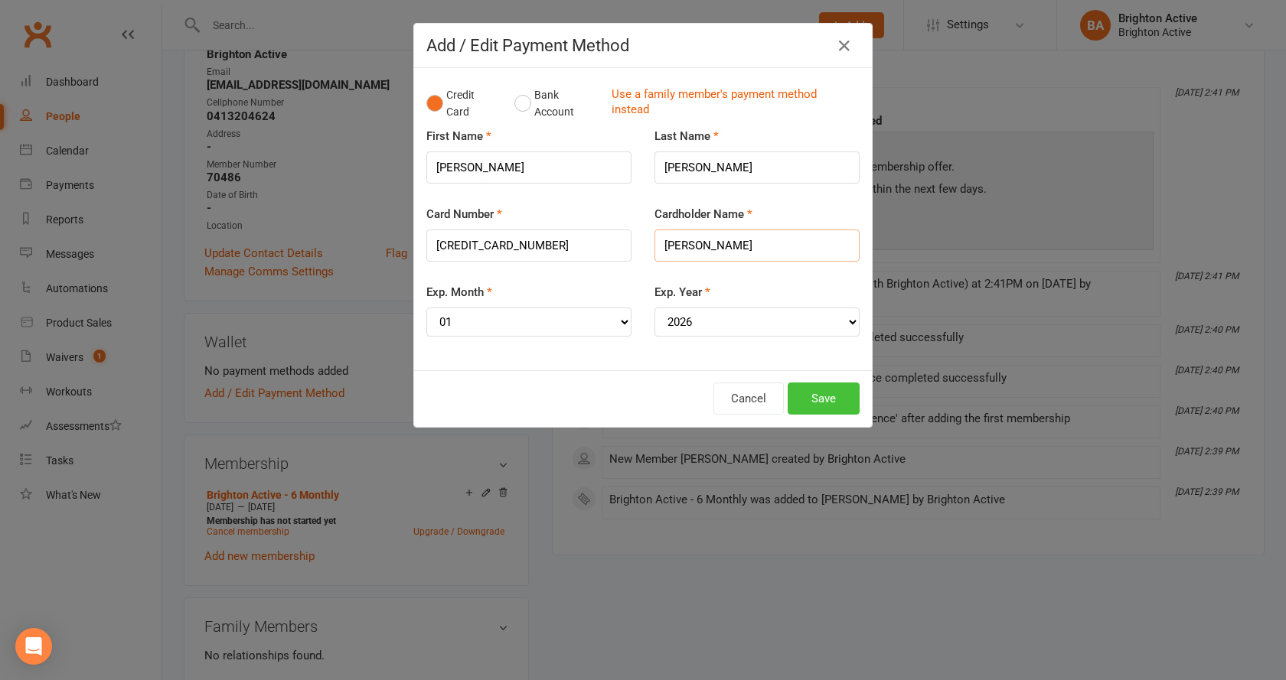
type input "[PERSON_NAME]"
click at [821, 399] on button "Save" at bounding box center [823, 399] width 72 height 32
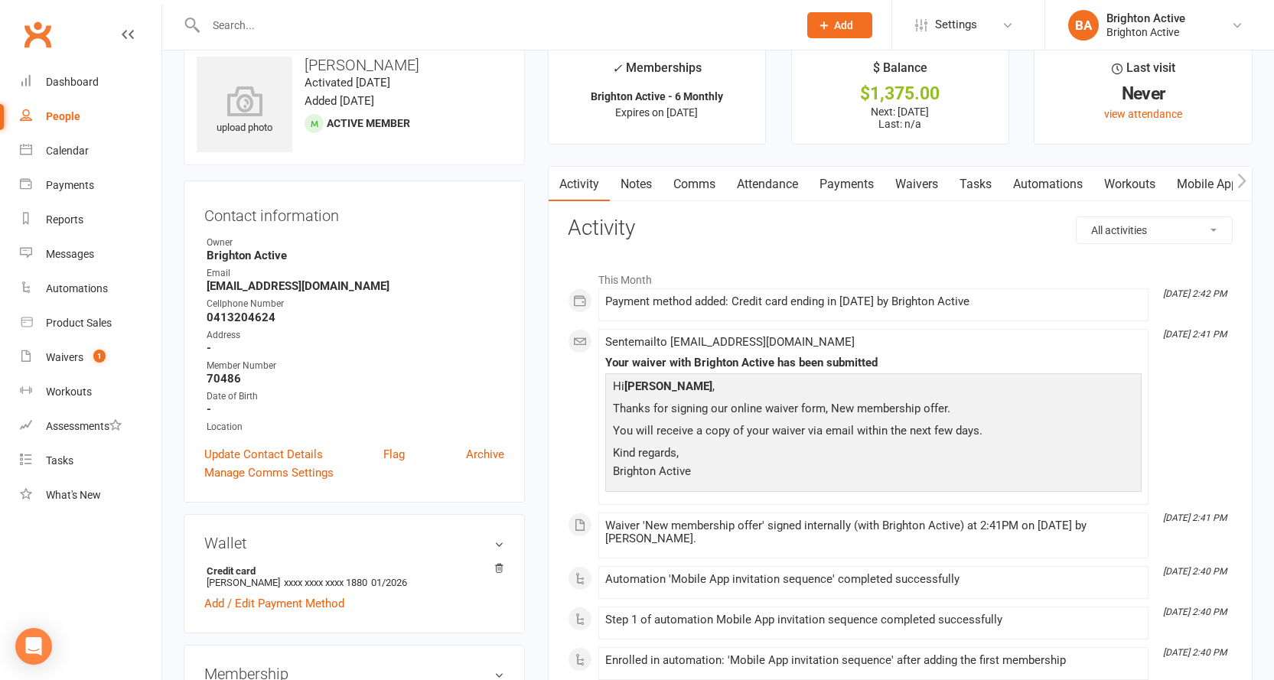
scroll to position [0, 0]
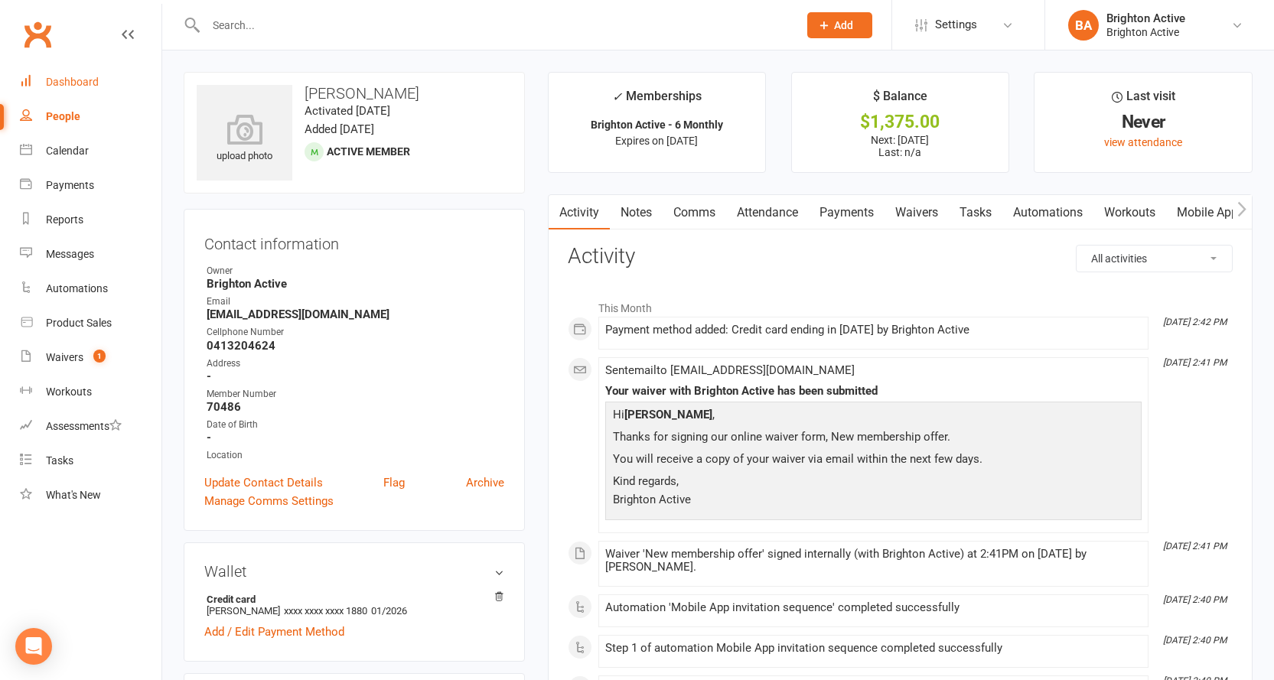
click at [90, 86] on div "Dashboard" at bounding box center [72, 82] width 53 height 12
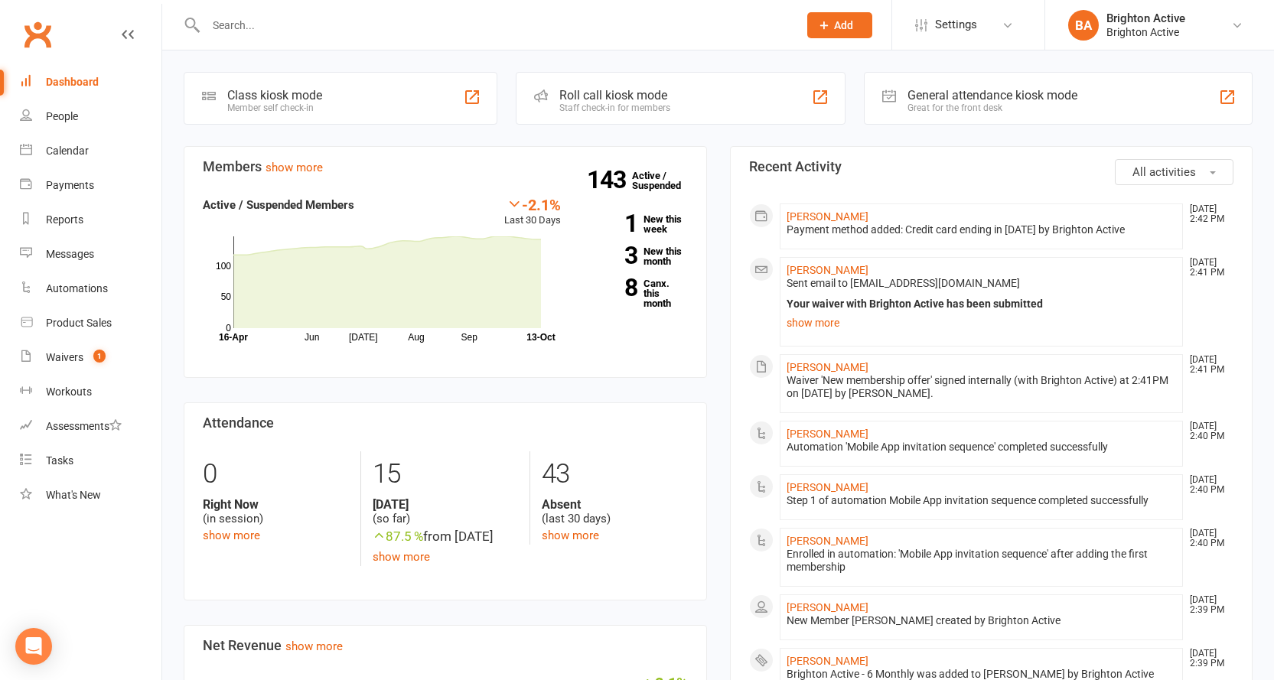
click at [949, 103] on div "Great for the front desk" at bounding box center [993, 108] width 170 height 11
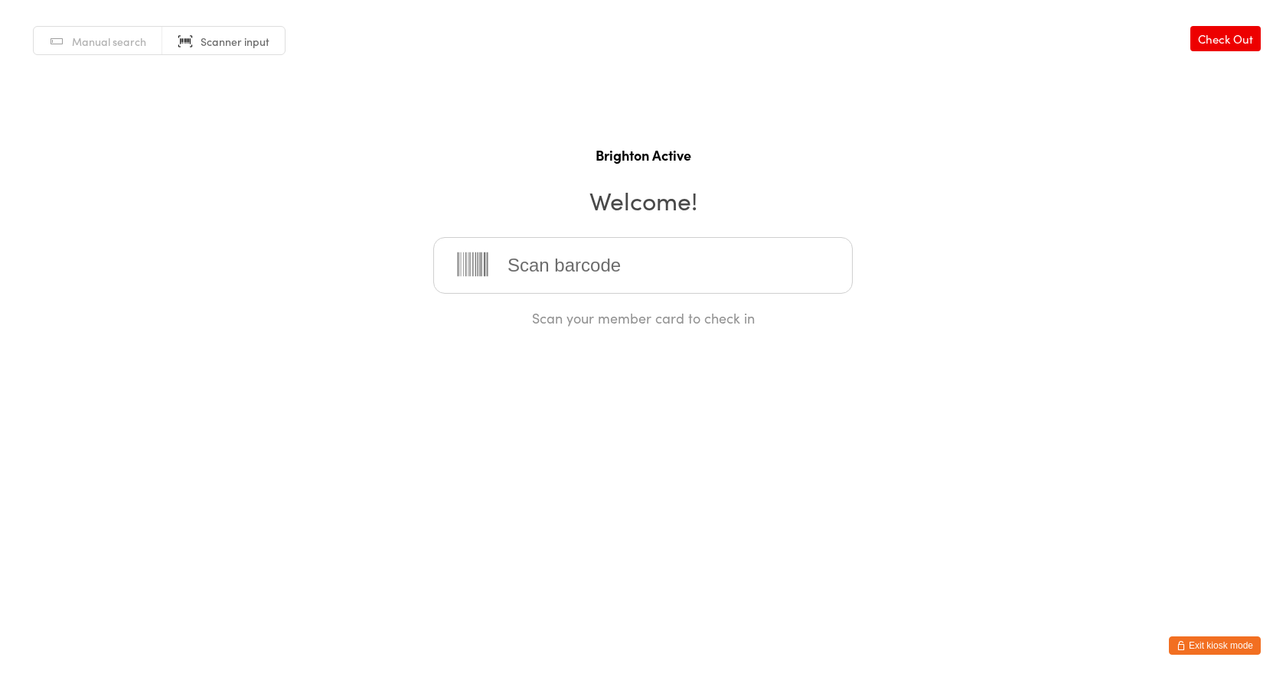
click at [1223, 638] on button "Exit kiosk mode" at bounding box center [1214, 646] width 92 height 18
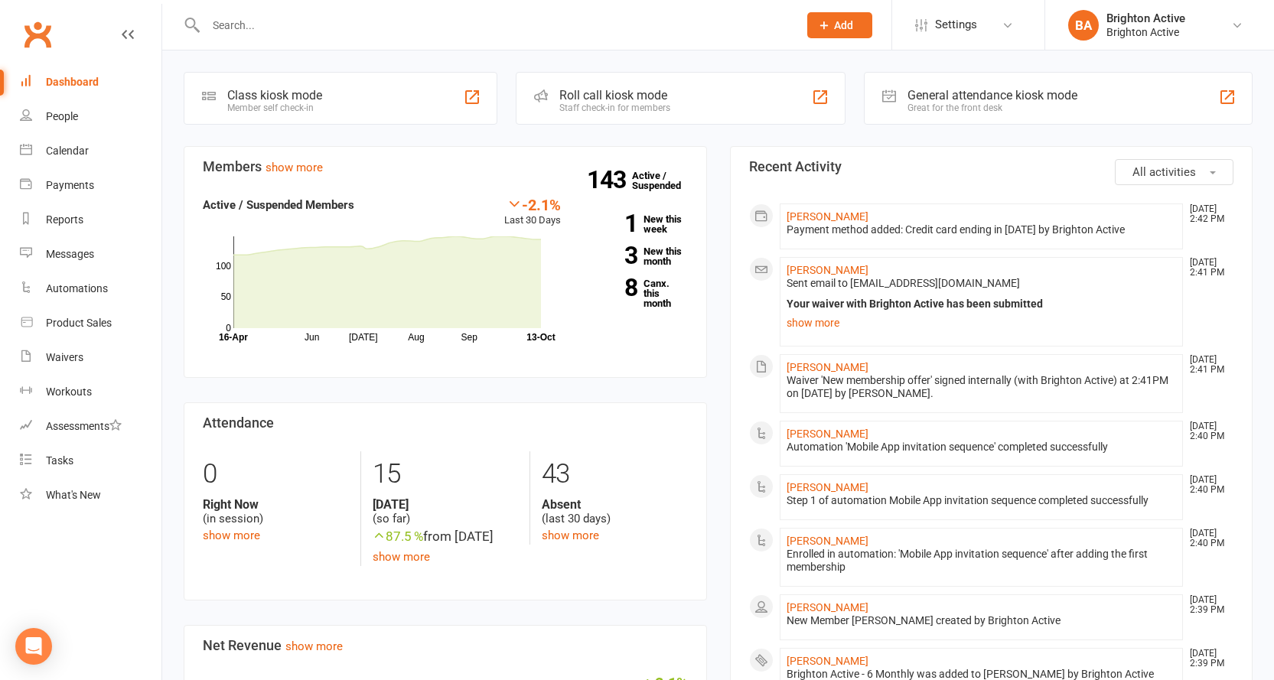
click at [377, 33] on input "text" at bounding box center [494, 25] width 586 height 21
click at [827, 222] on link "[PERSON_NAME]" at bounding box center [828, 216] width 82 height 12
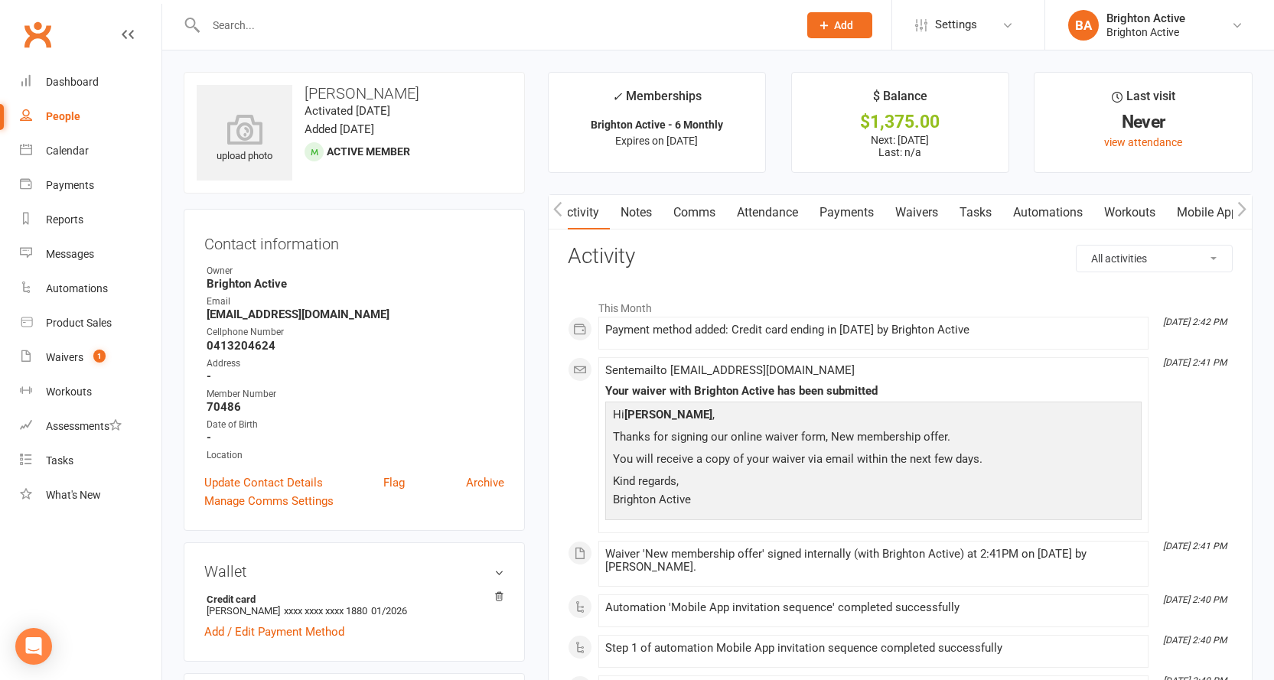
click at [846, 210] on link "Payments" at bounding box center [847, 212] width 76 height 35
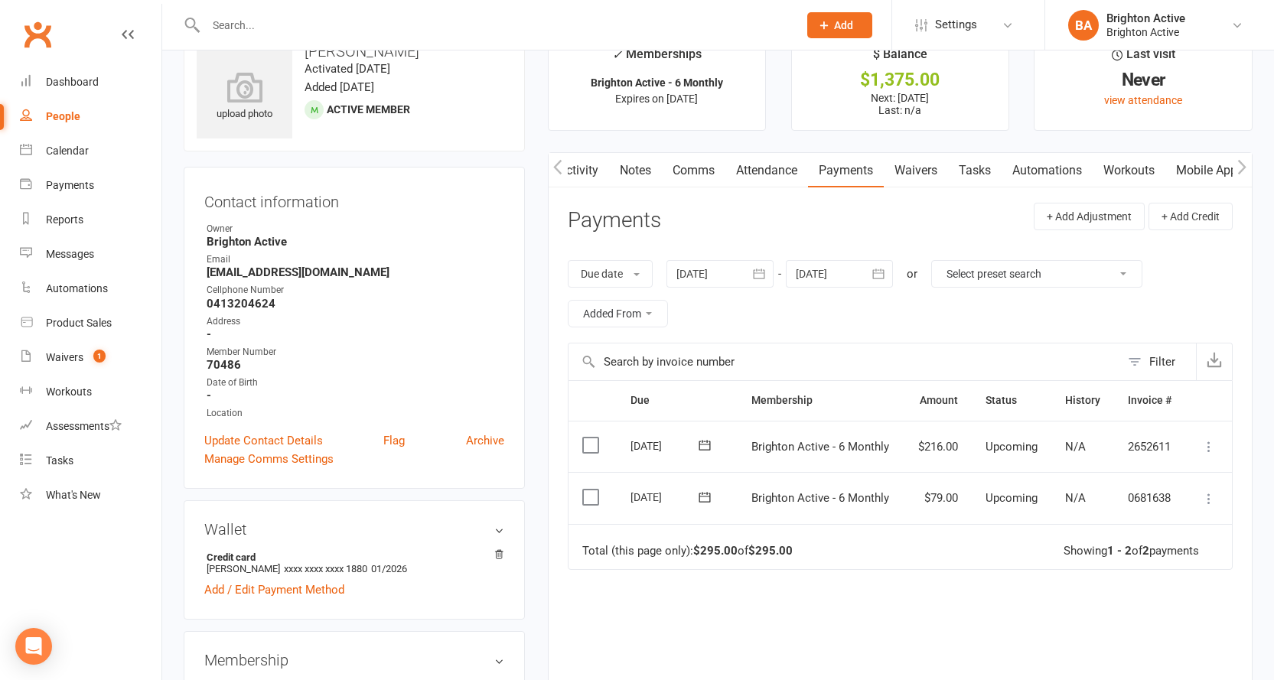
scroll to position [153, 0]
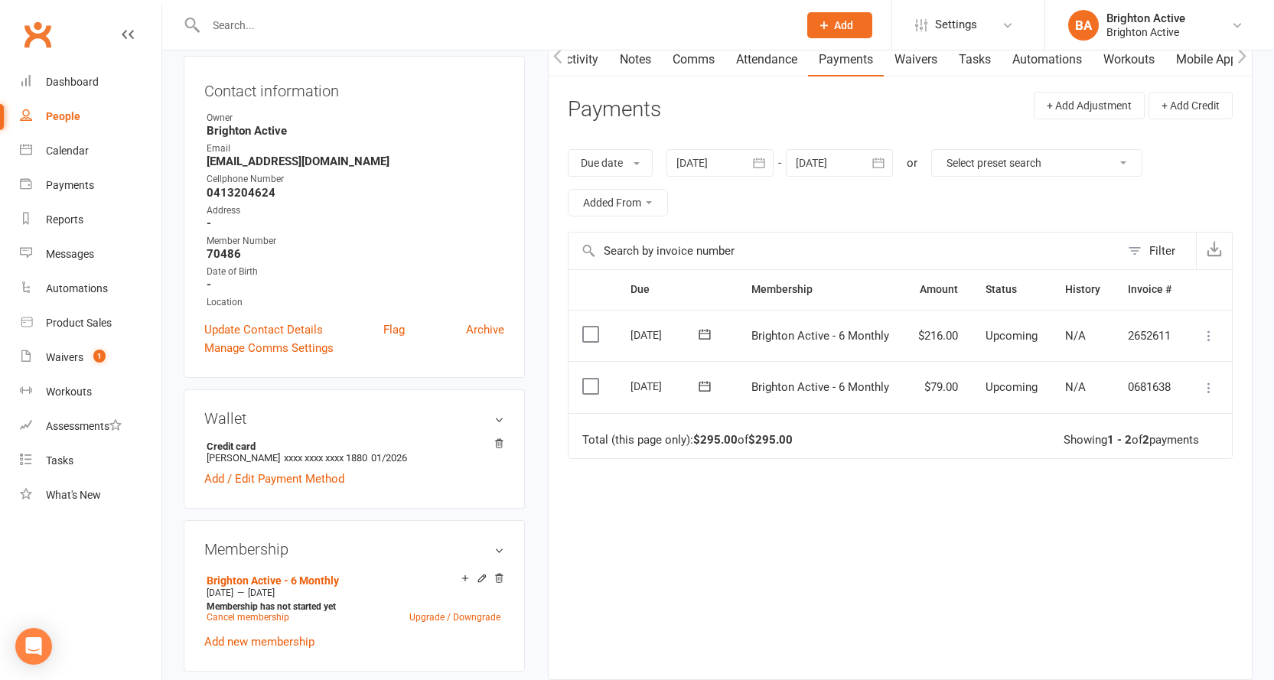
click at [844, 165] on div at bounding box center [839, 163] width 107 height 28
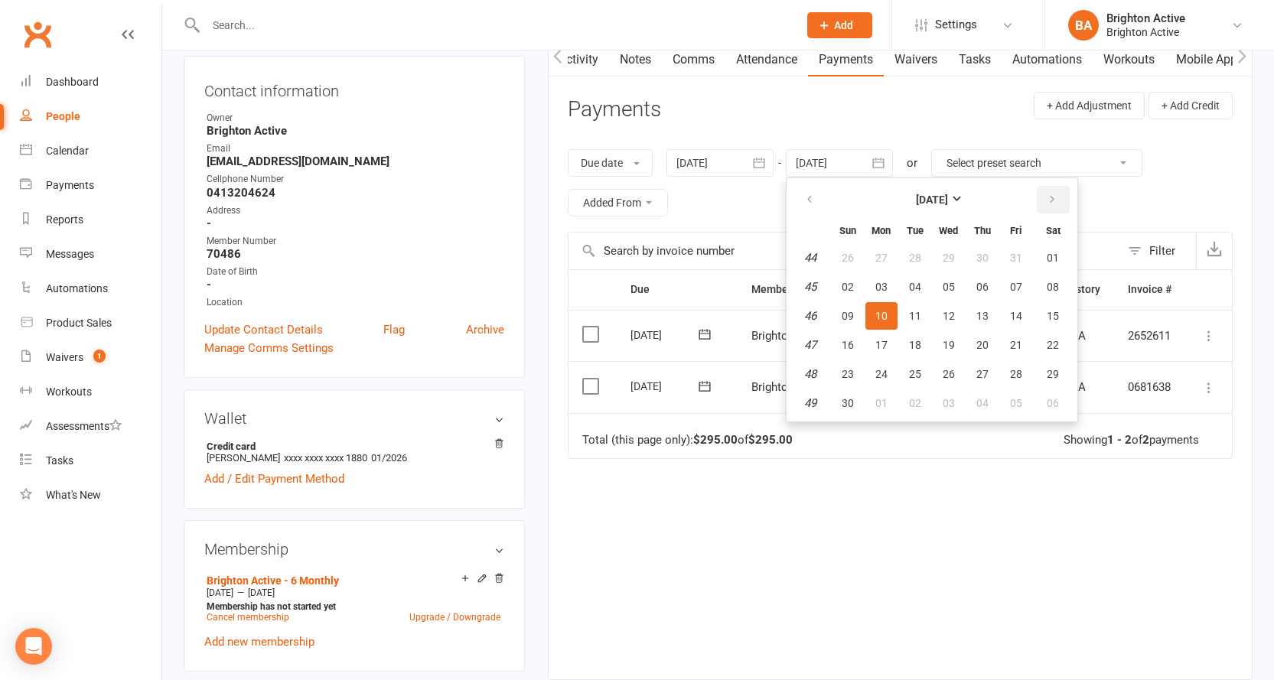
click at [1049, 199] on icon "button" at bounding box center [1052, 200] width 11 height 12
click at [1021, 352] on button "27" at bounding box center [1016, 345] width 32 height 28
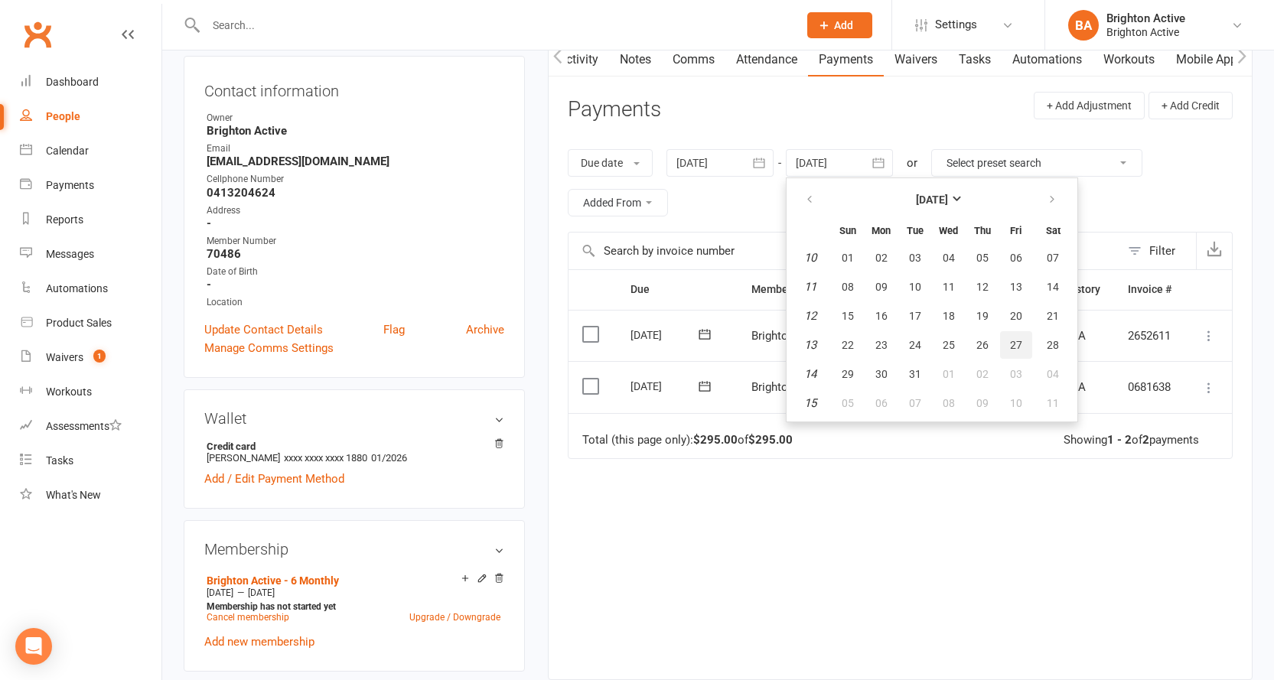
type input "[DATE]"
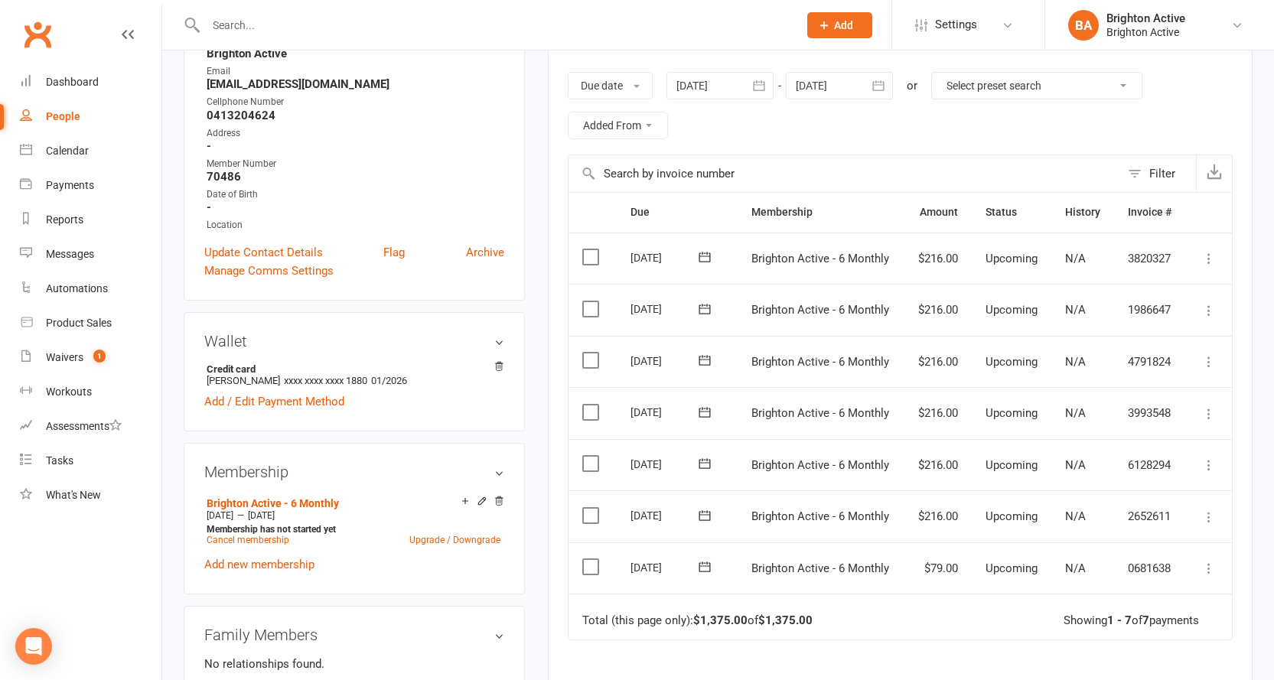
scroll to position [230, 0]
click at [64, 80] on div "Dashboard" at bounding box center [72, 82] width 53 height 12
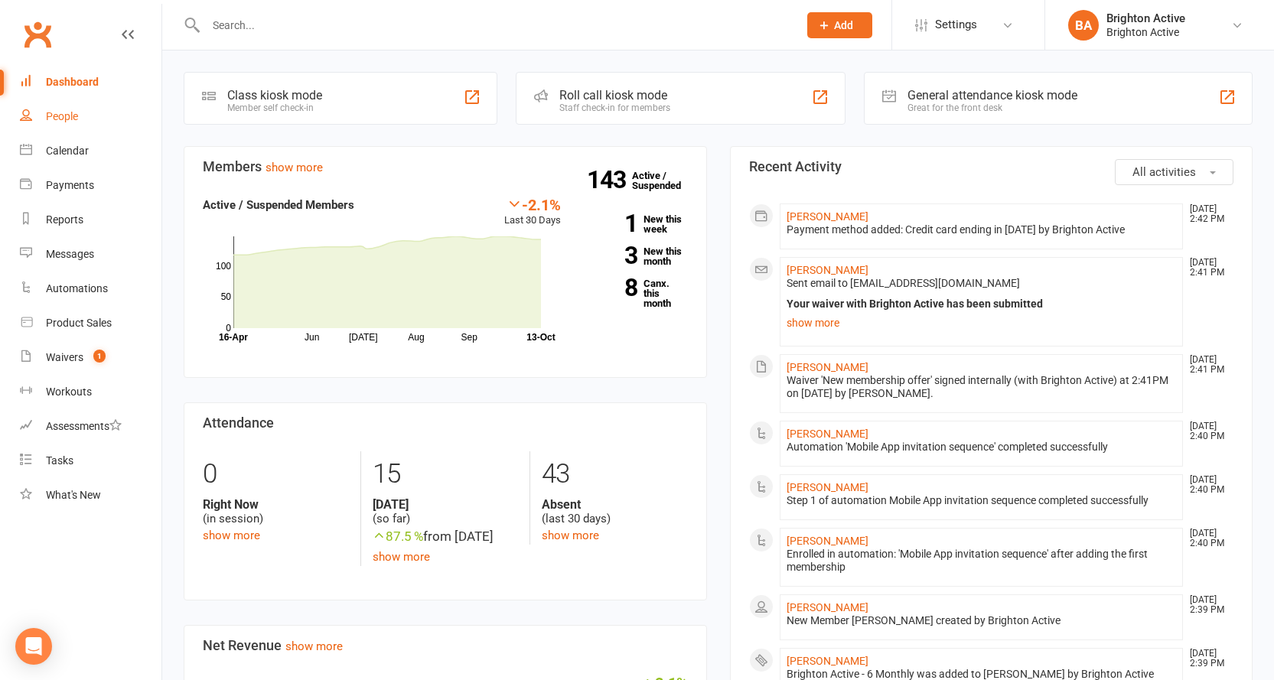
click at [82, 105] on link "People" at bounding box center [91, 116] width 142 height 34
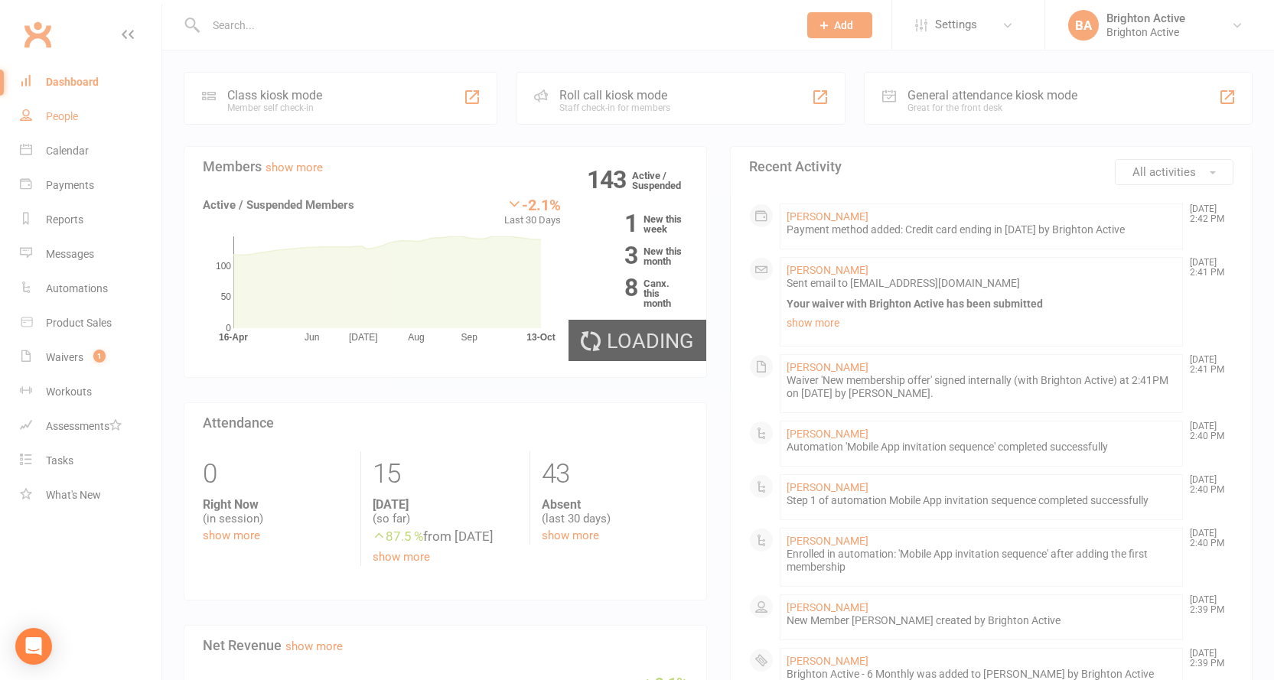
select select "true"
select select "100"
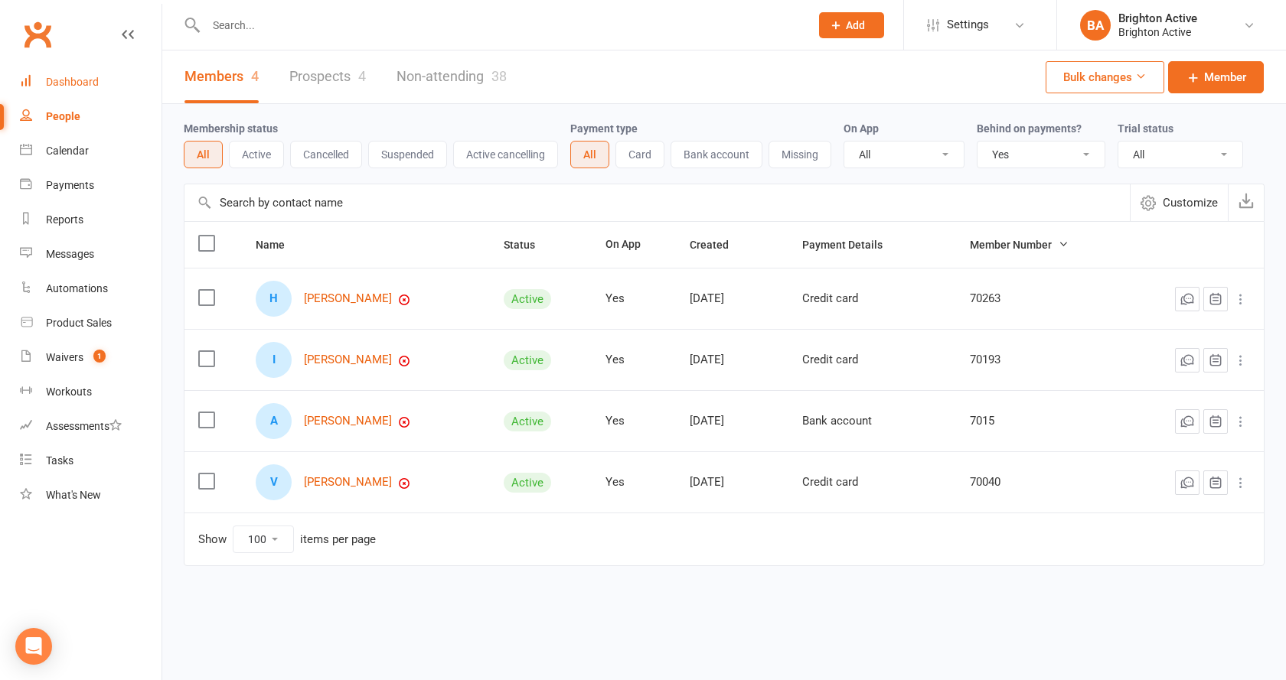
click at [82, 77] on div "Dashboard" at bounding box center [72, 82] width 53 height 12
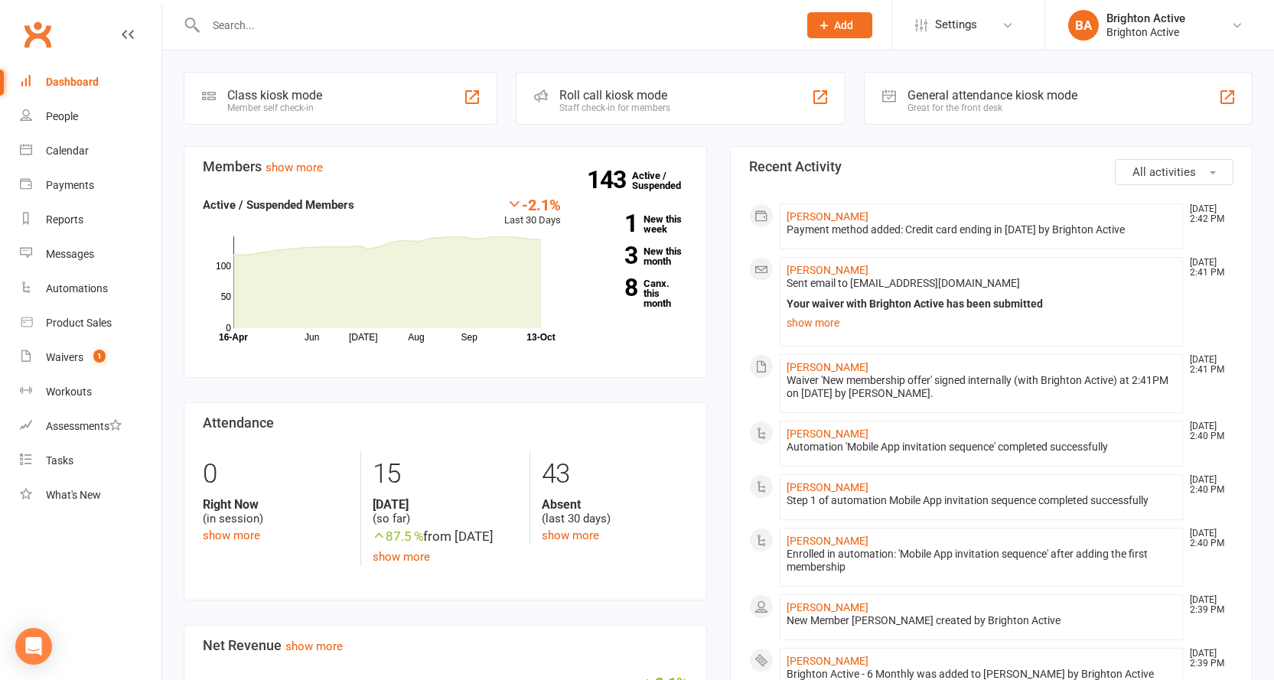
click at [960, 91] on div "General attendance kiosk mode" at bounding box center [993, 95] width 170 height 15
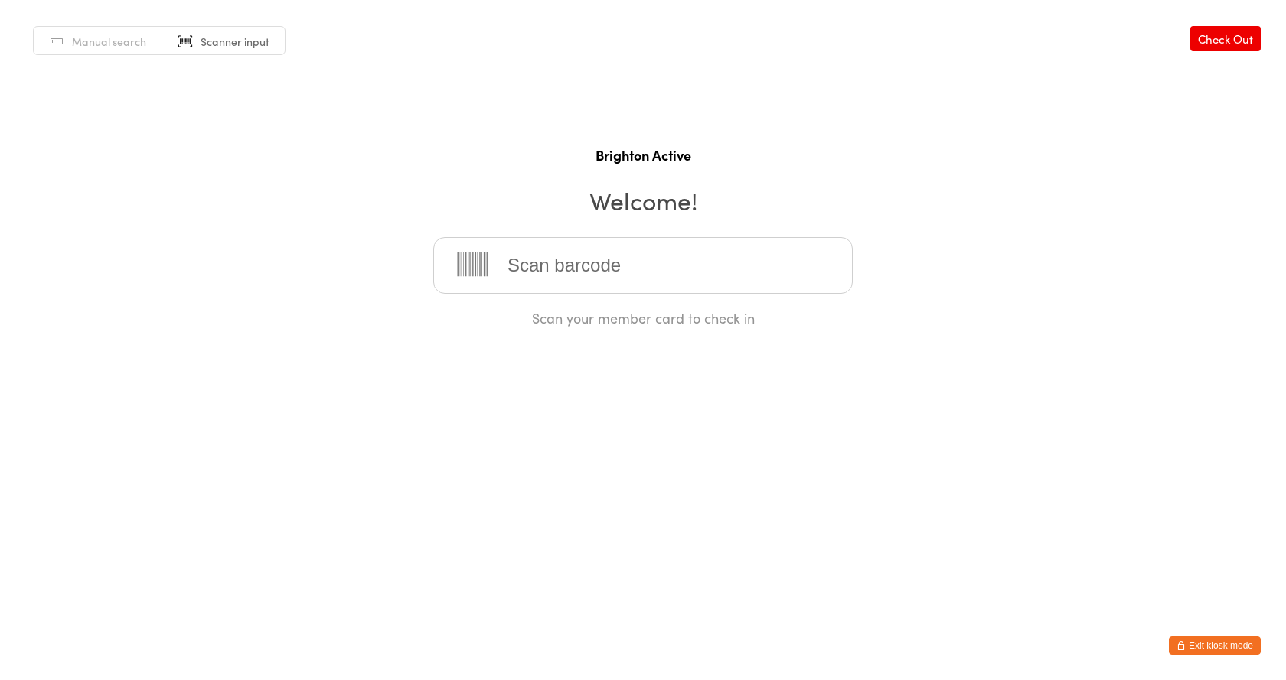
click at [1216, 647] on button "Exit kiosk mode" at bounding box center [1214, 646] width 92 height 18
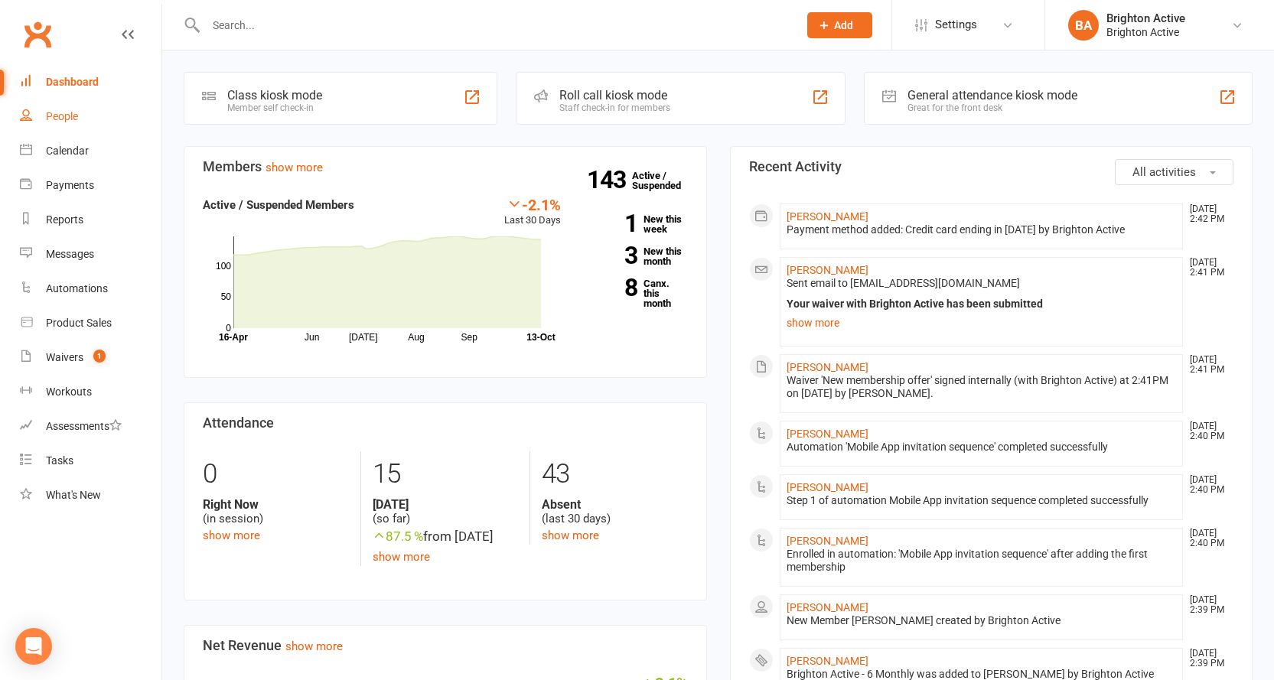
click at [70, 122] on div "People" at bounding box center [62, 116] width 32 height 12
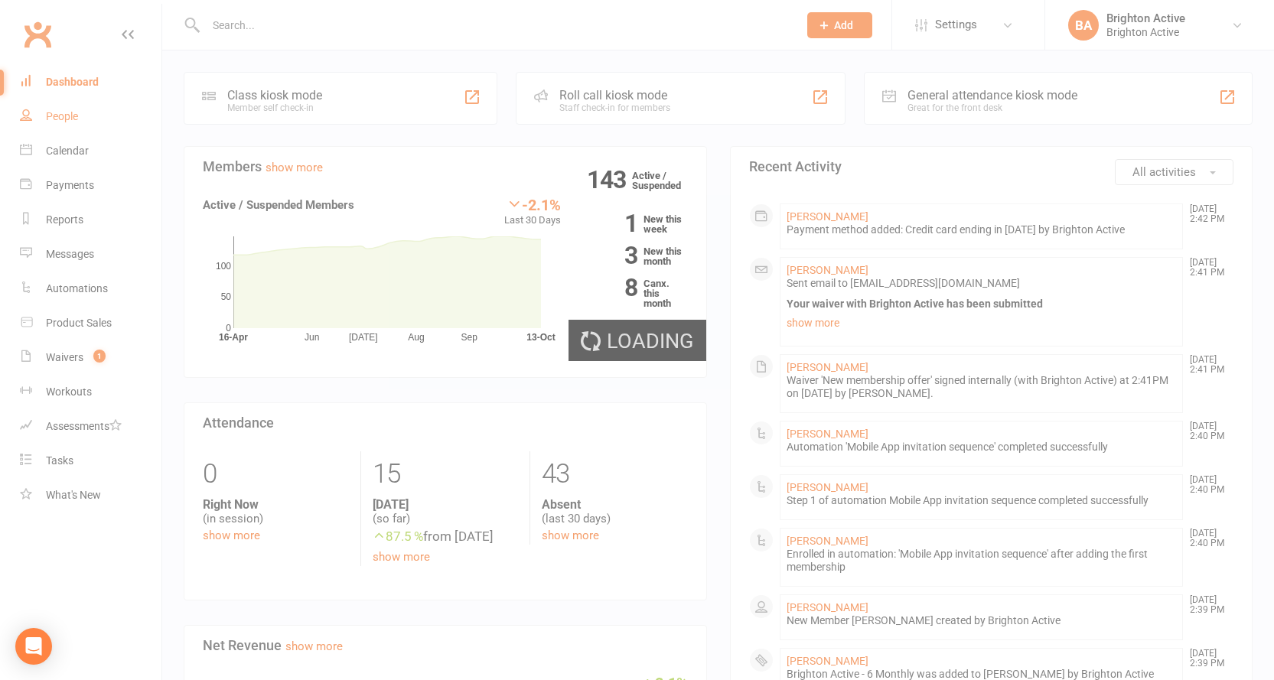
select select "true"
select select "100"
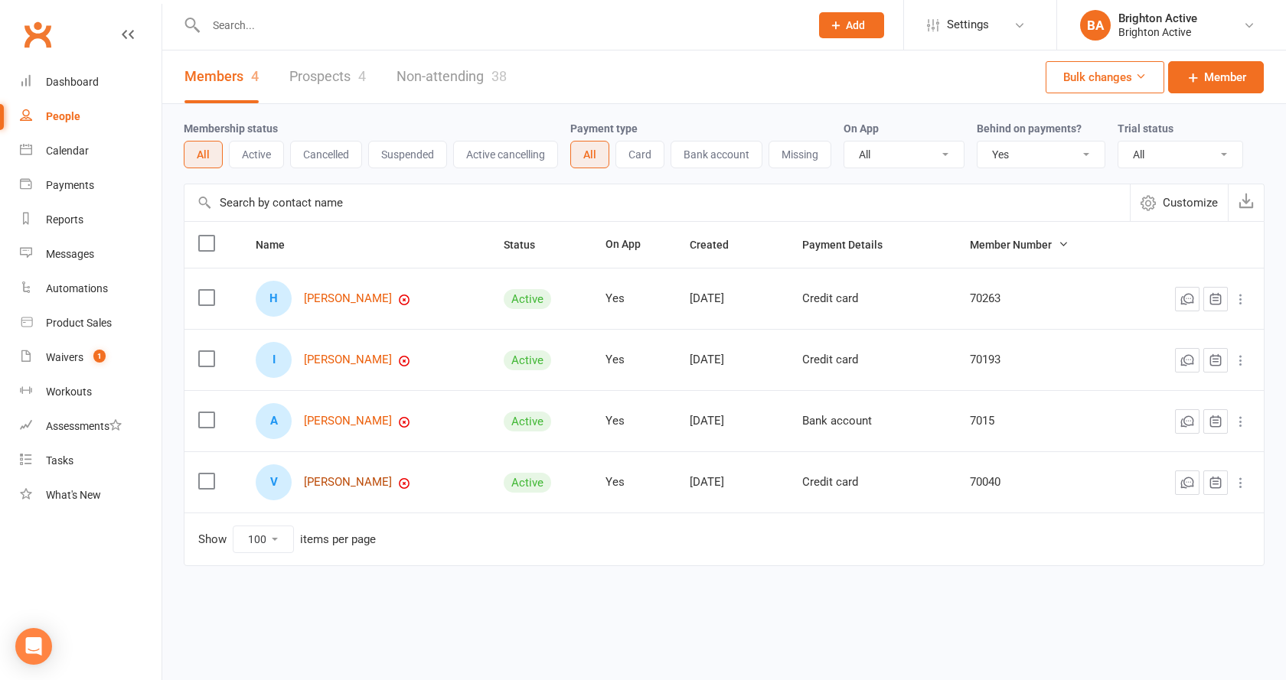
click at [352, 484] on link "[PERSON_NAME]" at bounding box center [348, 482] width 88 height 13
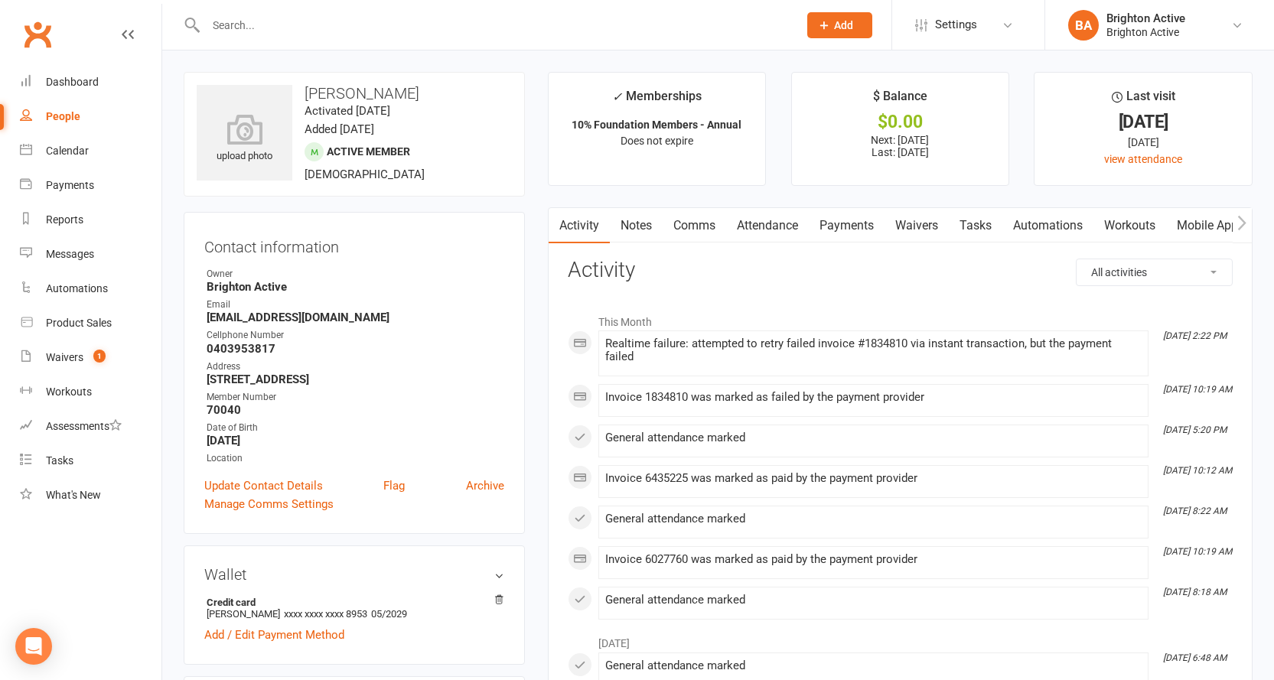
click at [843, 233] on link "Payments" at bounding box center [847, 225] width 76 height 35
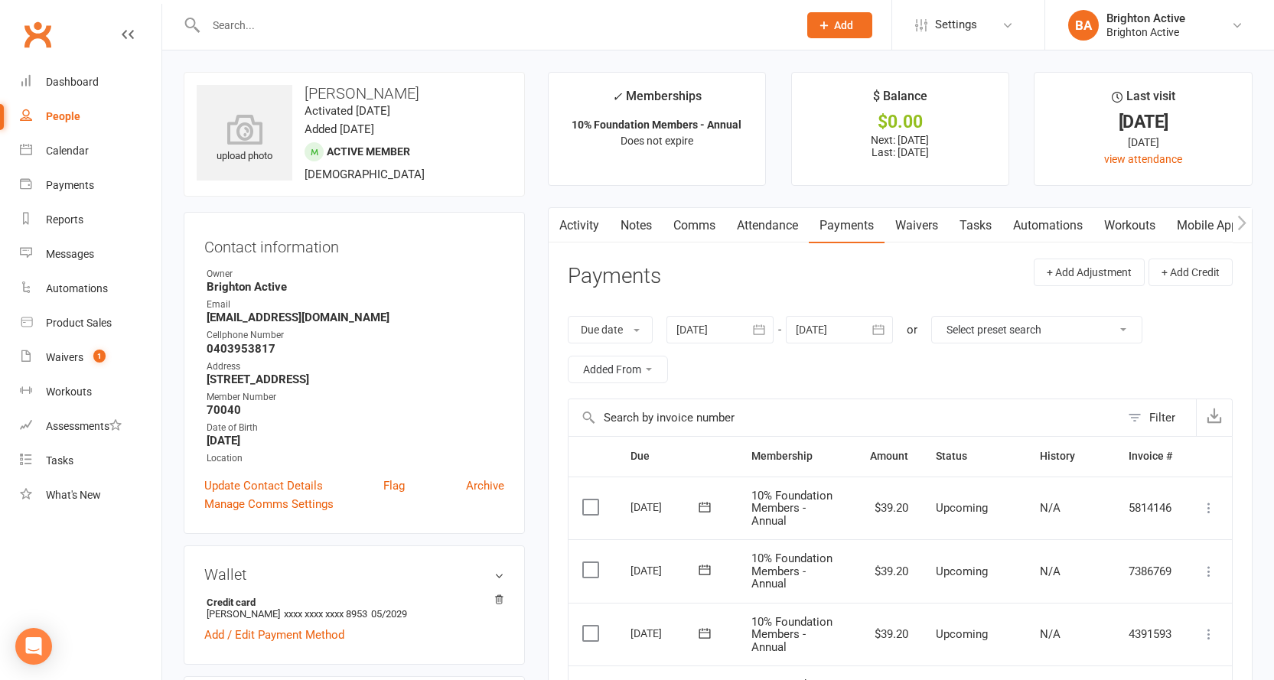
click at [698, 221] on link "Comms" at bounding box center [695, 225] width 64 height 35
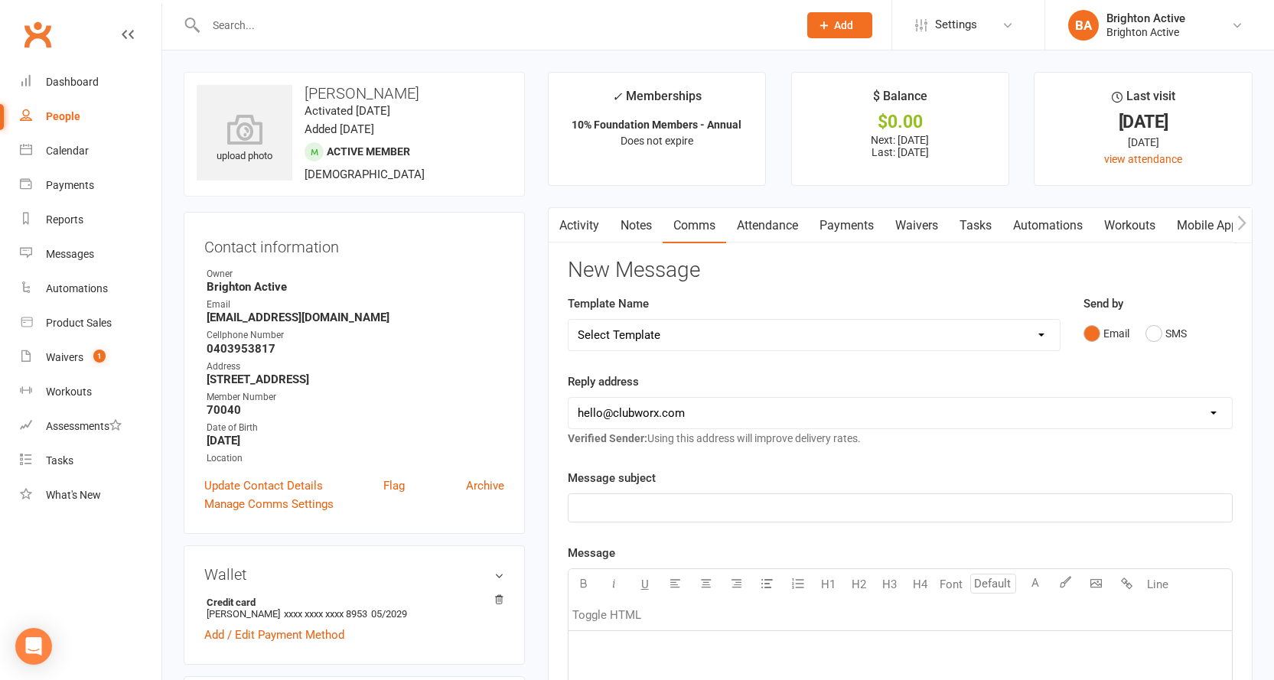
click at [798, 408] on select "hello@clubworx.com info@brightonactive.com.au sunil.choudhary@accor.com celia@o…" at bounding box center [900, 413] width 663 height 31
select select "1"
click at [569, 398] on select "hello@clubworx.com info@brightonactive.com.au sunil.choudhary@accor.com celia@o…" at bounding box center [900, 413] width 663 height 31
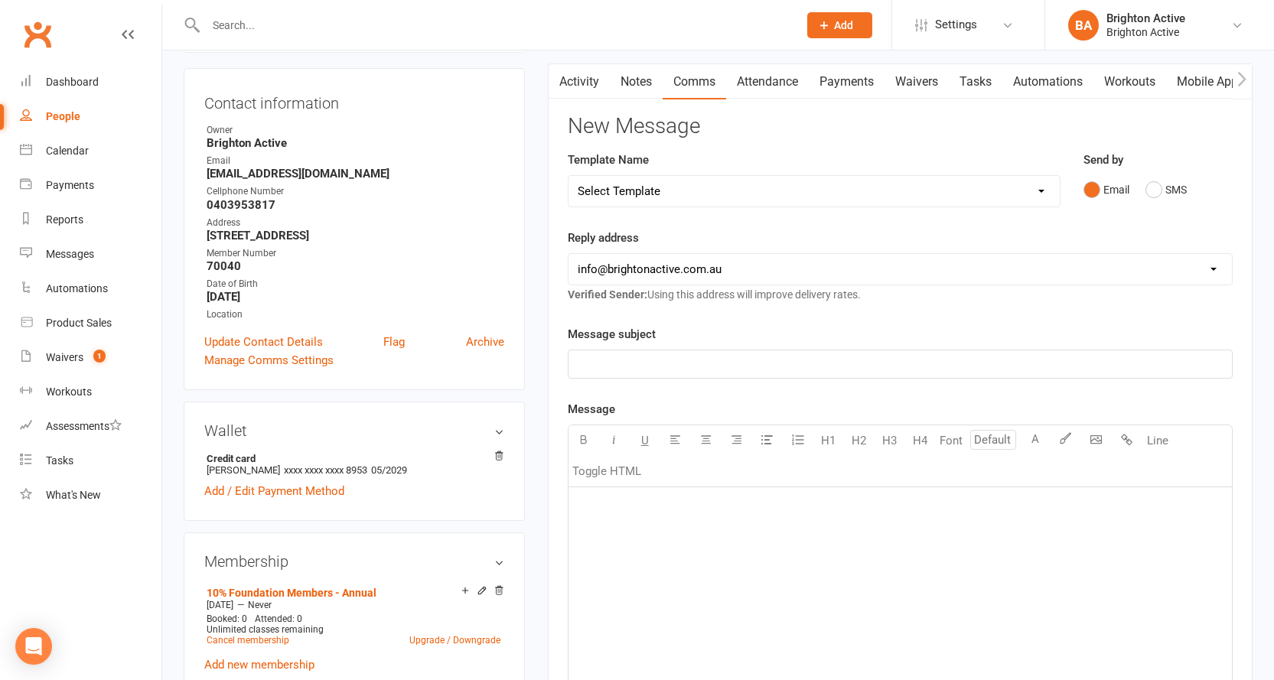
scroll to position [230, 0]
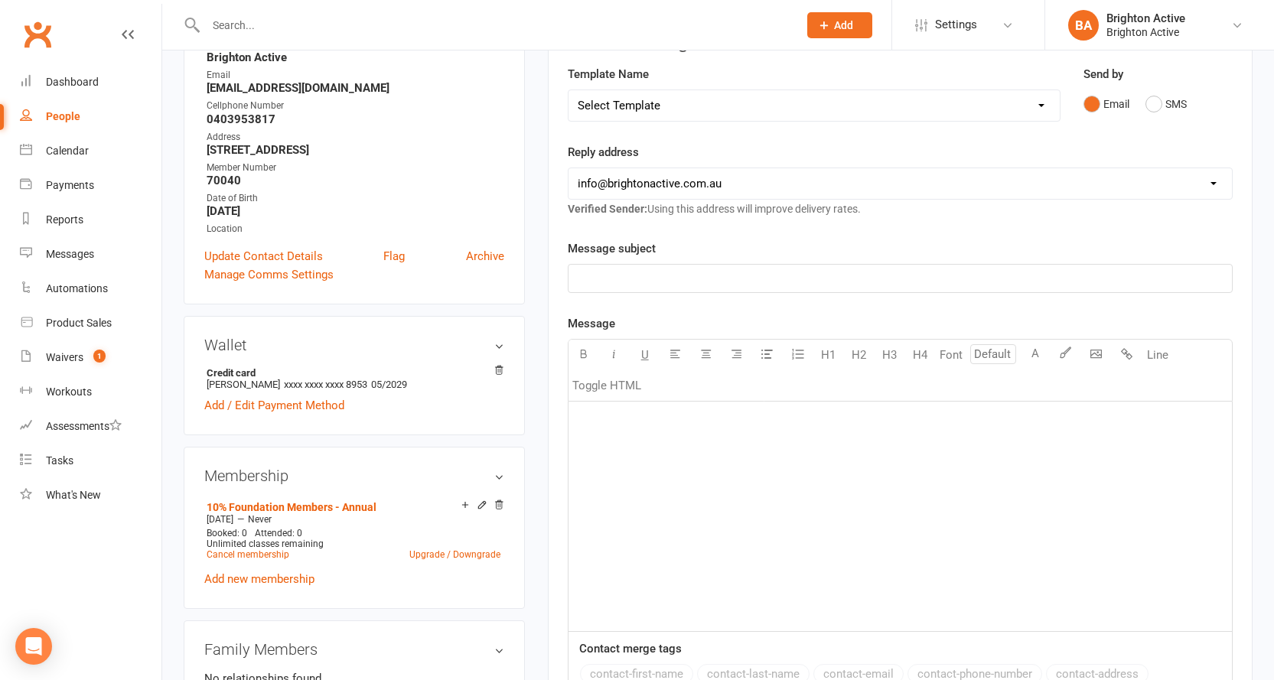
click at [652, 286] on p "﻿" at bounding box center [900, 278] width 645 height 18
click at [635, 421] on p "﻿" at bounding box center [900, 421] width 645 height 18
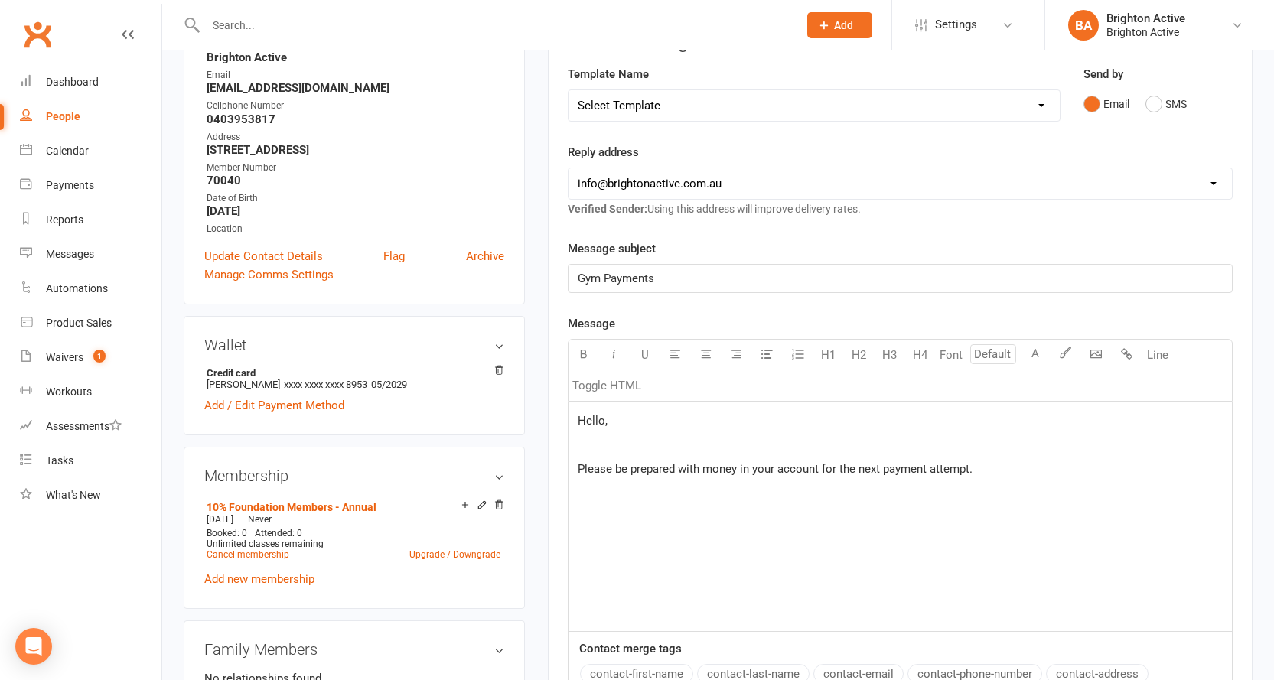
click at [628, 414] on p "Hello," at bounding box center [900, 421] width 645 height 18
click at [741, 505] on div "Hello, there is an outstanding payment on your account. ﻿ Please be prepared wi…" at bounding box center [900, 517] width 663 height 230
click at [753, 524] on div "Hello, there is an outstanding payment on your account. ﻿ Please be prepared wi…" at bounding box center [900, 517] width 663 height 230
click at [997, 464] on p "Please be prepared with money in your account for the next payment attempt." at bounding box center [900, 469] width 645 height 18
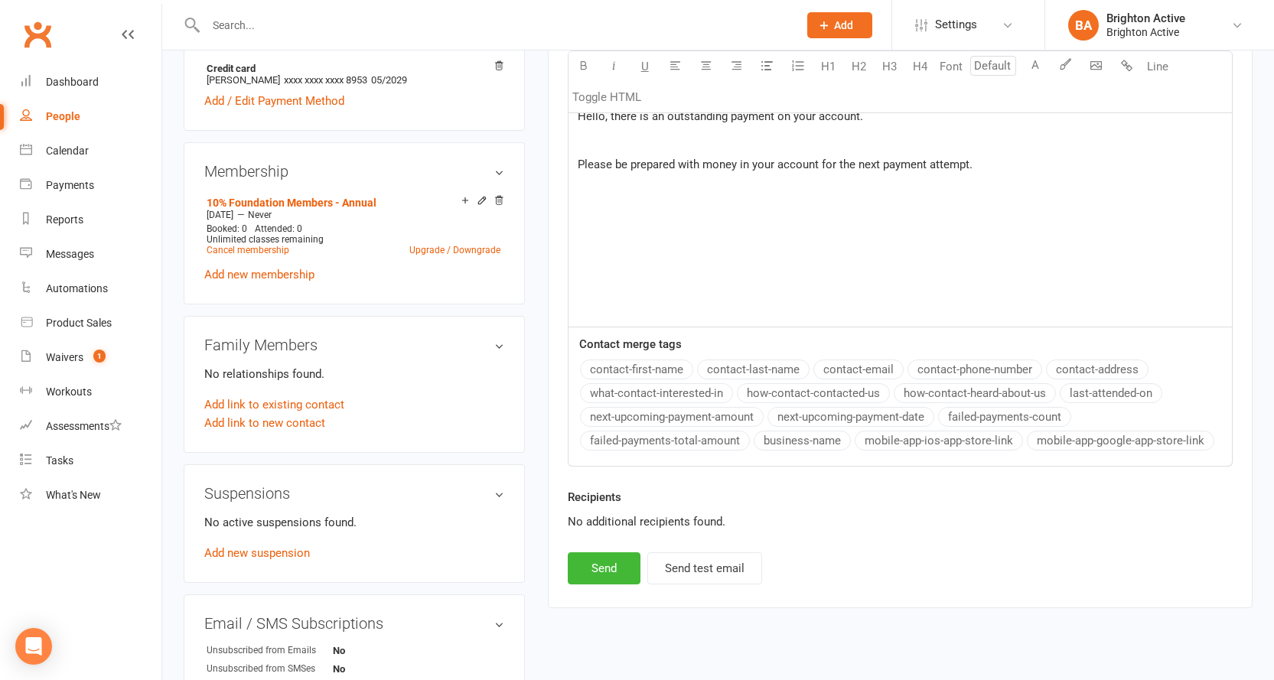
scroll to position [536, 0]
click at [615, 575] on button "Send" at bounding box center [604, 567] width 73 height 32
select select "0"
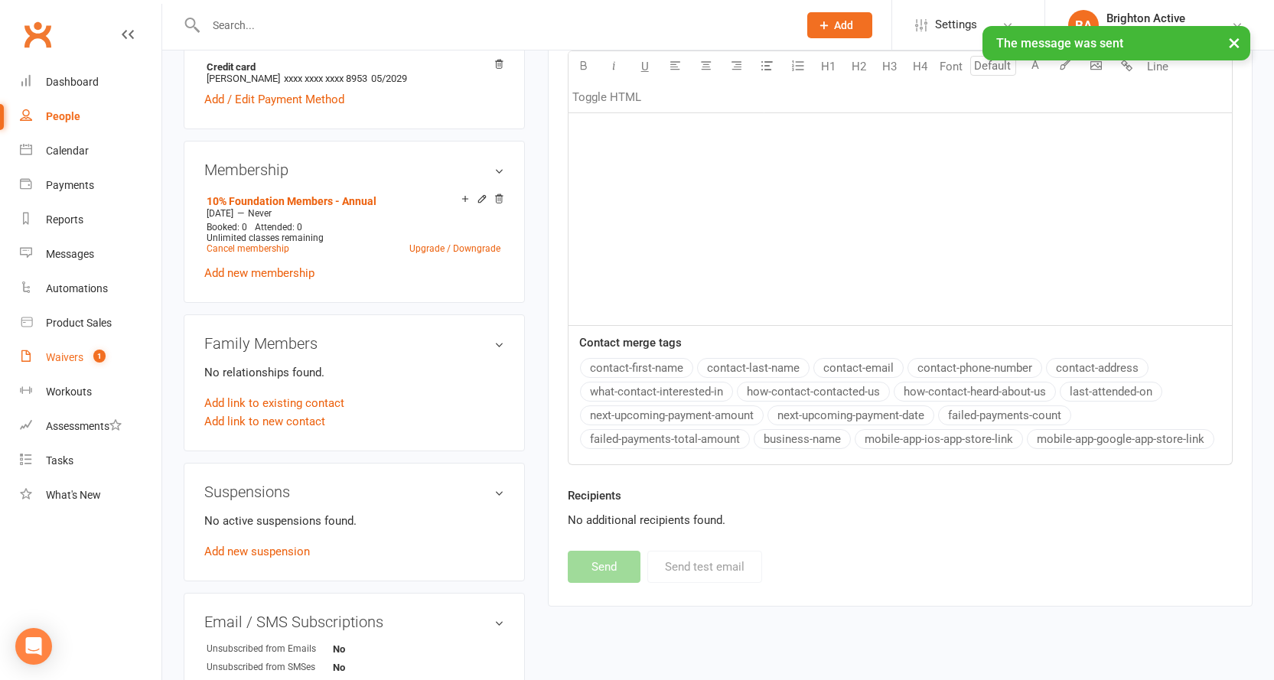
click at [54, 350] on link "Waivers 1" at bounding box center [91, 358] width 142 height 34
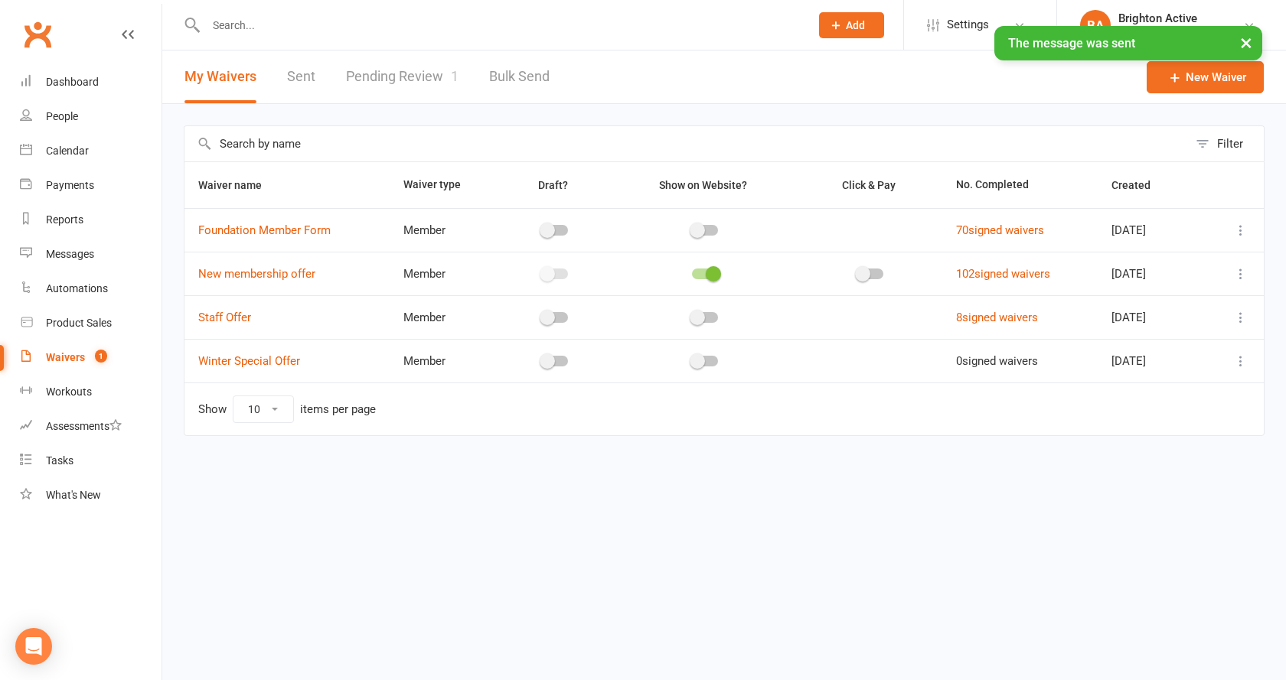
click at [408, 87] on link "Pending Review 1" at bounding box center [402, 77] width 112 height 53
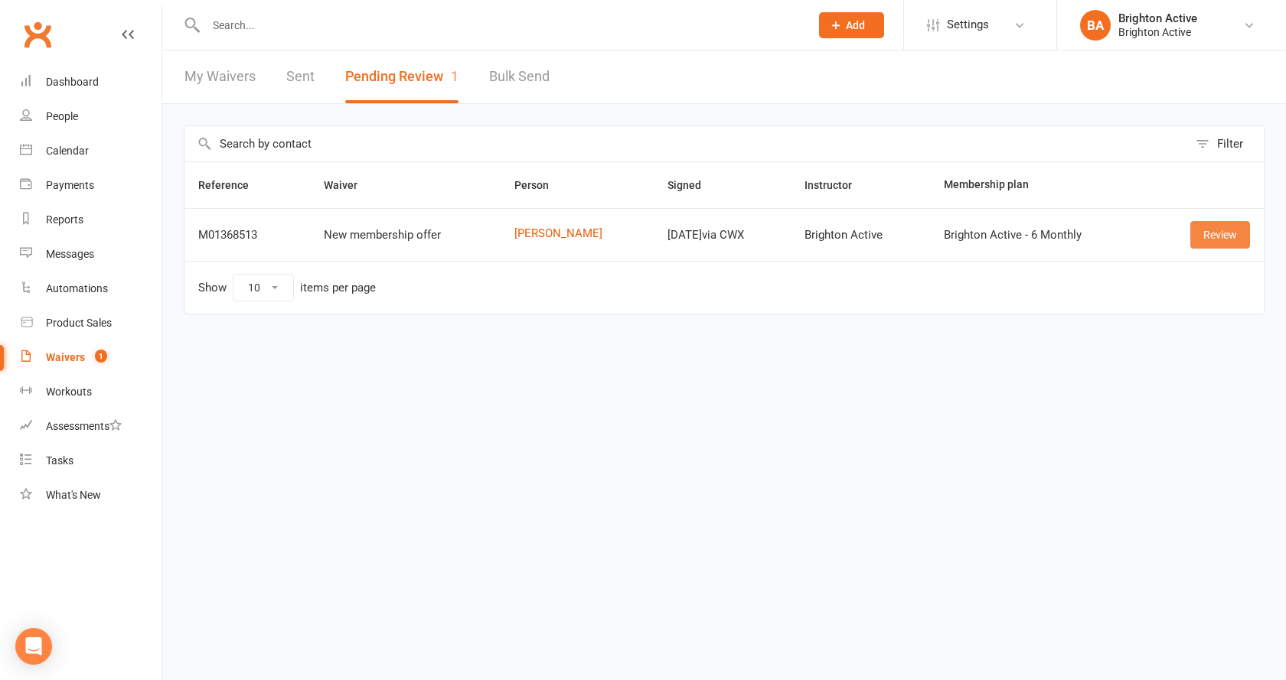
click at [1225, 234] on link "Review" at bounding box center [1220, 235] width 60 height 28
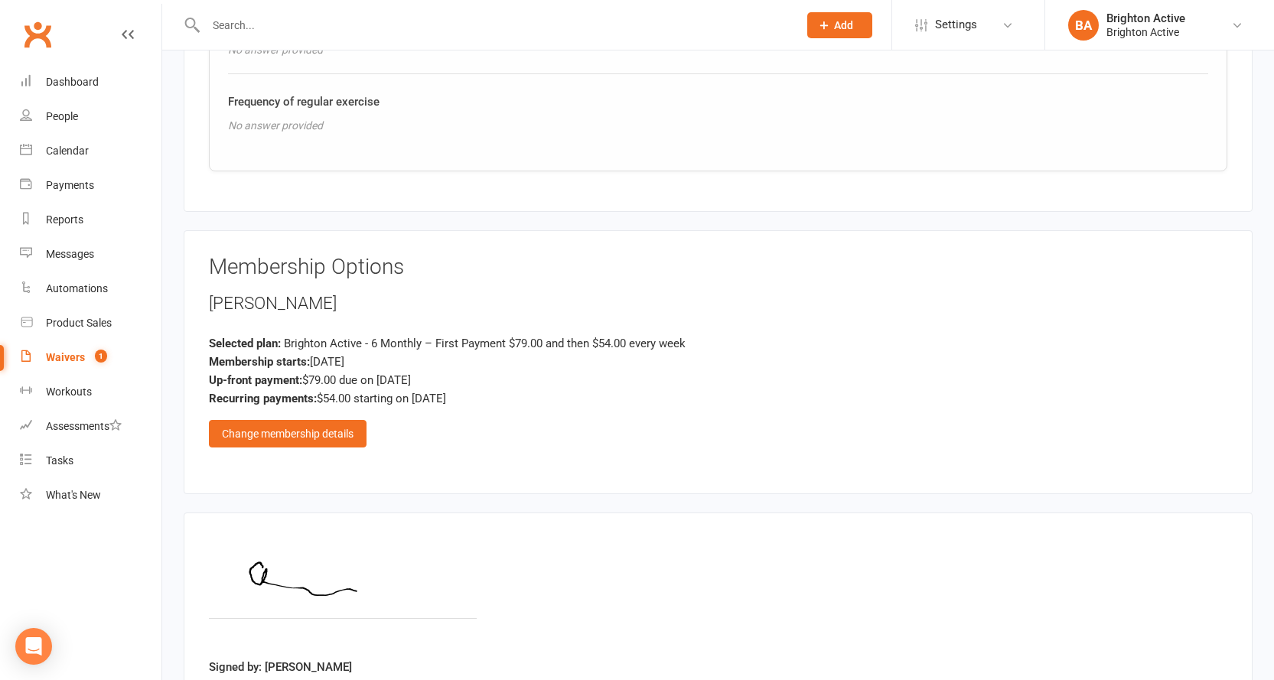
scroll to position [2322, 0]
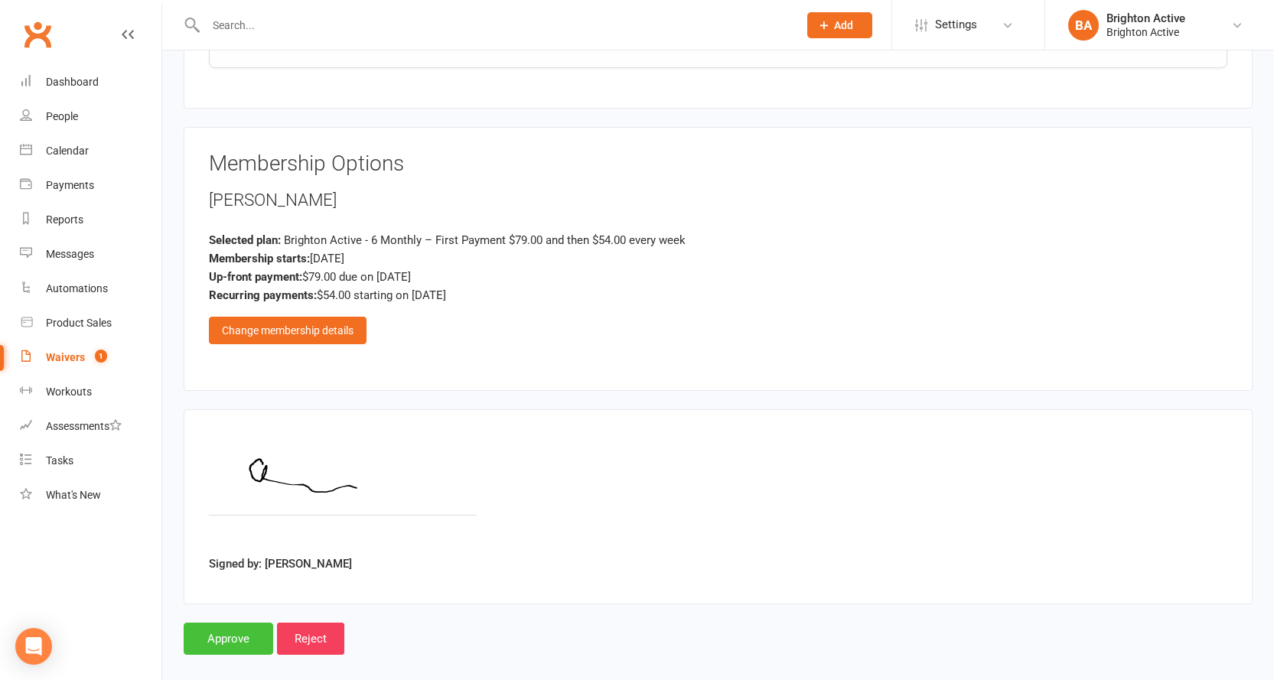
click at [226, 637] on input "Approve" at bounding box center [229, 639] width 90 height 32
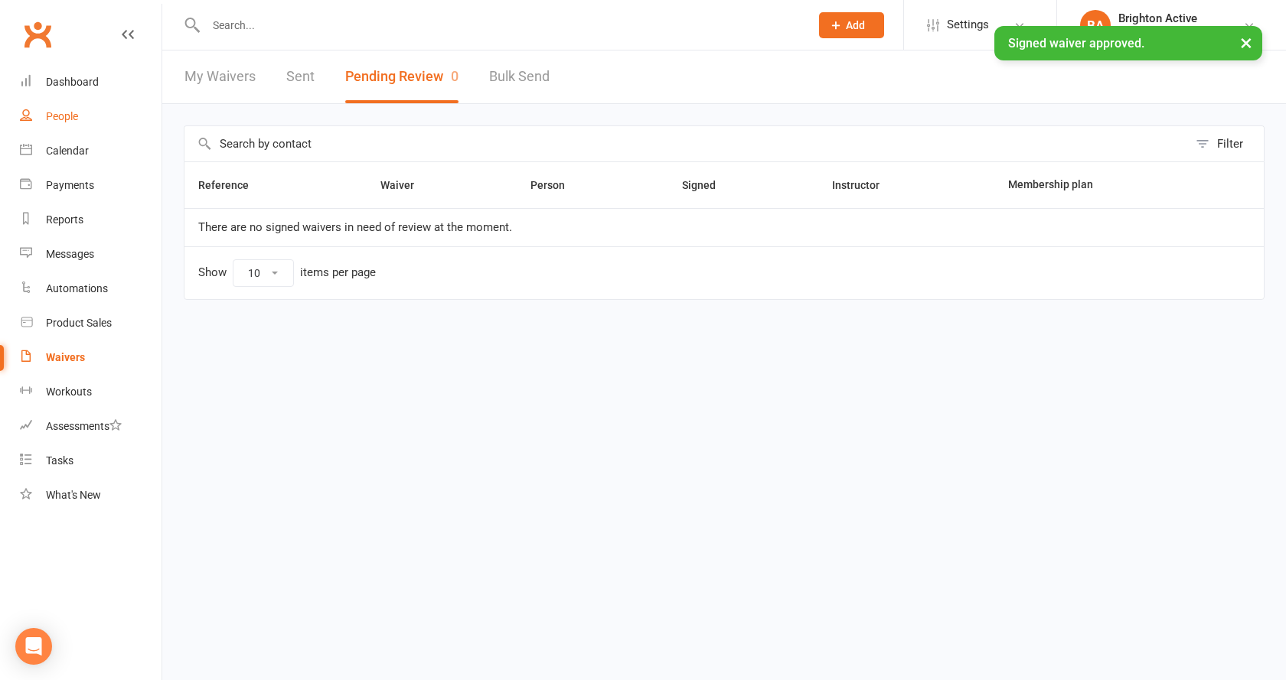
click at [79, 111] on link "People" at bounding box center [91, 116] width 142 height 34
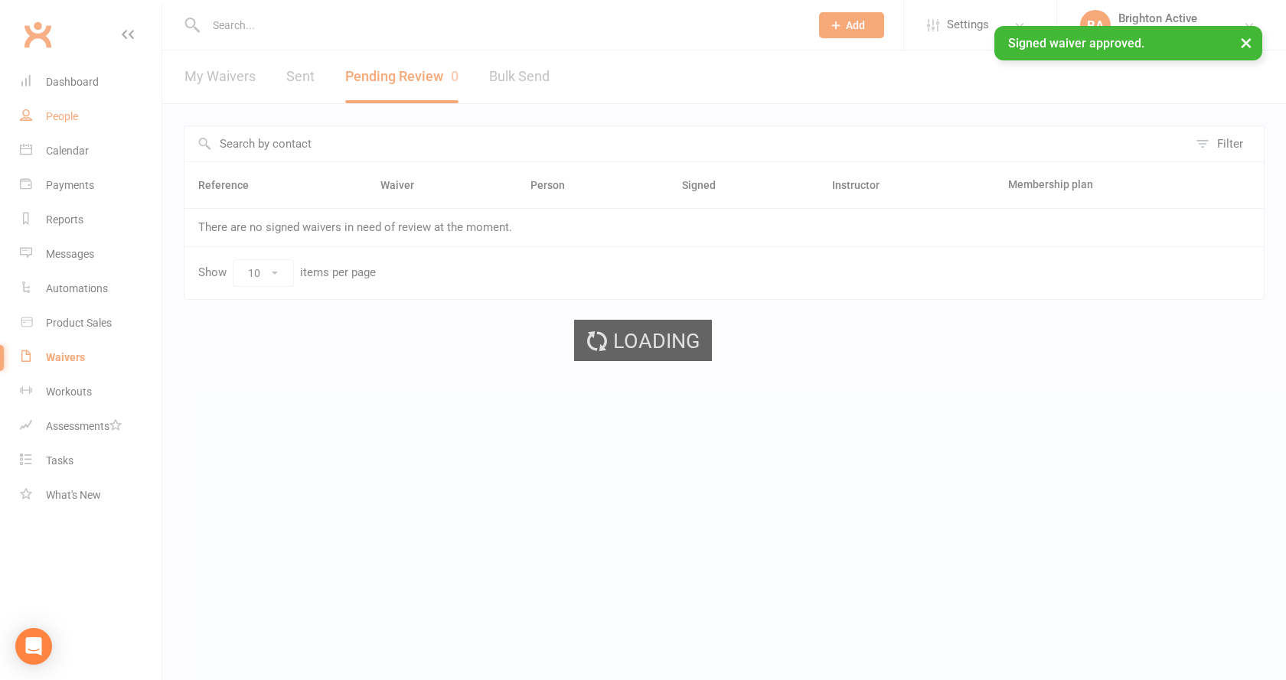
select select "true"
select select "100"
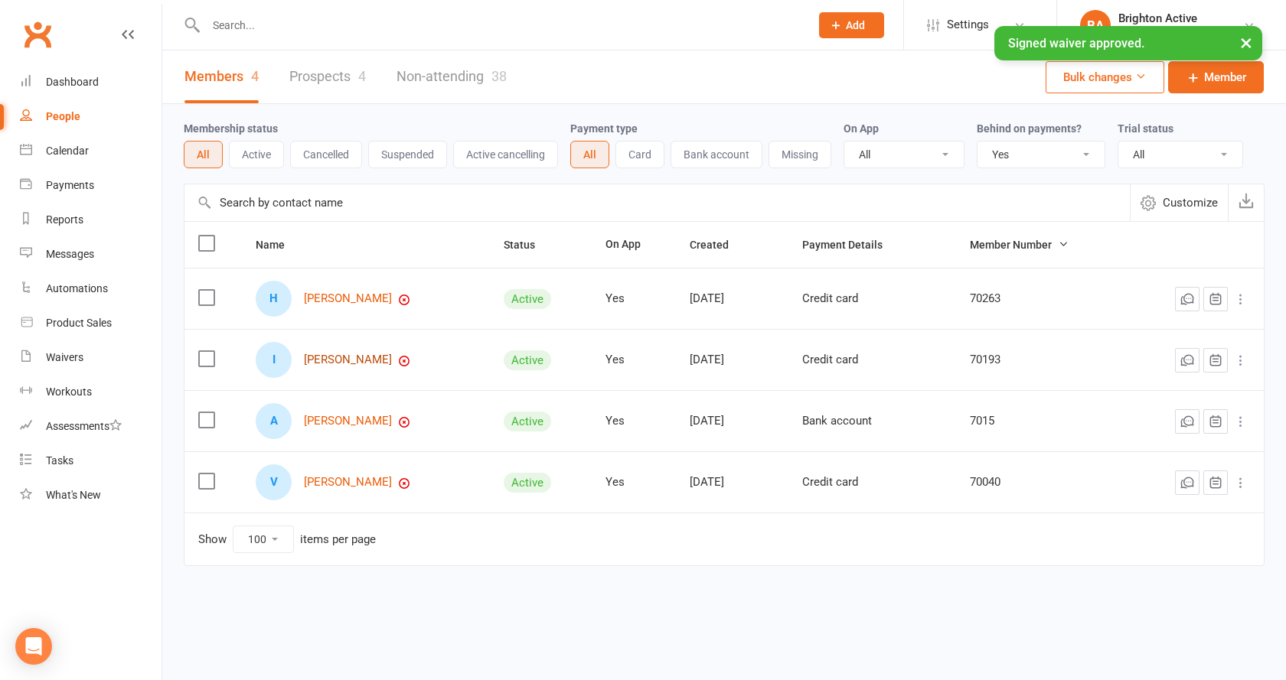
click at [341, 364] on link "Ibrahim Barakat" at bounding box center [348, 360] width 88 height 13
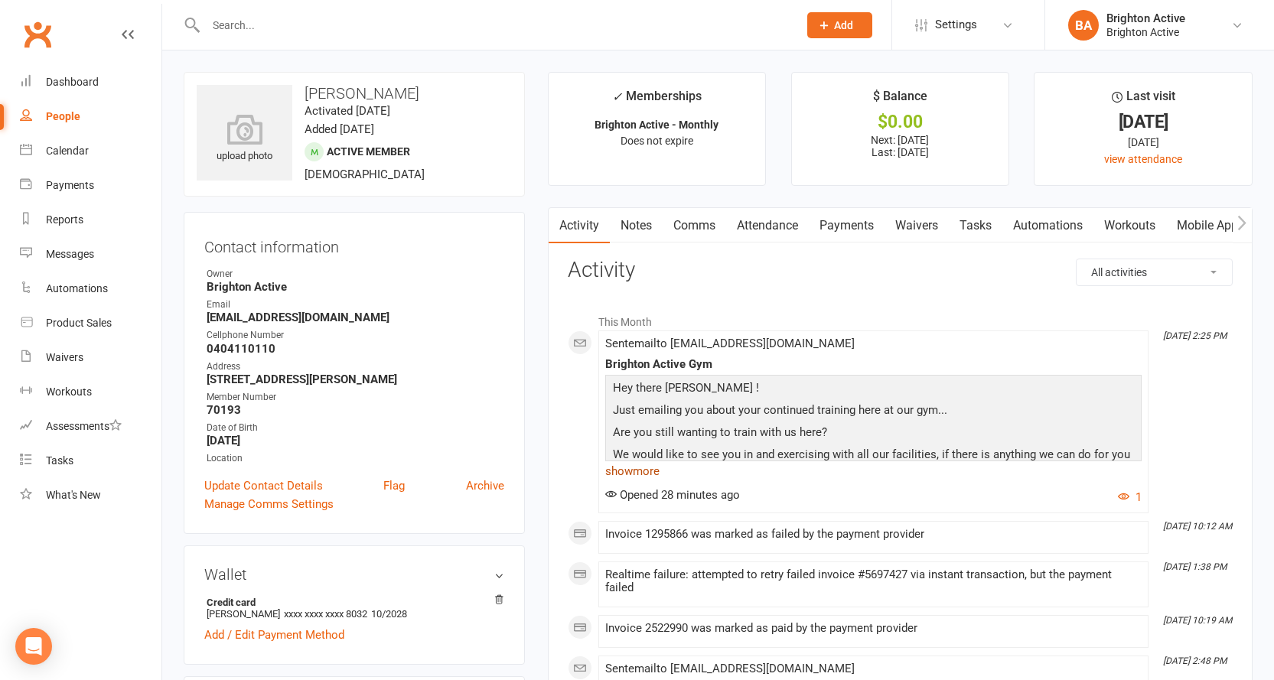
click at [655, 462] on link "show more" at bounding box center [873, 471] width 536 height 21
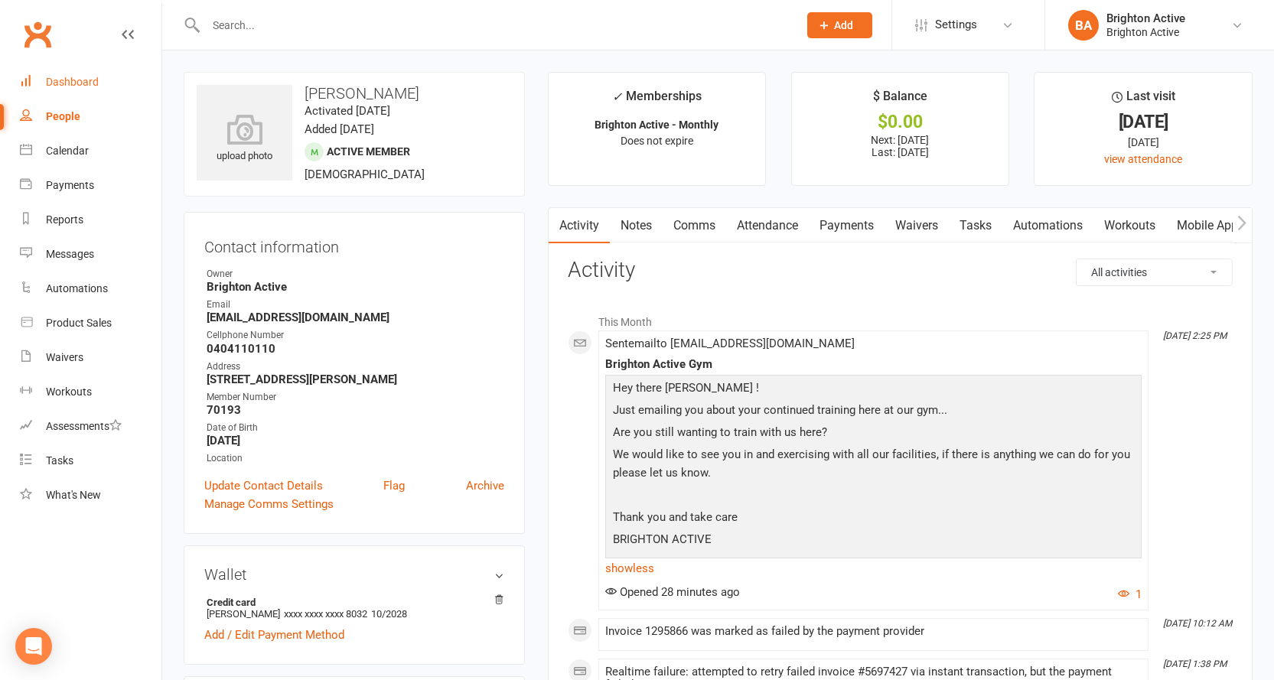
click at [80, 79] on div "Dashboard" at bounding box center [72, 82] width 53 height 12
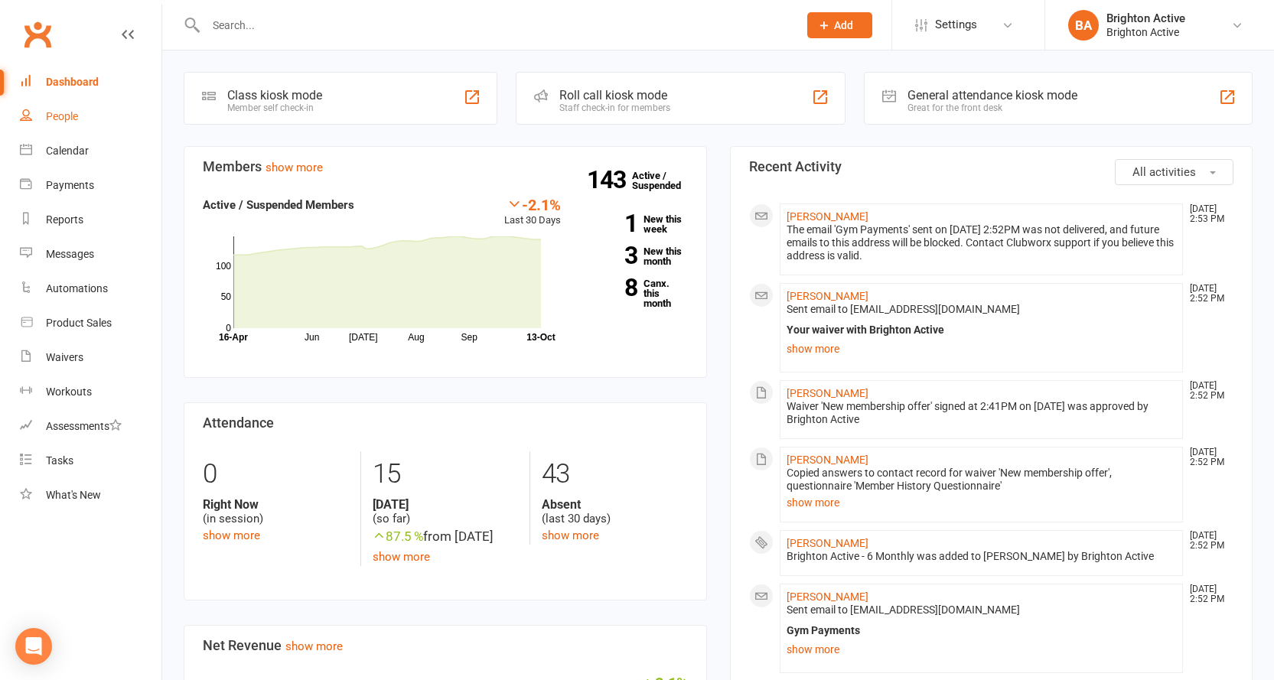
click at [67, 111] on div "People" at bounding box center [62, 116] width 32 height 12
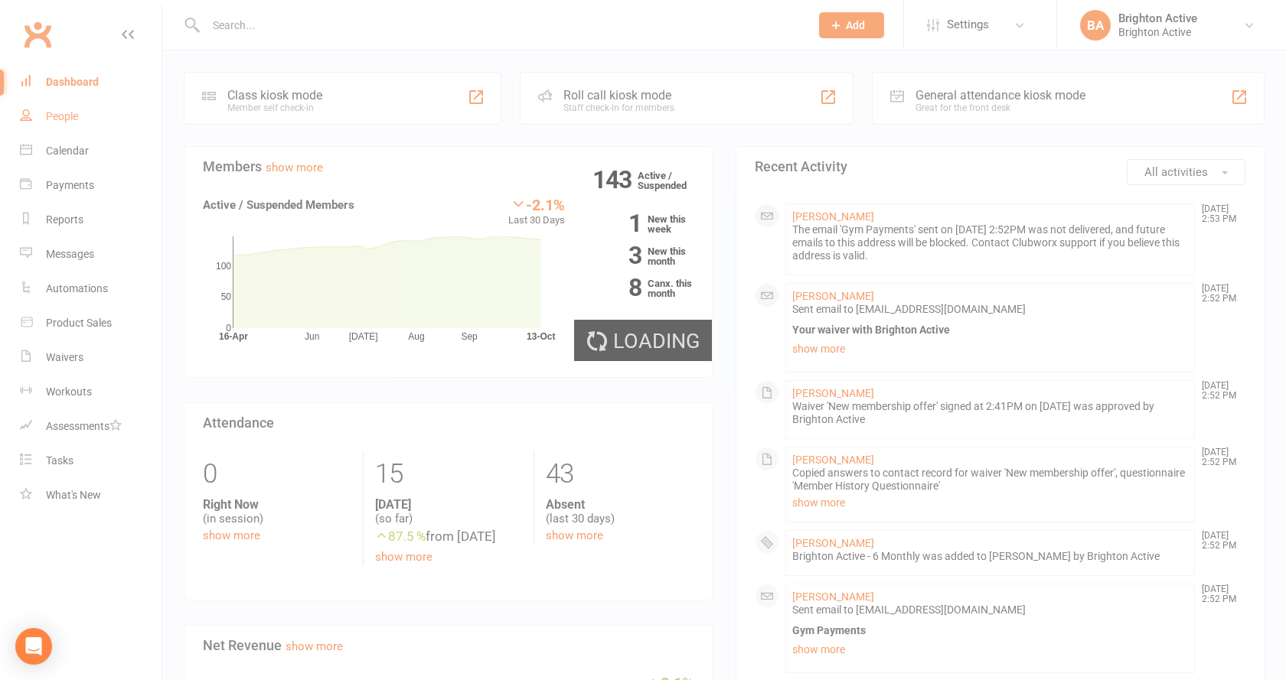
select select "true"
select select "100"
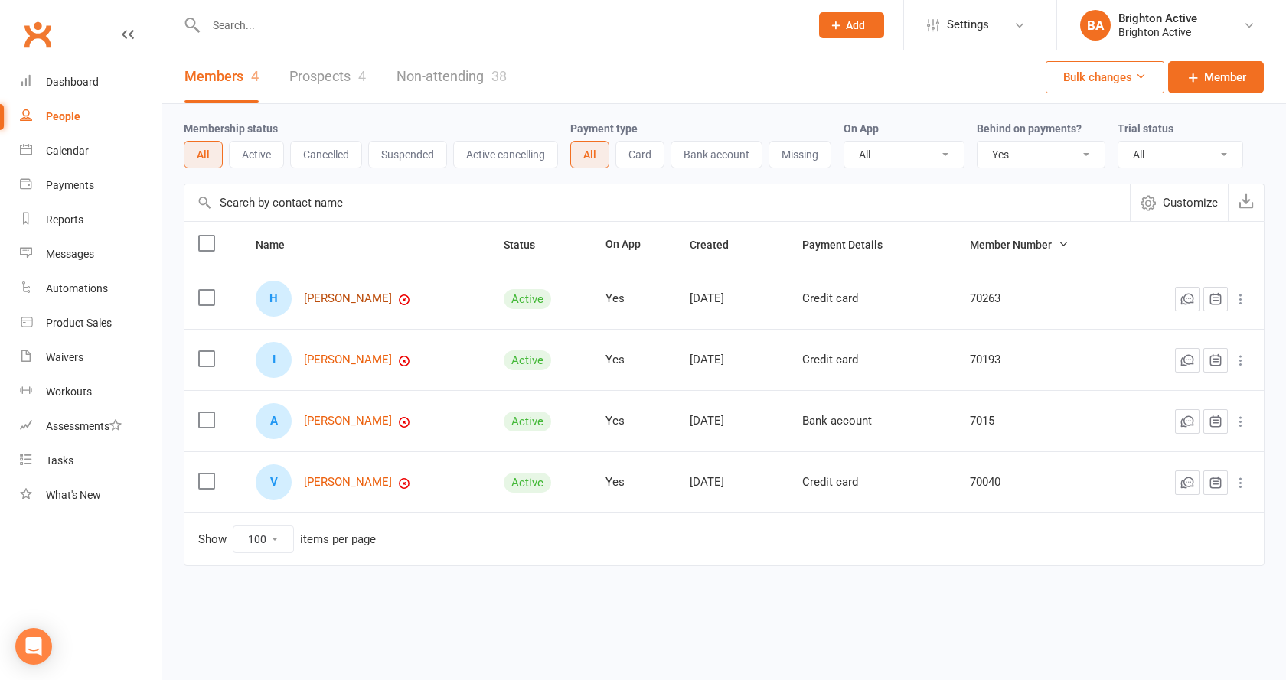
click at [371, 302] on link "Hussein Moukachar" at bounding box center [348, 298] width 88 height 13
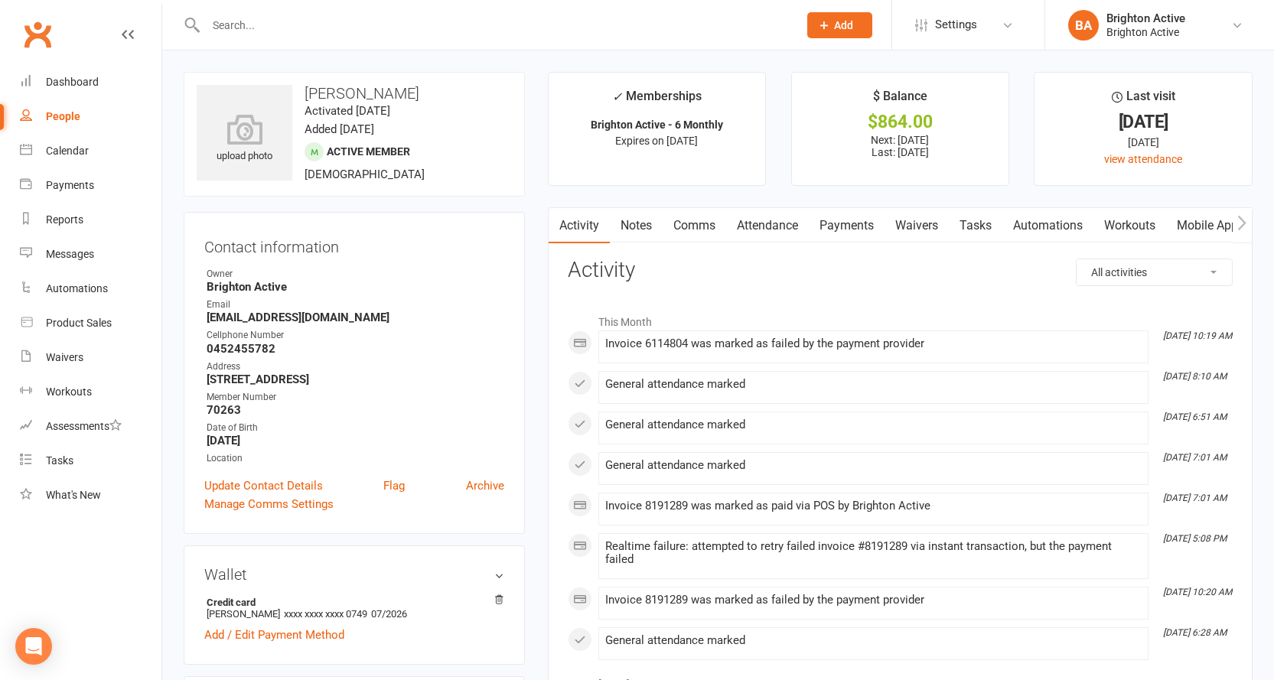
click at [860, 222] on link "Payments" at bounding box center [847, 225] width 76 height 35
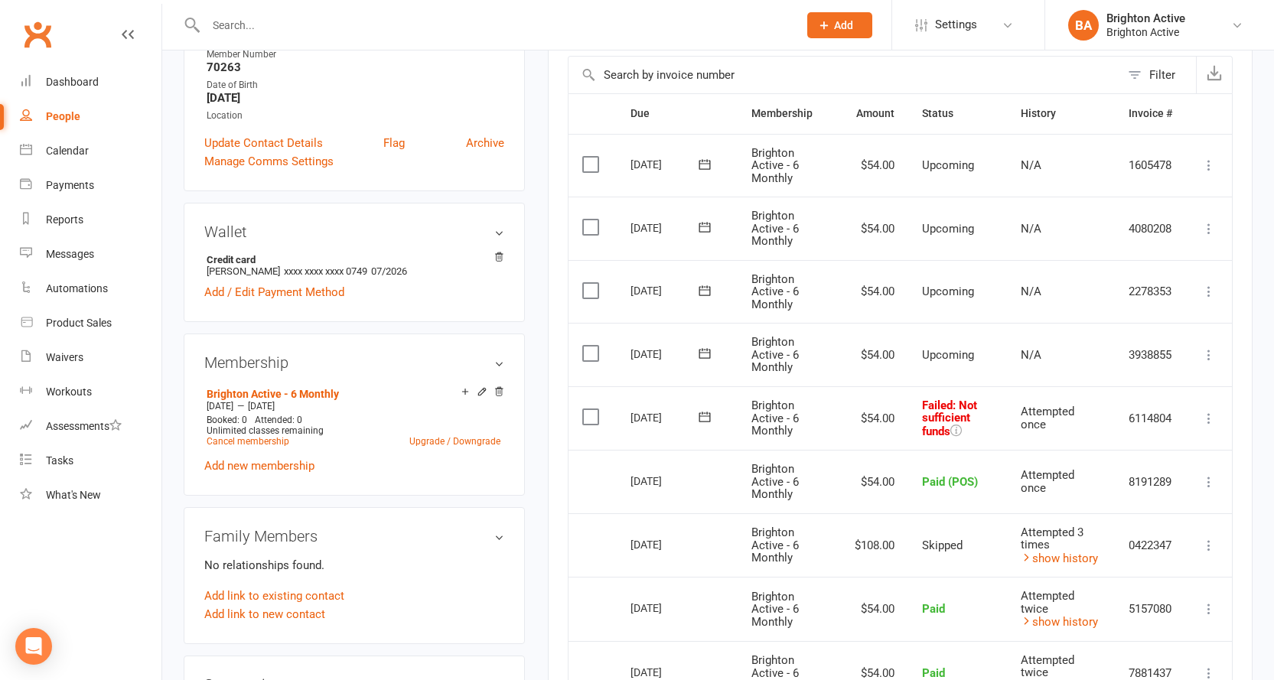
scroll to position [383, 0]
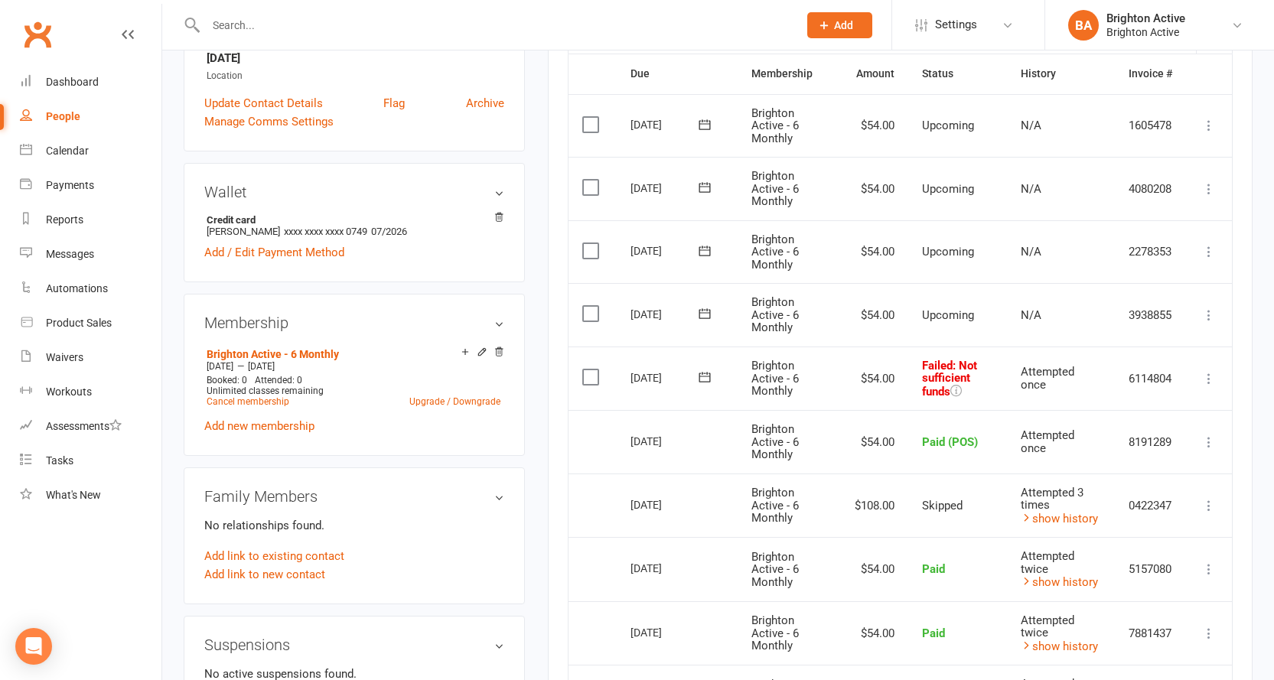
click at [1211, 373] on icon at bounding box center [1208, 378] width 15 height 15
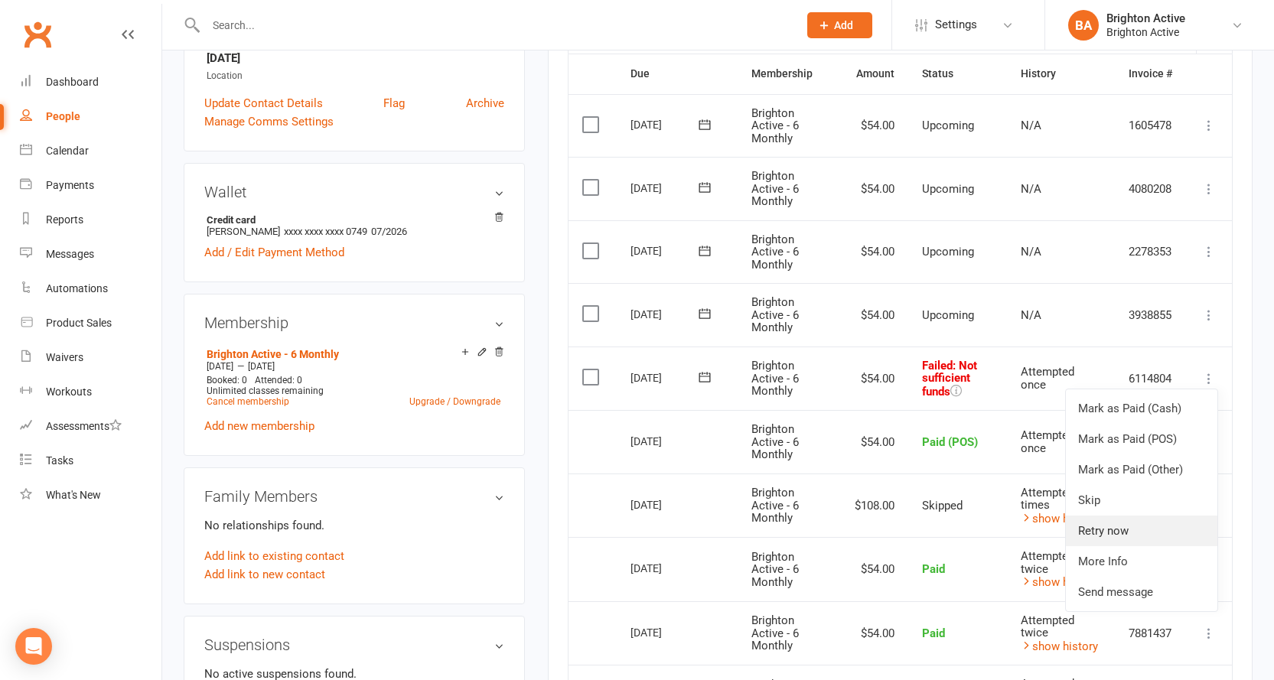
click at [1162, 528] on link "Retry now" at bounding box center [1142, 531] width 152 height 31
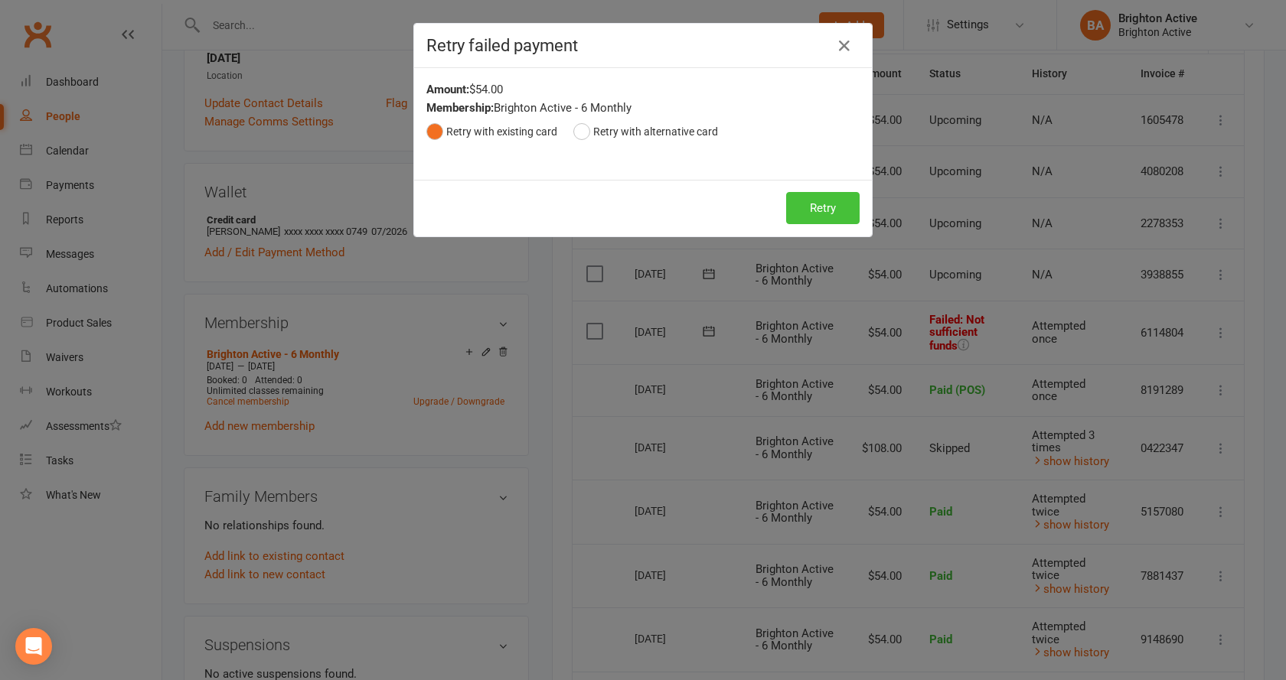
click at [826, 204] on button "Retry" at bounding box center [822, 208] width 73 height 32
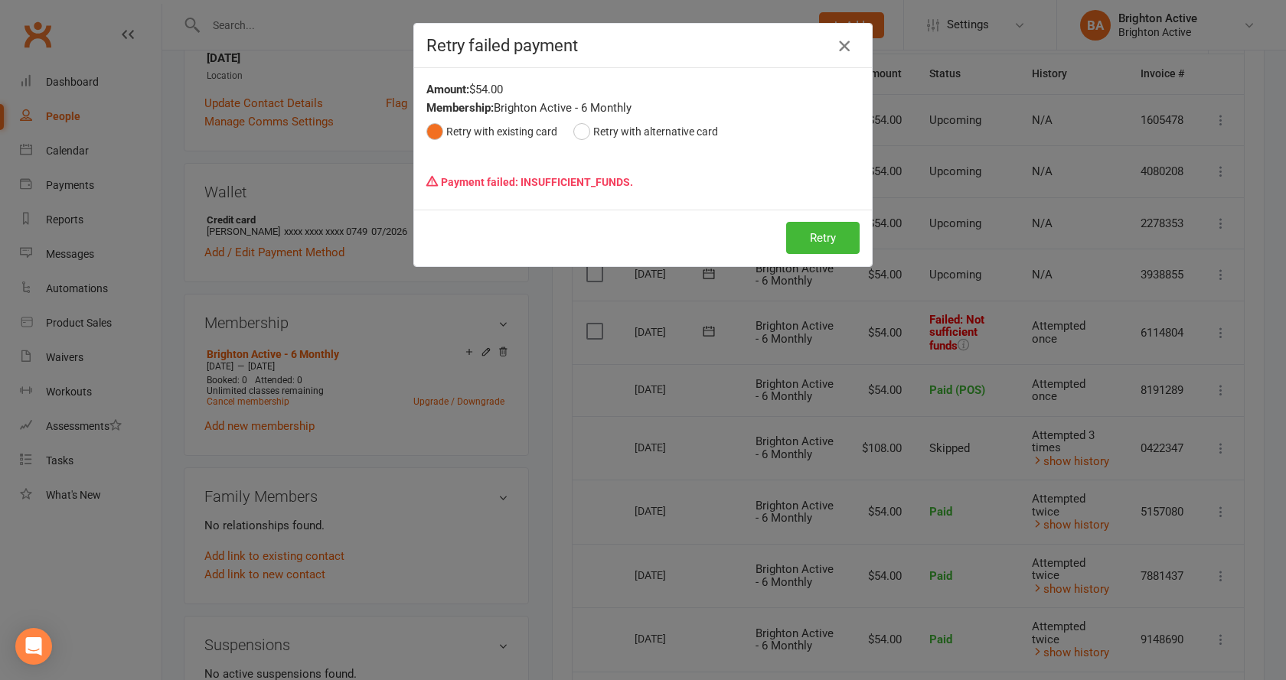
click at [832, 42] on button "button" at bounding box center [844, 46] width 24 height 24
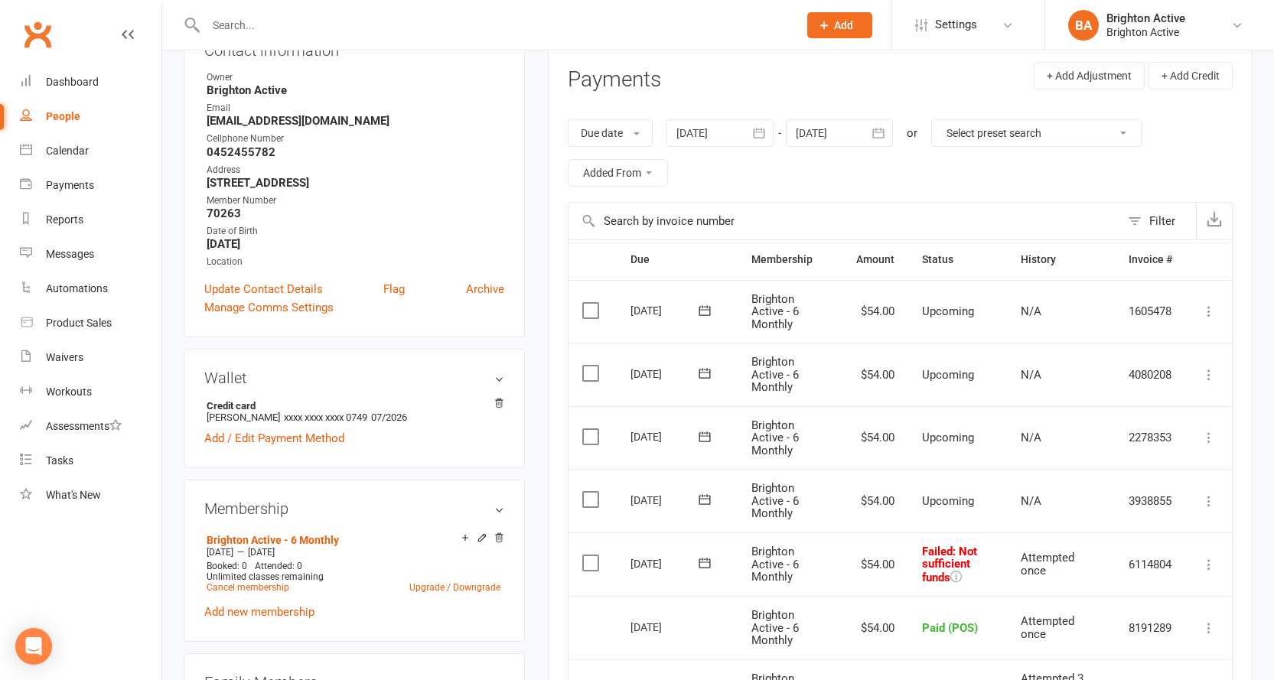
scroll to position [153, 0]
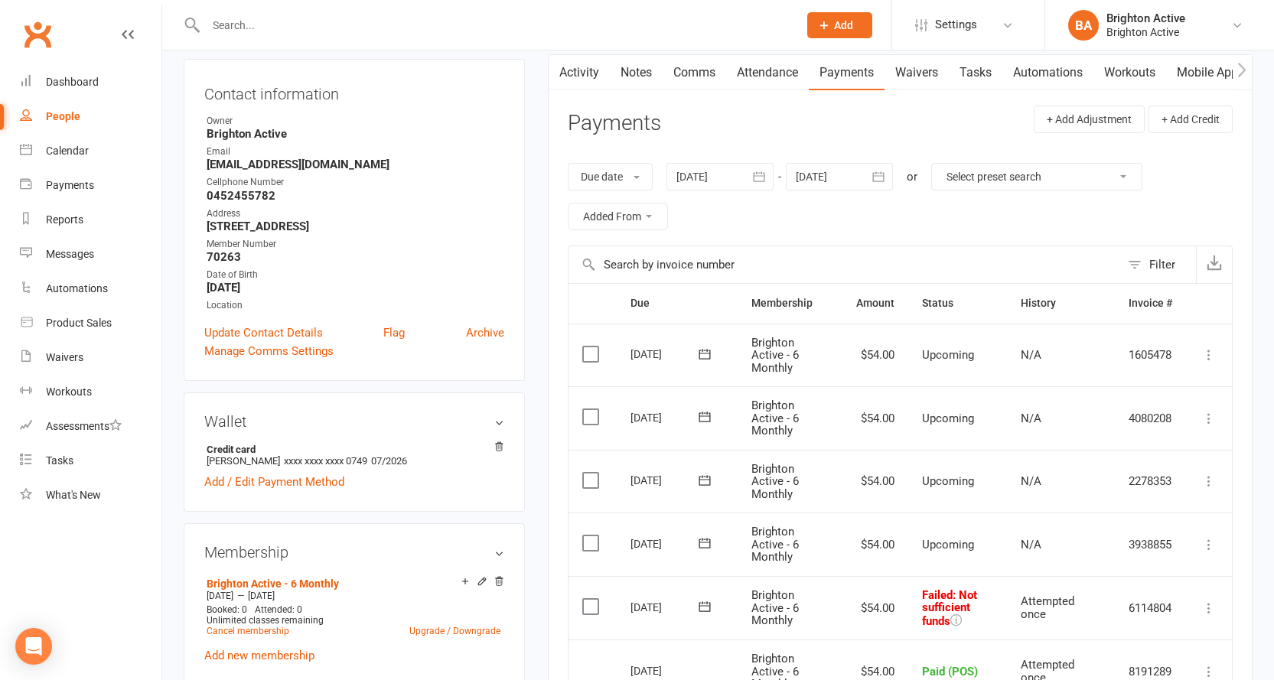
click at [696, 80] on link "Comms" at bounding box center [695, 72] width 64 height 35
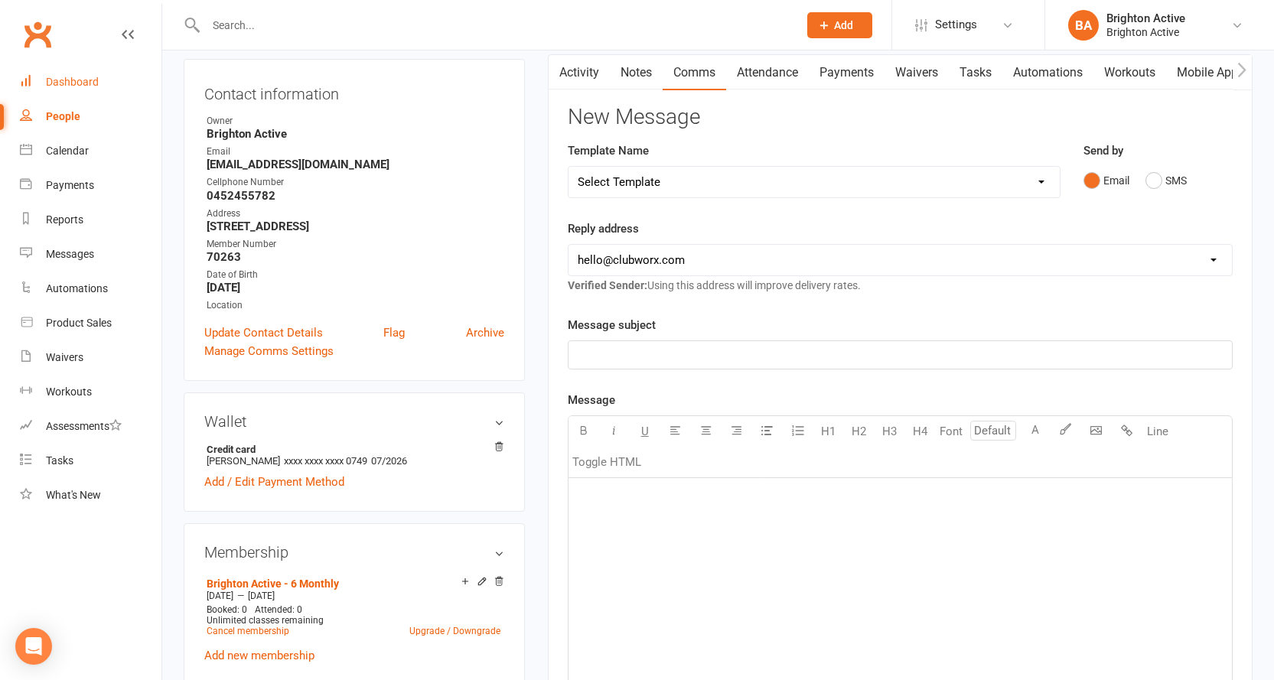
click at [78, 74] on link "Dashboard" at bounding box center [91, 82] width 142 height 34
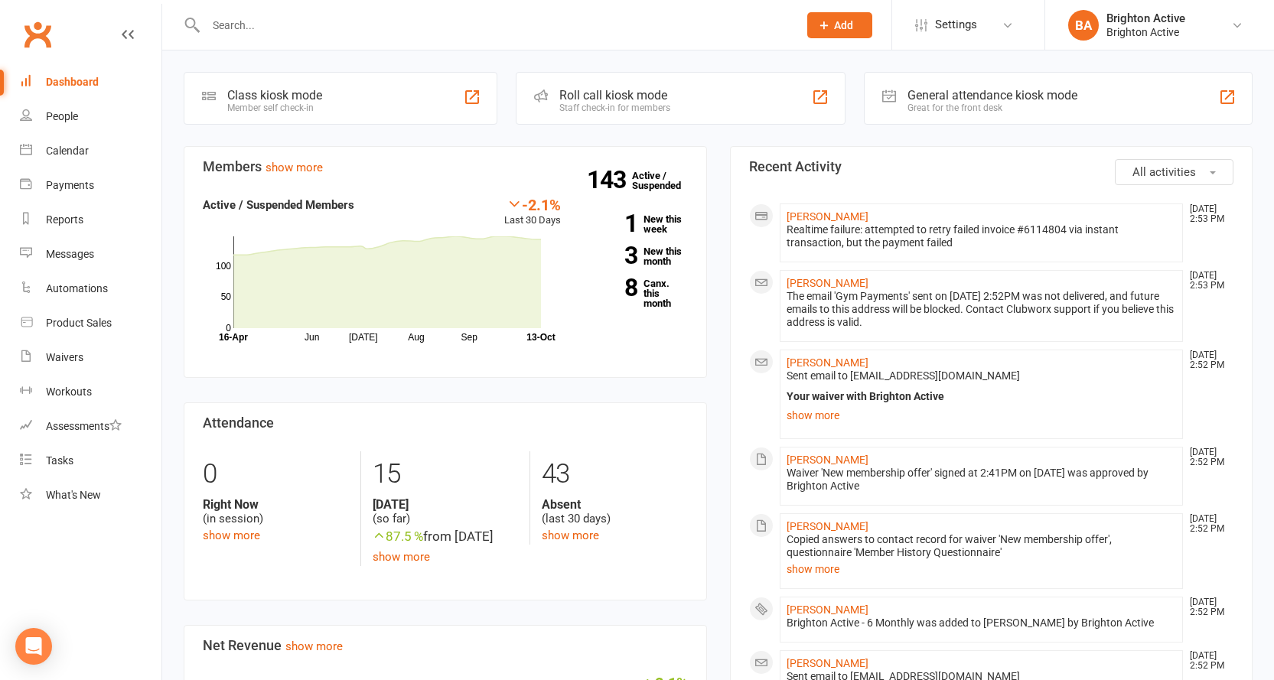
click at [922, 103] on div "Great for the front desk" at bounding box center [993, 108] width 170 height 11
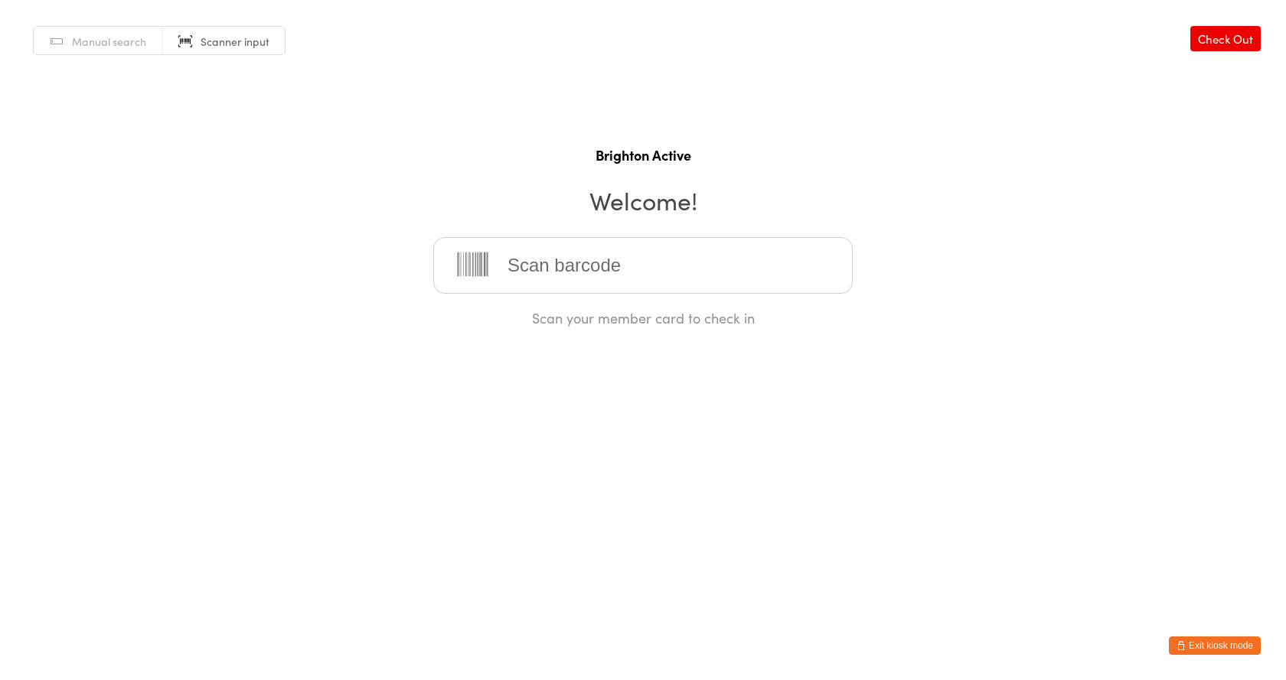
click at [622, 260] on input "search" at bounding box center [642, 265] width 419 height 57
click at [100, 41] on span "Manual search" at bounding box center [109, 41] width 74 height 15
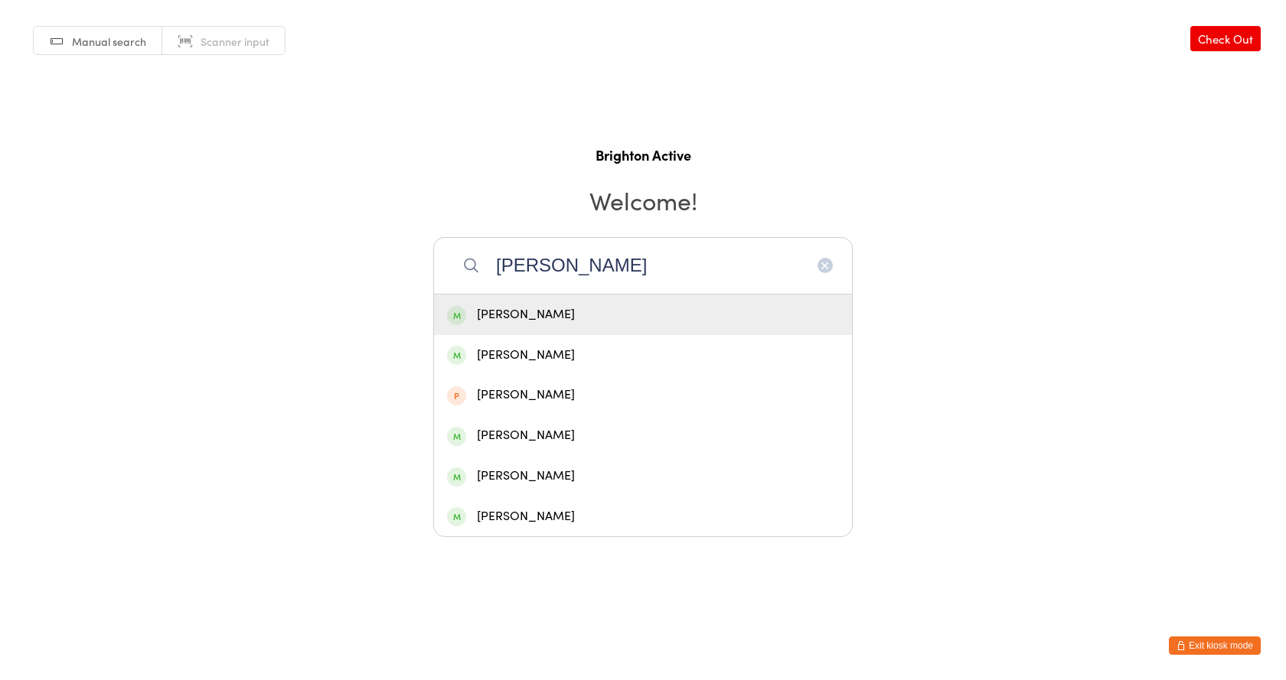
type input "[PERSON_NAME]"
click at [594, 308] on div "[PERSON_NAME]" at bounding box center [643, 315] width 392 height 21
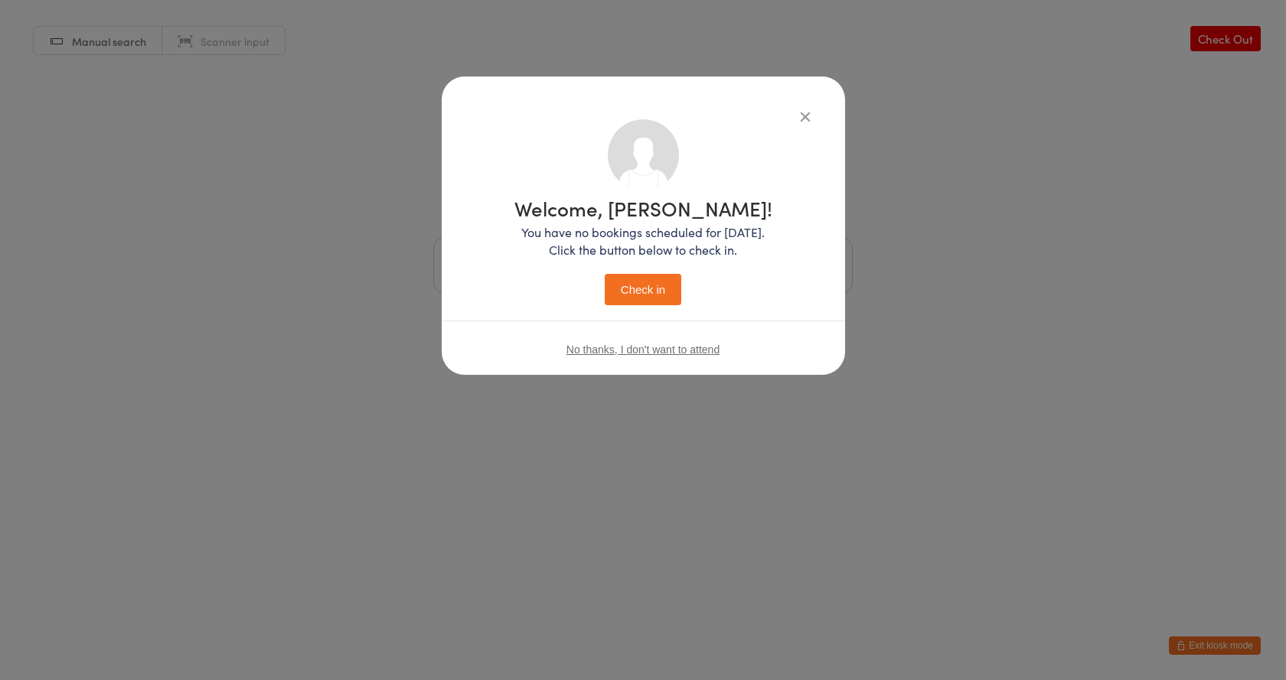
click at [640, 295] on button "Check in" at bounding box center [643, 289] width 77 height 31
